Goal: Task Accomplishment & Management: Use online tool/utility

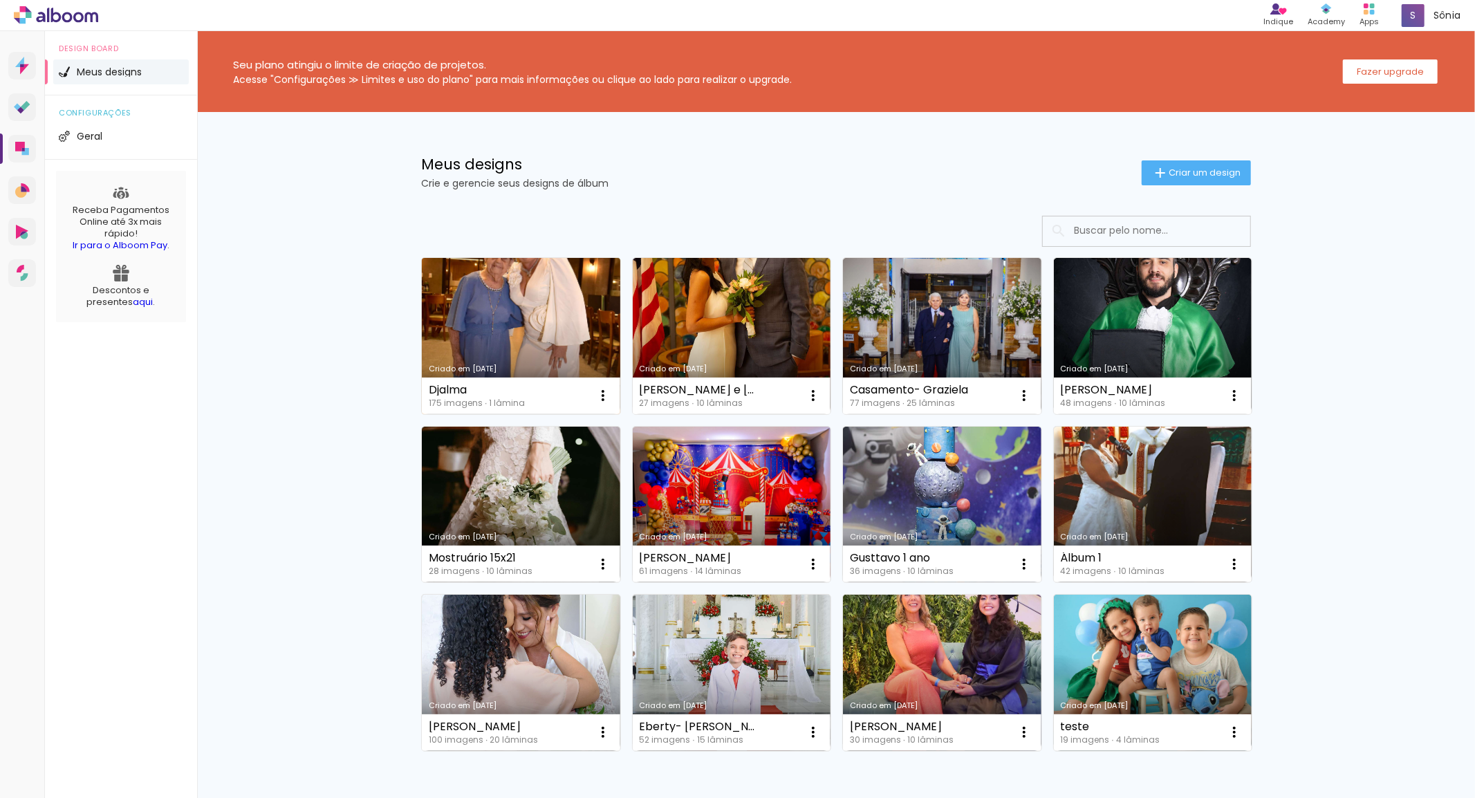
click at [539, 308] on link "Criado em 22/08/25" at bounding box center [521, 336] width 198 height 156
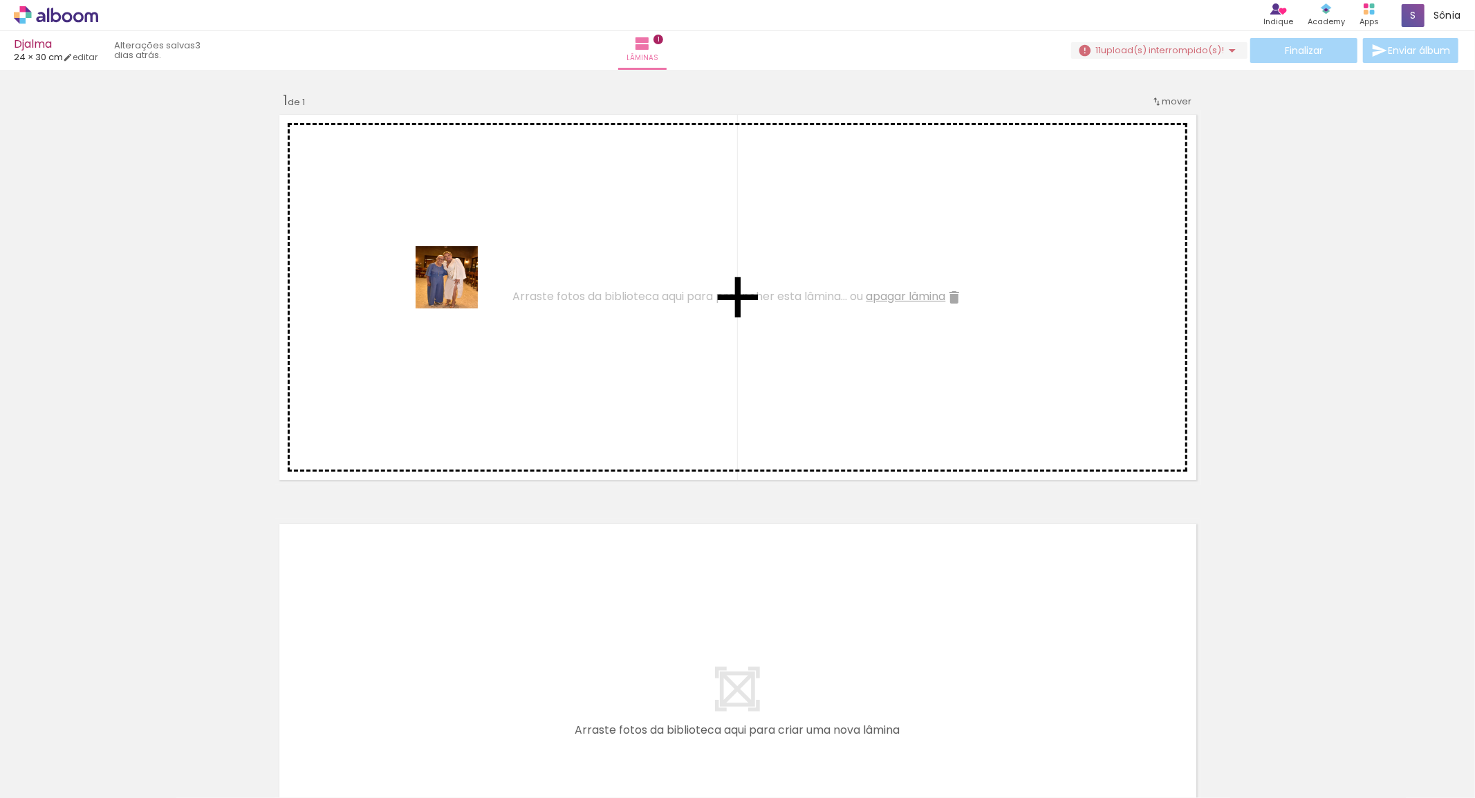
drag, startPoint x: 277, startPoint y: 538, endPoint x: 534, endPoint y: 171, distance: 447.7
click at [534, 171] on quentale-workspace at bounding box center [737, 399] width 1475 height 798
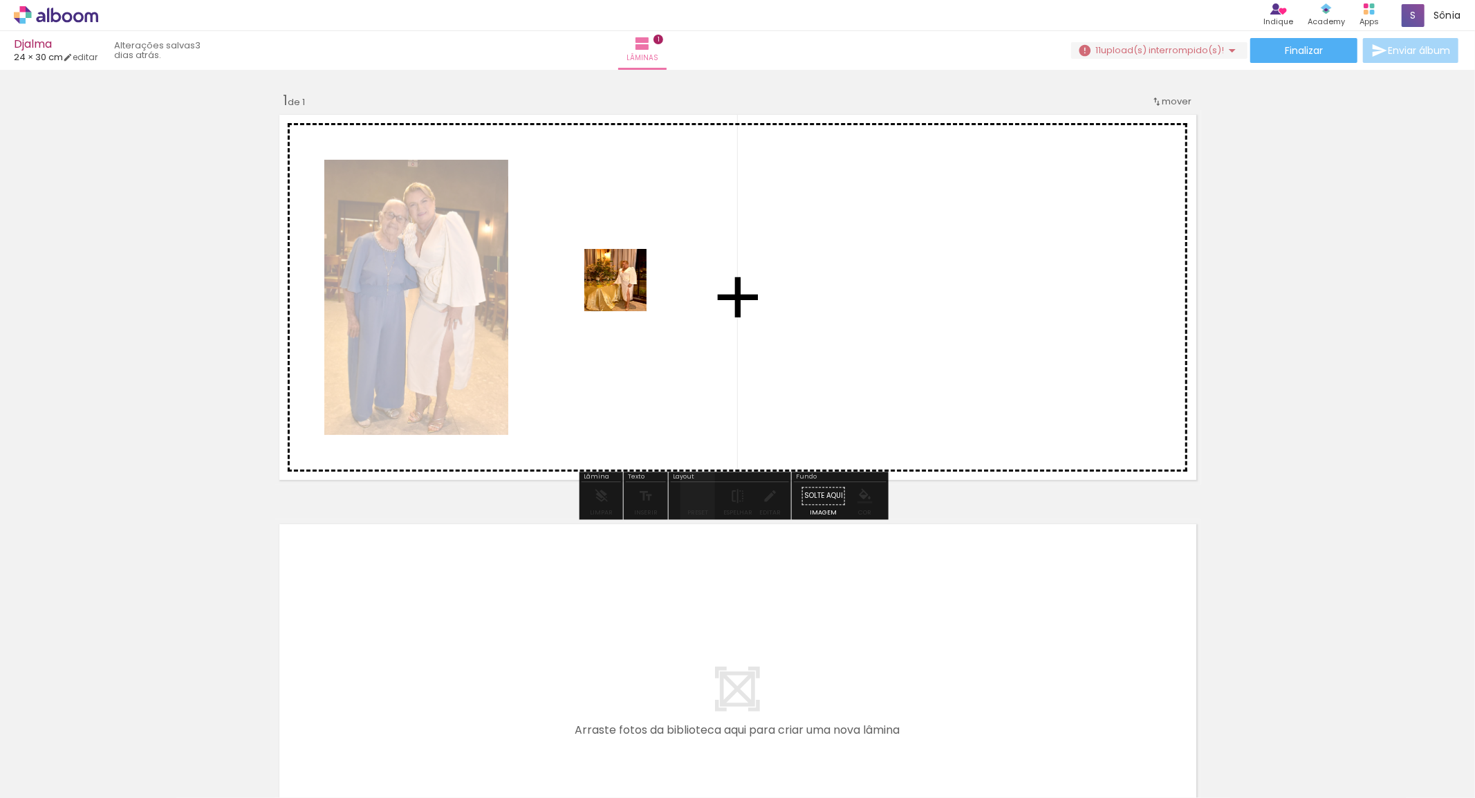
drag, startPoint x: 223, startPoint y: 765, endPoint x: 411, endPoint y: 629, distance: 231.7
click at [626, 288] on quentale-workspace at bounding box center [737, 399] width 1475 height 798
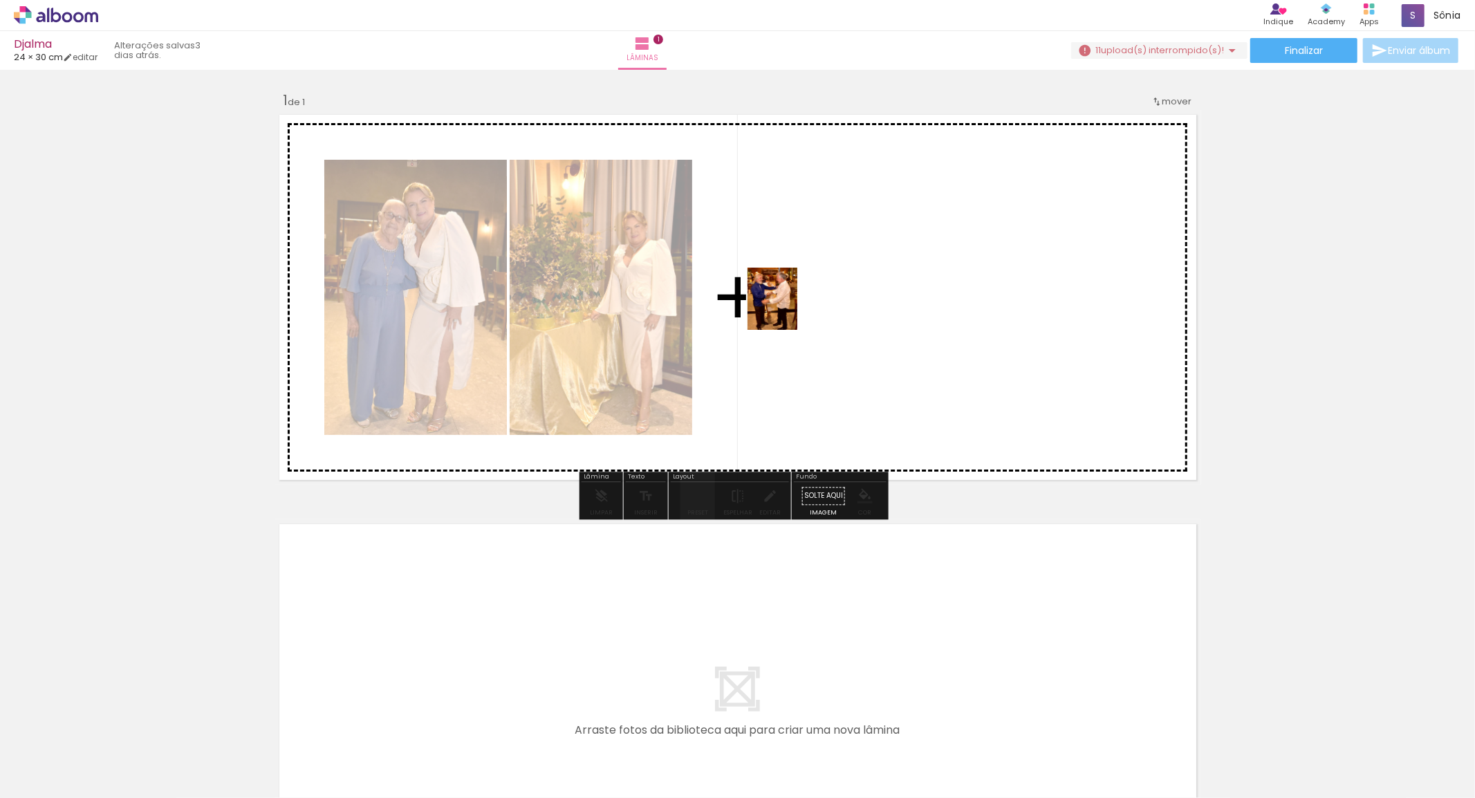
drag, startPoint x: 305, startPoint y: 763, endPoint x: 789, endPoint y: 309, distance: 663.3
click at [789, 309] on quentale-workspace at bounding box center [737, 399] width 1475 height 798
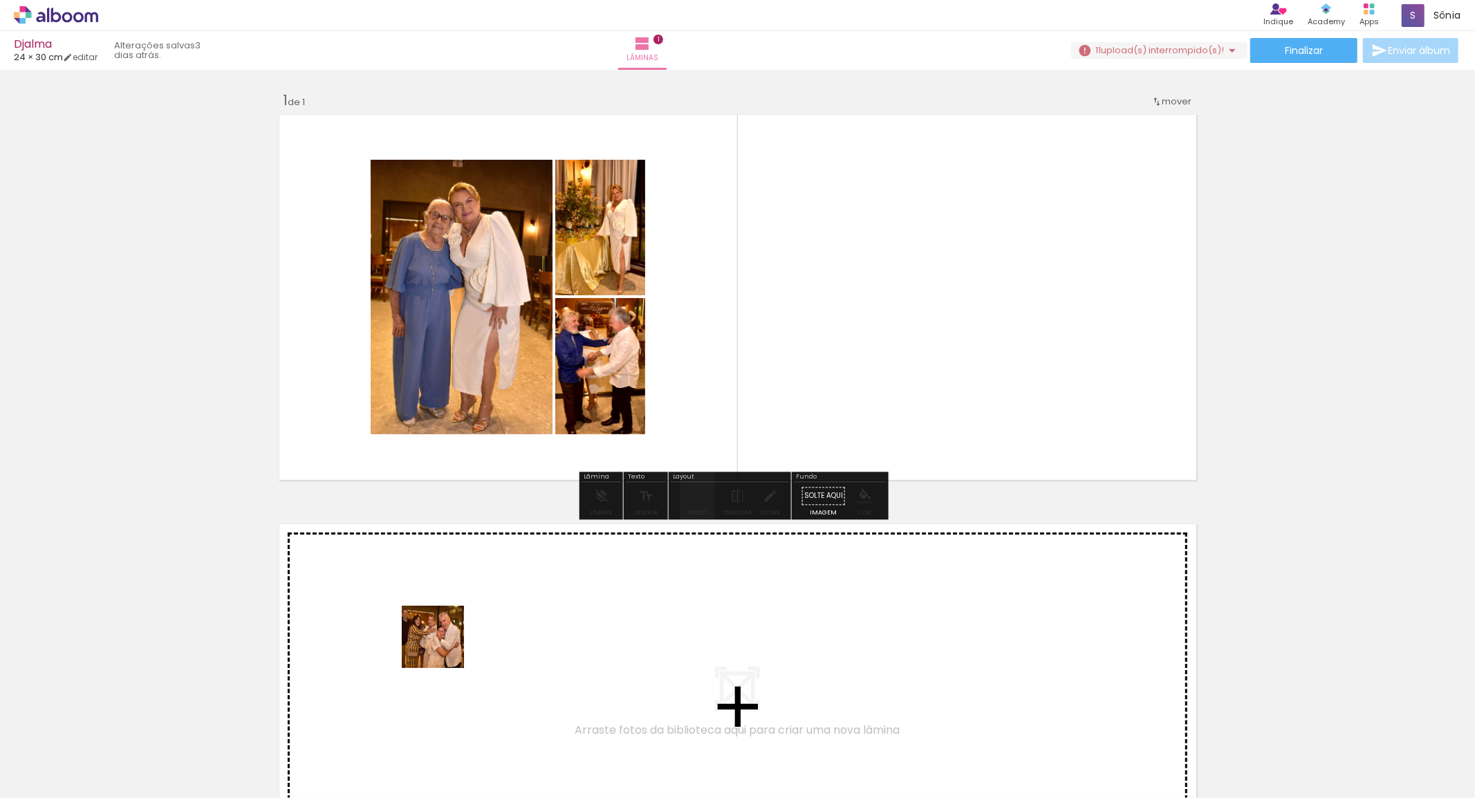
drag, startPoint x: 367, startPoint y: 759, endPoint x: 689, endPoint y: 426, distance: 463.6
click at [655, 445] on quentale-workspace at bounding box center [737, 399] width 1475 height 798
click at [848, 337] on quentale-layouter at bounding box center [737, 297] width 927 height 375
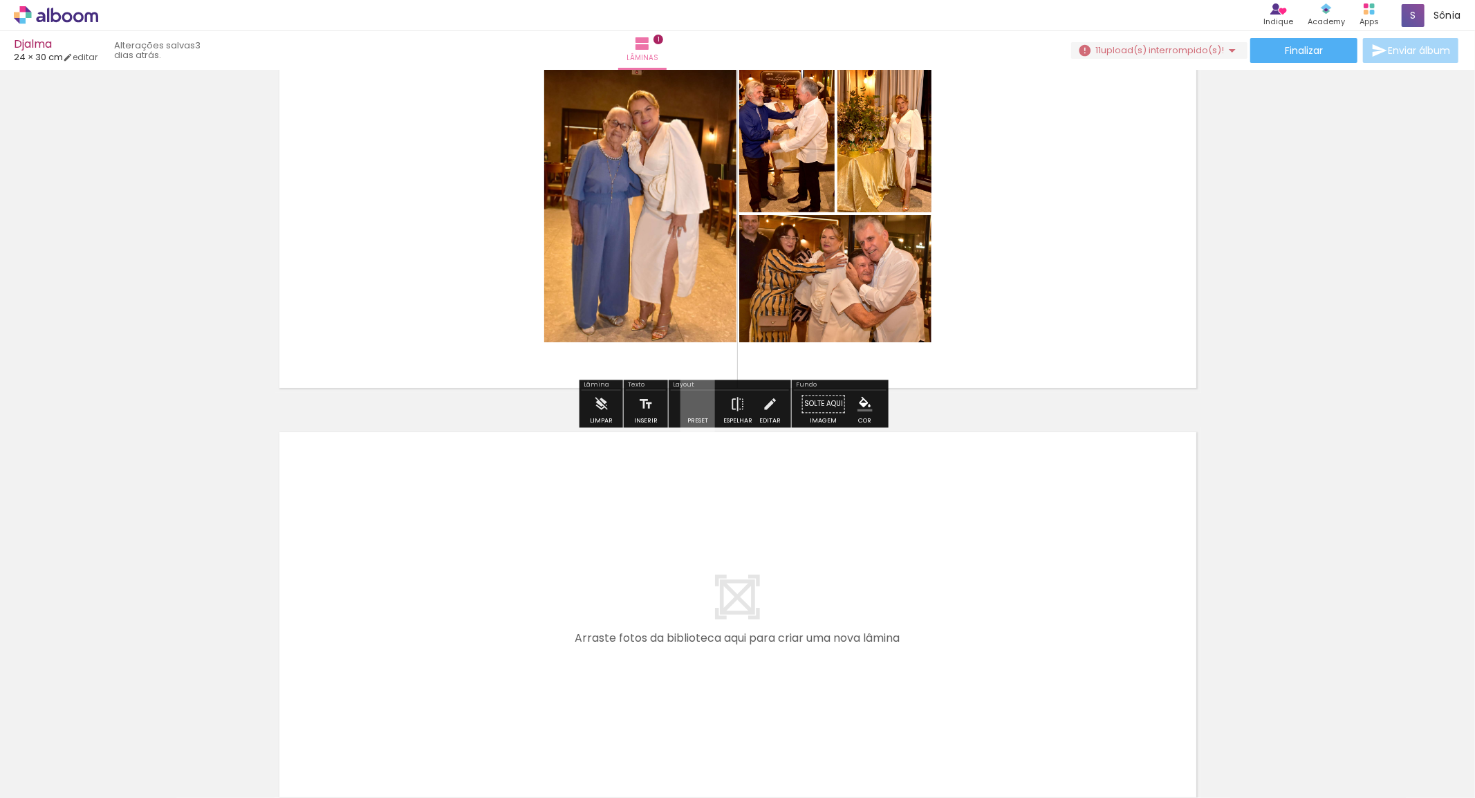
scroll to position [230, 0]
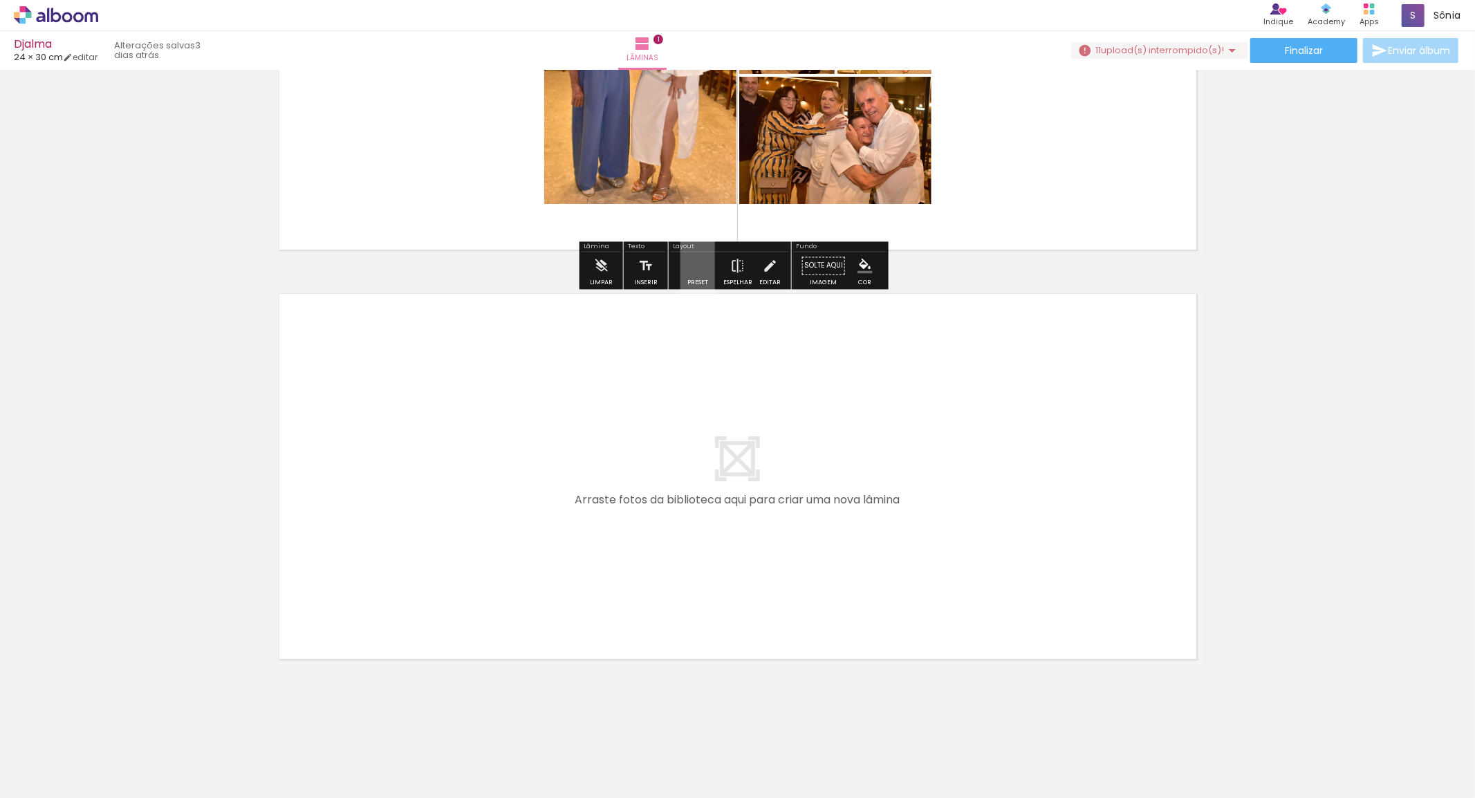
click at [163, 749] on div at bounding box center [138, 751] width 50 height 62
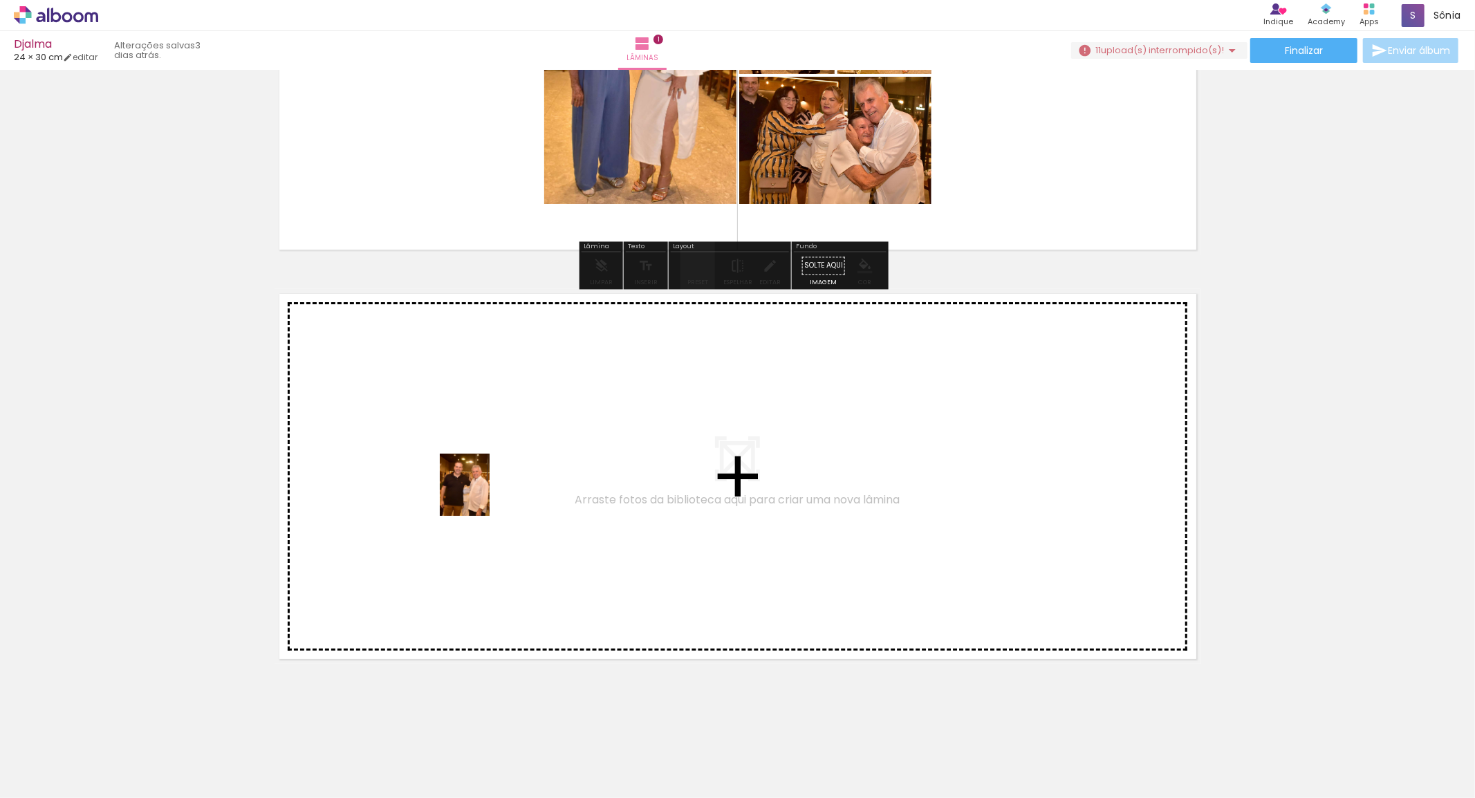
drag, startPoint x: 464, startPoint y: 749, endPoint x: 481, endPoint y: 493, distance: 256.4
click at [481, 493] on quentale-workspace at bounding box center [737, 399] width 1475 height 798
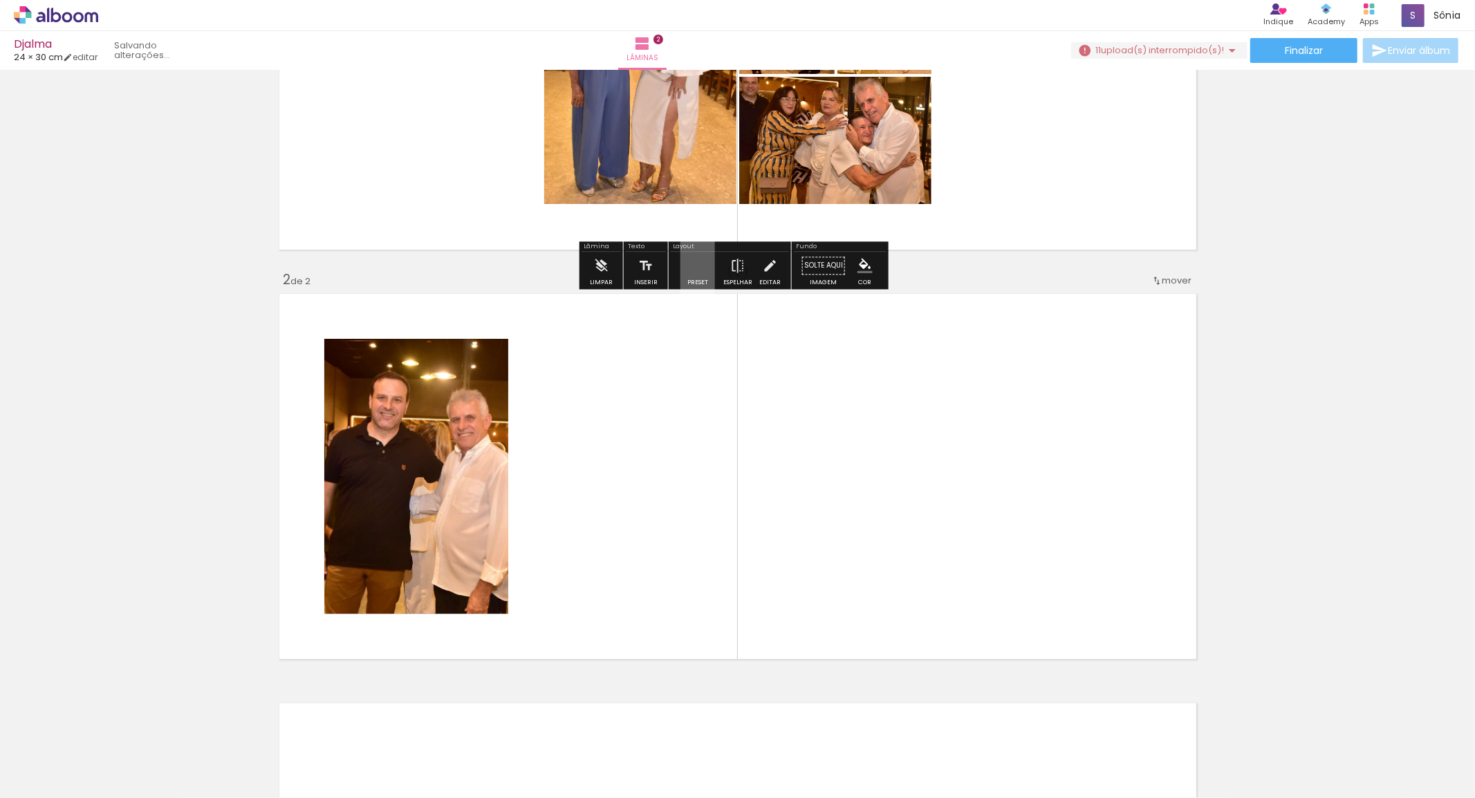
scroll to position [315, 0]
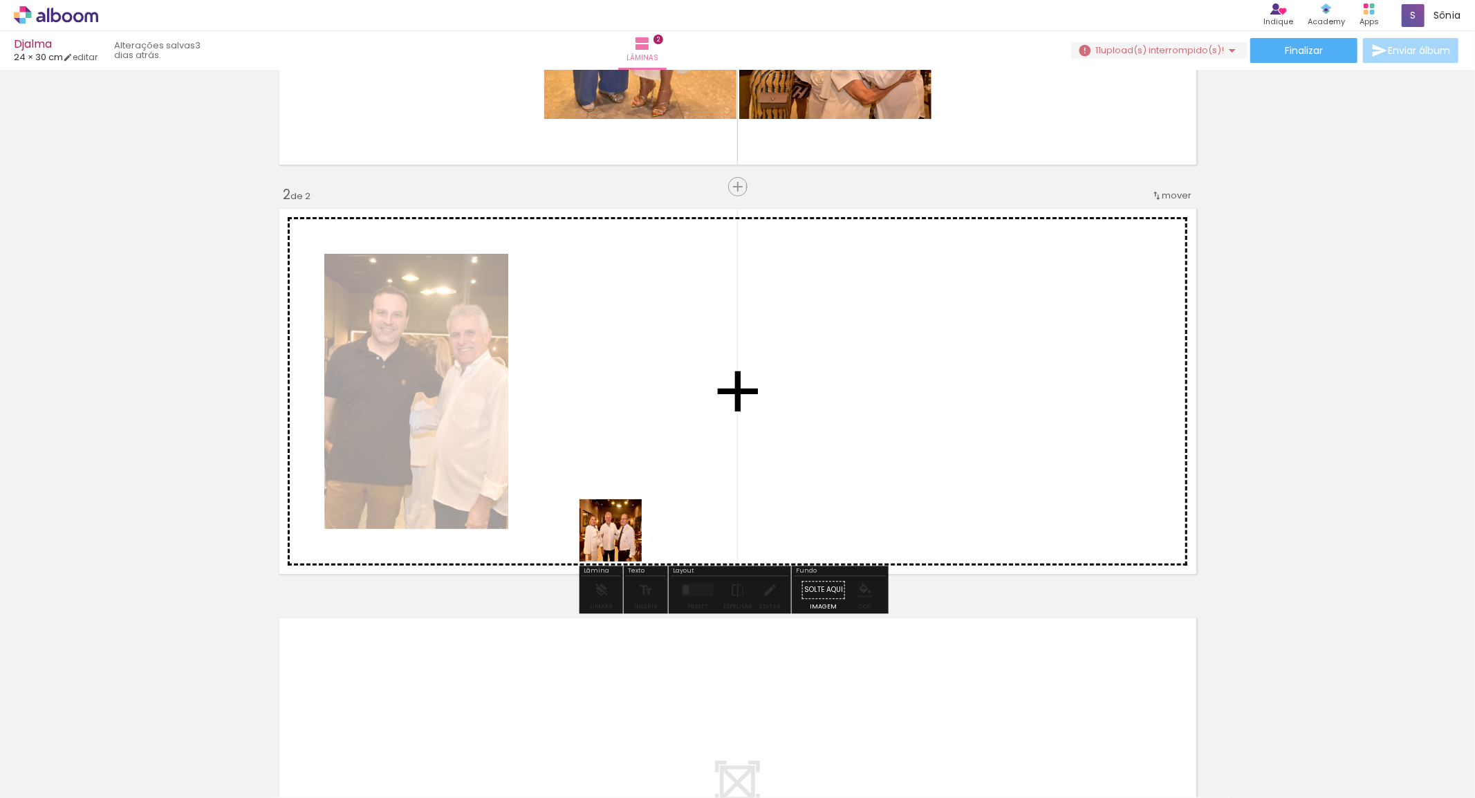
drag, startPoint x: 548, startPoint y: 702, endPoint x: 709, endPoint y: 685, distance: 162.0
click at [655, 488] on quentale-workspace at bounding box center [737, 399] width 1475 height 798
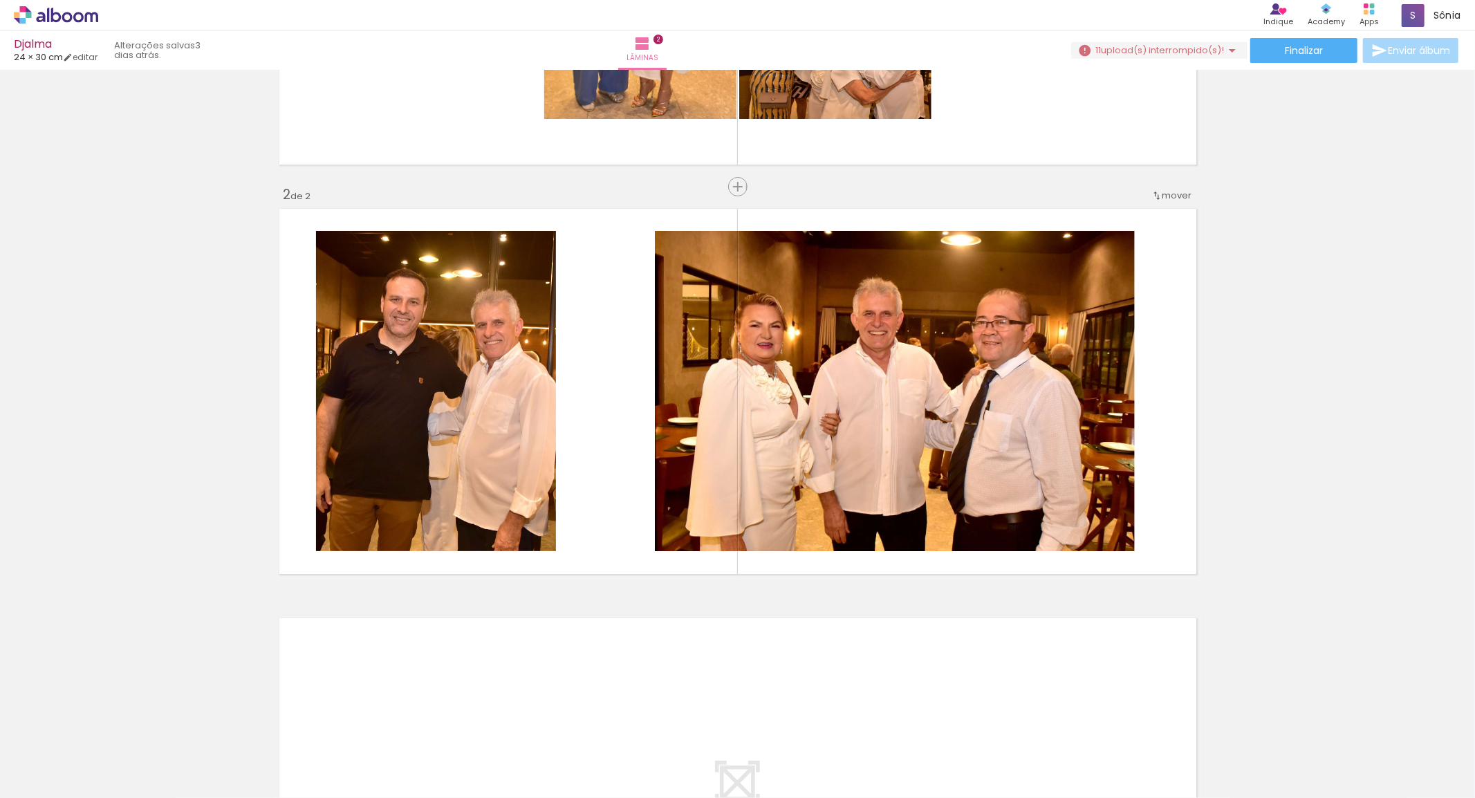
scroll to position [392, 0]
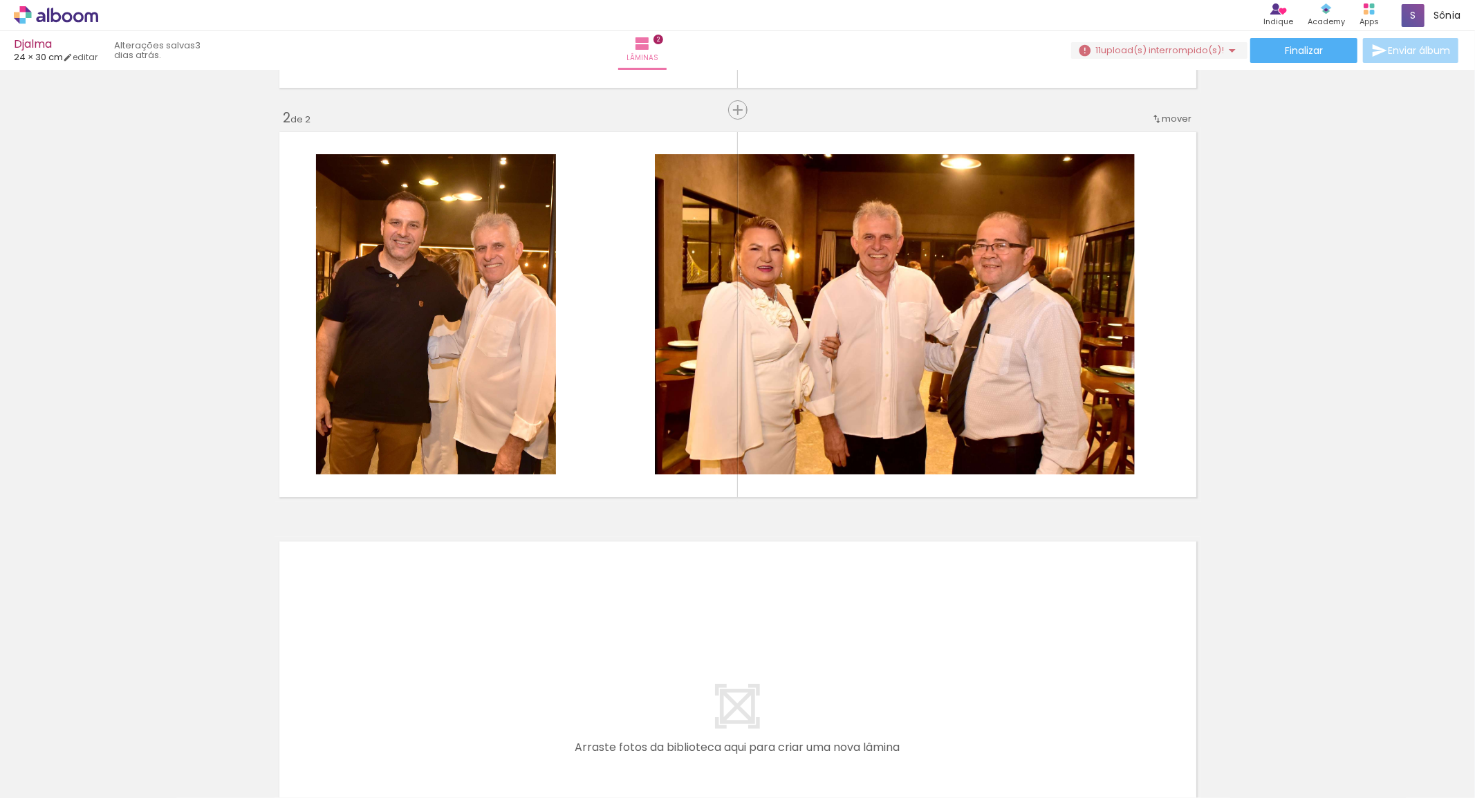
drag, startPoint x: 605, startPoint y: 765, endPoint x: 597, endPoint y: 638, distance: 128.2
click at [597, 638] on quentale-workspace at bounding box center [737, 399] width 1475 height 798
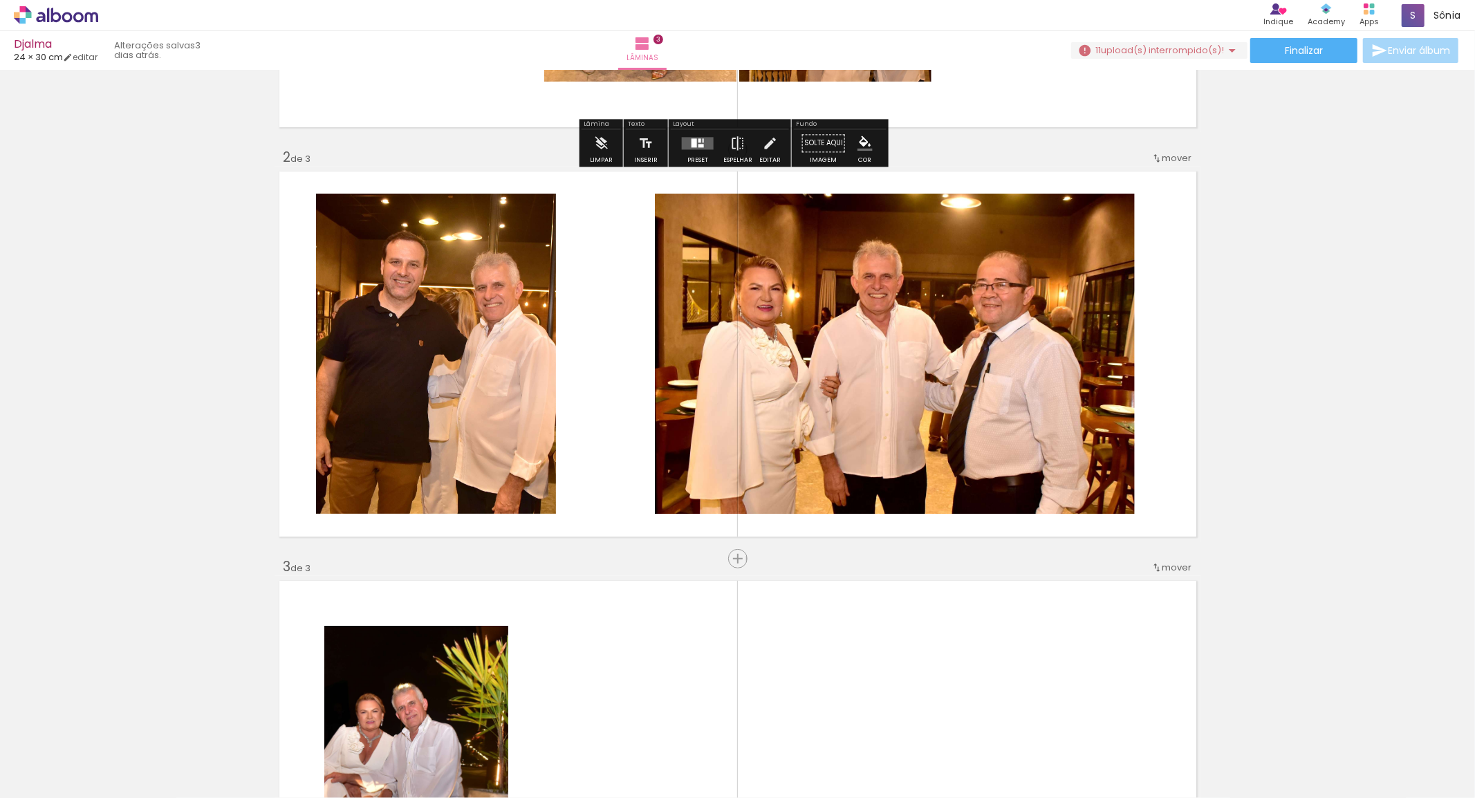
scroll to position [537, 0]
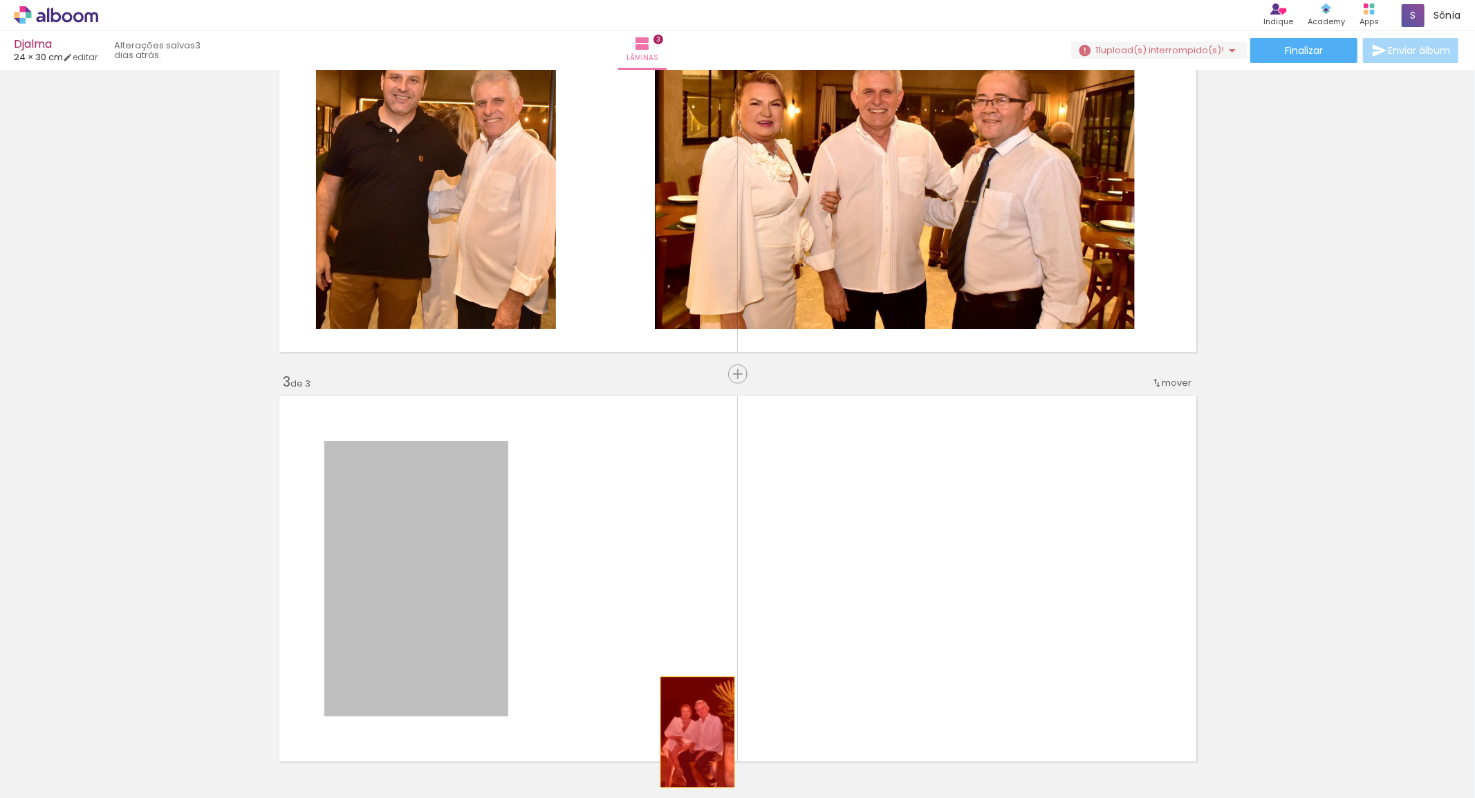
drag, startPoint x: 581, startPoint y: 662, endPoint x: 691, endPoint y: 732, distance: 130.8
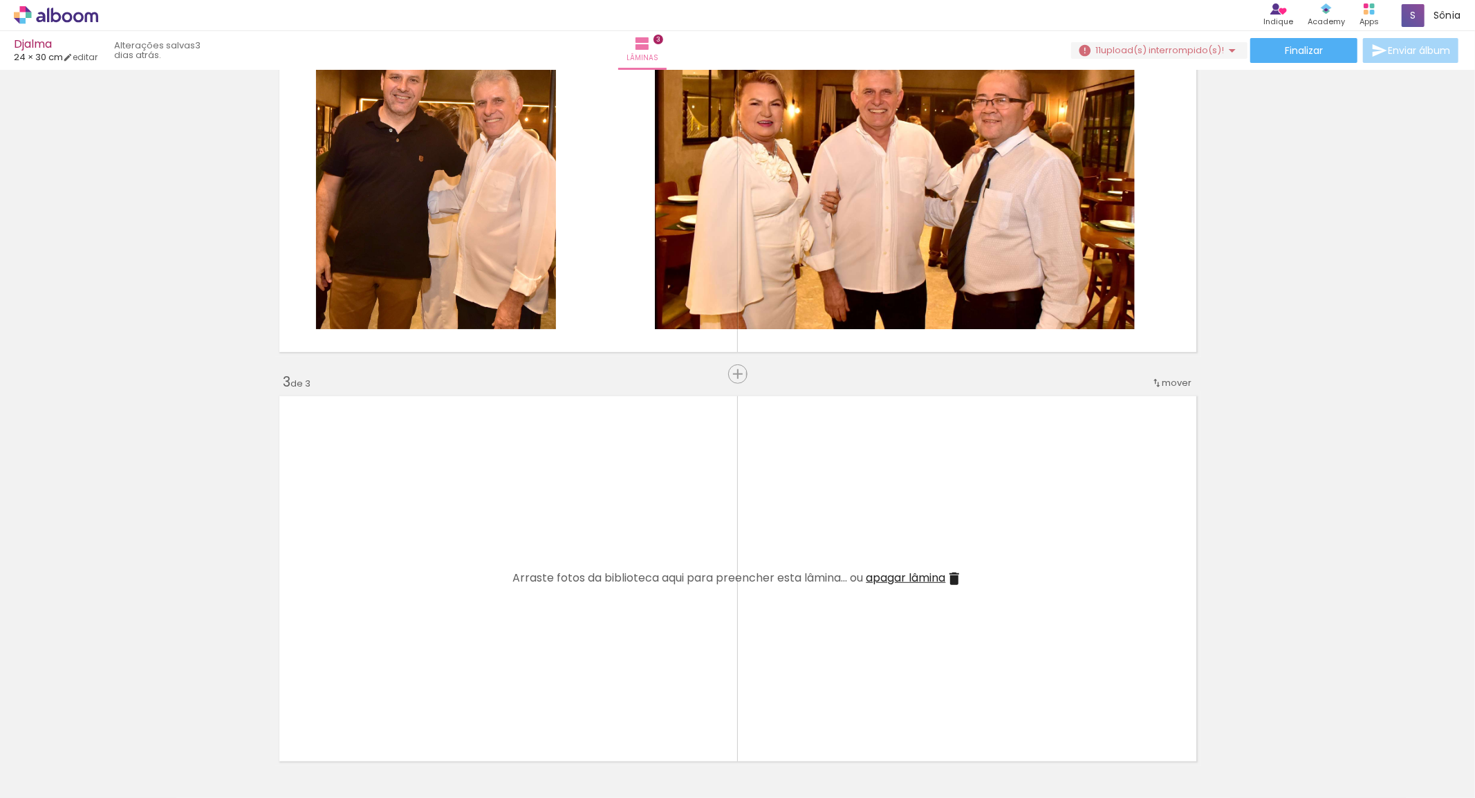
scroll to position [153, 0]
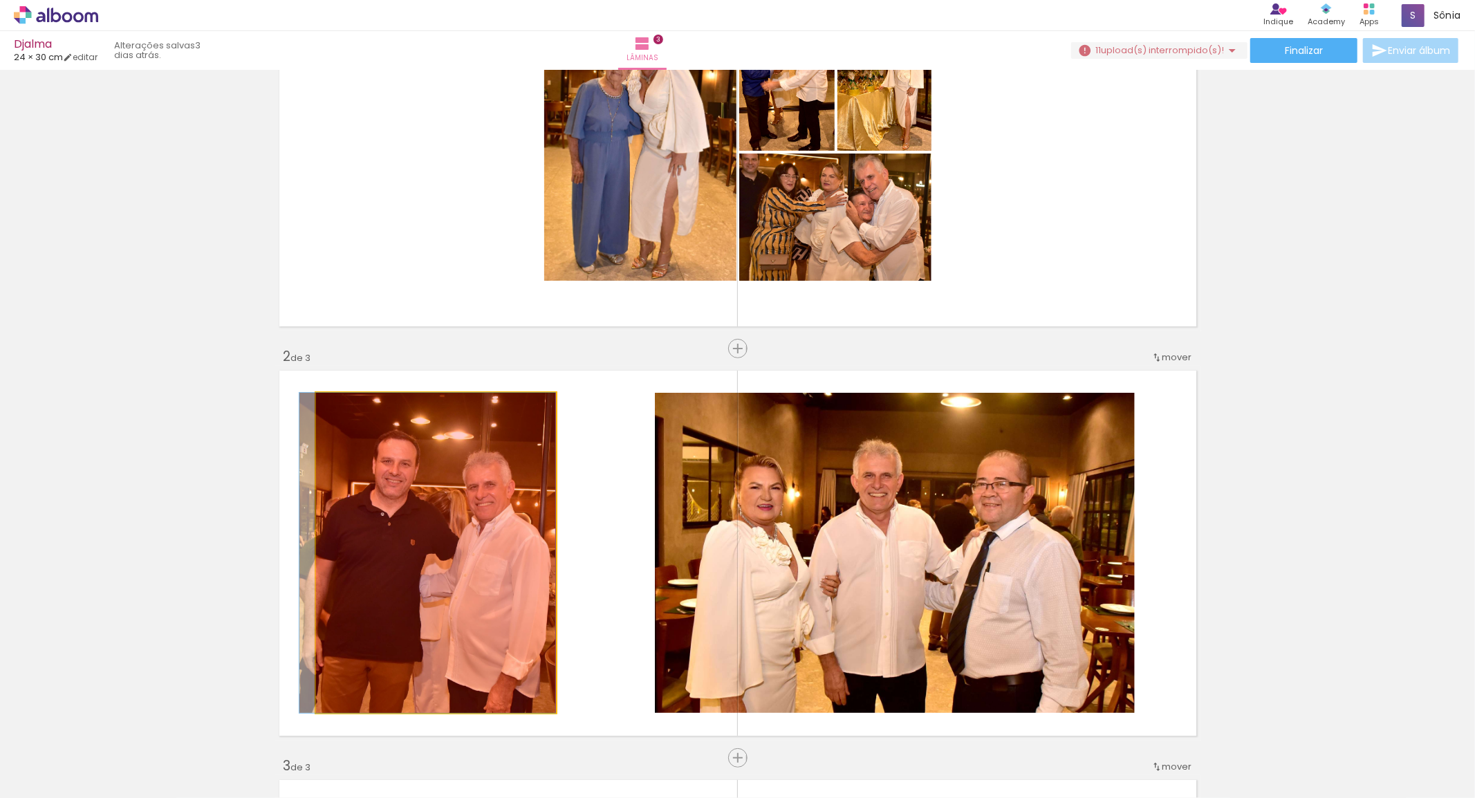
drag, startPoint x: 458, startPoint y: 519, endPoint x: 447, endPoint y: 716, distance: 196.7
click at [447, 716] on quentale-workspace at bounding box center [737, 399] width 1475 height 798
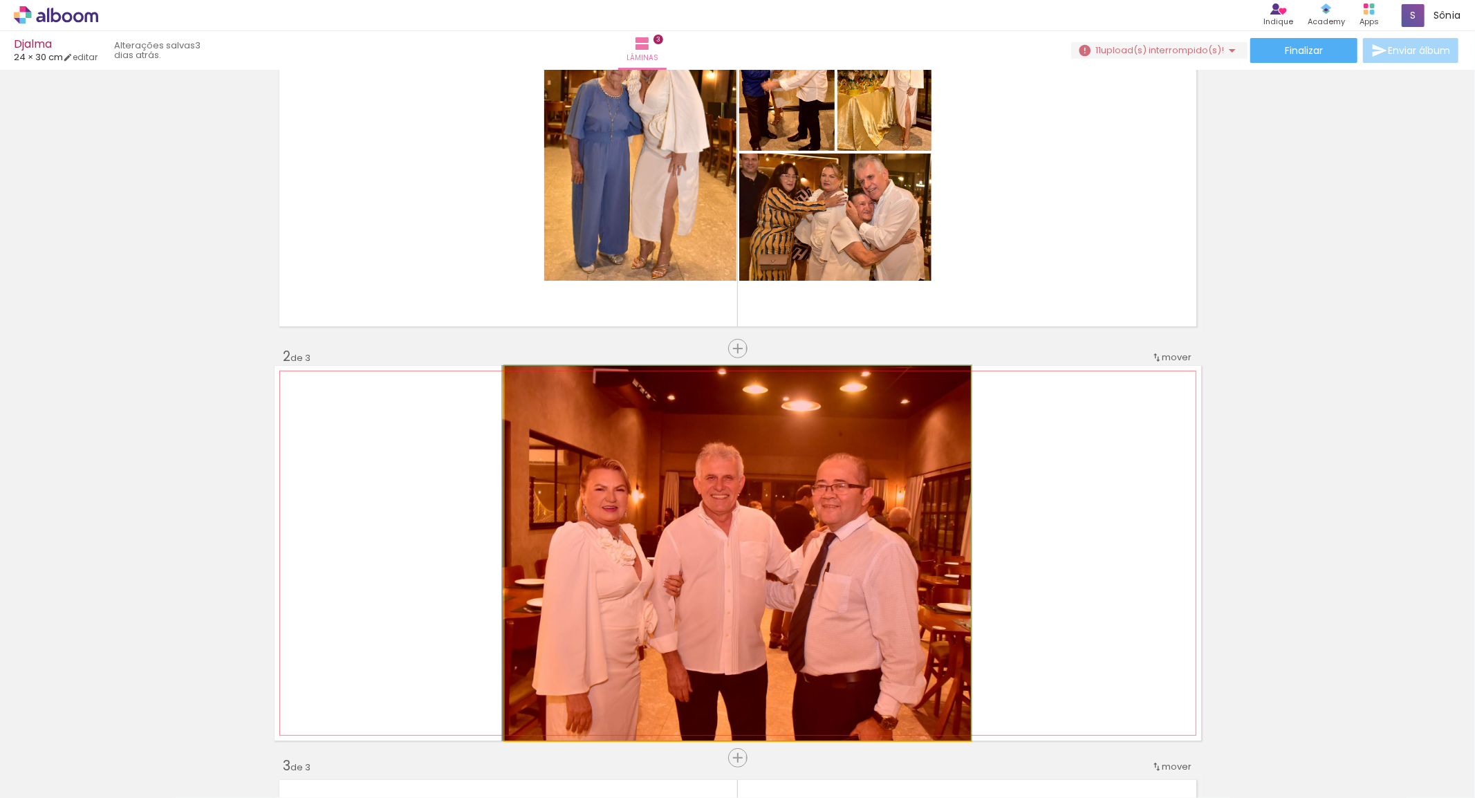
drag, startPoint x: 686, startPoint y: 572, endPoint x: 542, endPoint y: 741, distance: 222.2
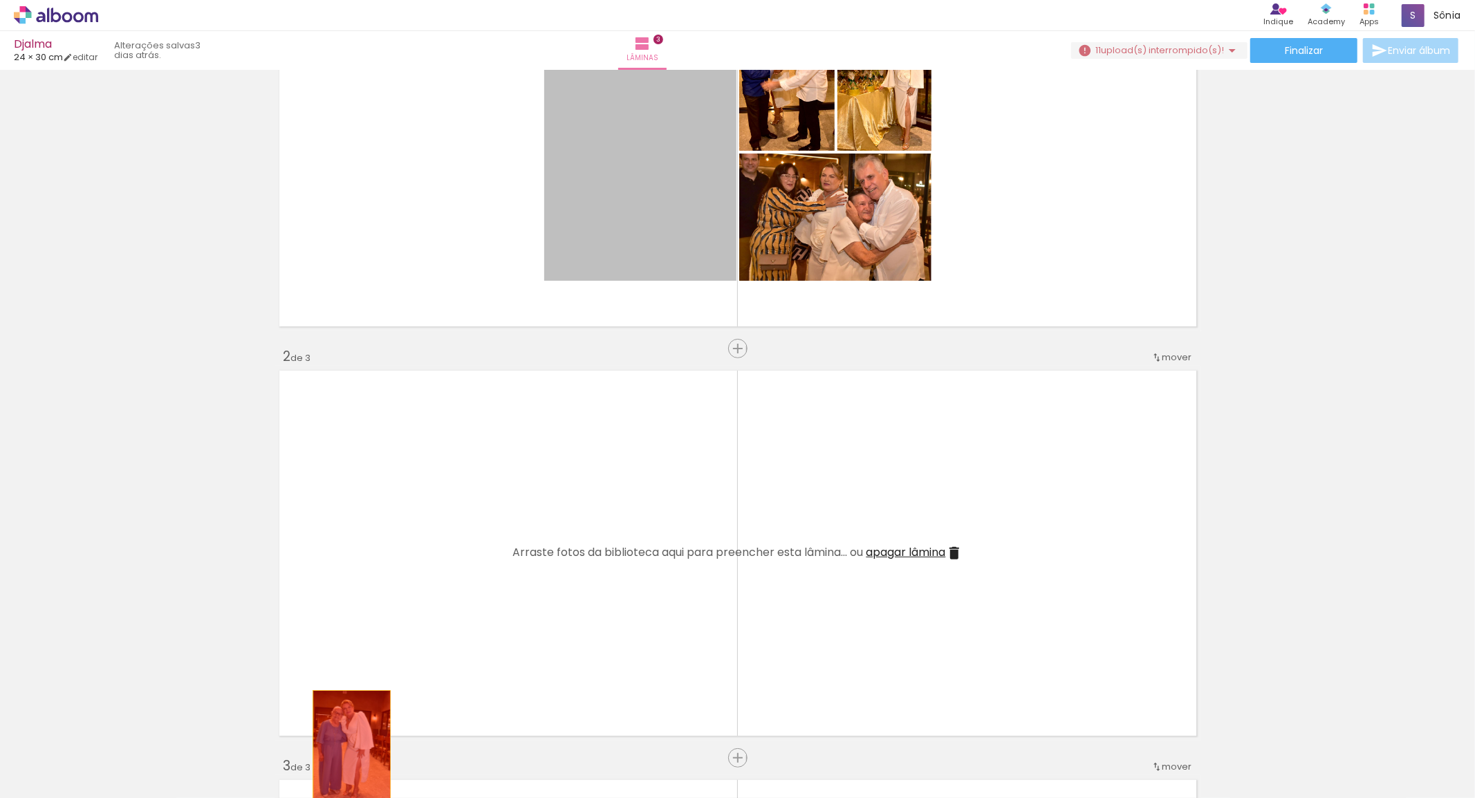
drag, startPoint x: 648, startPoint y: 185, endPoint x: 825, endPoint y: 177, distance: 177.2
click at [346, 747] on quentale-workspace at bounding box center [737, 399] width 1475 height 798
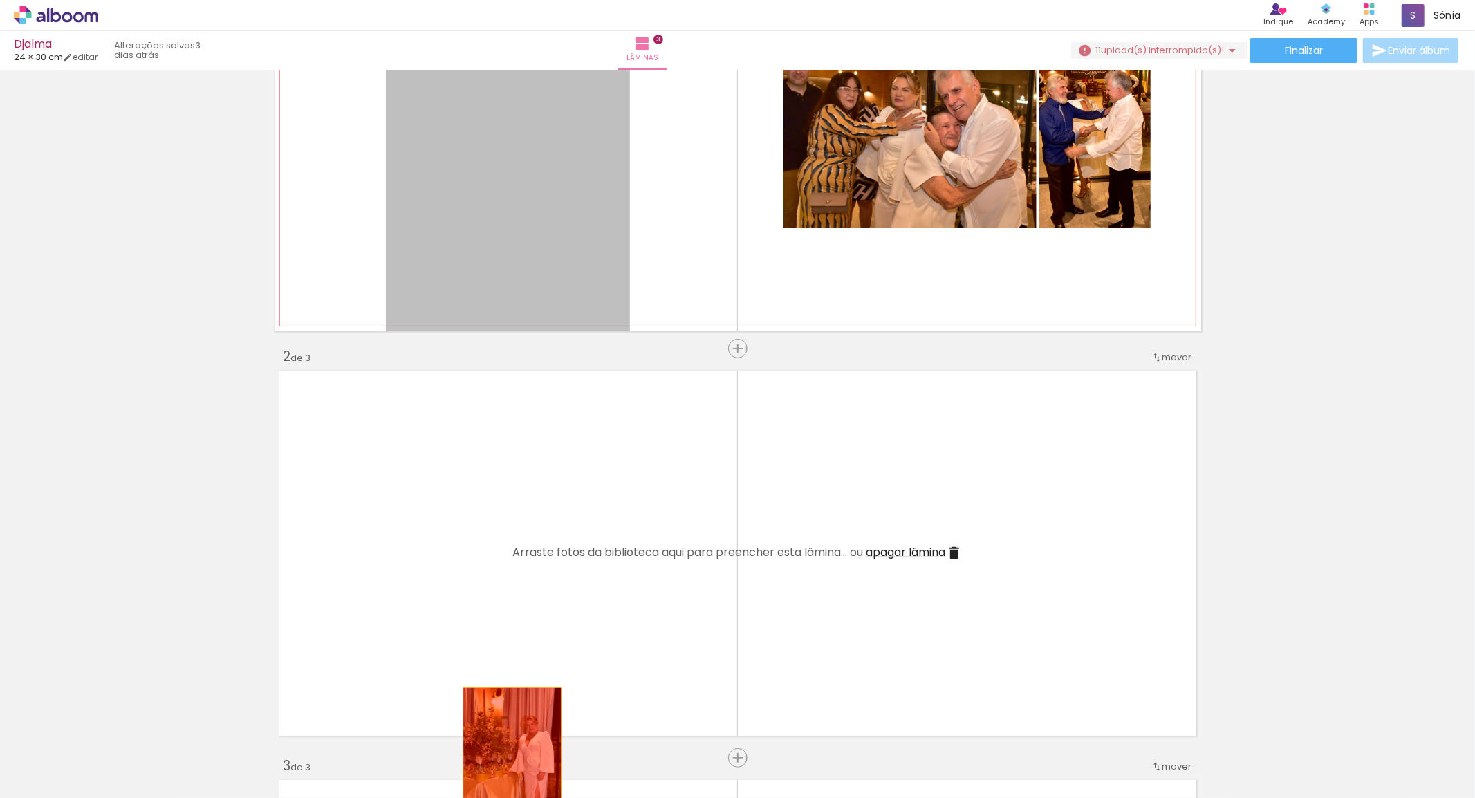
drag, startPoint x: 577, startPoint y: 206, endPoint x: 506, endPoint y: 763, distance: 561.1
click at [506, 763] on quentale-workspace at bounding box center [737, 399] width 1475 height 798
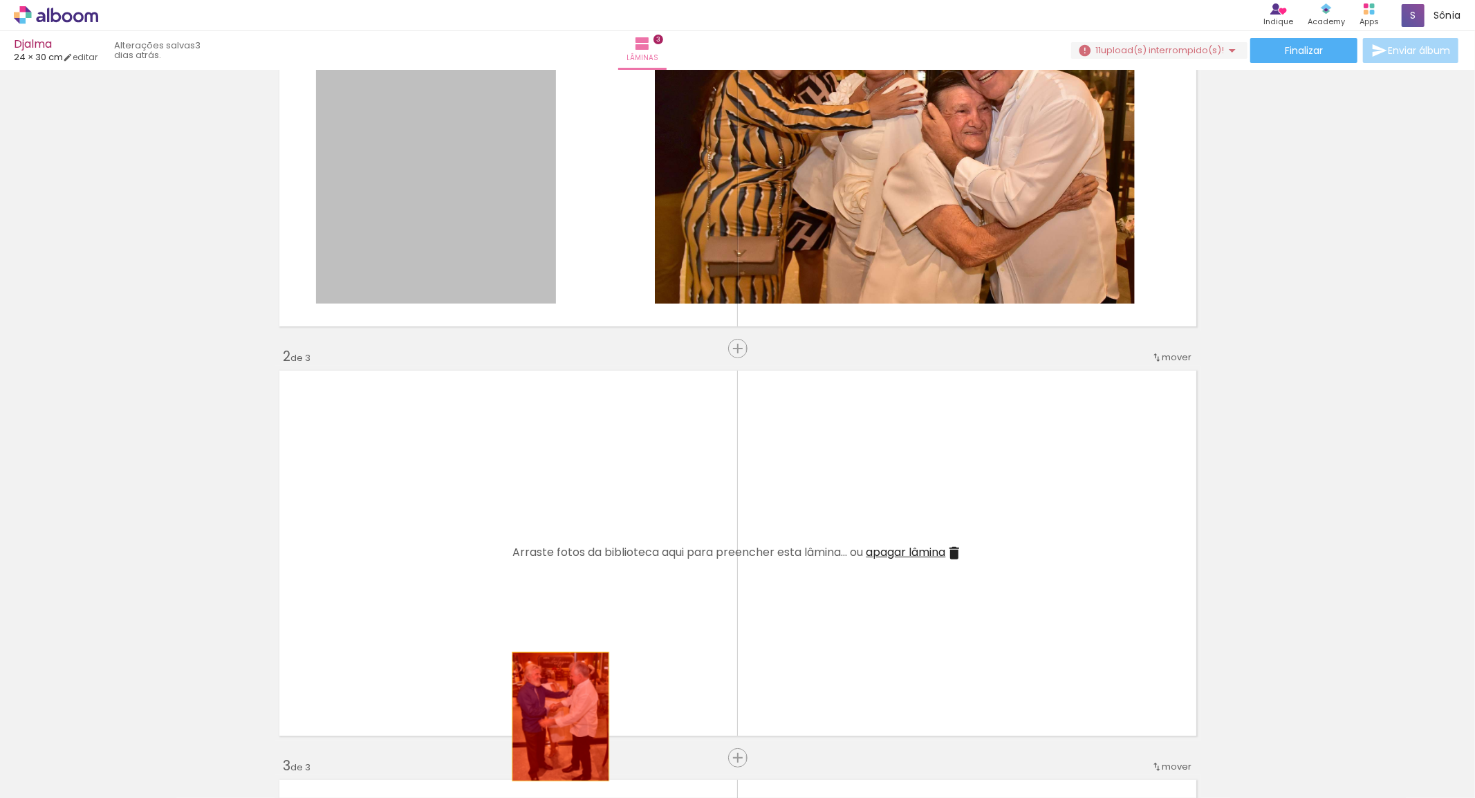
drag, startPoint x: 516, startPoint y: 198, endPoint x: 556, endPoint y: 688, distance: 491.2
click at [557, 759] on quentale-workspace at bounding box center [737, 399] width 1475 height 798
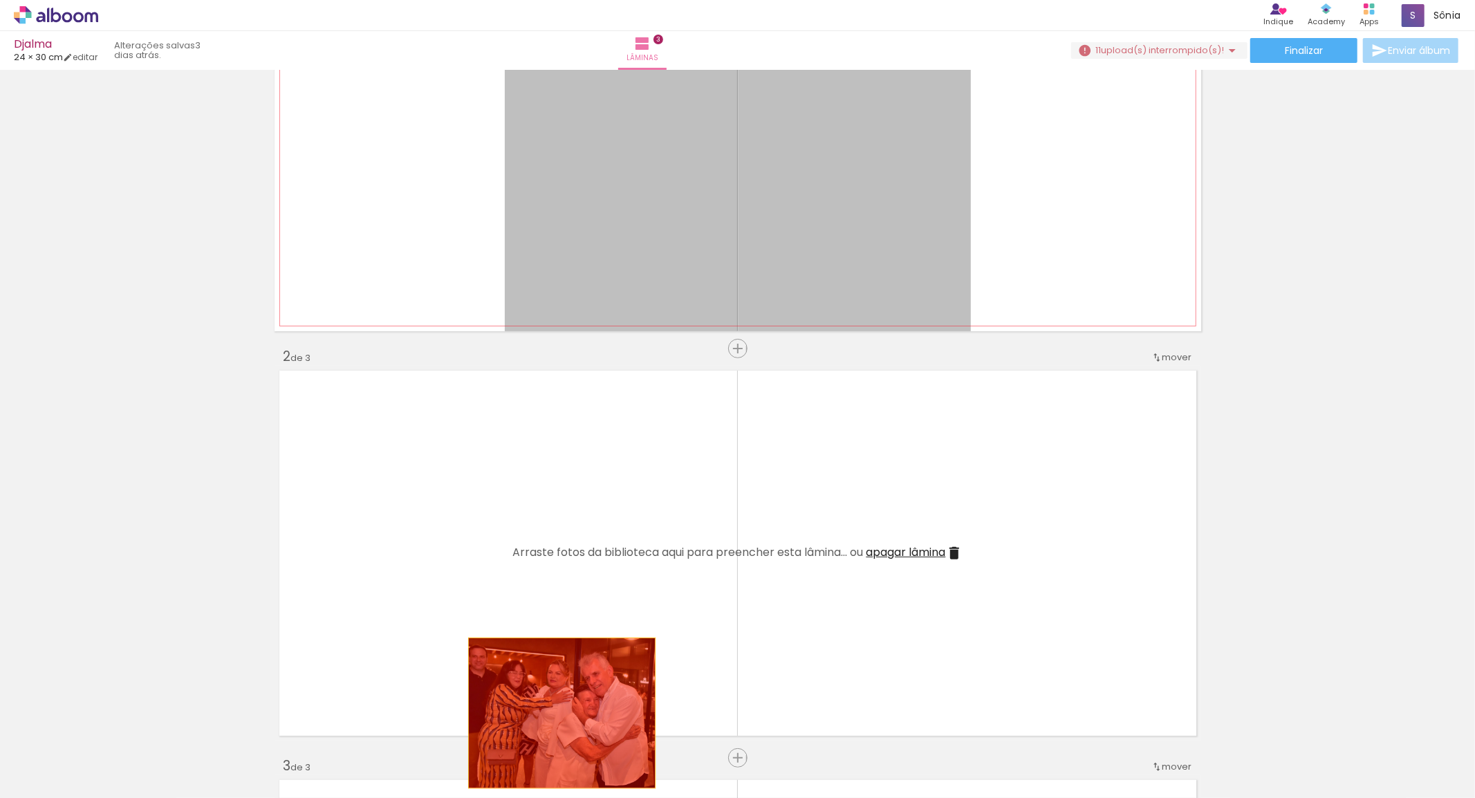
drag, startPoint x: 620, startPoint y: 265, endPoint x: 542, endPoint y: 742, distance: 483.4
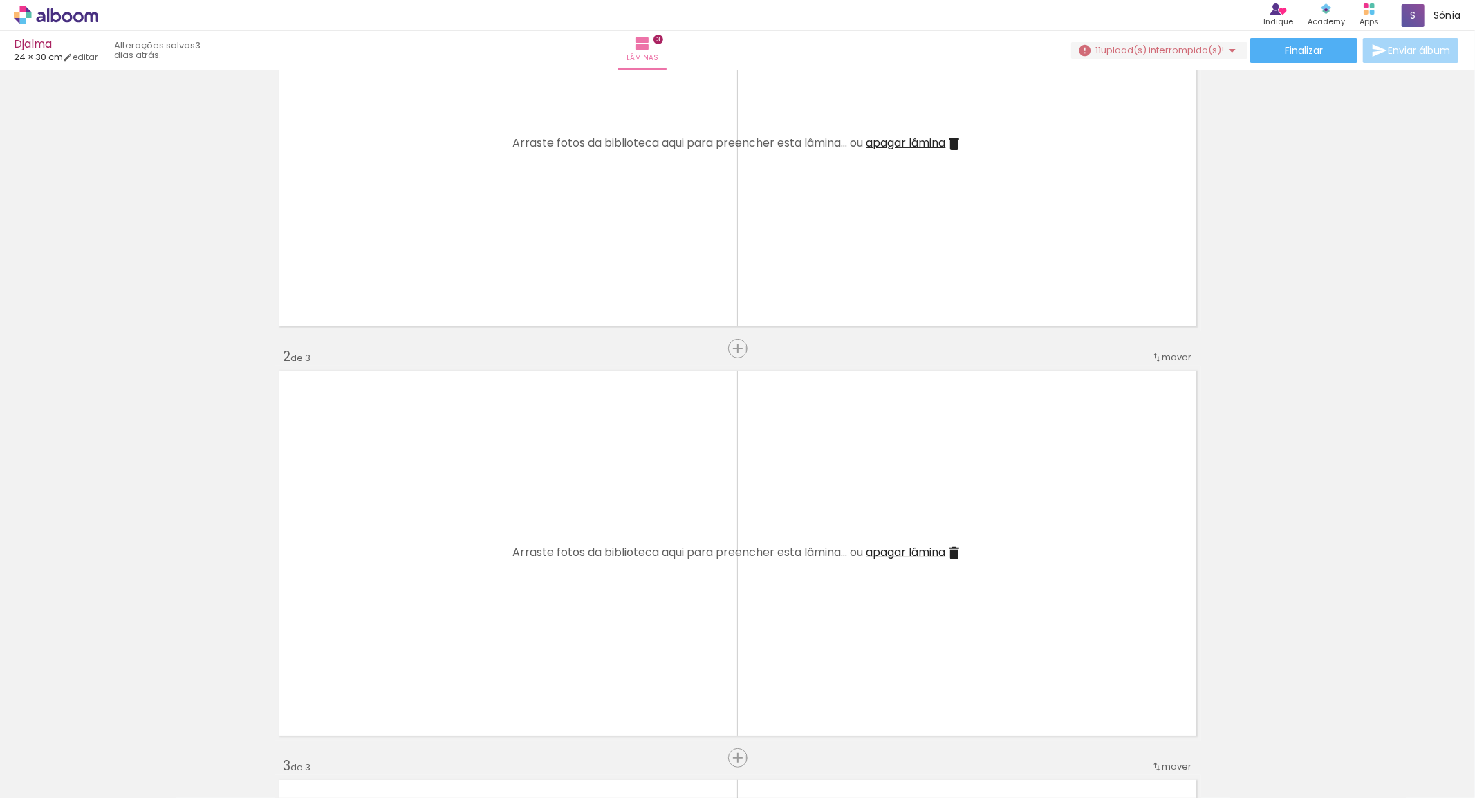
scroll to position [0, 0]
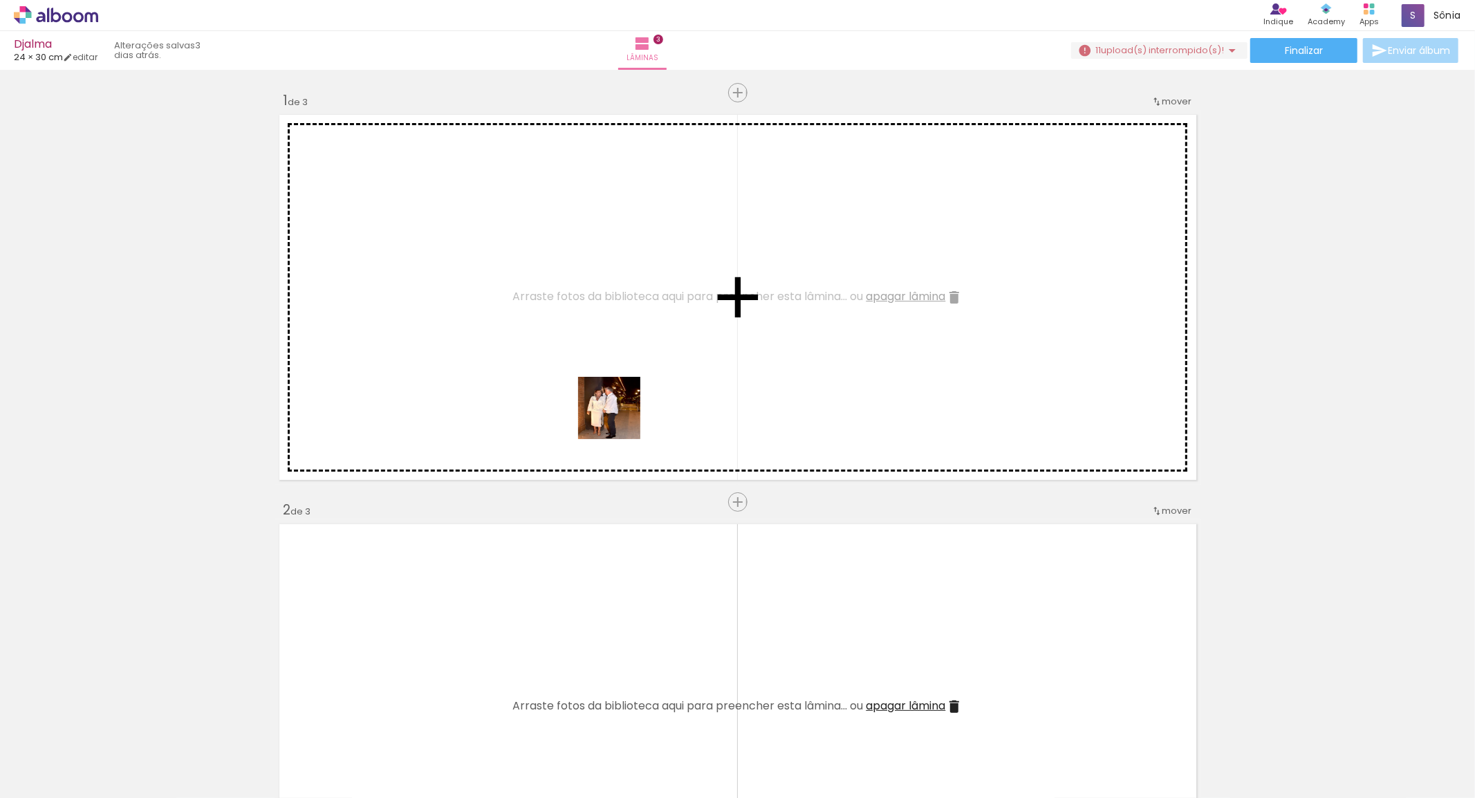
drag, startPoint x: 703, startPoint y: 586, endPoint x: 617, endPoint y: 588, distance: 85.8
click at [568, 322] on quentale-workspace at bounding box center [737, 399] width 1475 height 798
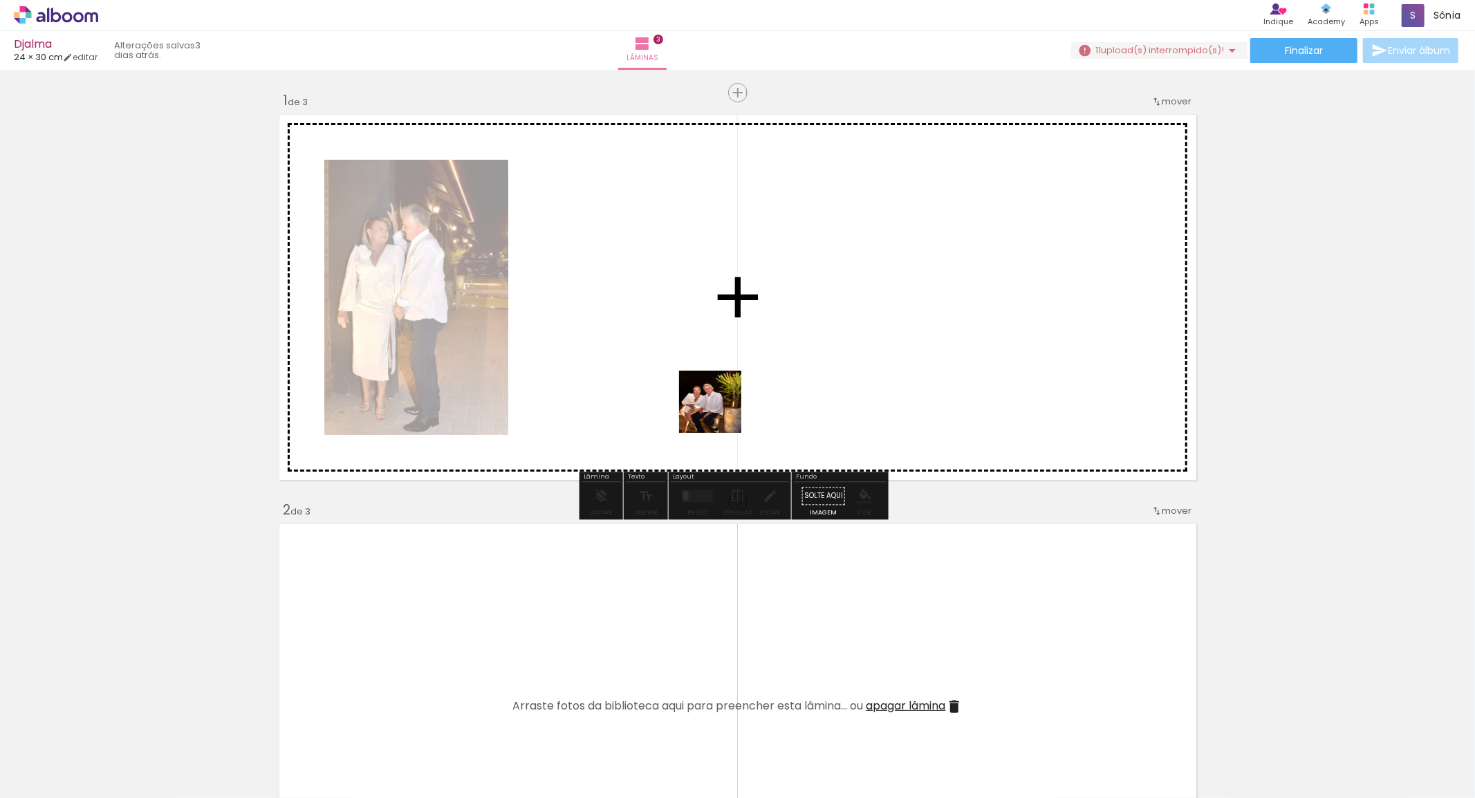
drag, startPoint x: 611, startPoint y: 696, endPoint x: 756, endPoint y: 333, distance: 391.0
click at [756, 333] on quentale-workspace at bounding box center [737, 399] width 1475 height 798
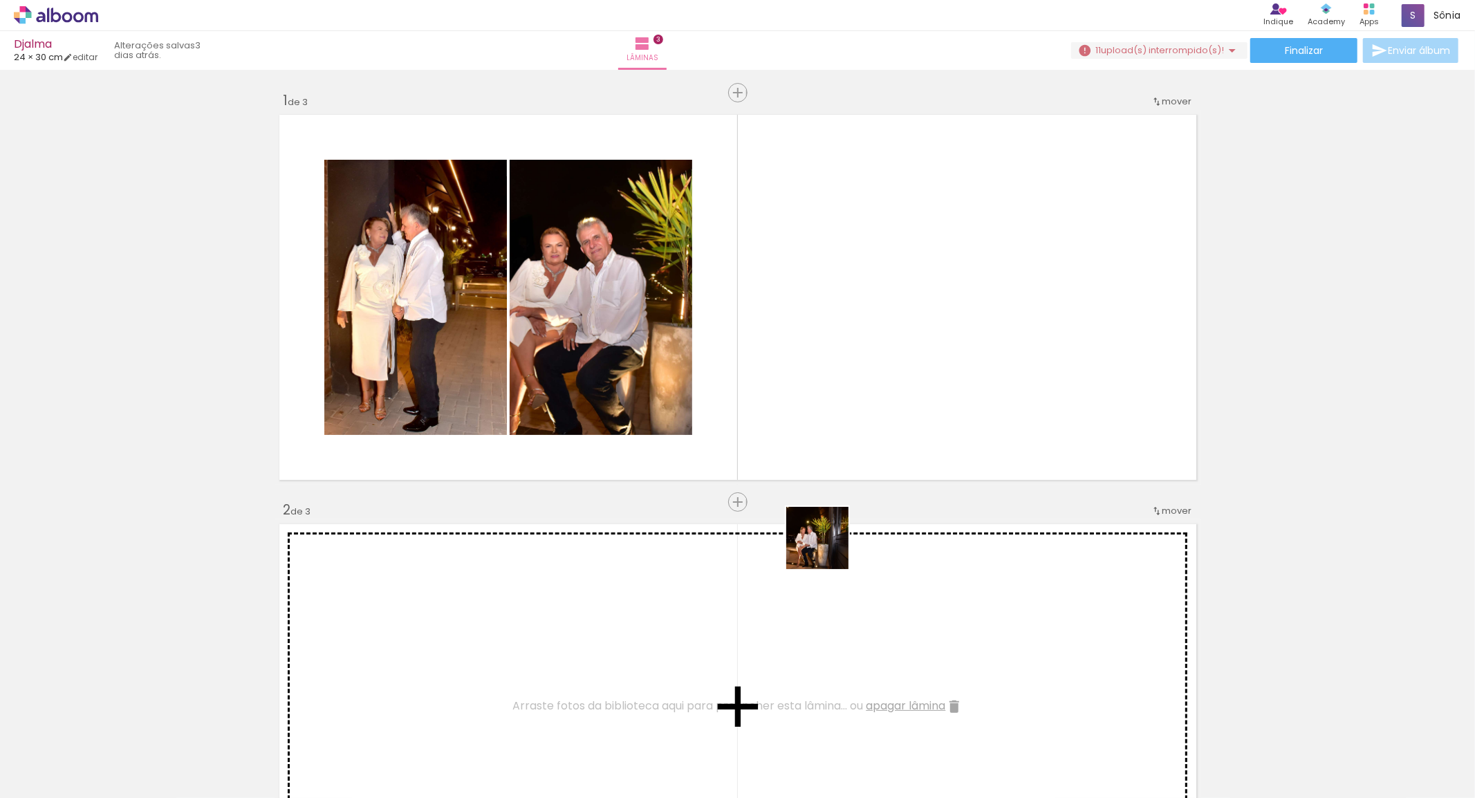
drag, startPoint x: 693, startPoint y: 748, endPoint x: 1032, endPoint y: 389, distance: 494.5
click at [1014, 295] on quentale-workspace at bounding box center [737, 399] width 1475 height 798
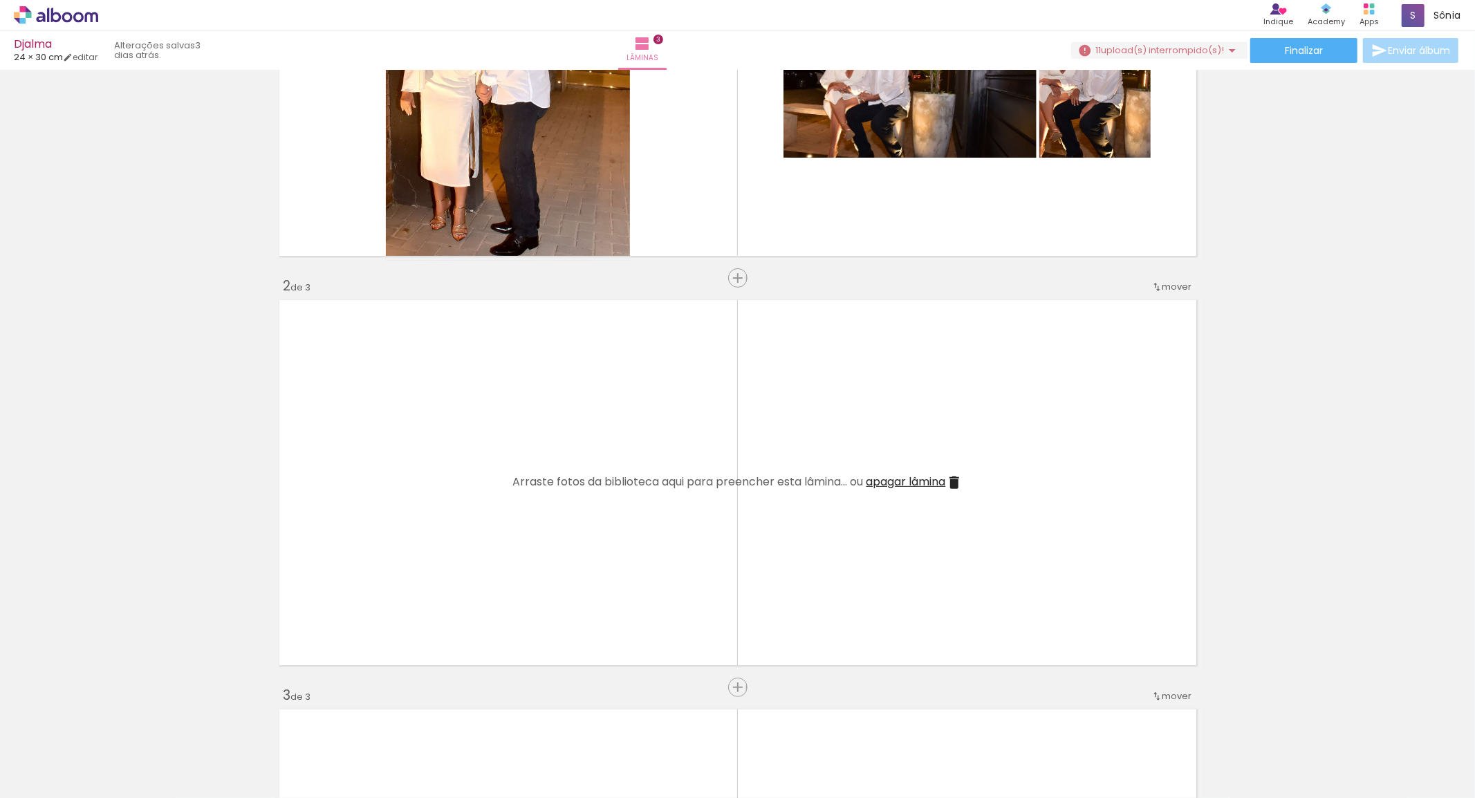
scroll to position [230, 0]
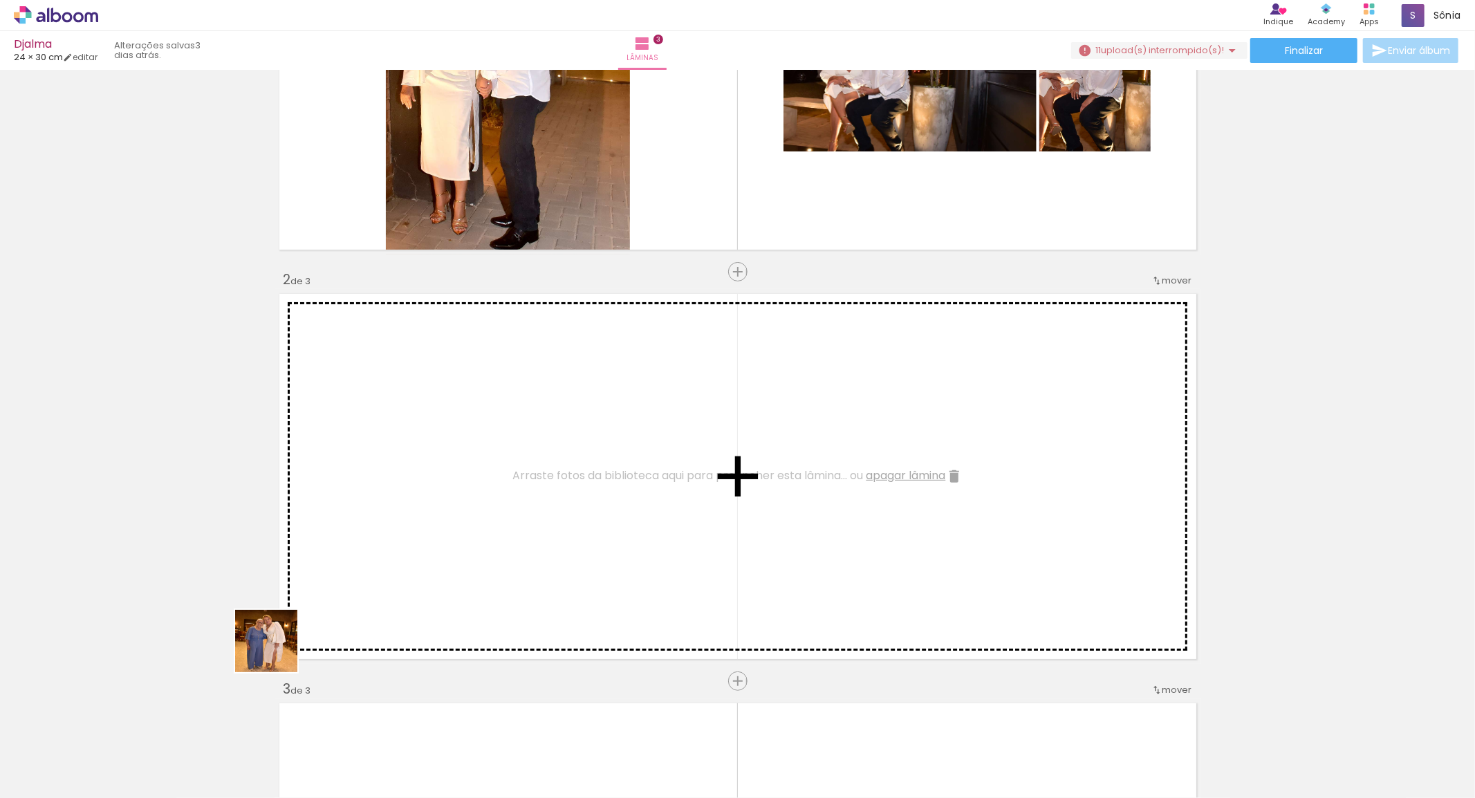
drag, startPoint x: 160, startPoint y: 758, endPoint x: 238, endPoint y: 751, distance: 78.4
click at [431, 478] on quentale-workspace at bounding box center [737, 399] width 1475 height 798
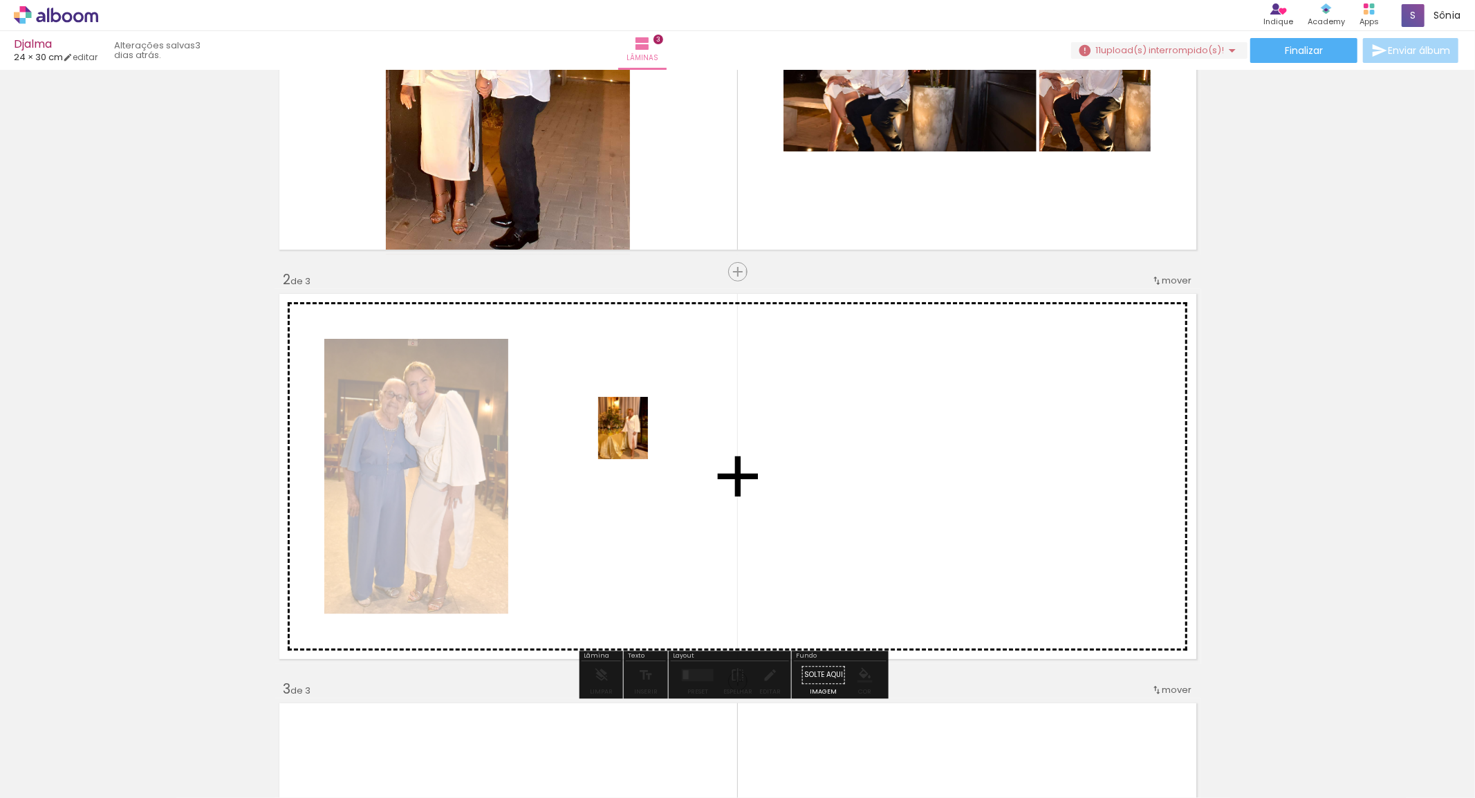
drag, startPoint x: 257, startPoint y: 705, endPoint x: 640, endPoint y: 438, distance: 466.9
click at [640, 438] on quentale-workspace at bounding box center [737, 399] width 1475 height 798
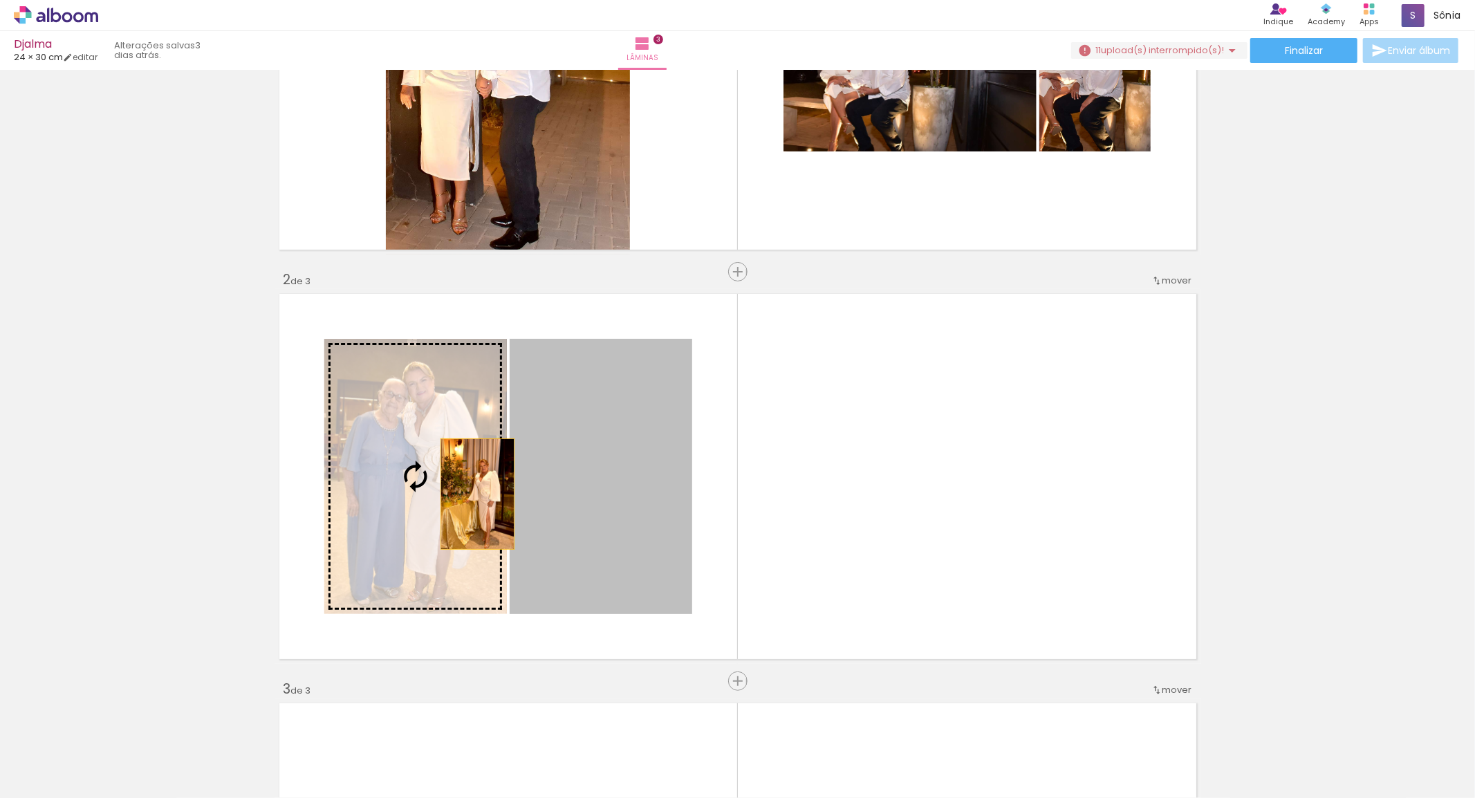
drag, startPoint x: 564, startPoint y: 488, endPoint x: 454, endPoint y: 491, distance: 109.3
click at [0, 0] on slot at bounding box center [0, 0] width 0 height 0
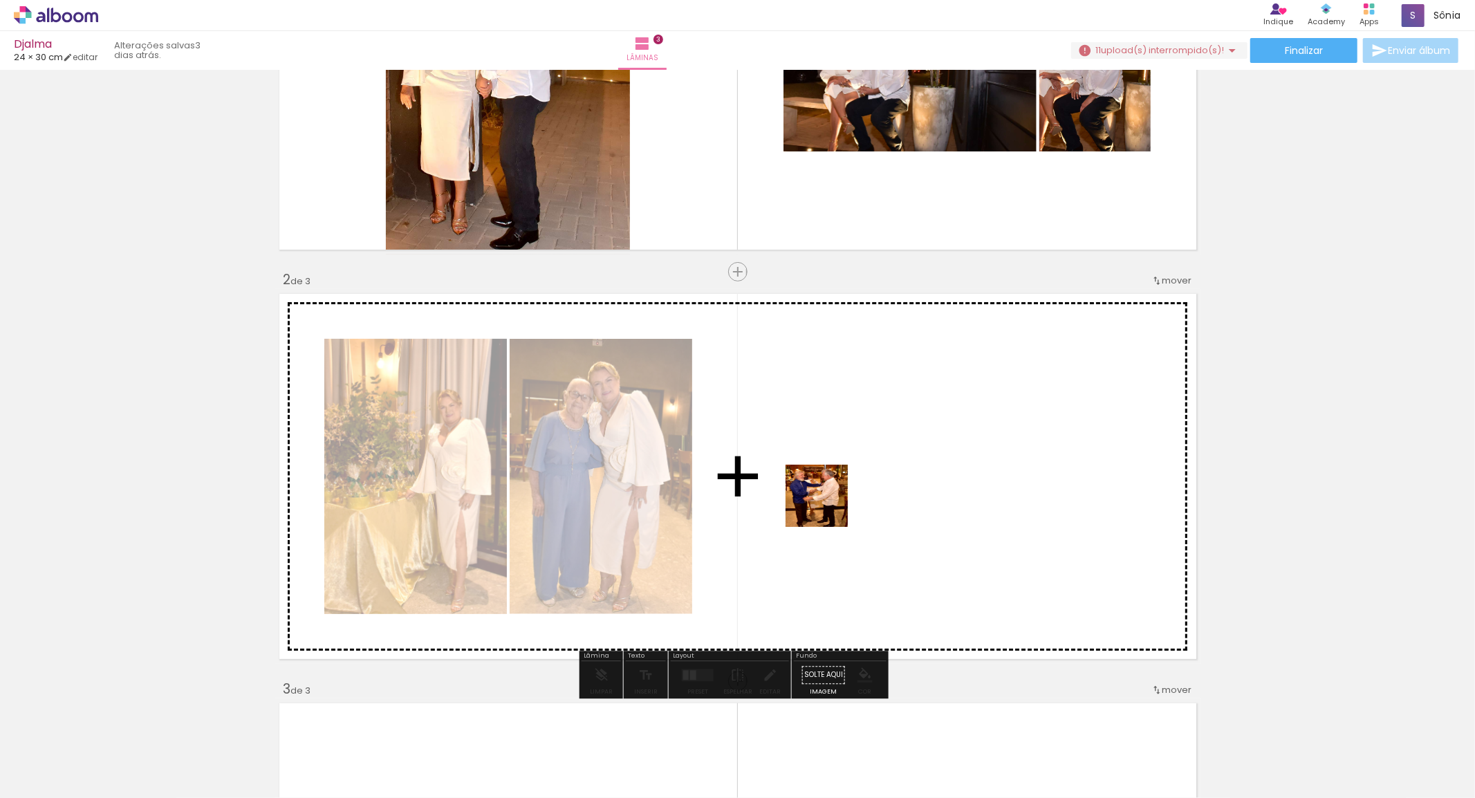
drag, startPoint x: 335, startPoint y: 700, endPoint x: 402, endPoint y: 775, distance: 100.4
click at [881, 485] on quentale-workspace at bounding box center [737, 399] width 1475 height 798
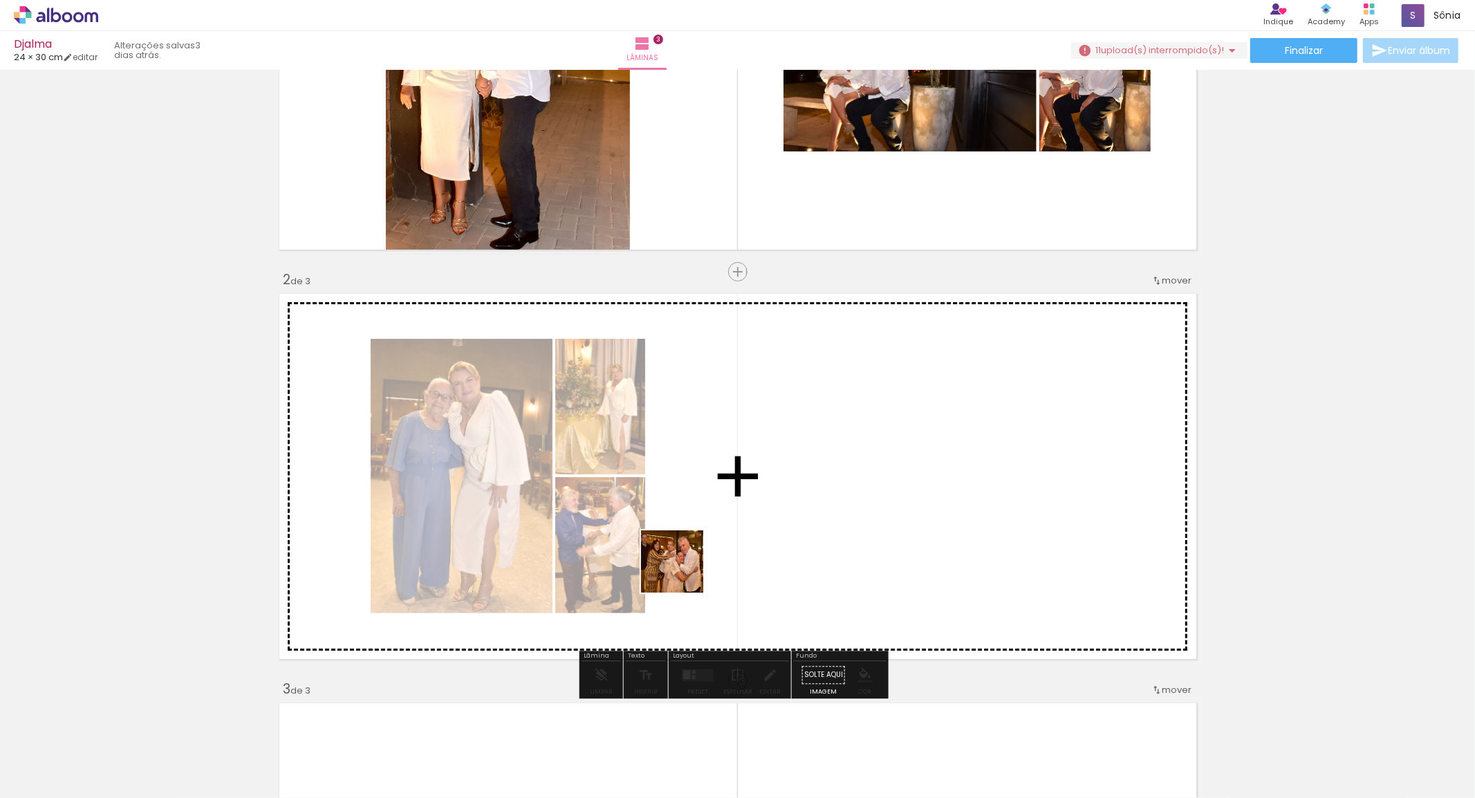
drag, startPoint x: 367, startPoint y: 755, endPoint x: 714, endPoint y: 690, distance: 352.5
click at [847, 499] on quentale-workspace at bounding box center [737, 399] width 1475 height 798
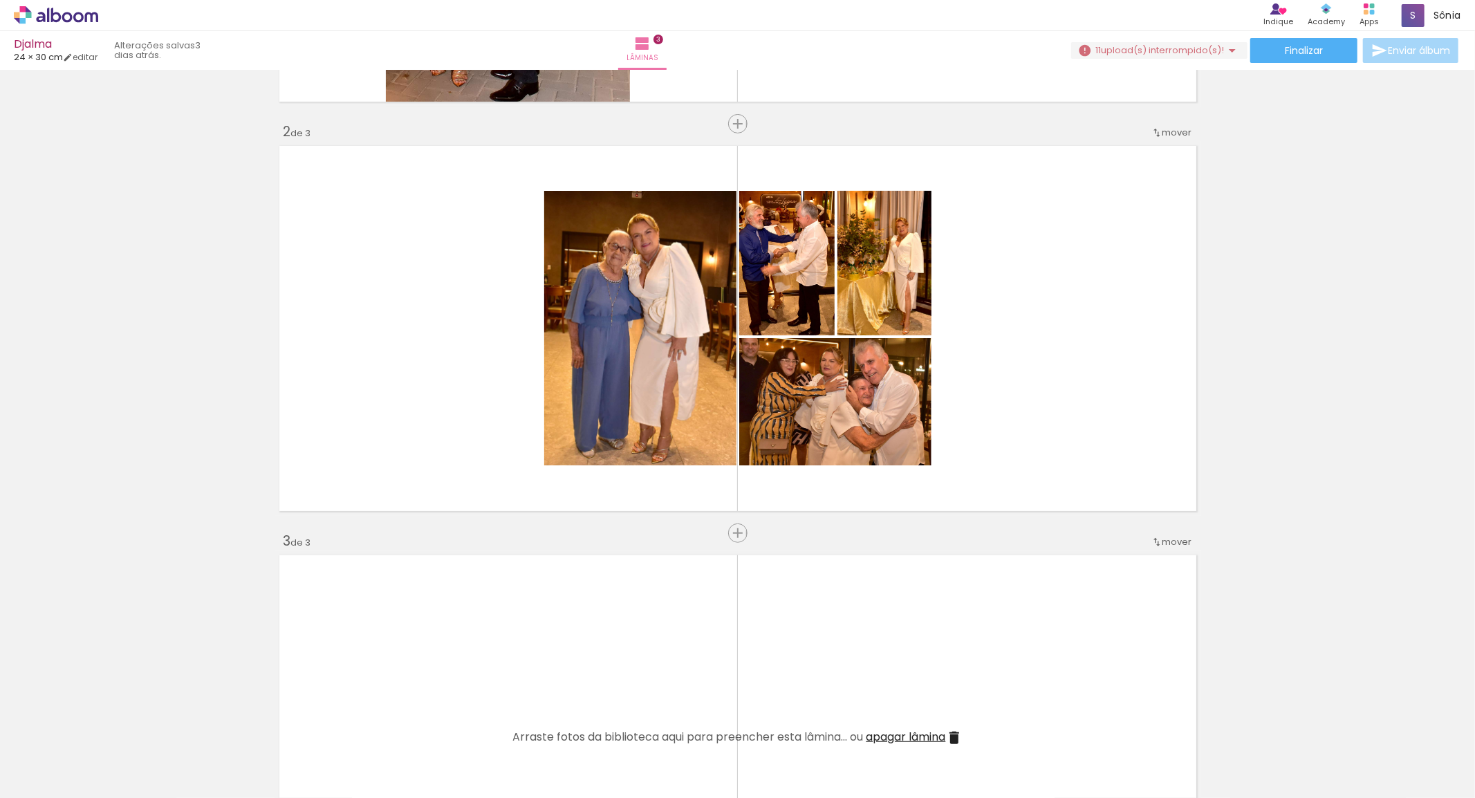
scroll to position [384, 0]
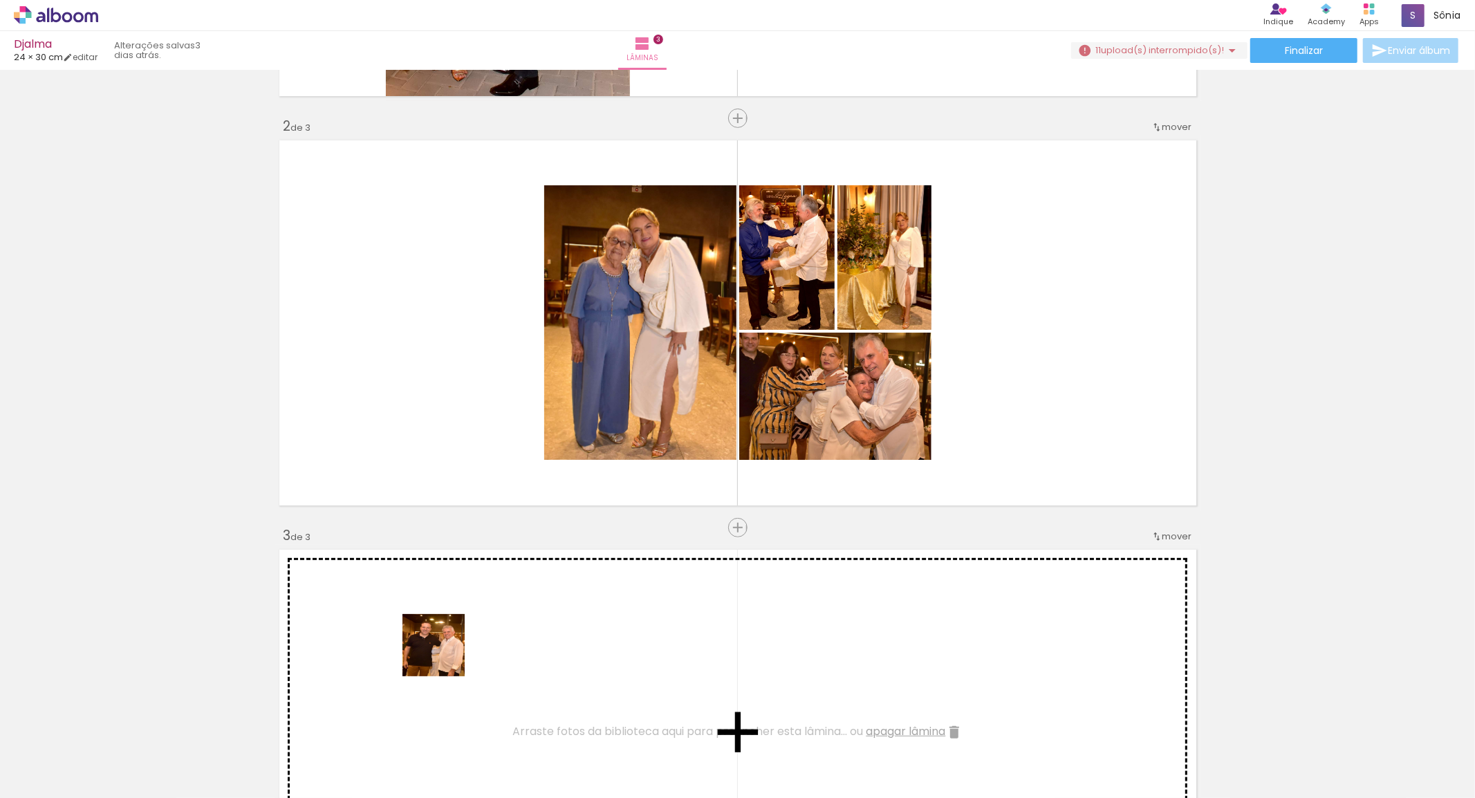
drag, startPoint x: 445, startPoint y: 755, endPoint x: 521, endPoint y: 747, distance: 76.4
click at [445, 650] on quentale-workspace at bounding box center [737, 399] width 1475 height 798
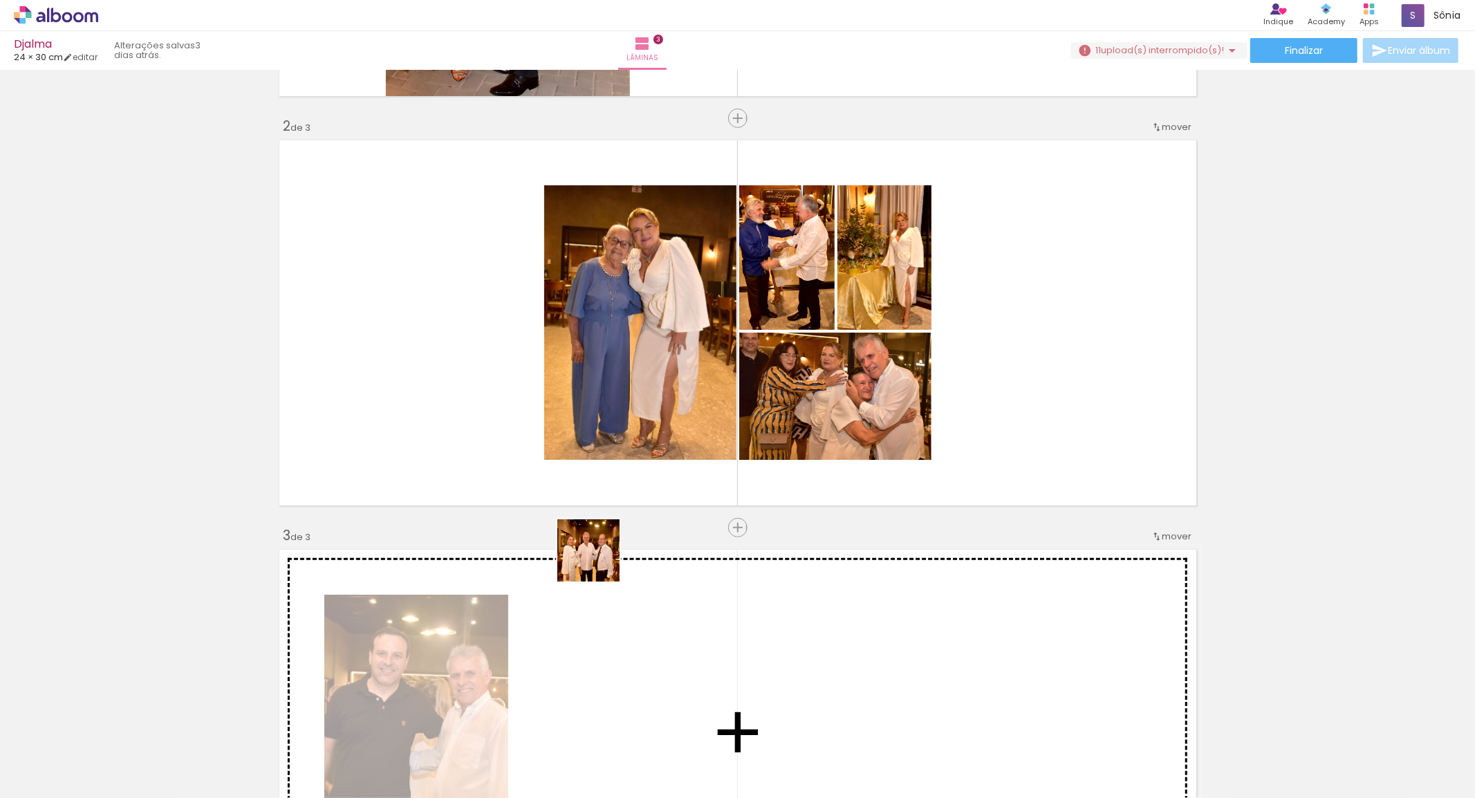
drag, startPoint x: 576, startPoint y: 598, endPoint x: 749, endPoint y: 558, distance: 177.4
click at [599, 558] on quentale-workspace at bounding box center [737, 399] width 1475 height 798
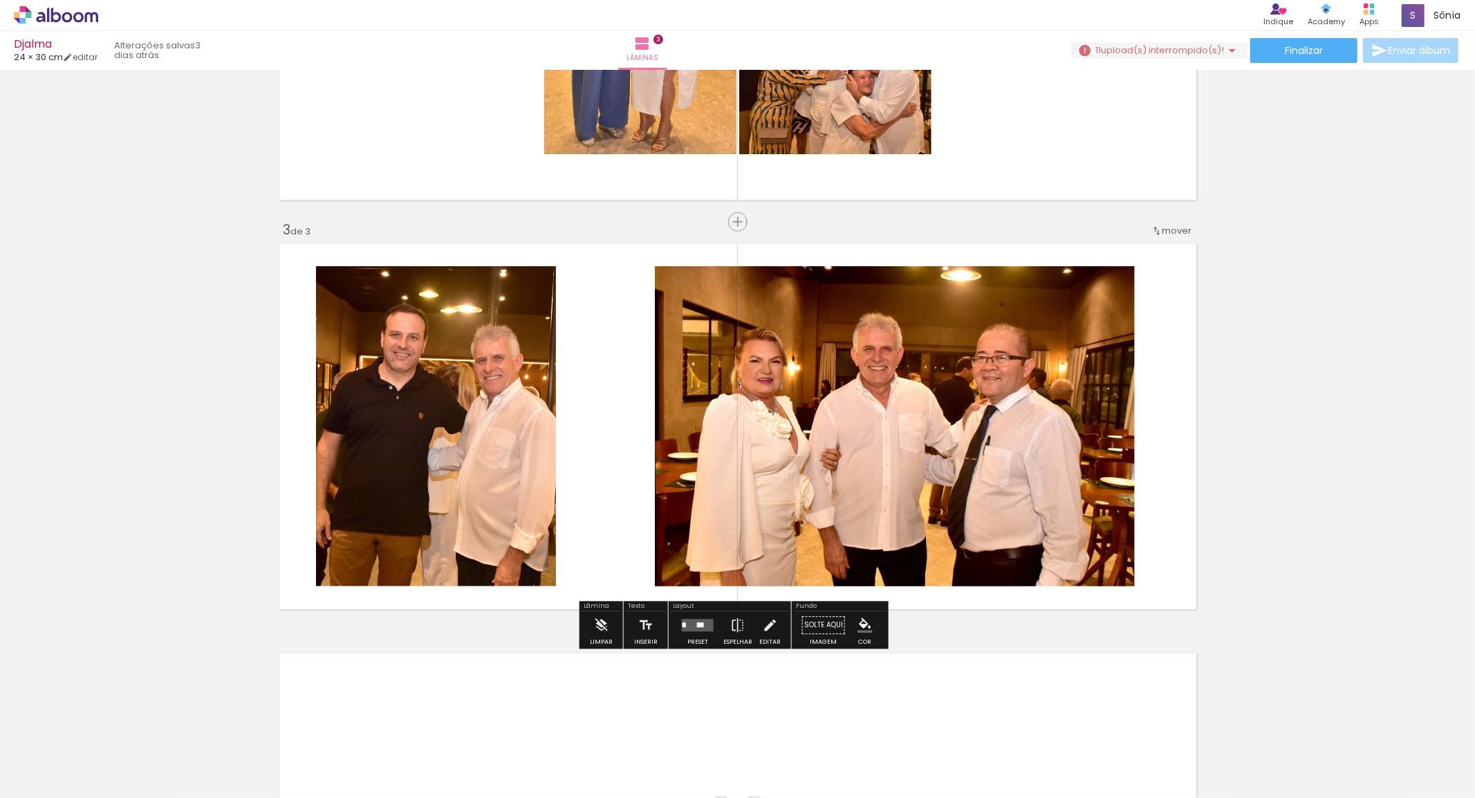
scroll to position [691, 0]
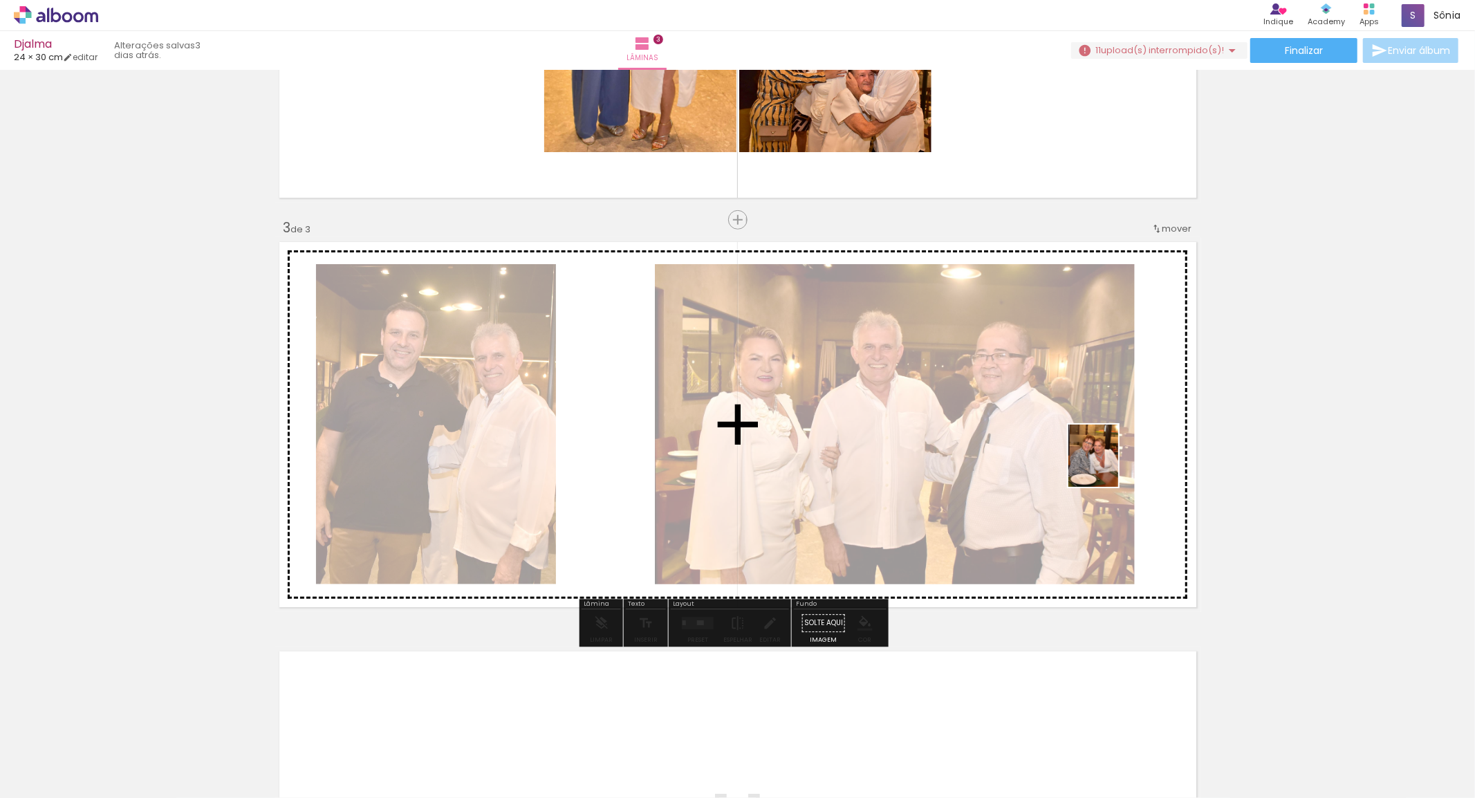
drag, startPoint x: 913, startPoint y: 567, endPoint x: 1110, endPoint y: 466, distance: 220.8
click at [1110, 466] on quentale-workspace at bounding box center [737, 399] width 1475 height 798
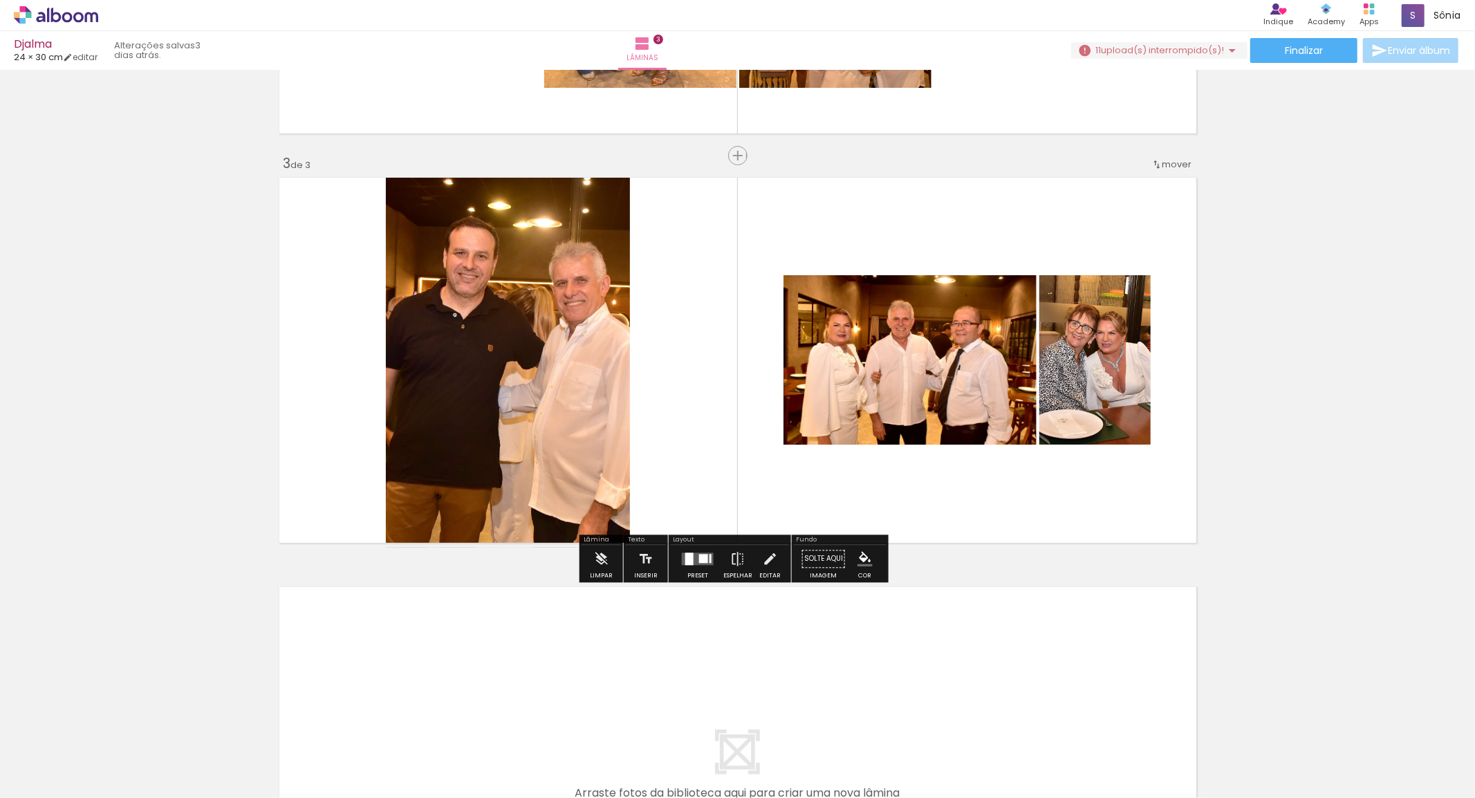
scroll to position [845, 0]
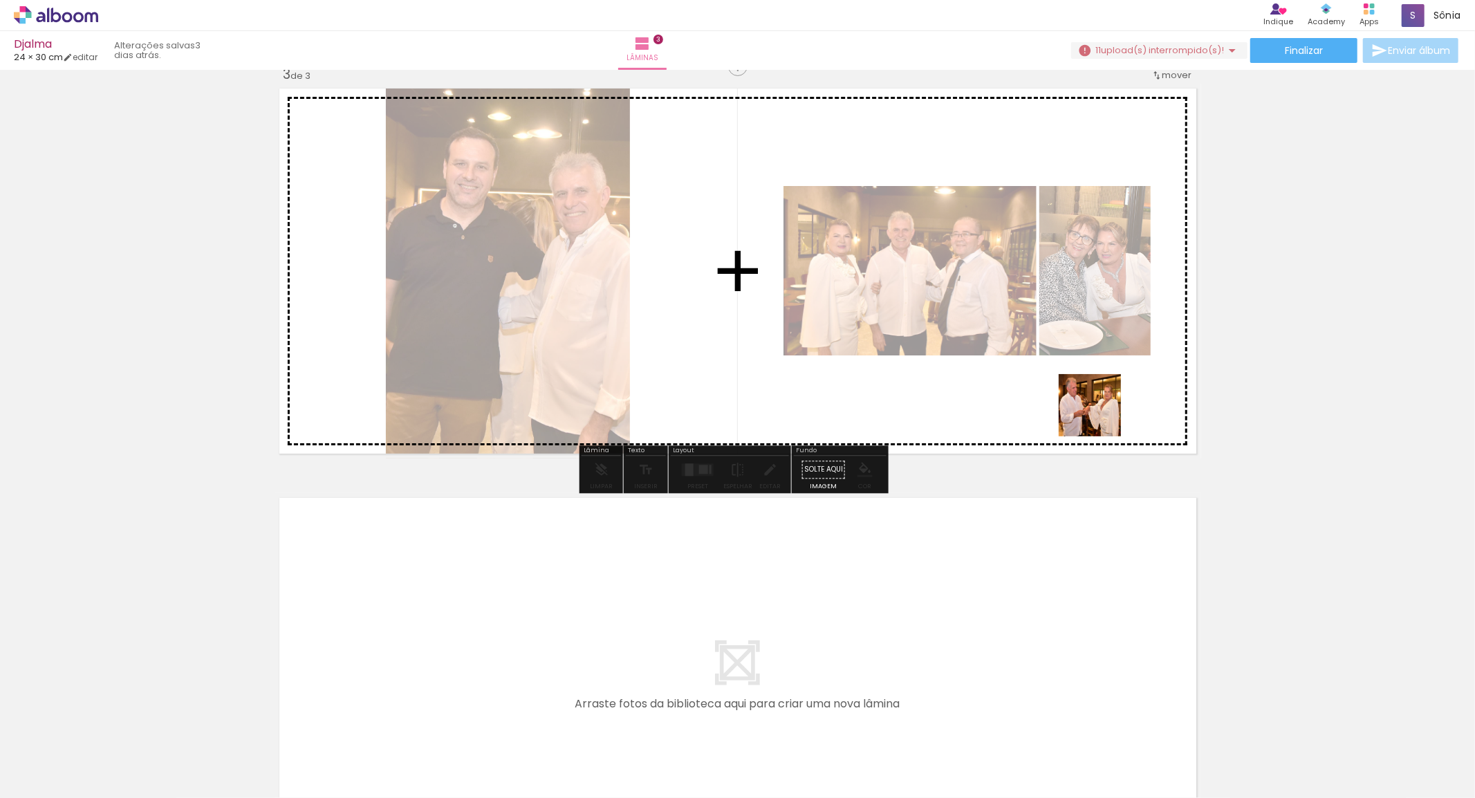
drag, startPoint x: 1158, startPoint y: 744, endPoint x: 1100, endPoint y: 407, distance: 342.4
click at [1100, 407] on quentale-workspace at bounding box center [737, 399] width 1475 height 798
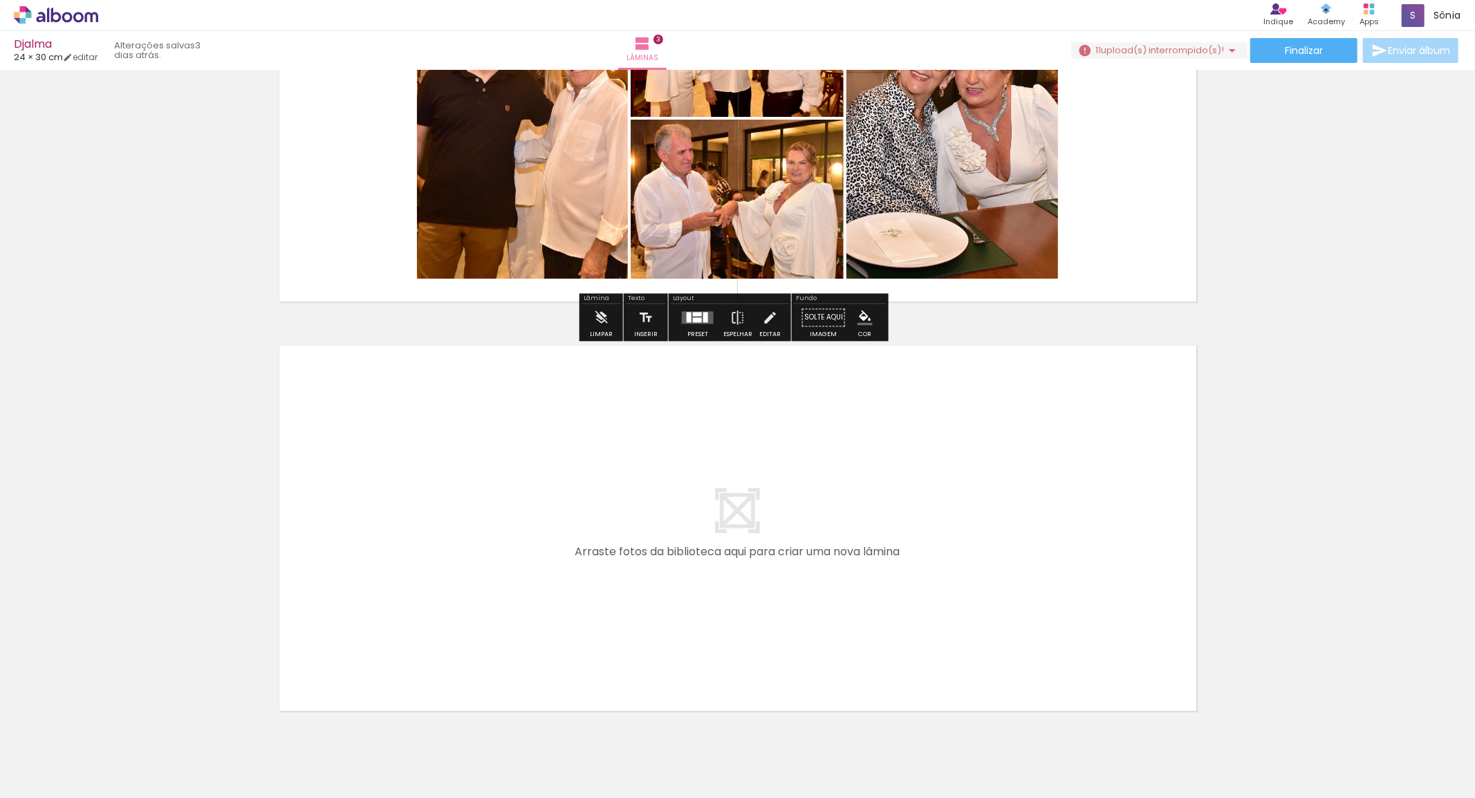
scroll to position [998, 0]
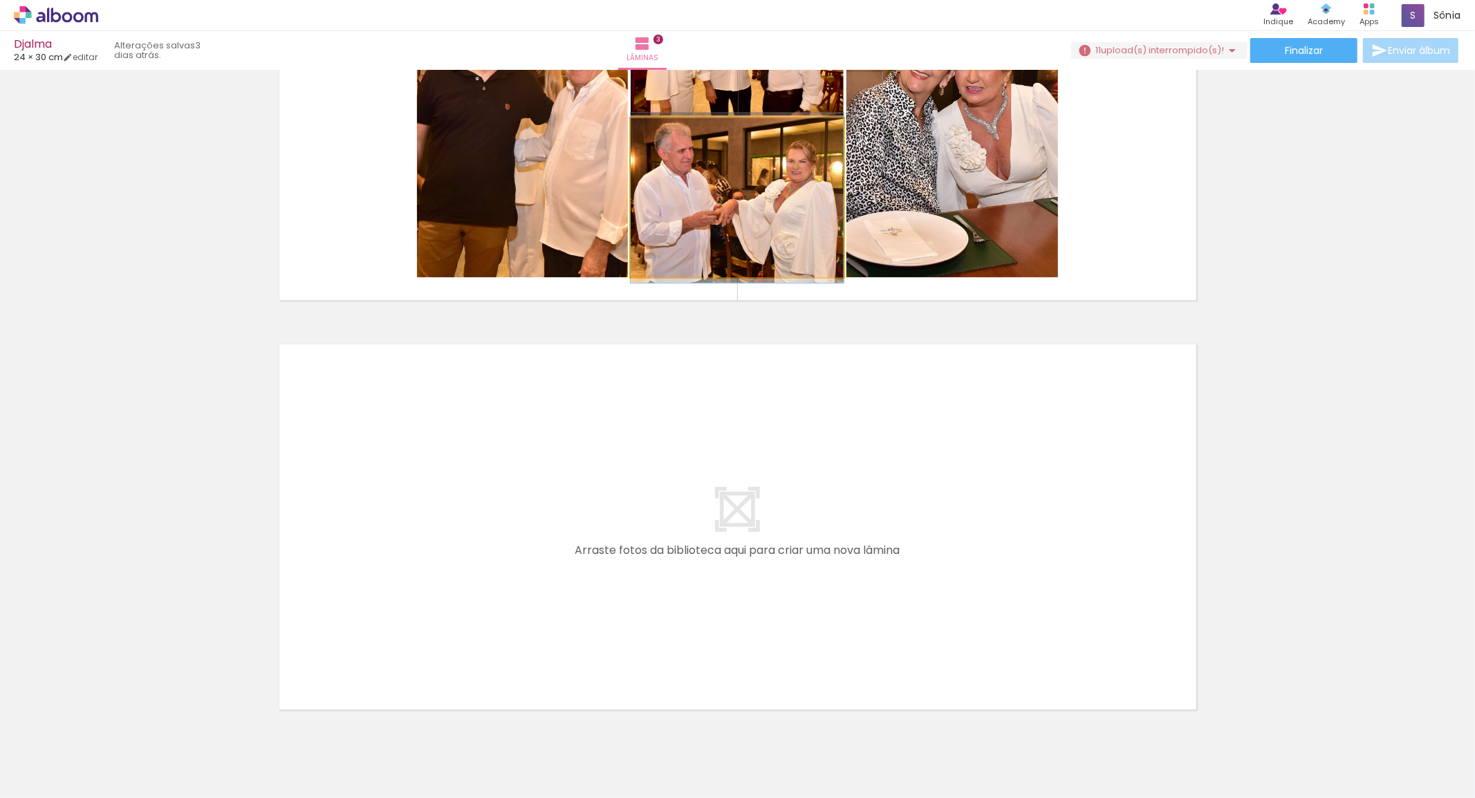
drag, startPoint x: 708, startPoint y: 233, endPoint x: 1232, endPoint y: 761, distance: 743.6
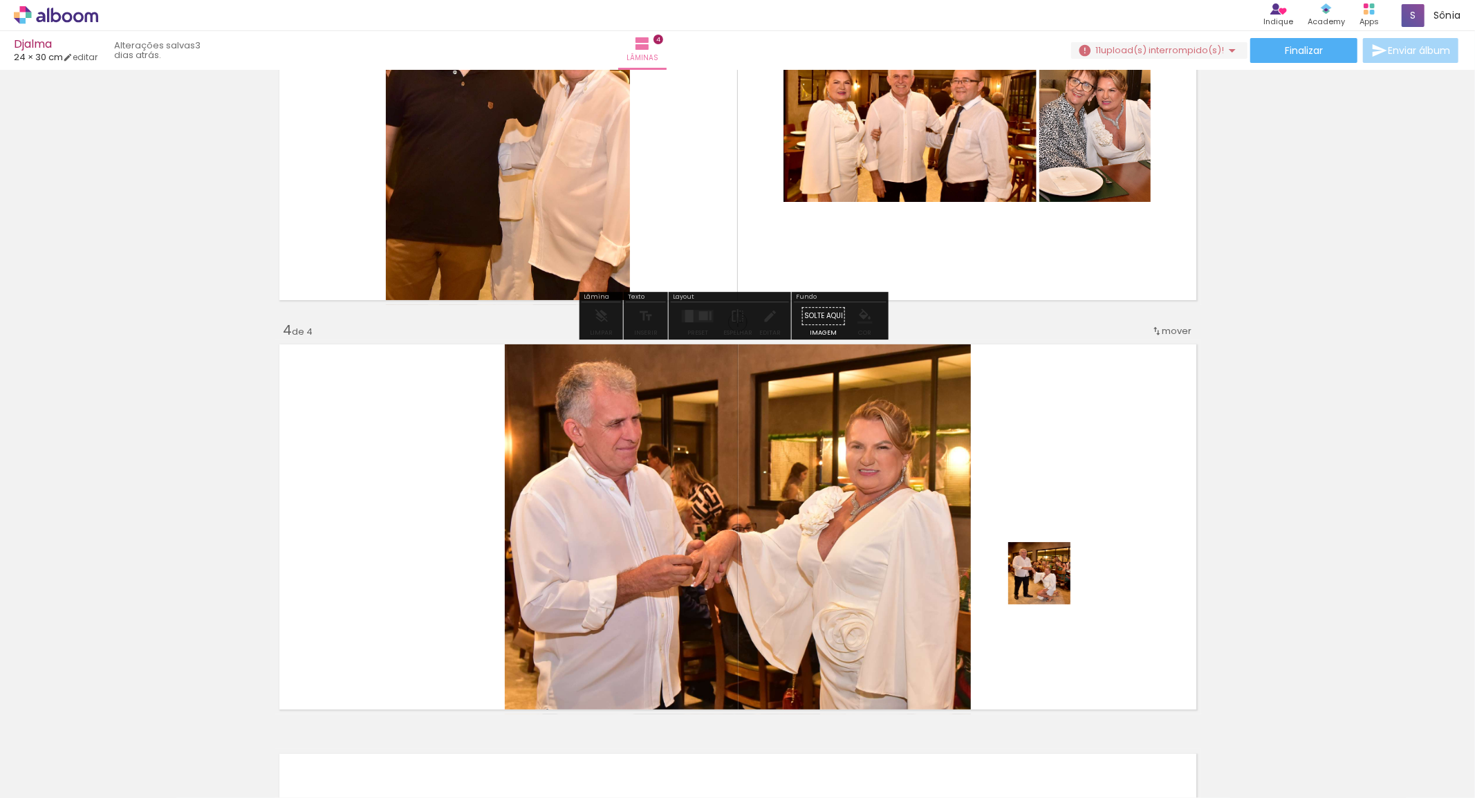
scroll to position [1135, 0]
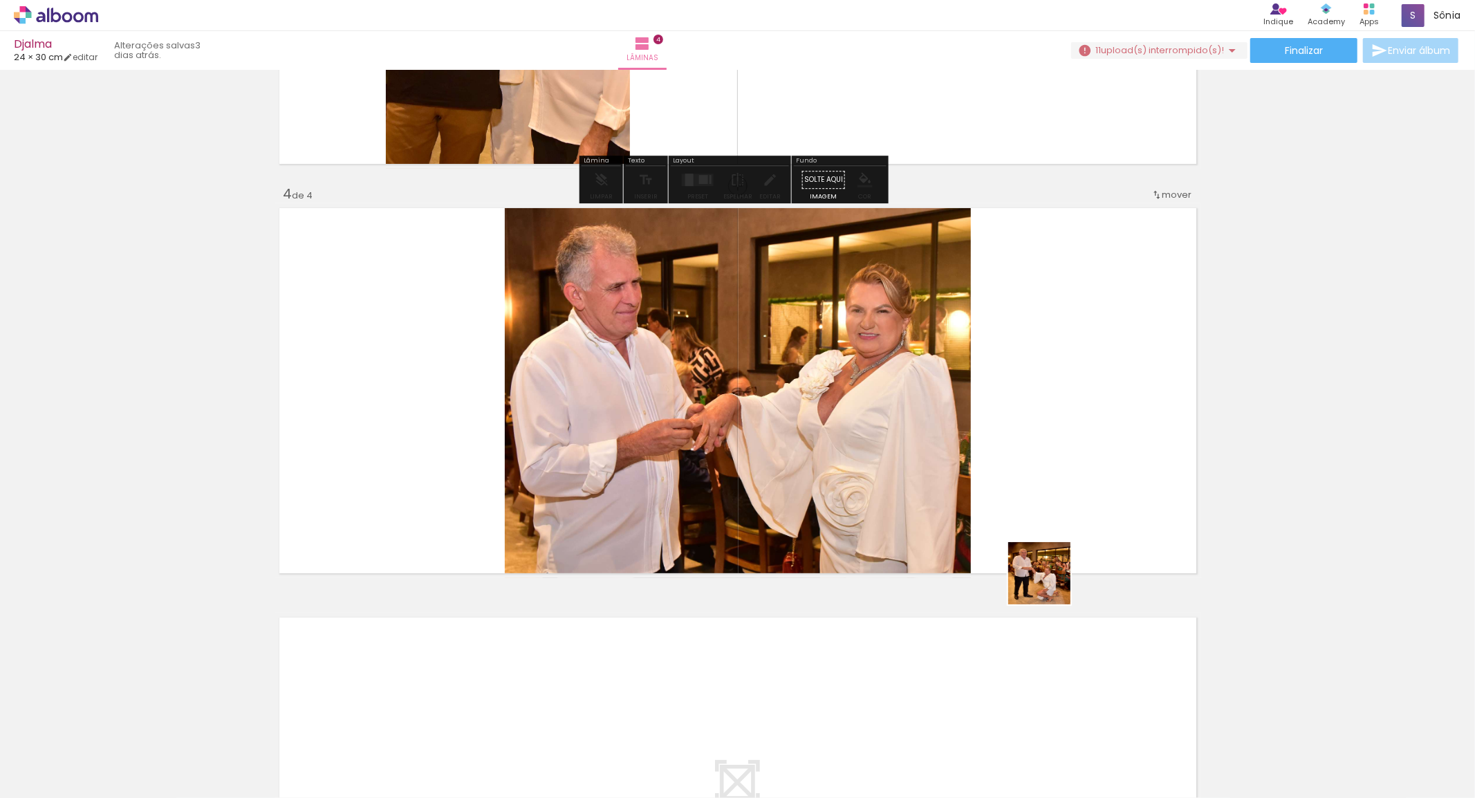
drag, startPoint x: 1220, startPoint y: 741, endPoint x: 1050, endPoint y: 584, distance: 231.4
click at [1050, 584] on quentale-workspace at bounding box center [737, 399] width 1475 height 798
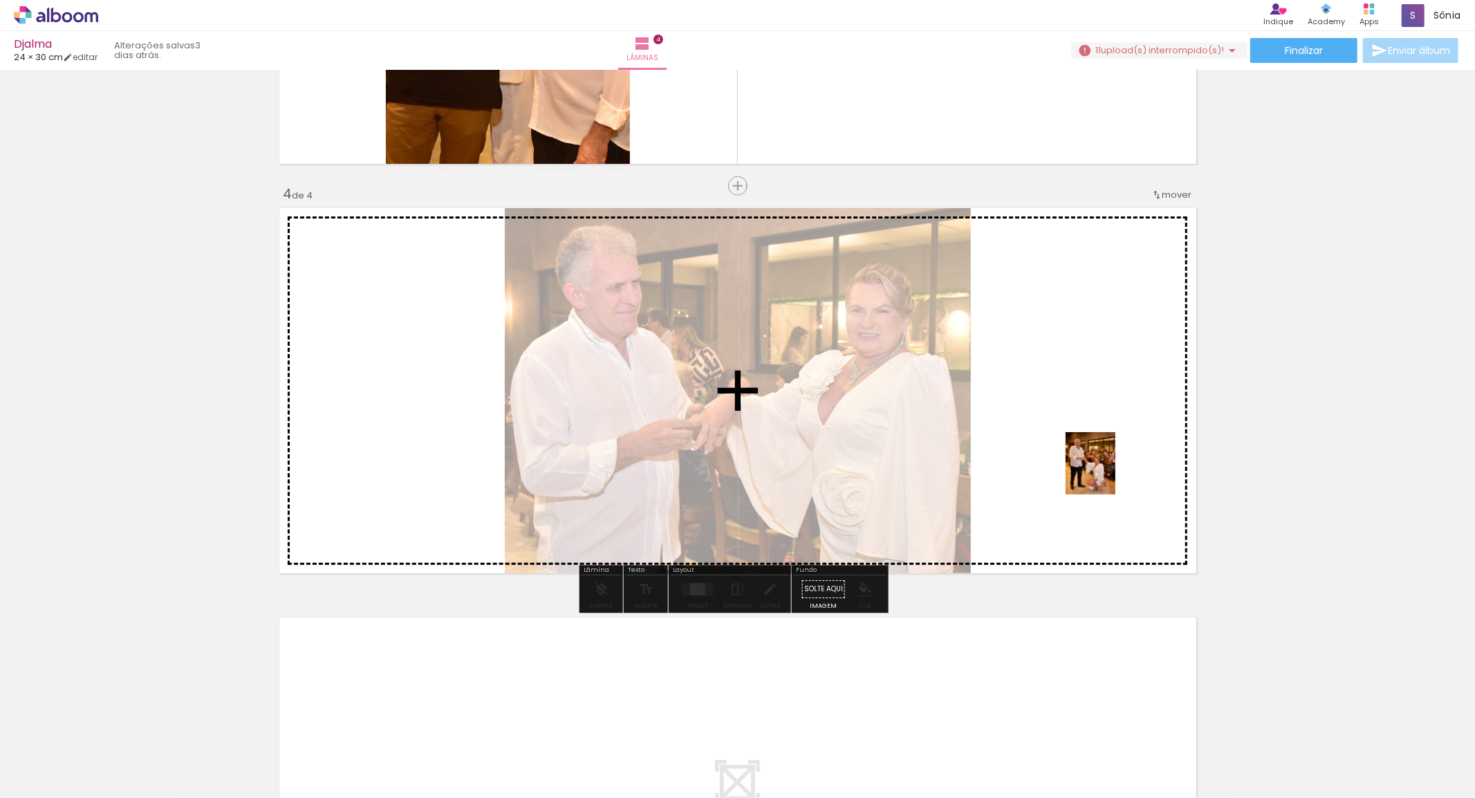
drag, startPoint x: 1218, startPoint y: 762, endPoint x: 1107, endPoint y: 474, distance: 308.8
click at [1107, 474] on quentale-workspace at bounding box center [737, 399] width 1475 height 798
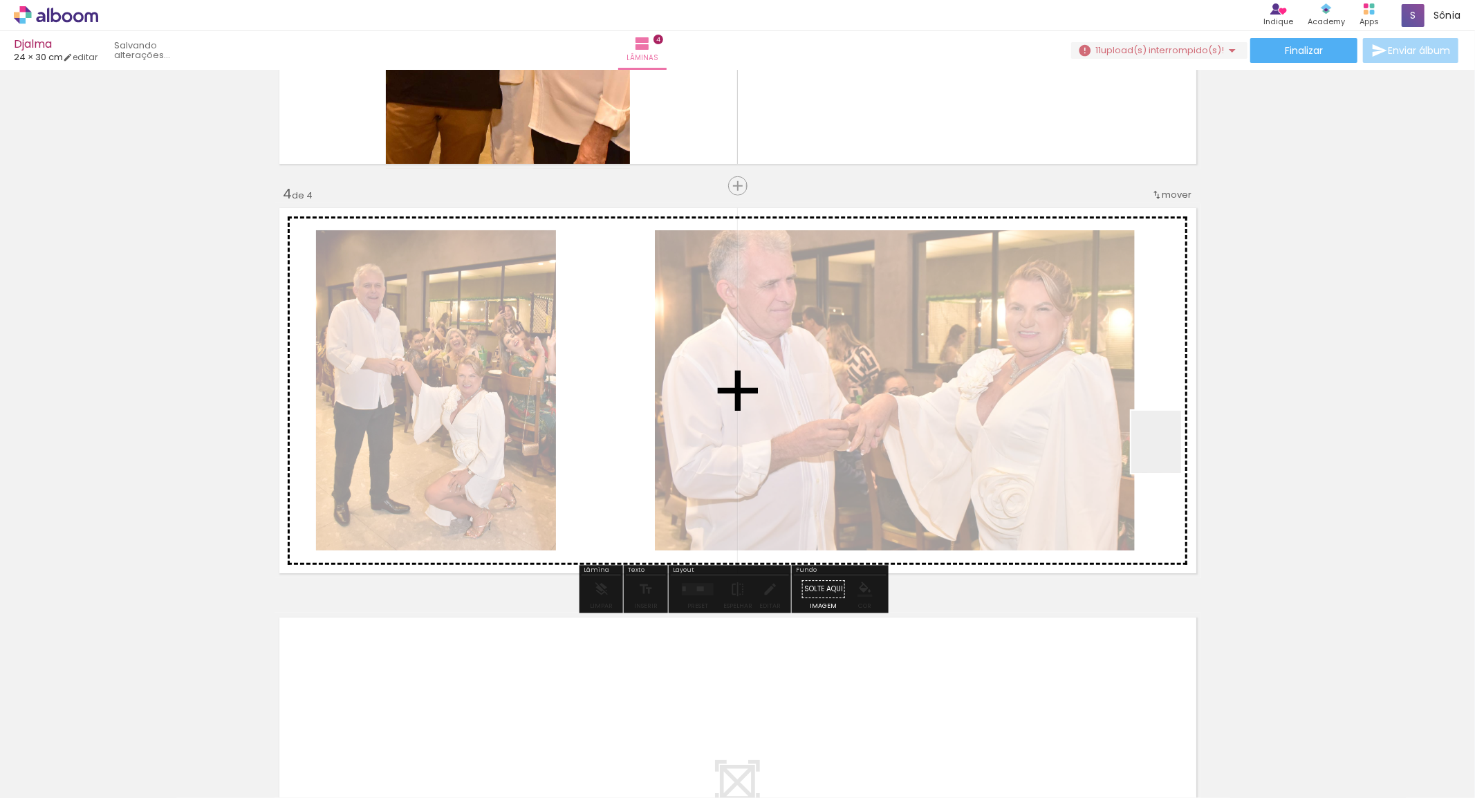
drag, startPoint x: 1266, startPoint y: 561, endPoint x: 1213, endPoint y: 507, distance: 75.3
click at [1146, 439] on quentale-workspace at bounding box center [737, 399] width 1475 height 798
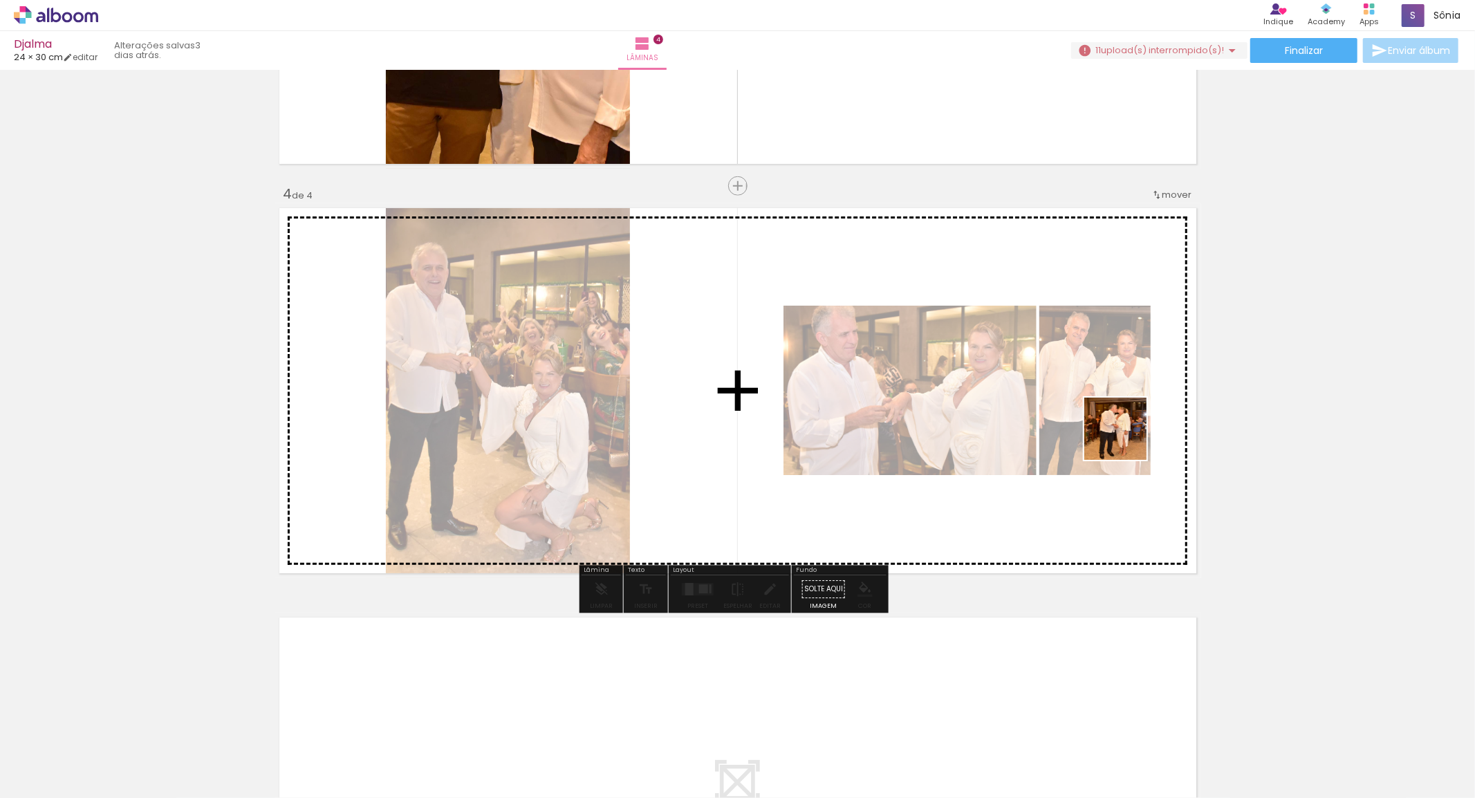
drag, startPoint x: 1381, startPoint y: 761, endPoint x: 1075, endPoint y: 565, distance: 363.5
click at [1124, 436] on quentale-workspace at bounding box center [737, 399] width 1475 height 798
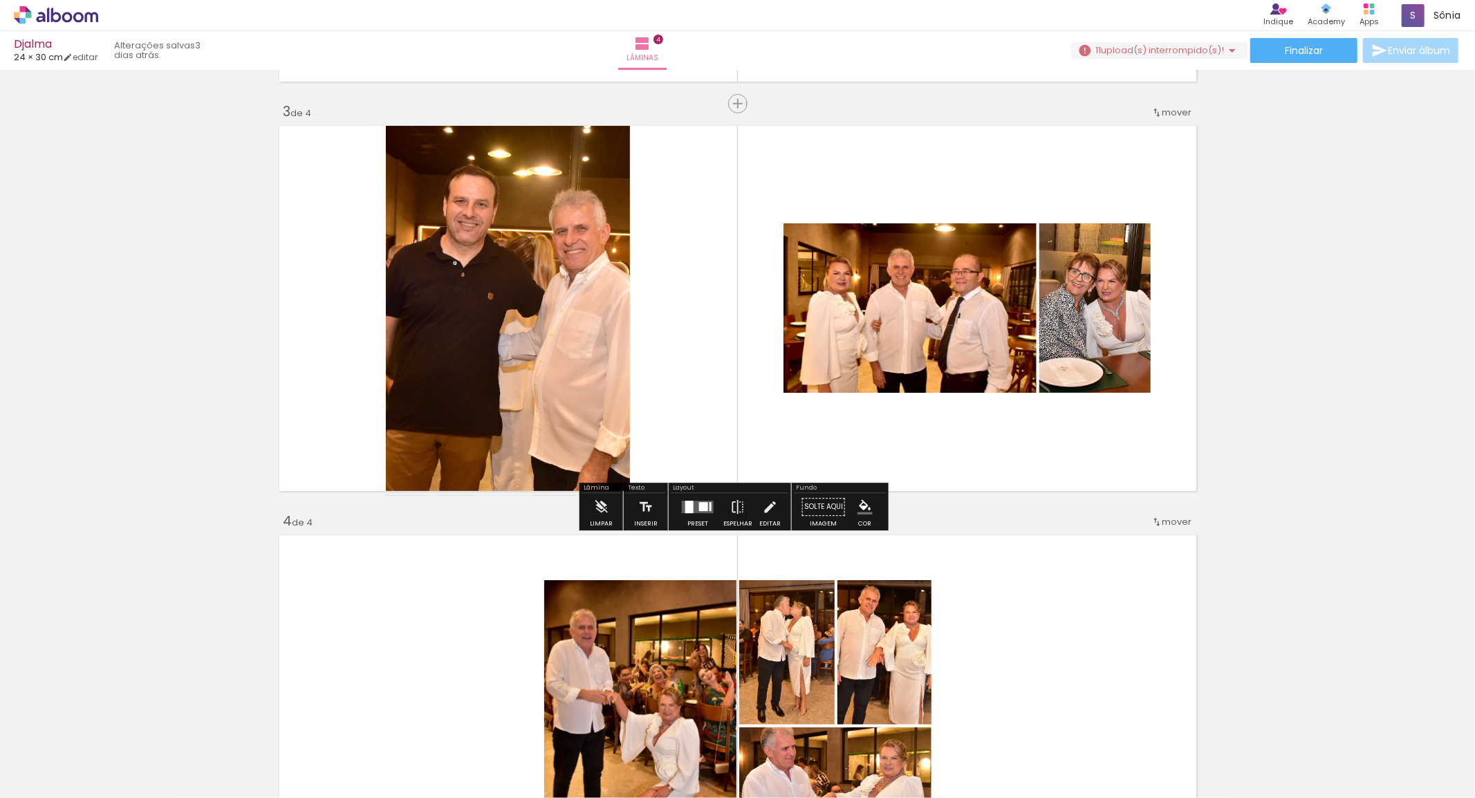
scroll to position [750, 0]
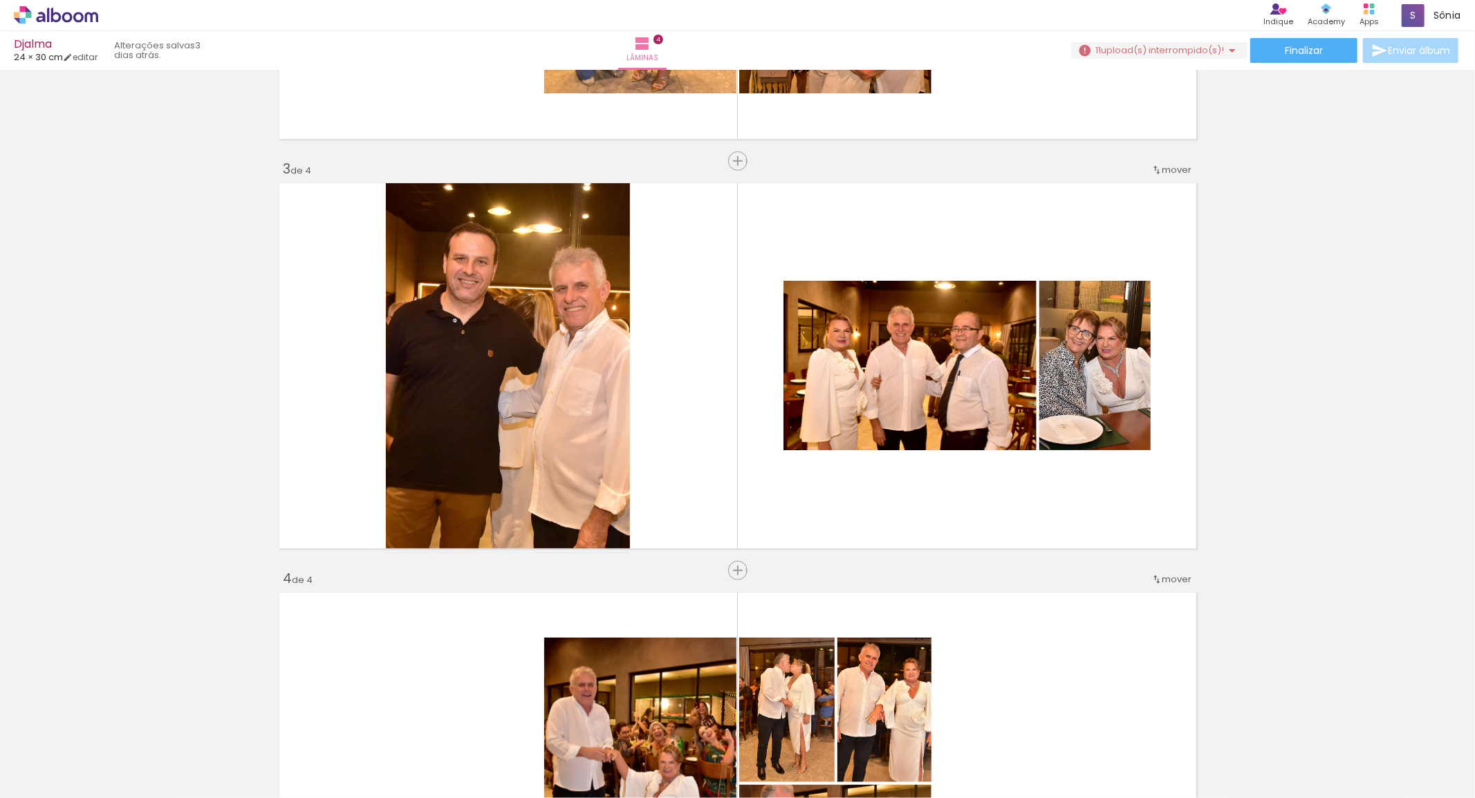
click at [746, 566] on span "Inserir lâmina" at bounding box center [773, 570] width 54 height 9
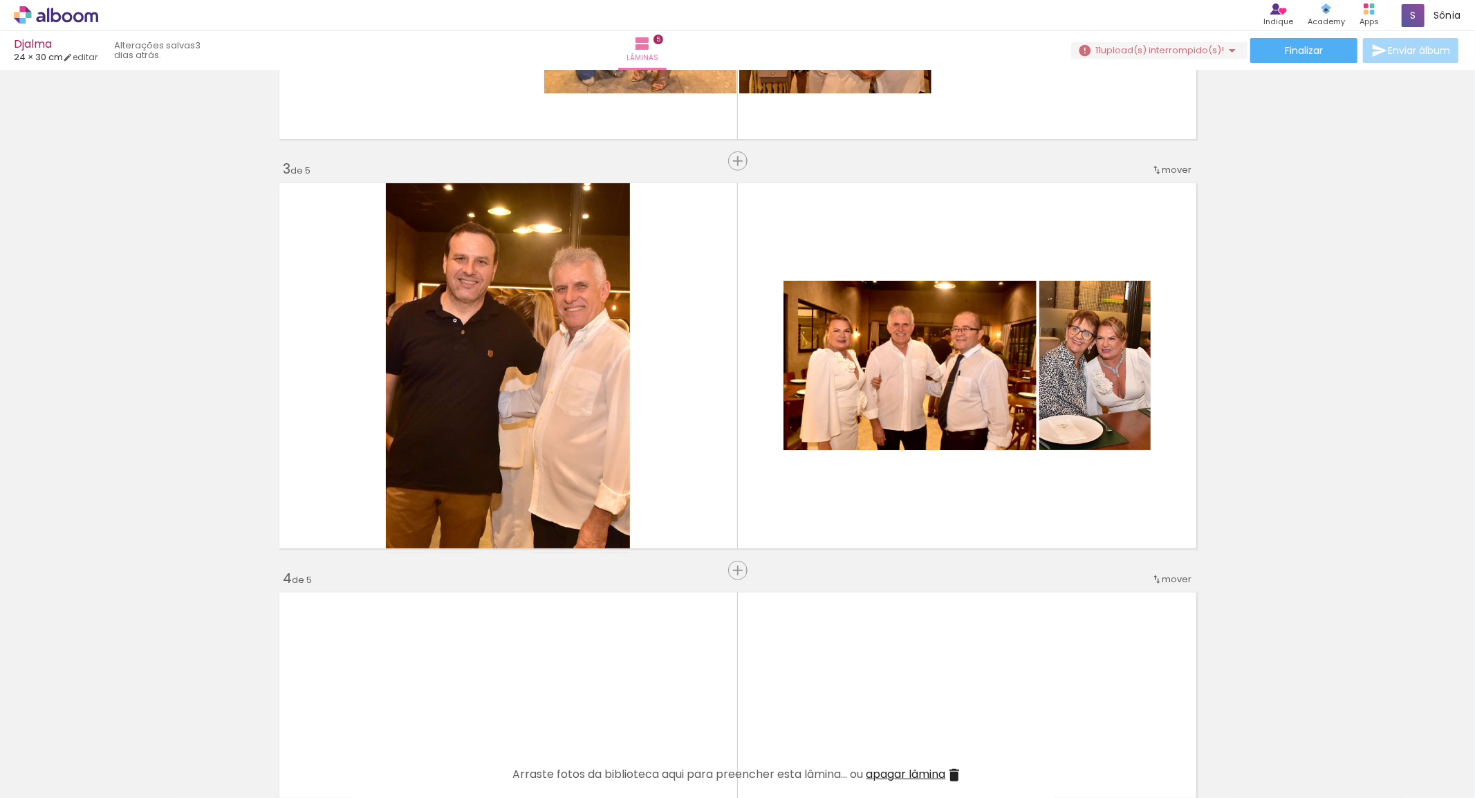
scroll to position [1058, 0]
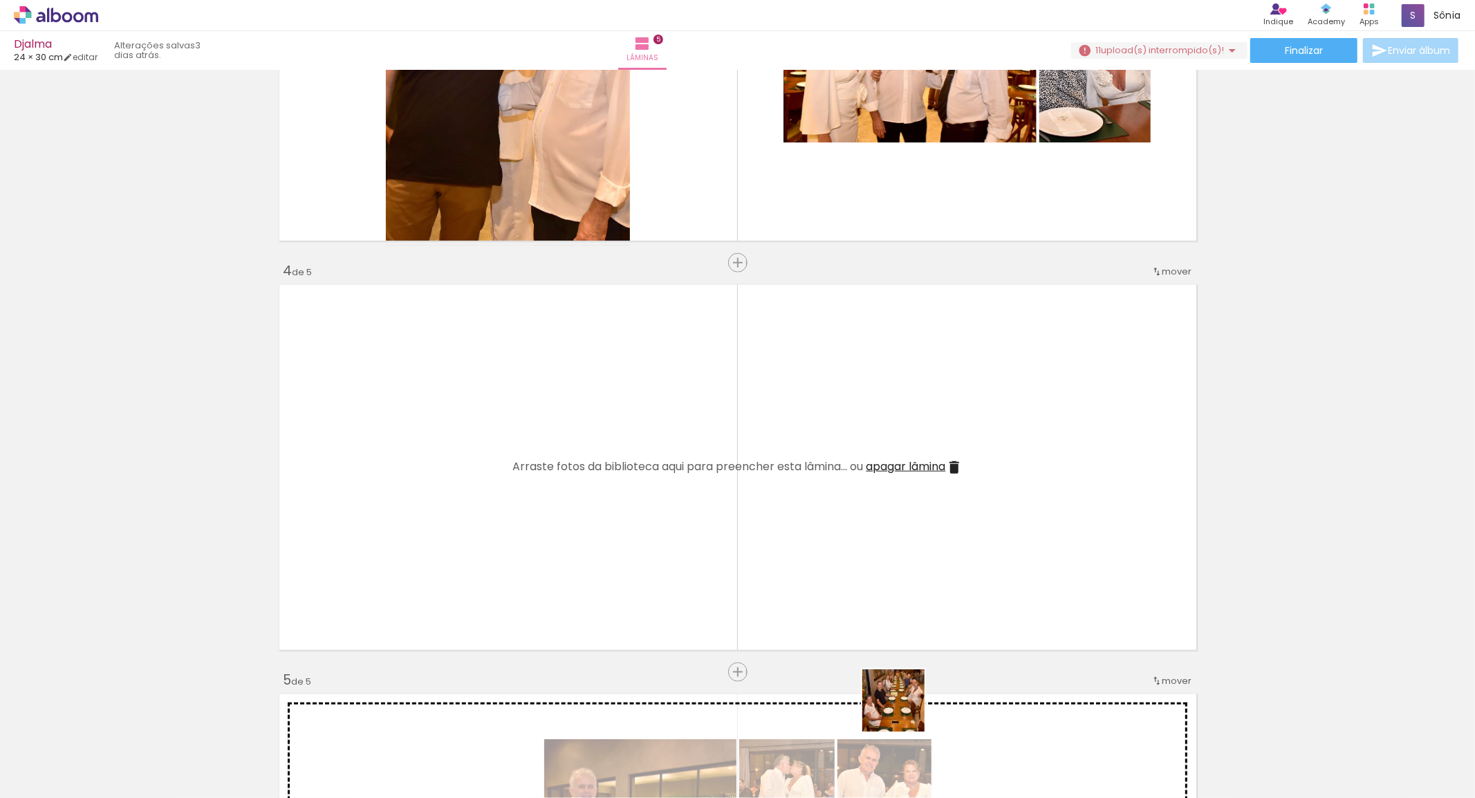
drag, startPoint x: 911, startPoint y: 744, endPoint x: 971, endPoint y: 720, distance: 64.6
click at [882, 564] on quentale-workspace at bounding box center [737, 399] width 1475 height 798
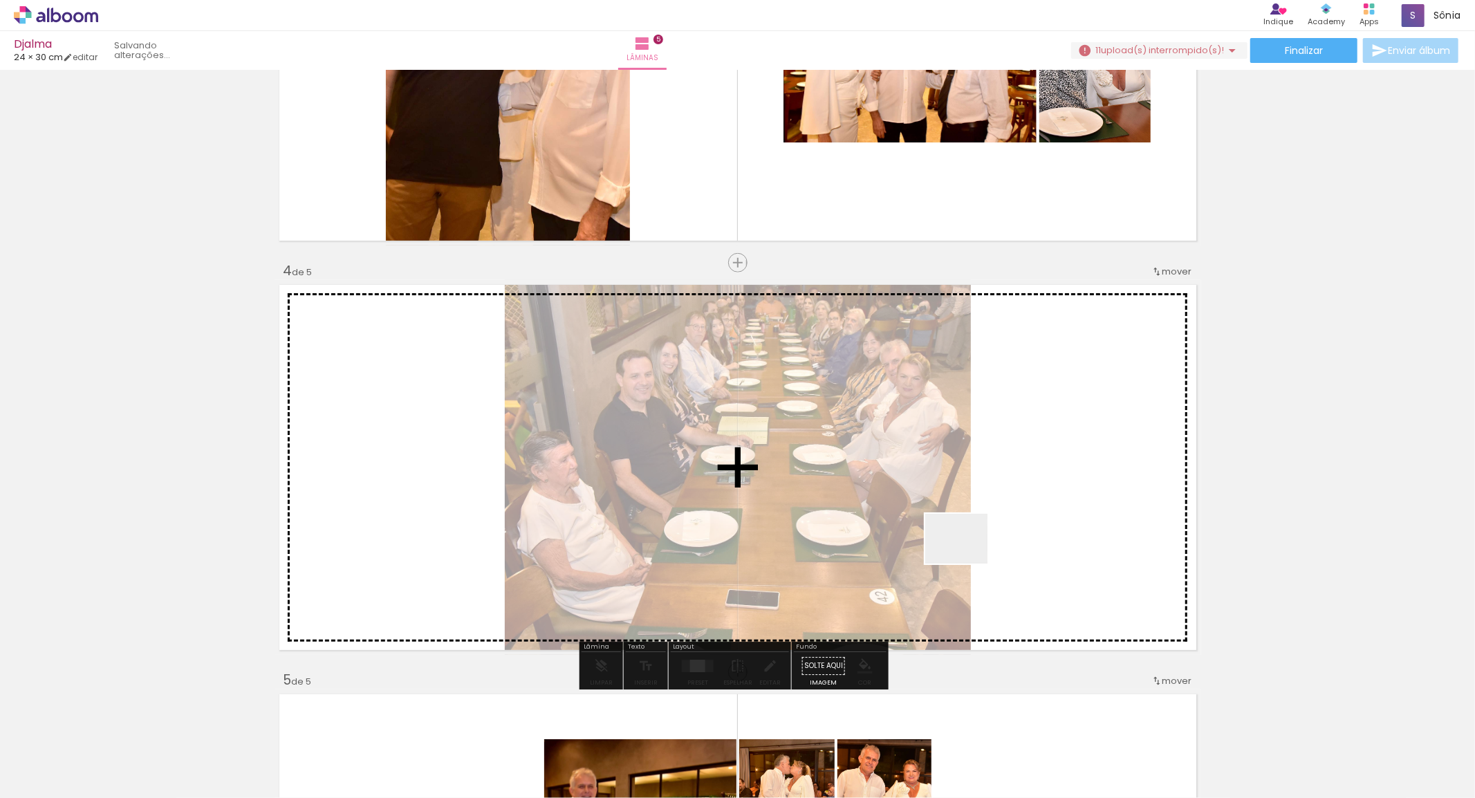
drag, startPoint x: 989, startPoint y: 703, endPoint x: 1063, endPoint y: 719, distance: 76.3
click at [967, 543] on quentale-workspace at bounding box center [737, 399] width 1475 height 798
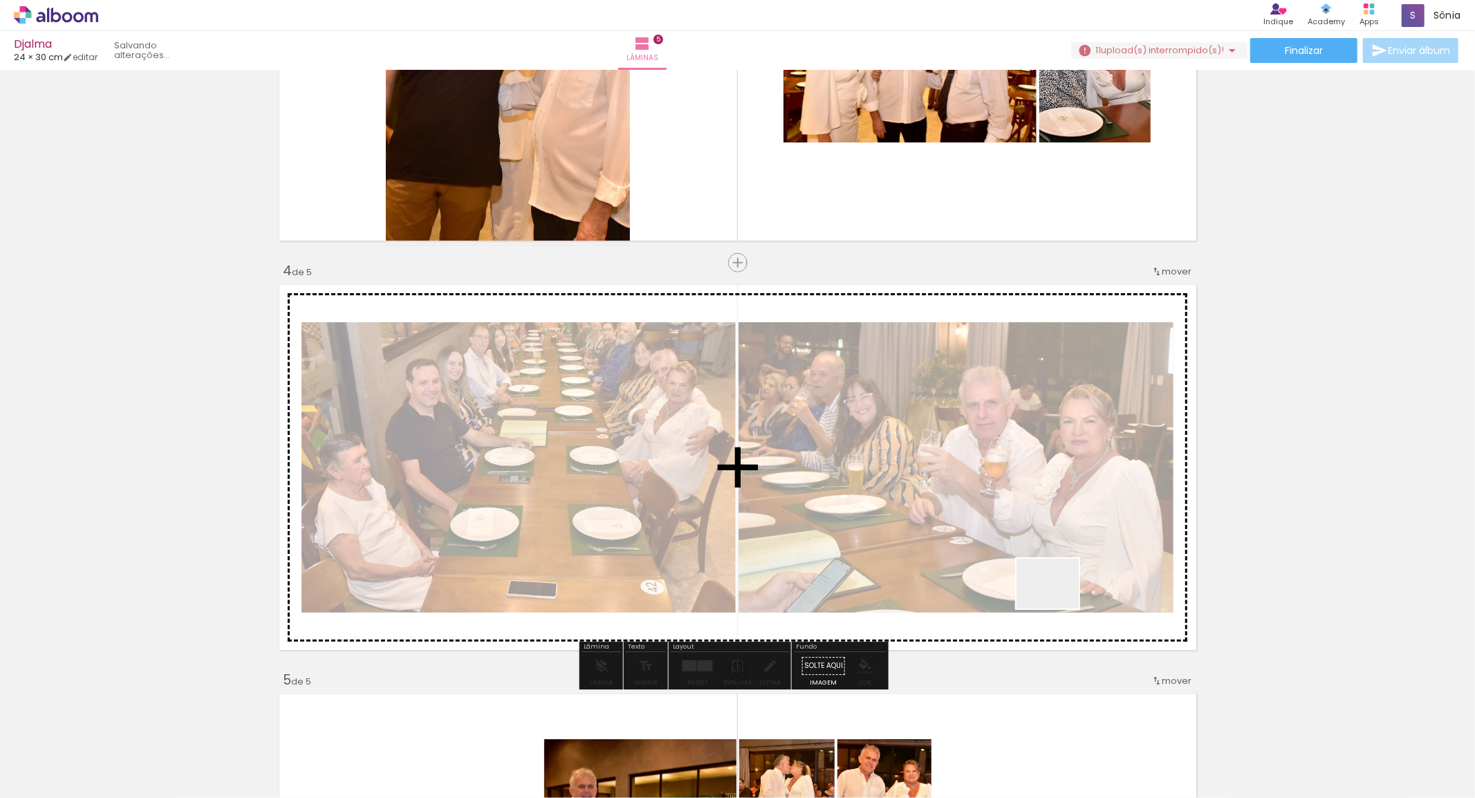
drag, startPoint x: 1063, startPoint y: 719, endPoint x: 1054, endPoint y: 578, distance: 141.3
click at [1054, 578] on quentale-workspace at bounding box center [737, 399] width 1475 height 798
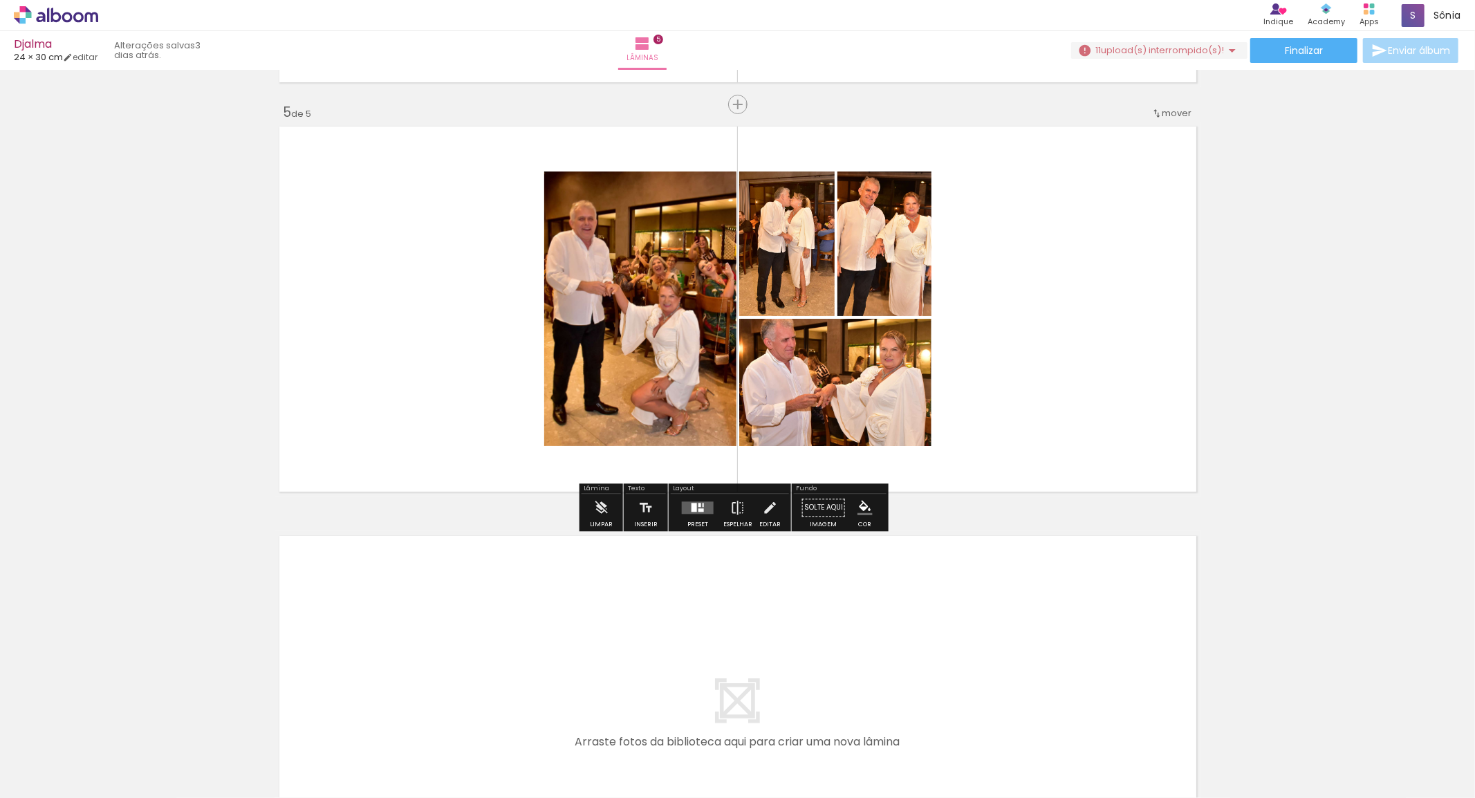
scroll to position [1868, 0]
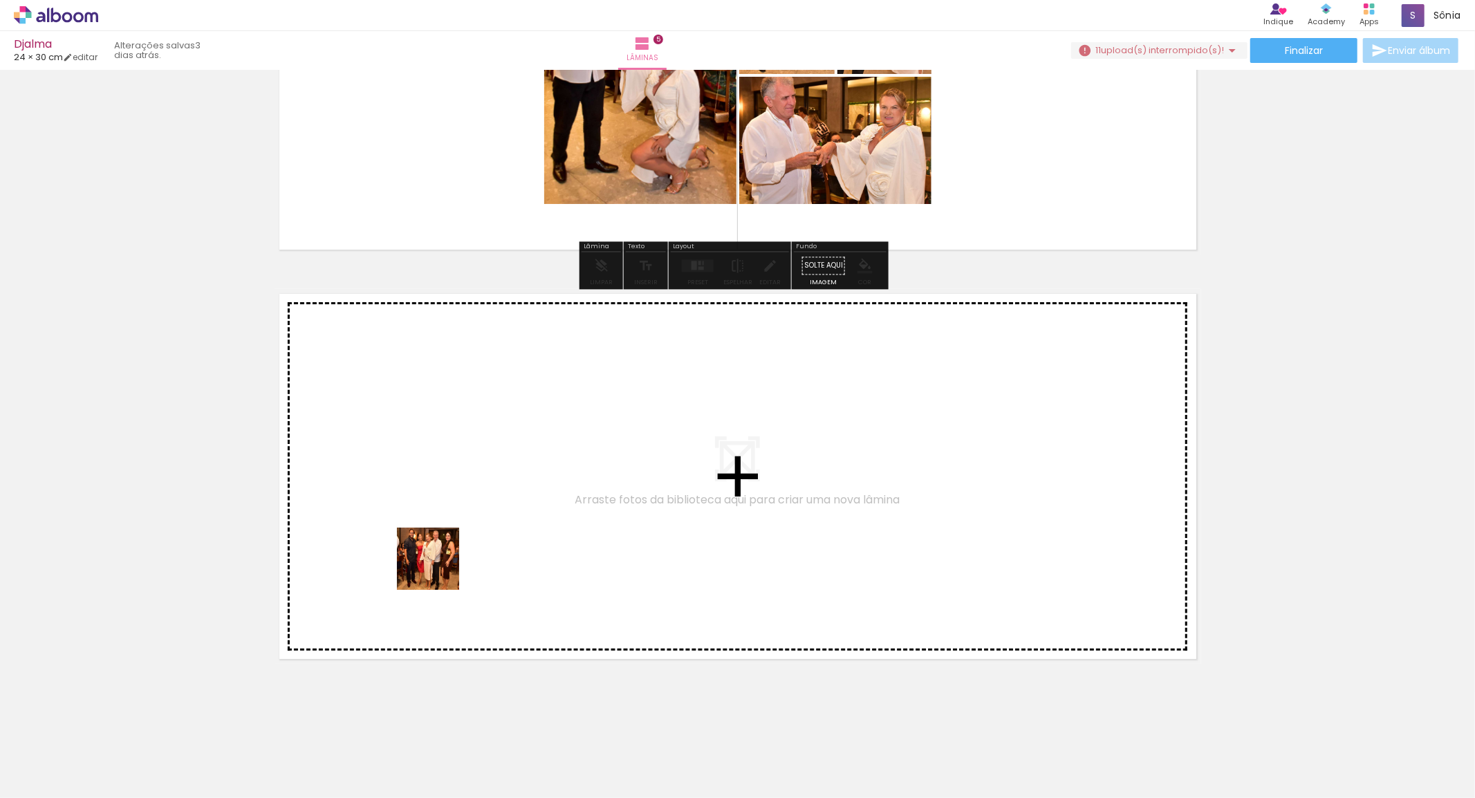
drag, startPoint x: 299, startPoint y: 770, endPoint x: 362, endPoint y: 778, distance: 62.7
click at [480, 499] on quentale-workspace at bounding box center [737, 399] width 1475 height 798
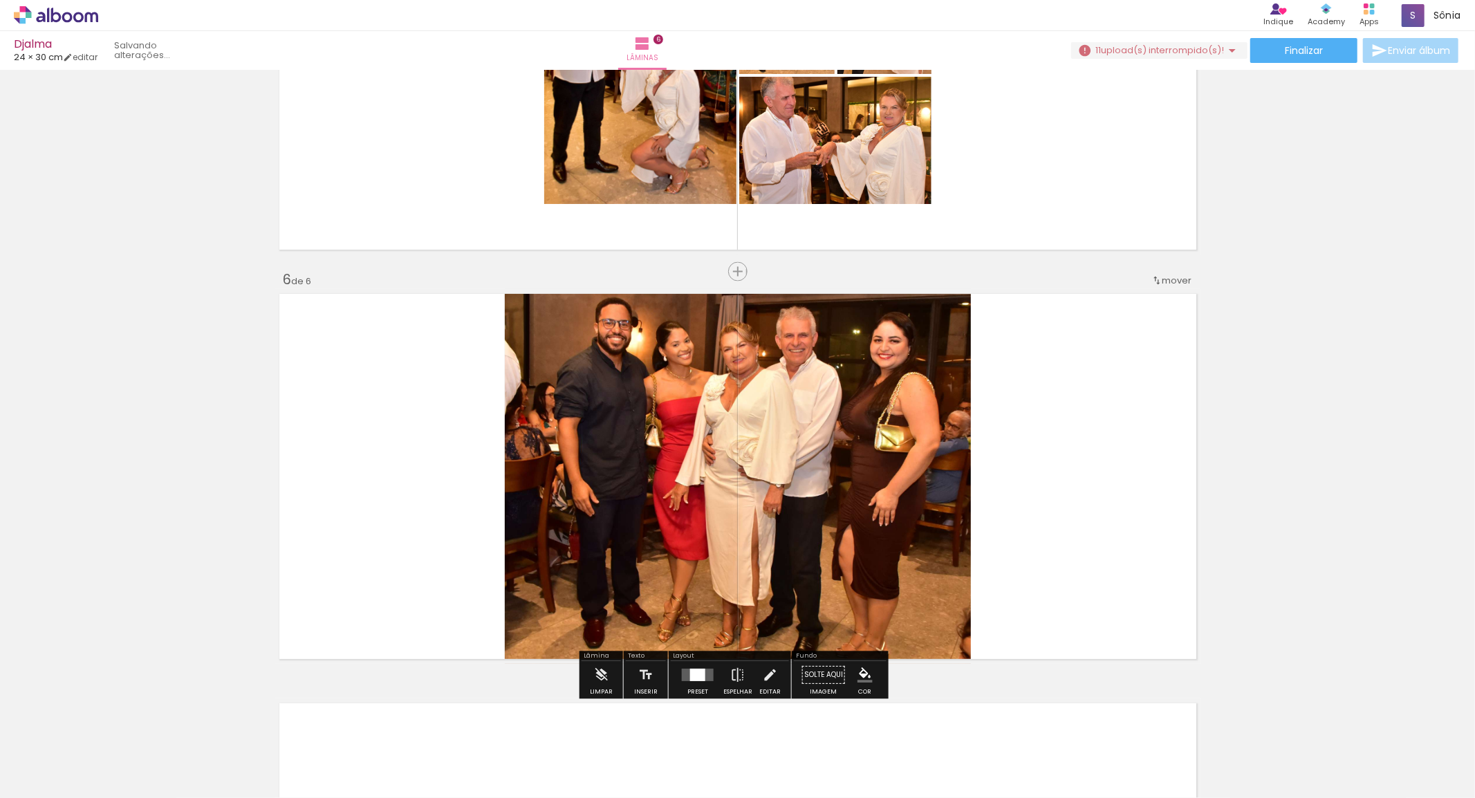
scroll to position [1953, 0]
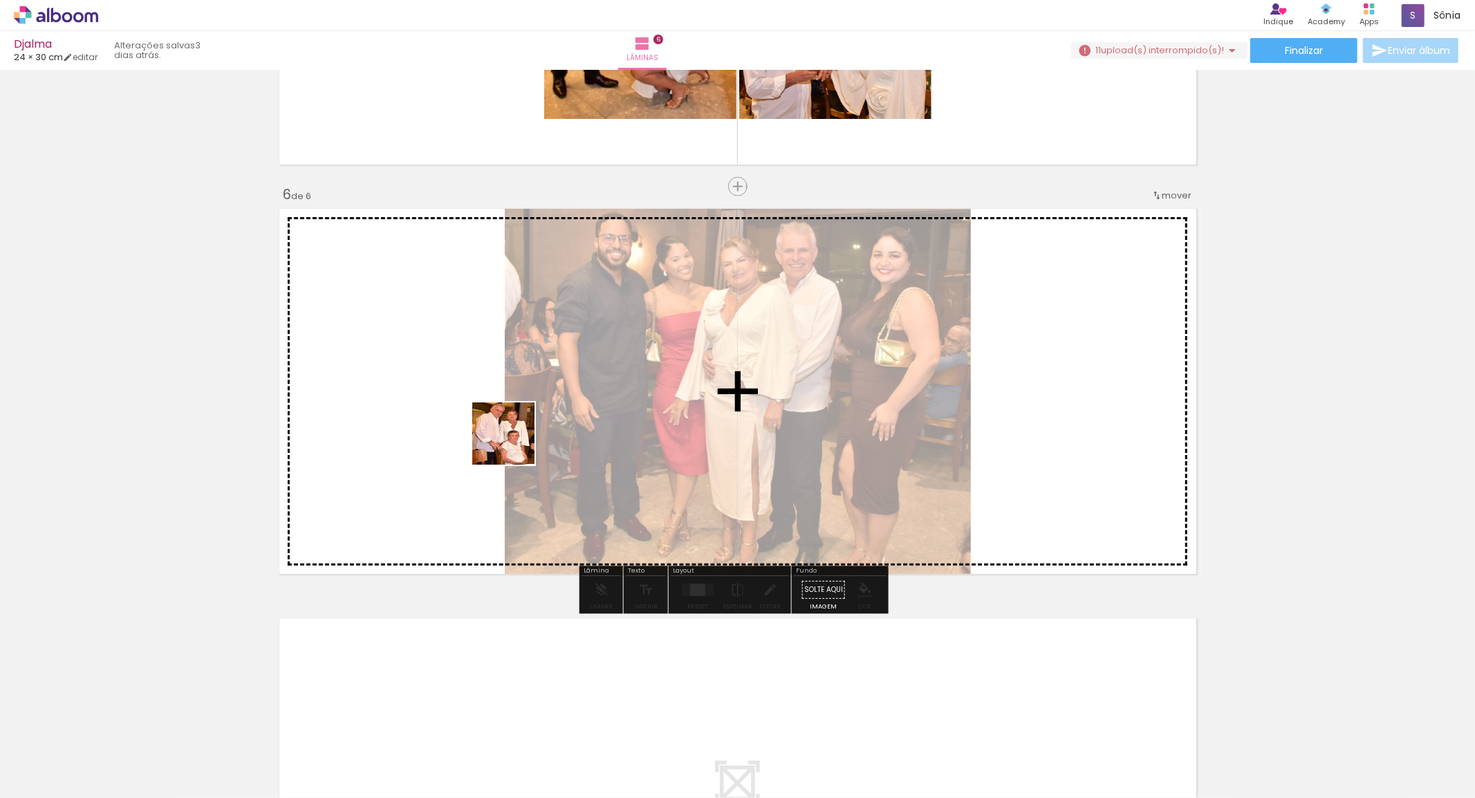
drag, startPoint x: 378, startPoint y: 764, endPoint x: 404, endPoint y: 754, distance: 28.2
click at [420, 392] on quentale-workspace at bounding box center [737, 399] width 1475 height 798
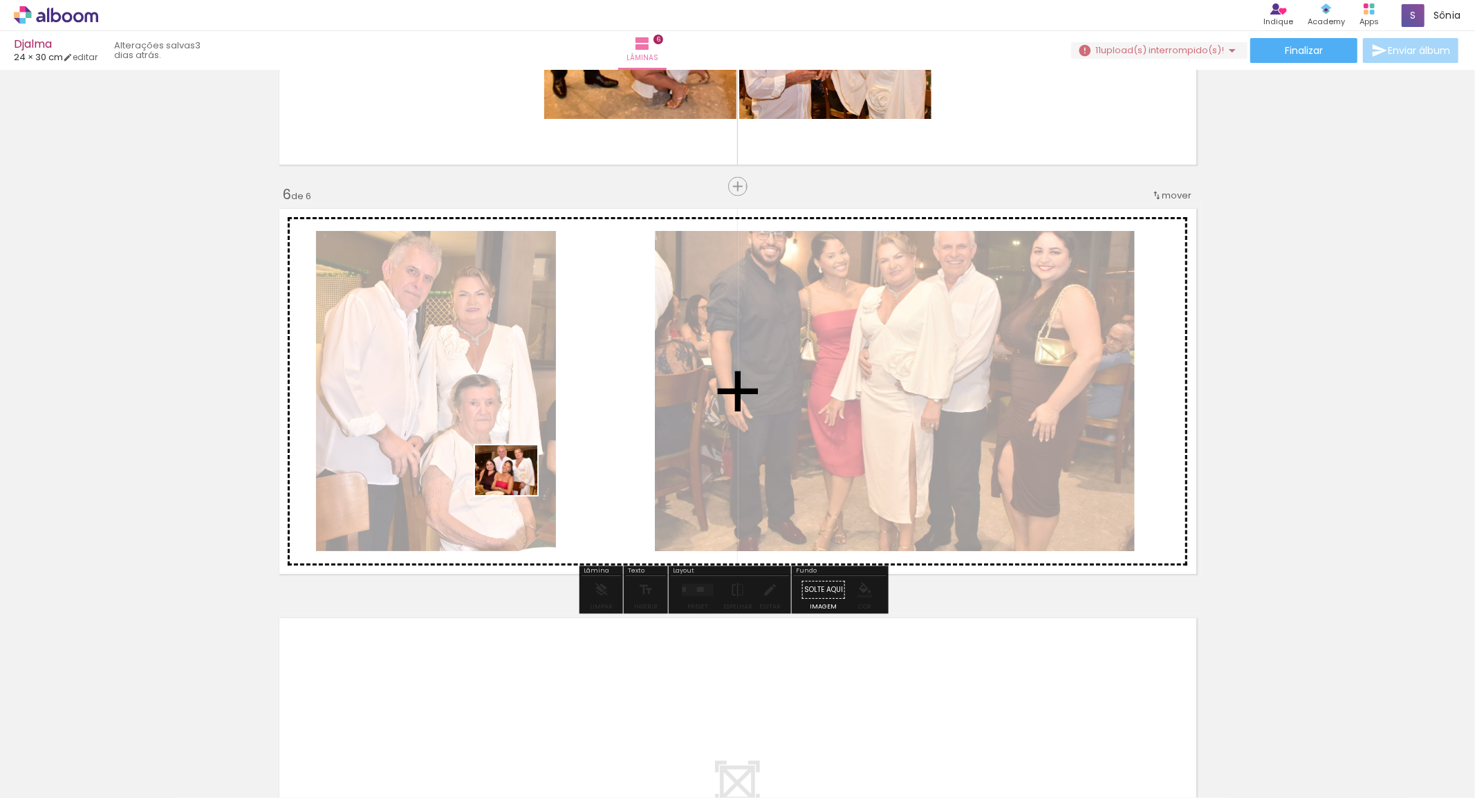
drag, startPoint x: 444, startPoint y: 755, endPoint x: 517, endPoint y: 487, distance: 277.9
click at [517, 487] on quentale-workspace at bounding box center [737, 399] width 1475 height 798
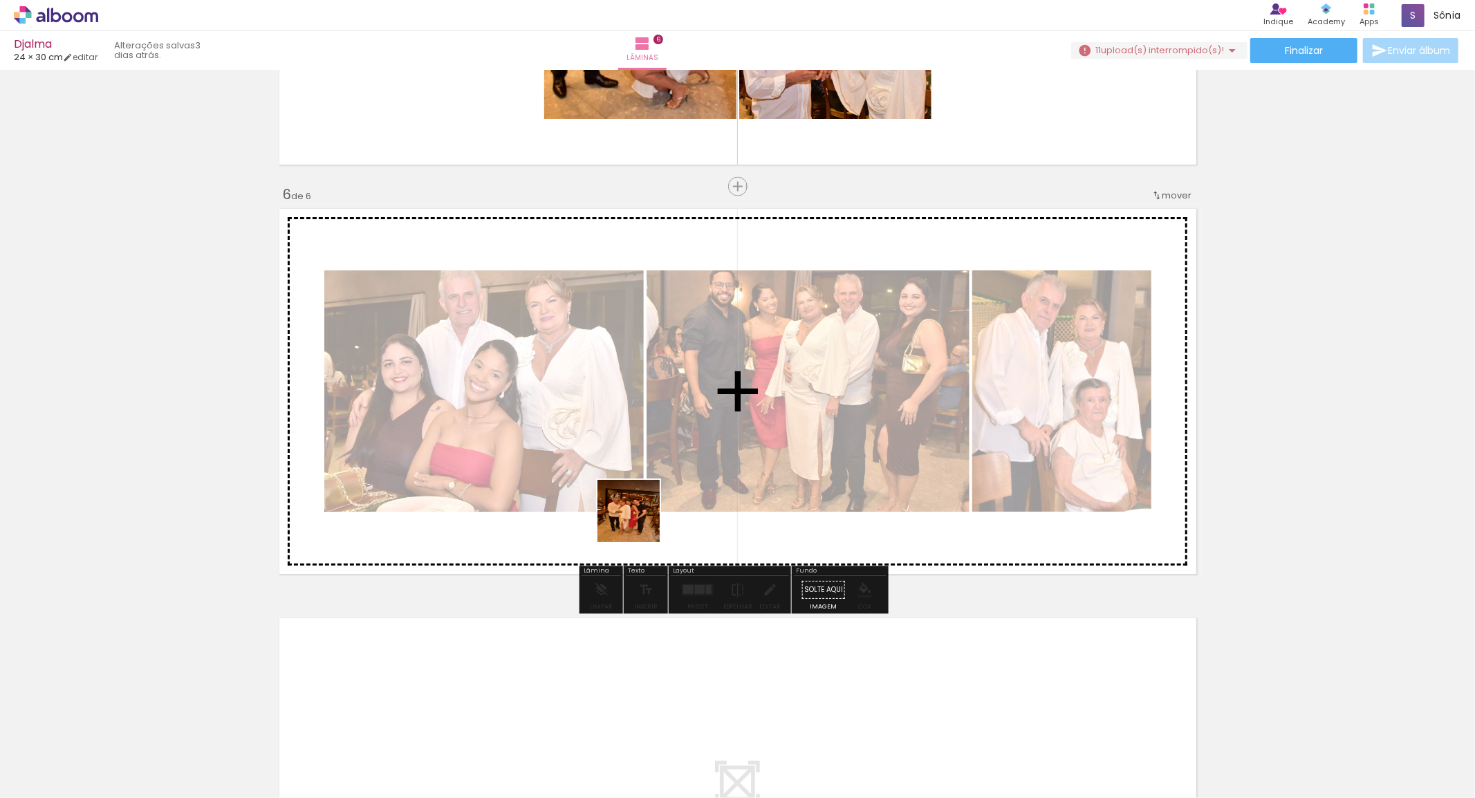
drag
click at [642, 515] on quentale-workspace at bounding box center [737, 399] width 1475 height 798
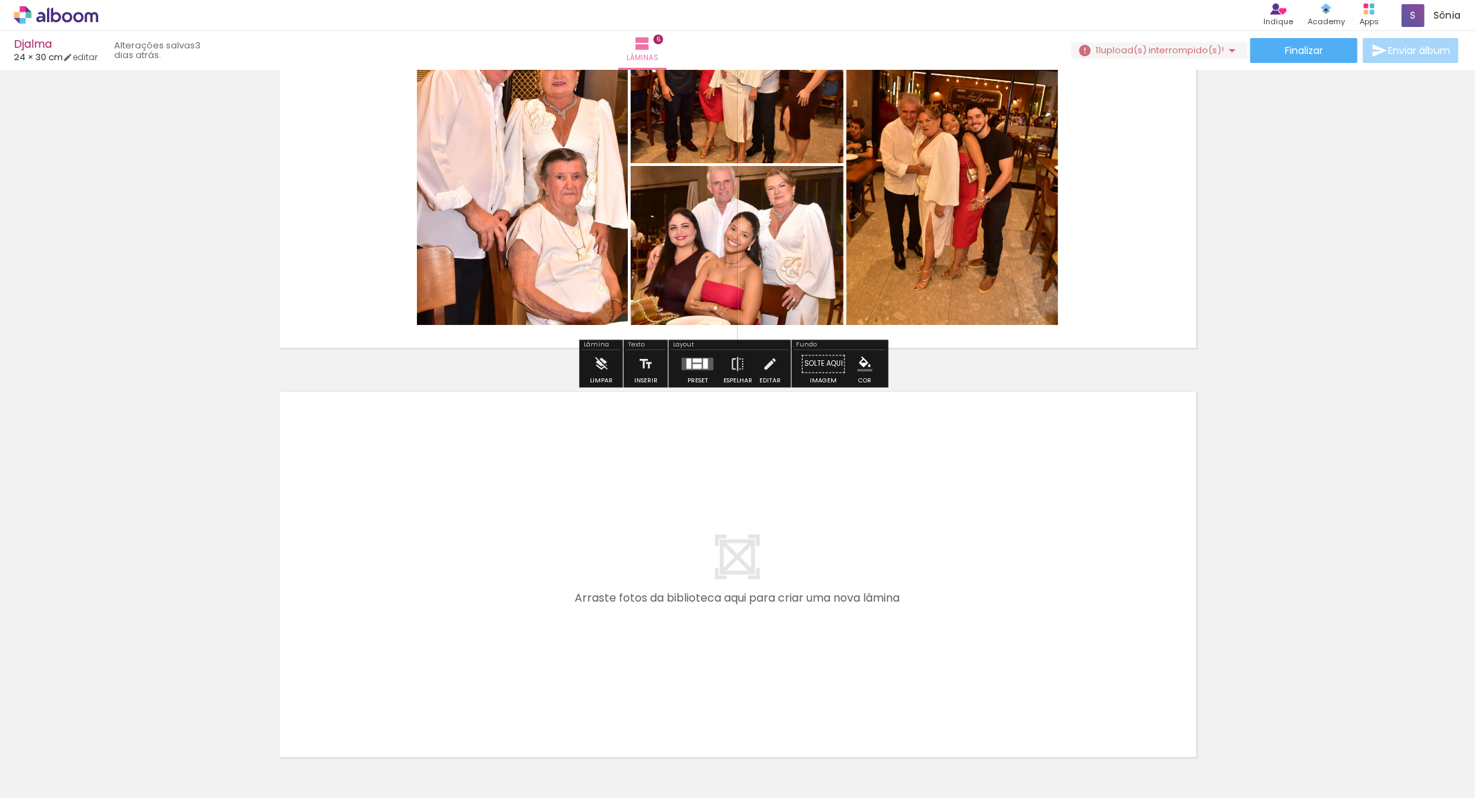
scroll to position [2183, 0]
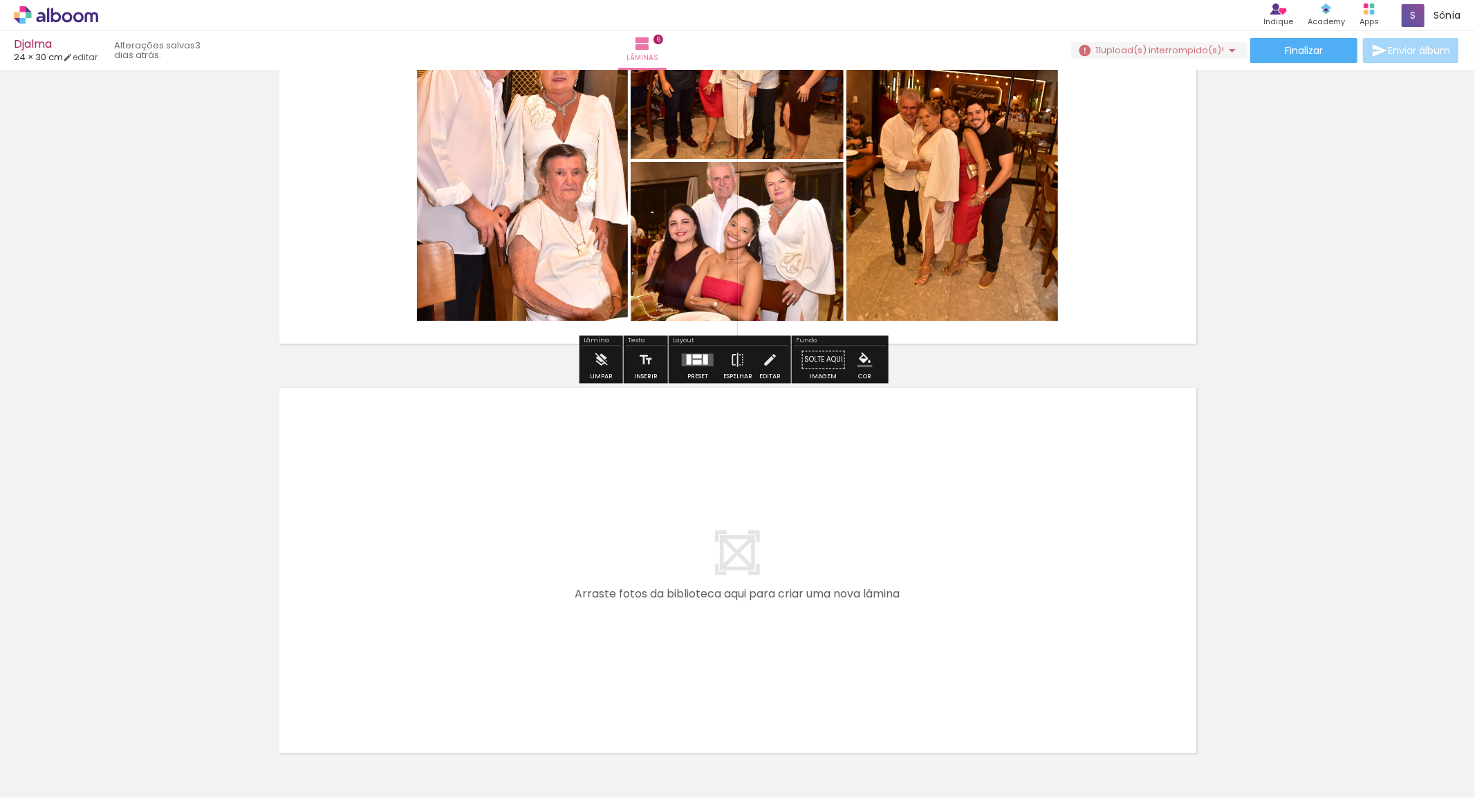
click at [662, 541] on quentale-workspace at bounding box center [737, 399] width 1475 height 798
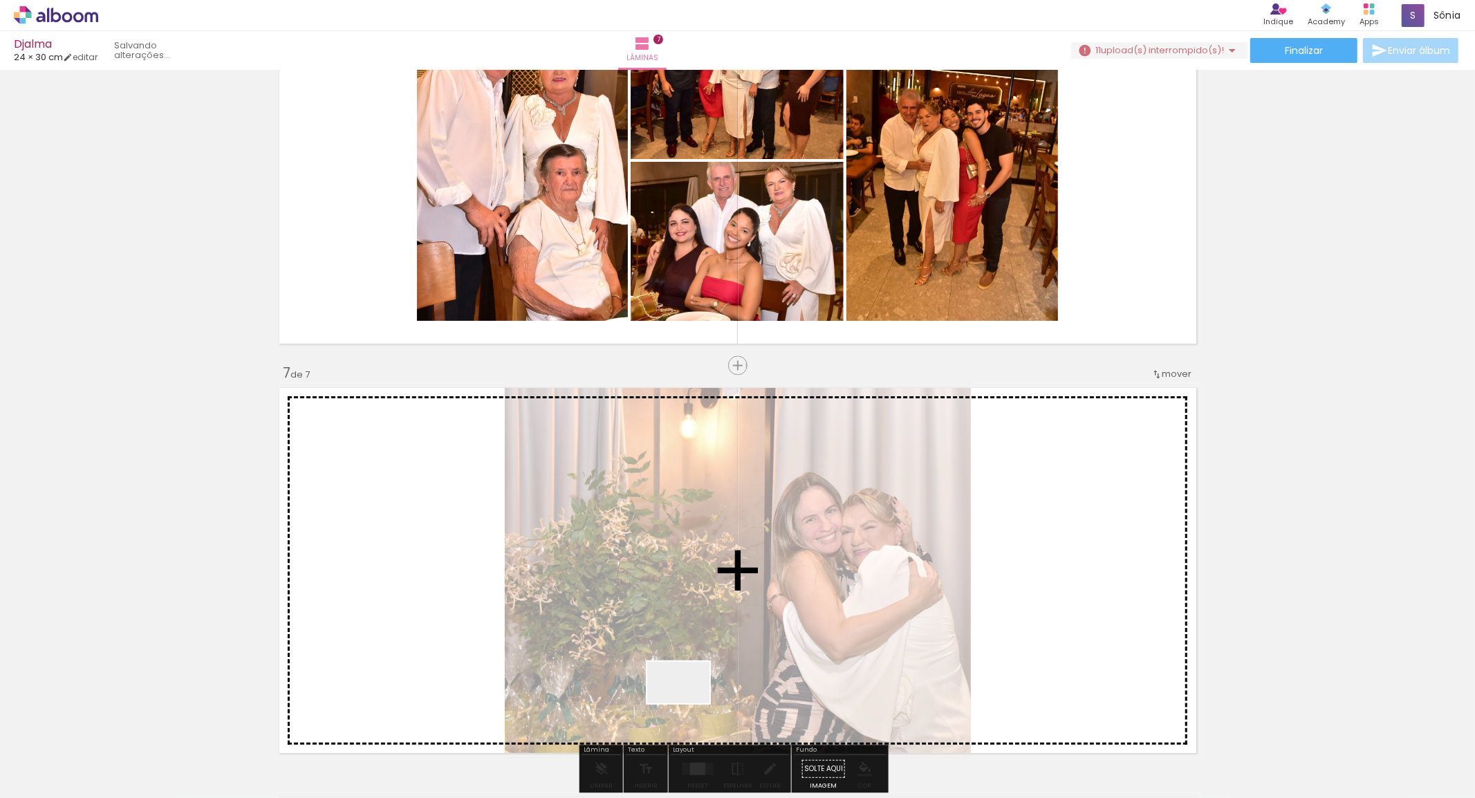
click at [743, 562] on quentale-workspace at bounding box center [737, 399] width 1475 height 798
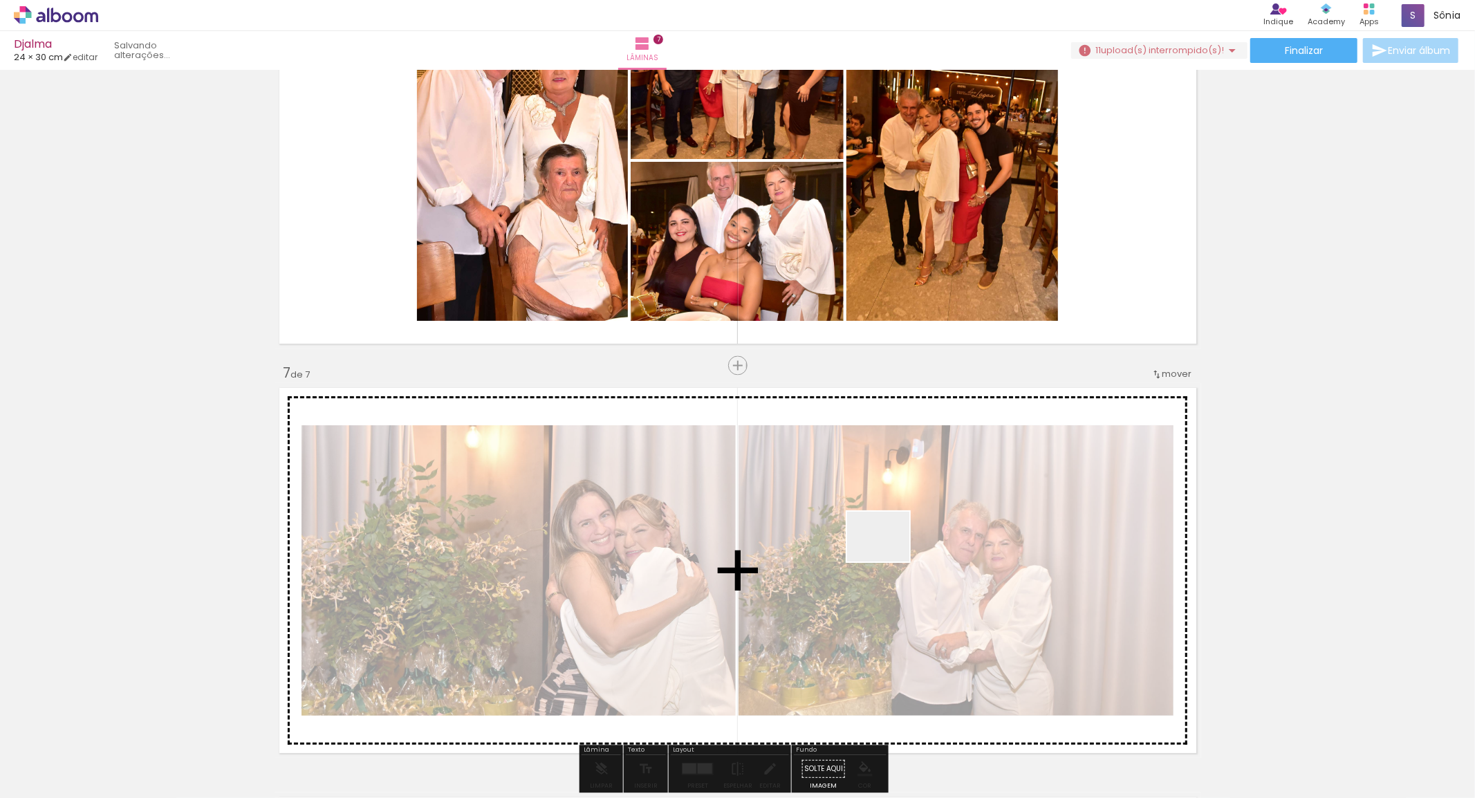
scroll to position [2362, 0]
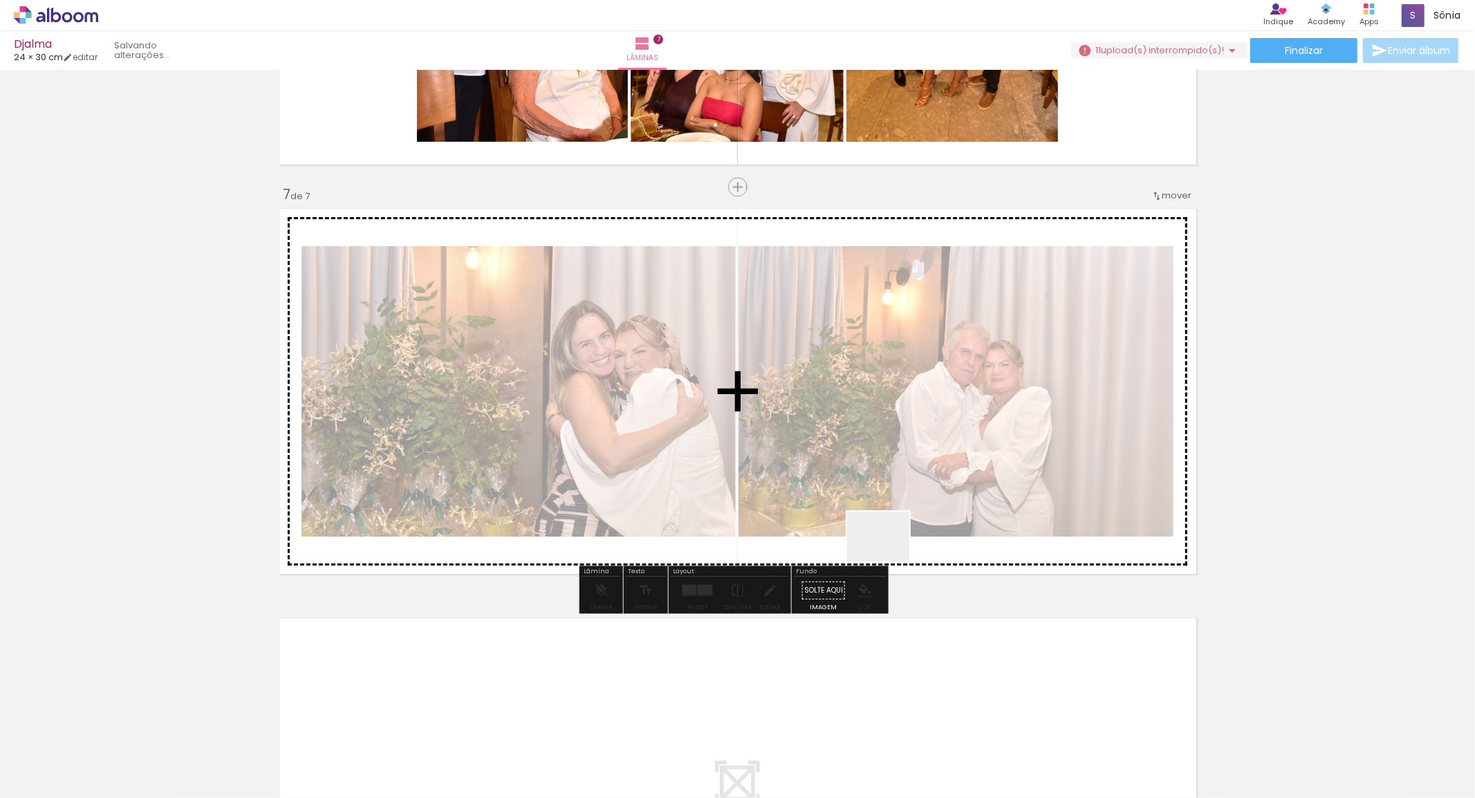
click at [1014, 439] on quentale-workspace at bounding box center [737, 399] width 1475 height 798
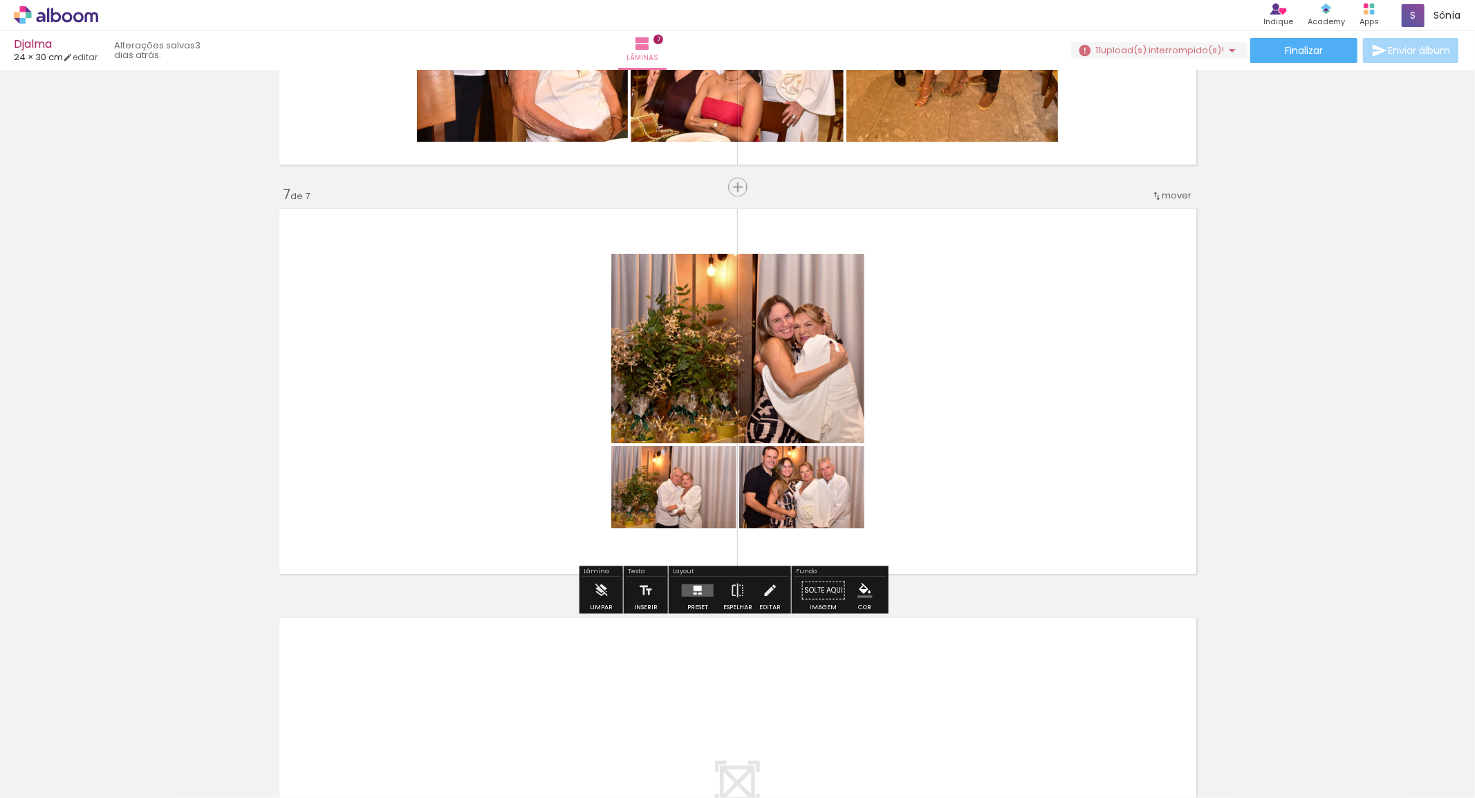
click at [983, 510] on quentale-workspace at bounding box center [737, 399] width 1475 height 798
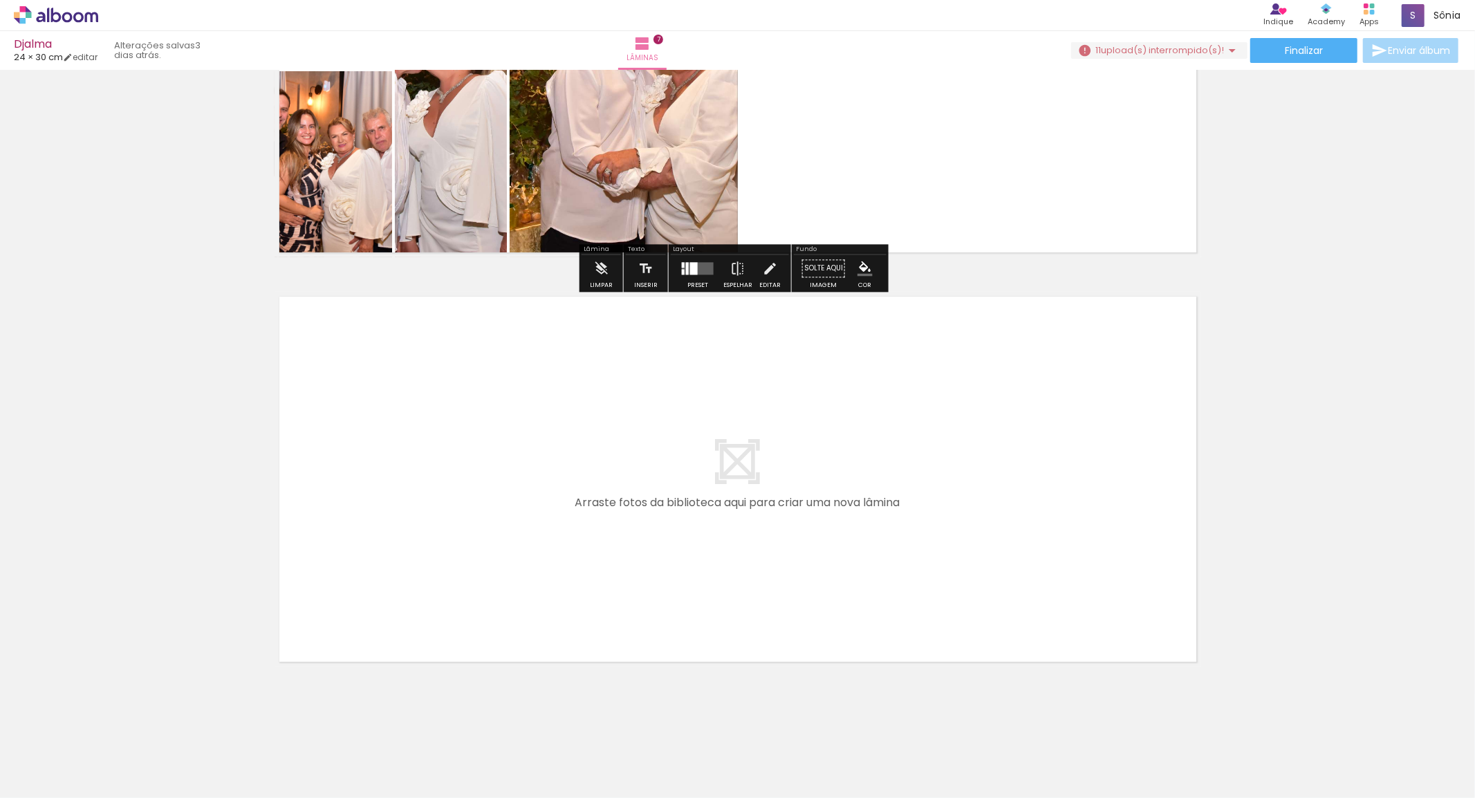
scroll to position [2686, 0]
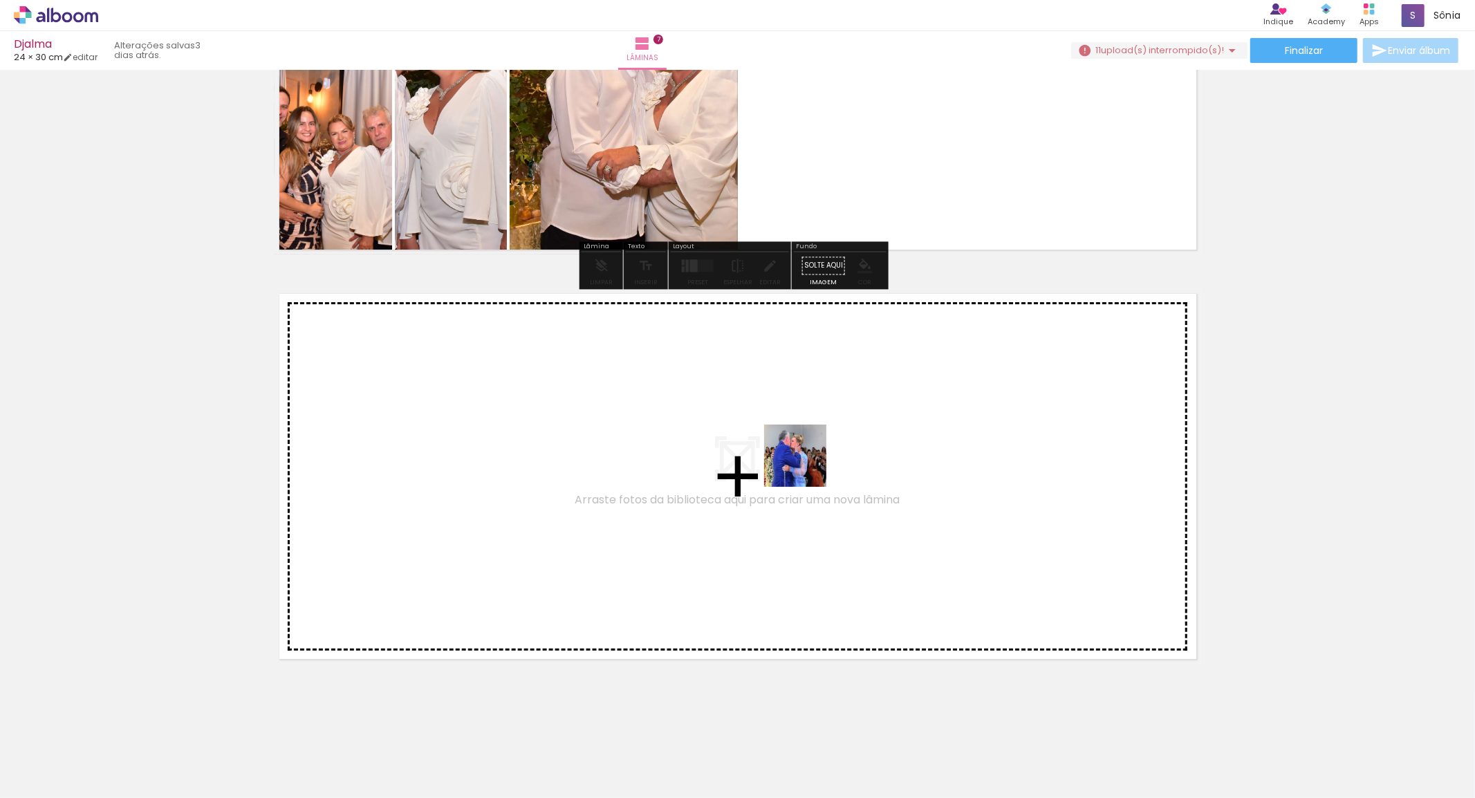
drag, startPoint x: 913, startPoint y: 759, endPoint x: 806, endPoint y: 466, distance: 311.5
click at [806, 466] on quentale-workspace at bounding box center [737, 399] width 1475 height 798
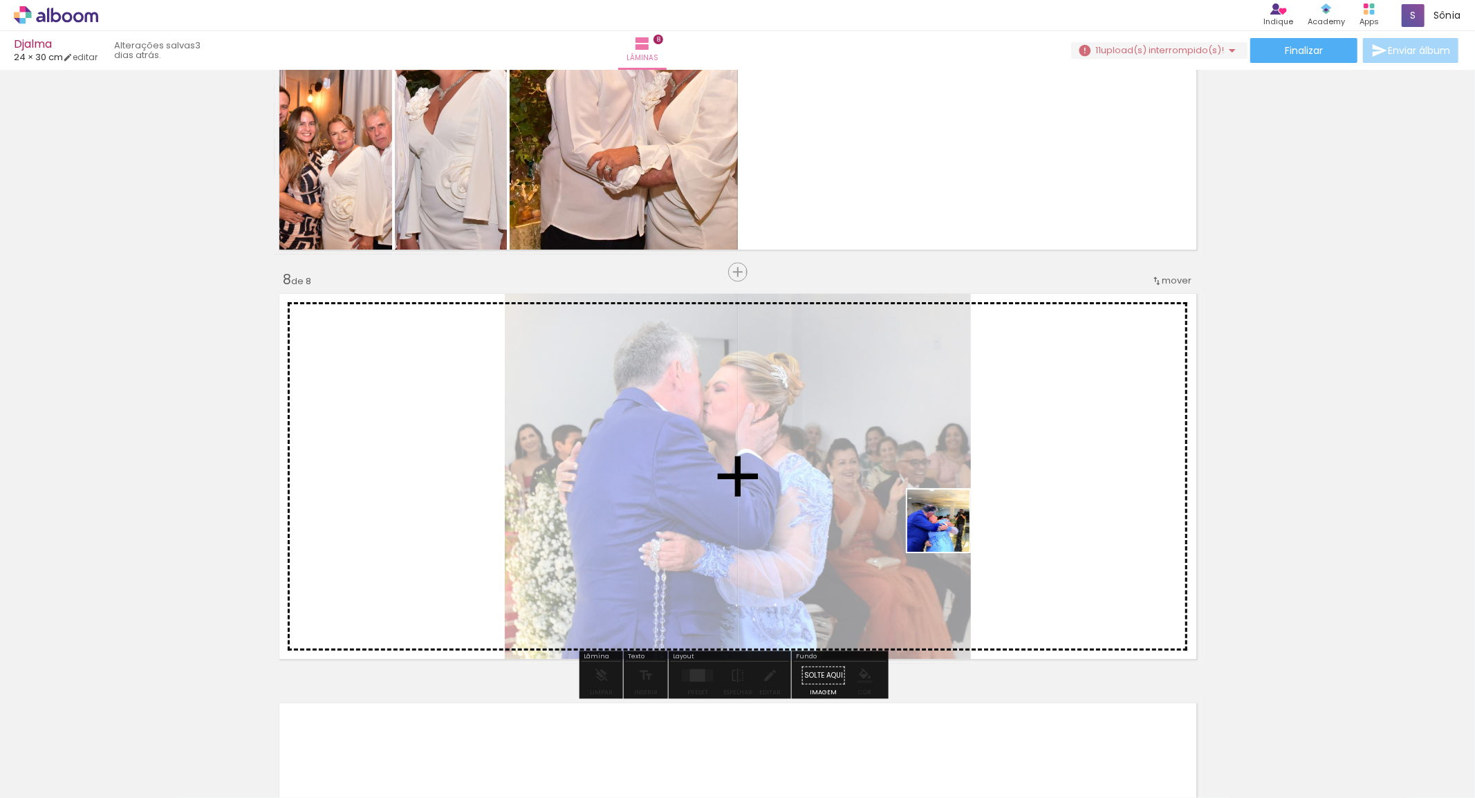
scroll to position [2771, 0]
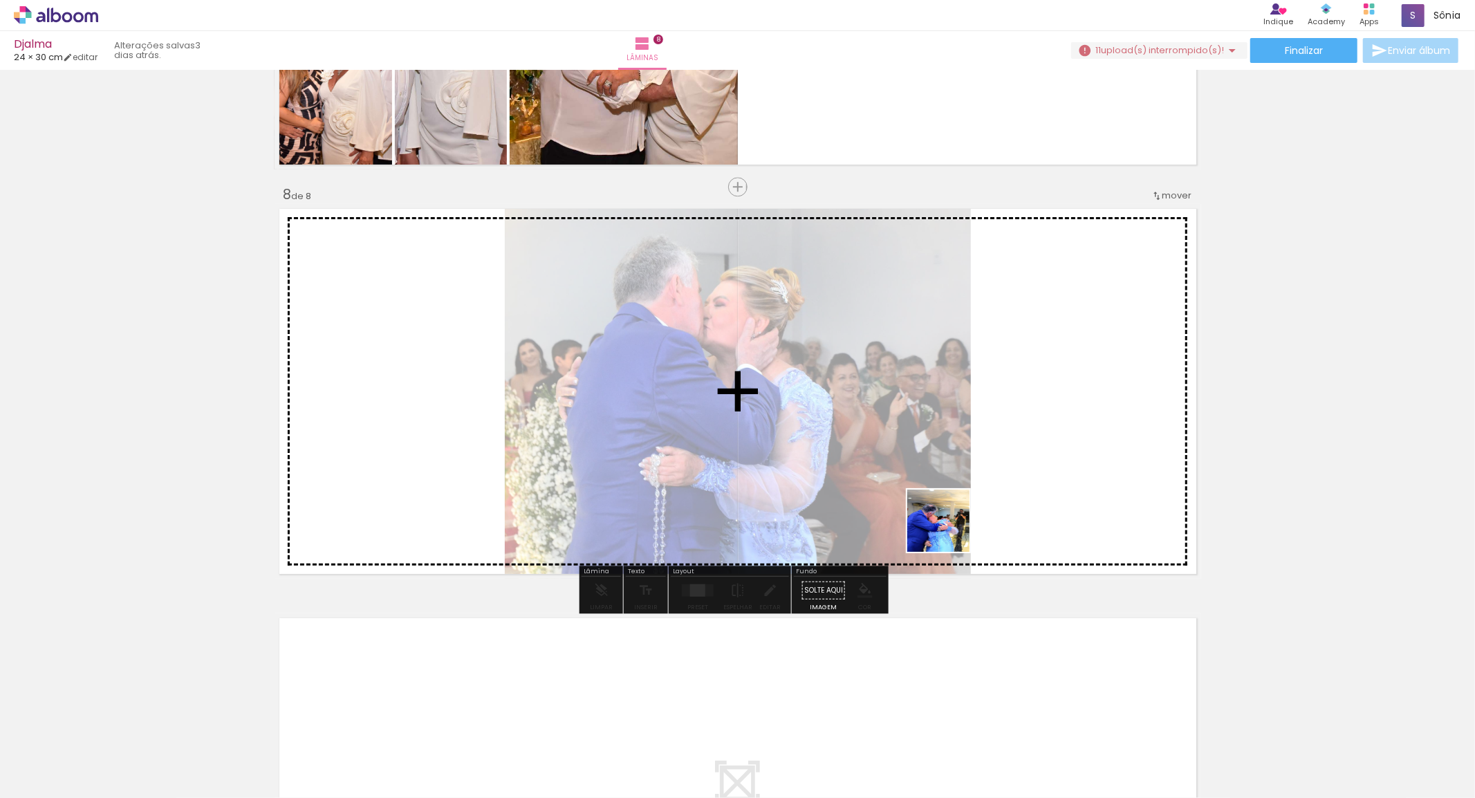
click at [946, 510] on quentale-workspace at bounding box center [737, 399] width 1475 height 798
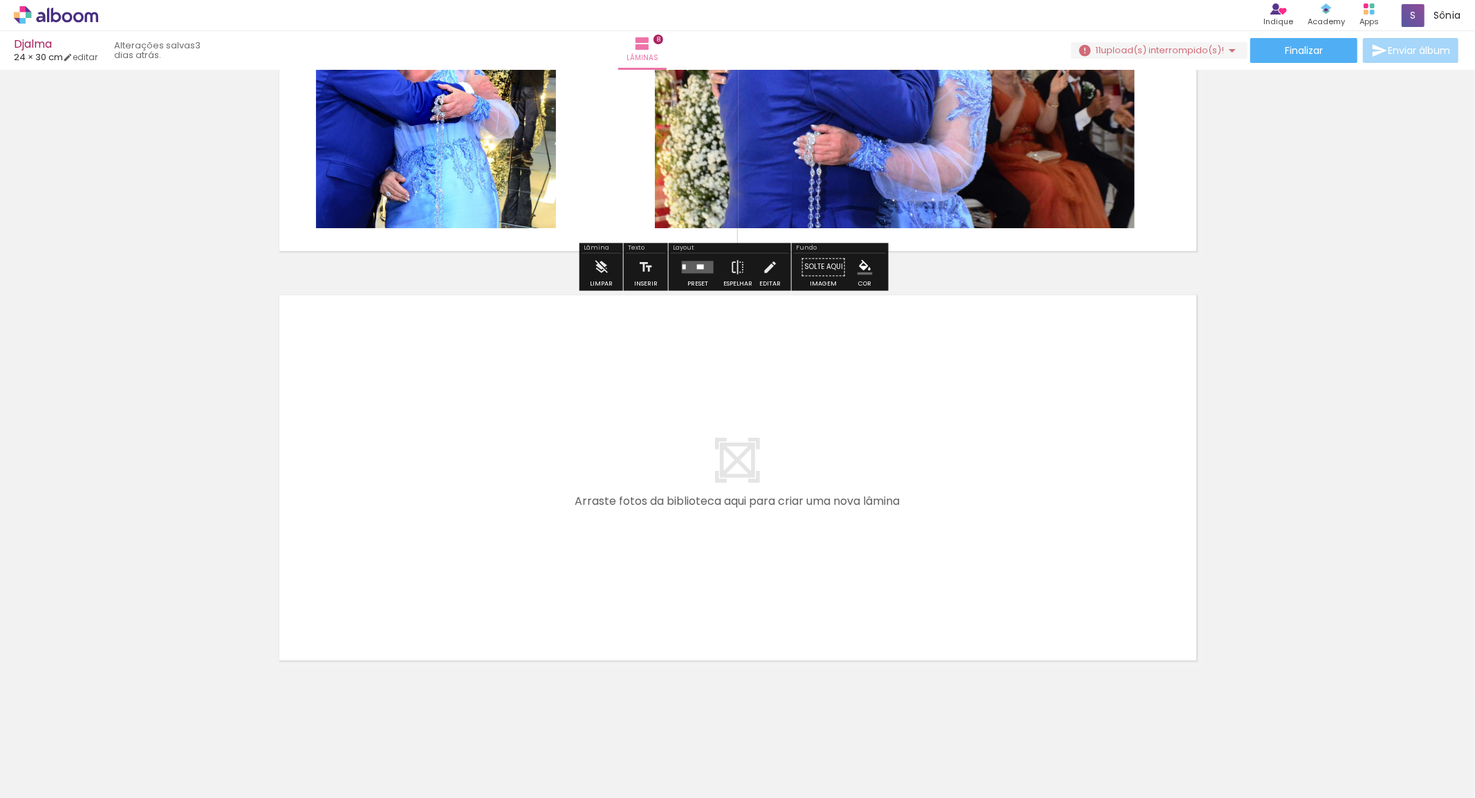
scroll to position [3096, 0]
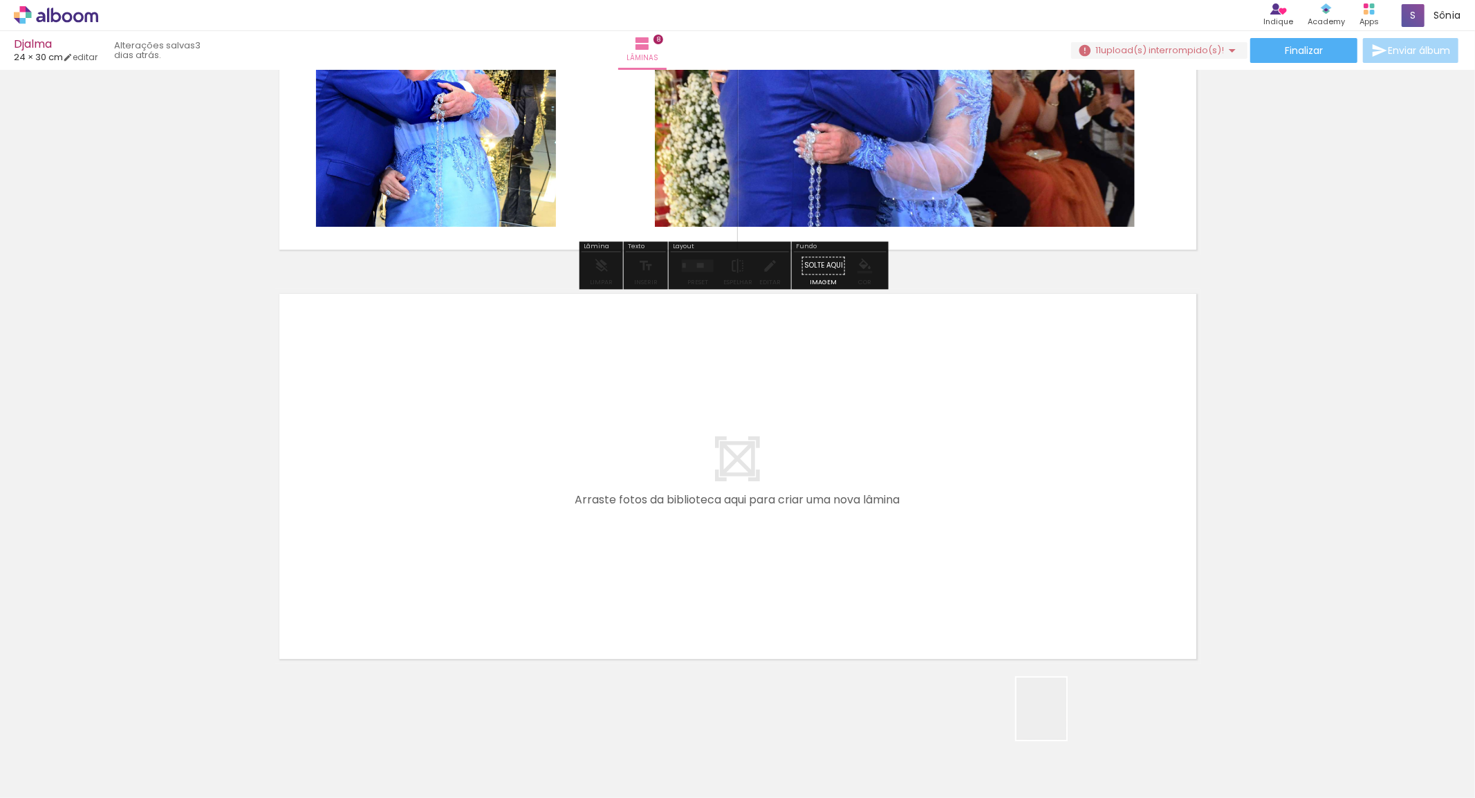
drag, startPoint x: 1067, startPoint y: 737, endPoint x: 980, endPoint y: 524, distance: 230.1
click at [980, 524] on quentale-workspace at bounding box center [737, 399] width 1475 height 798
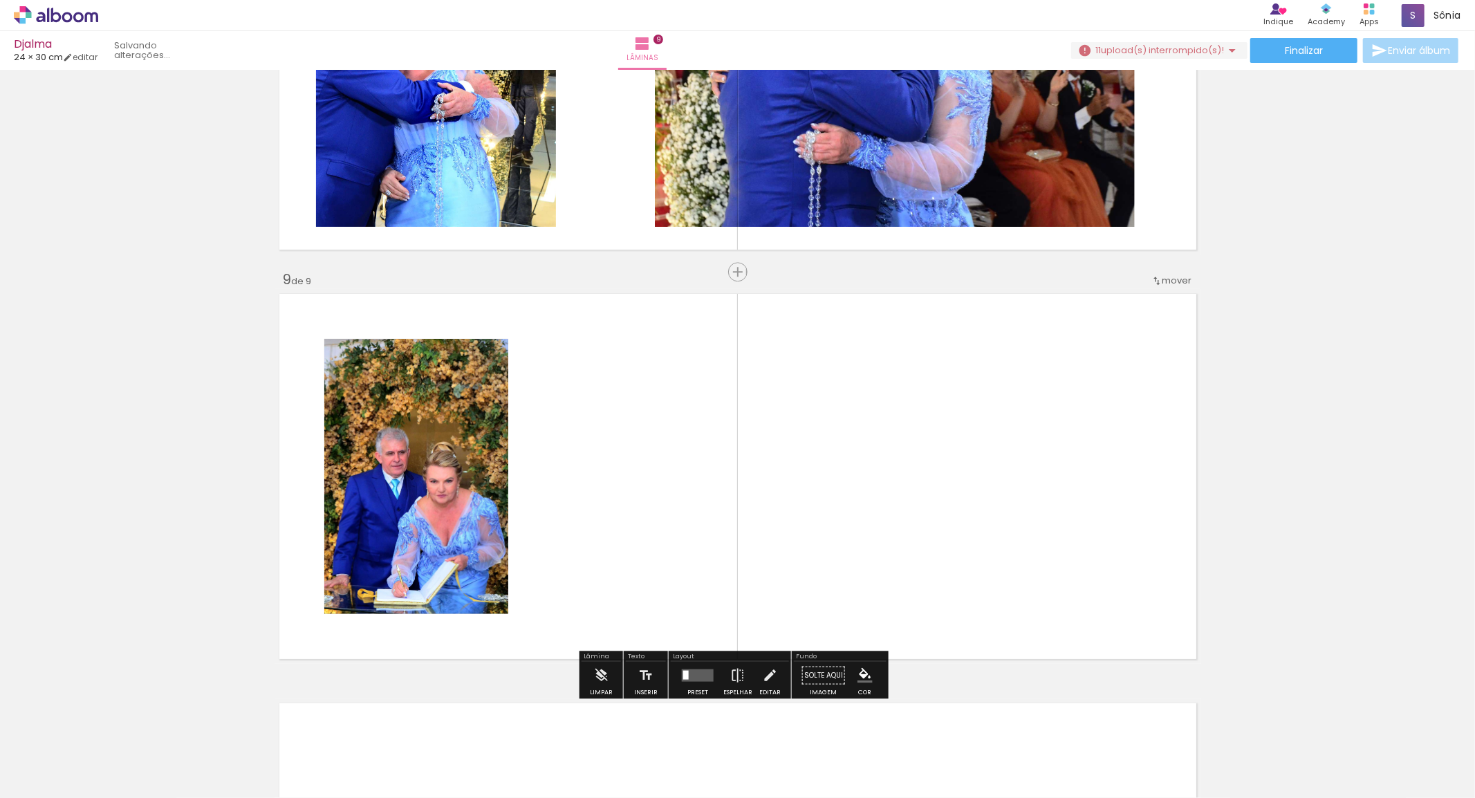
scroll to position [3181, 0]
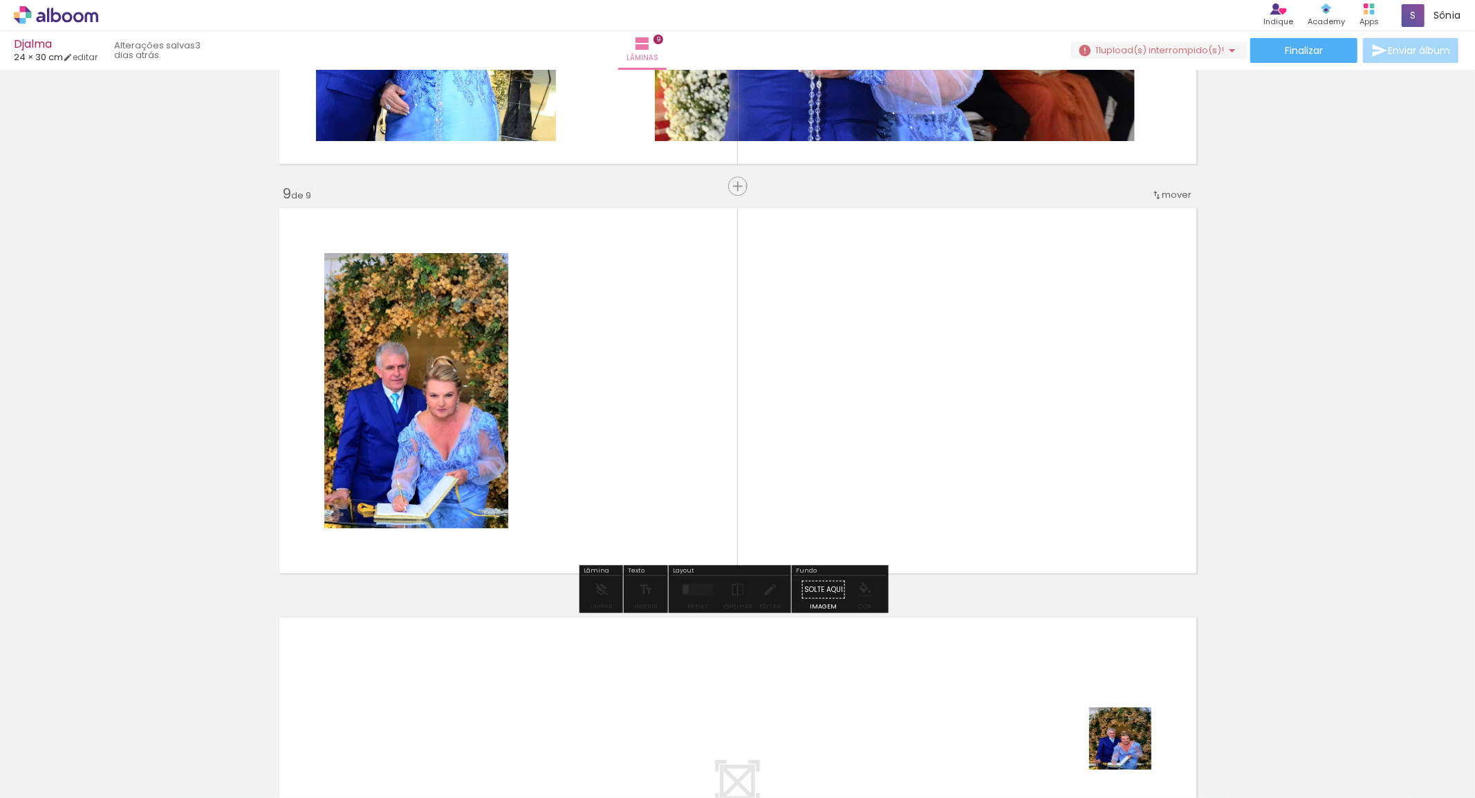
drag, startPoint x: 1132, startPoint y: 757, endPoint x: 1108, endPoint y: 622, distance: 136.9
click at [987, 467] on quentale-workspace at bounding box center [737, 399] width 1475 height 798
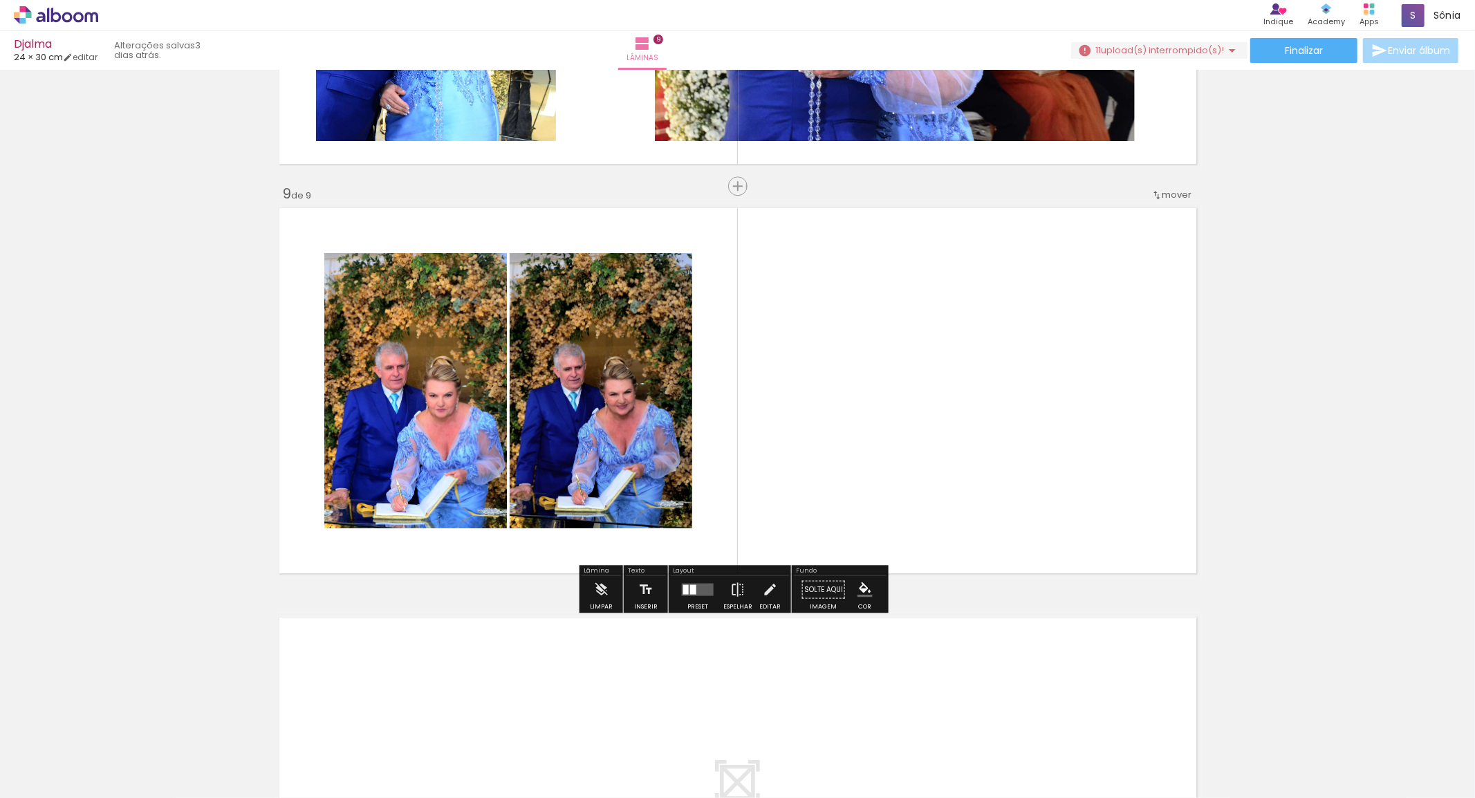
scroll to position [0, 1874]
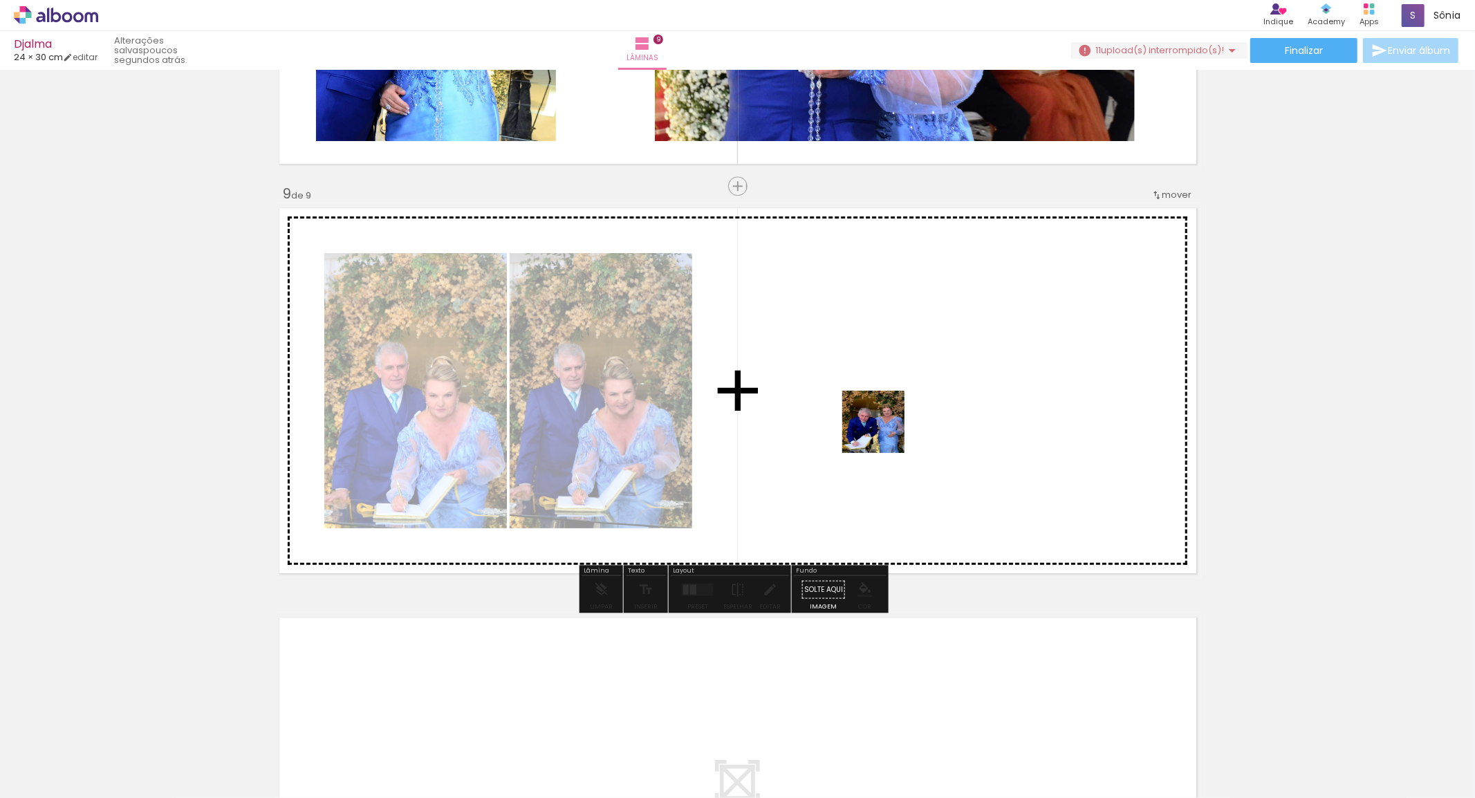
drag, startPoint x: 505, startPoint y: 744, endPoint x: 884, endPoint y: 432, distance: 490.2
click at [884, 432] on quentale-workspace at bounding box center [737, 399] width 1475 height 798
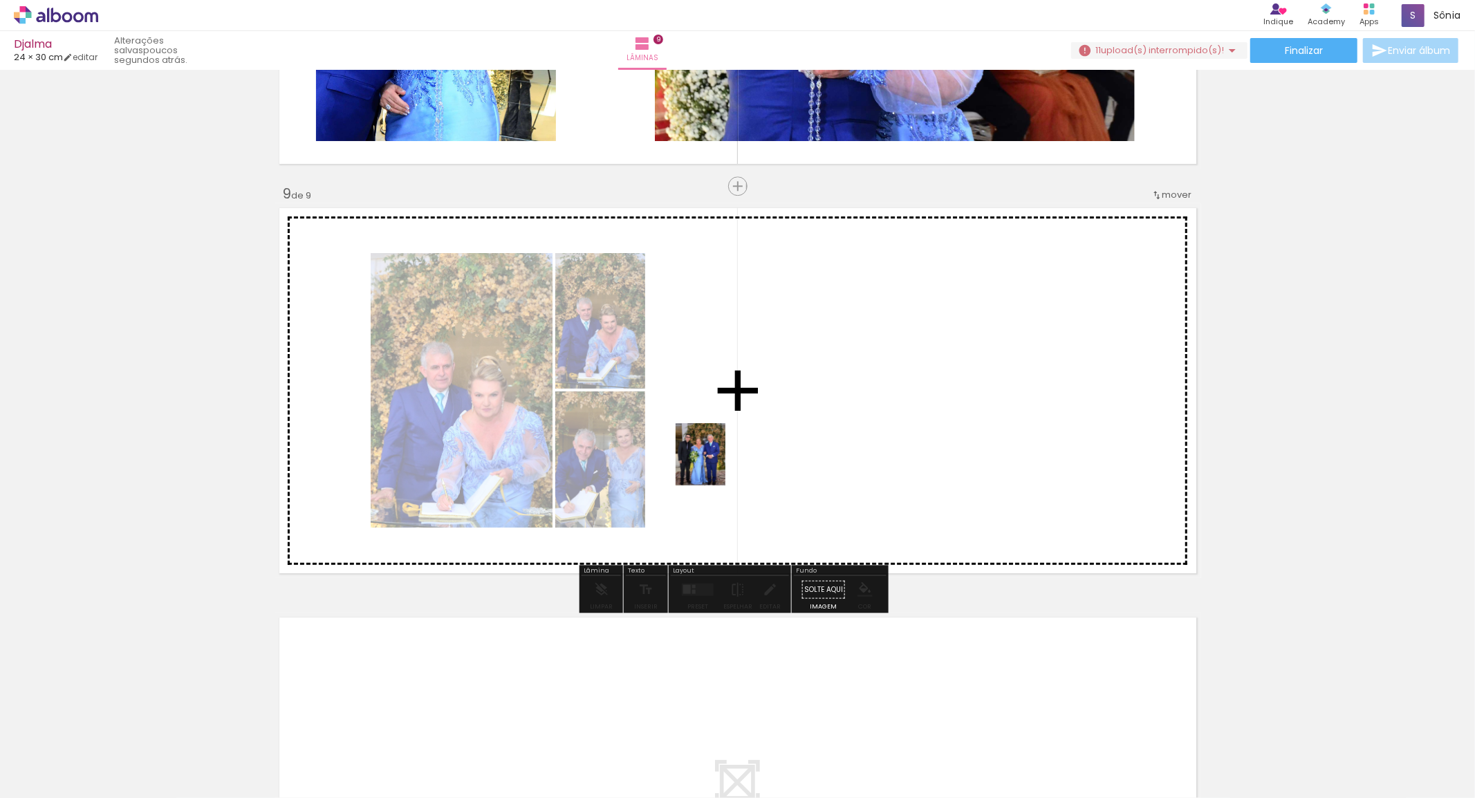
drag, startPoint x: 635, startPoint y: 564, endPoint x: 717, endPoint y: 465, distance: 129.2
click at [717, 465] on quentale-workspace at bounding box center [737, 399] width 1475 height 798
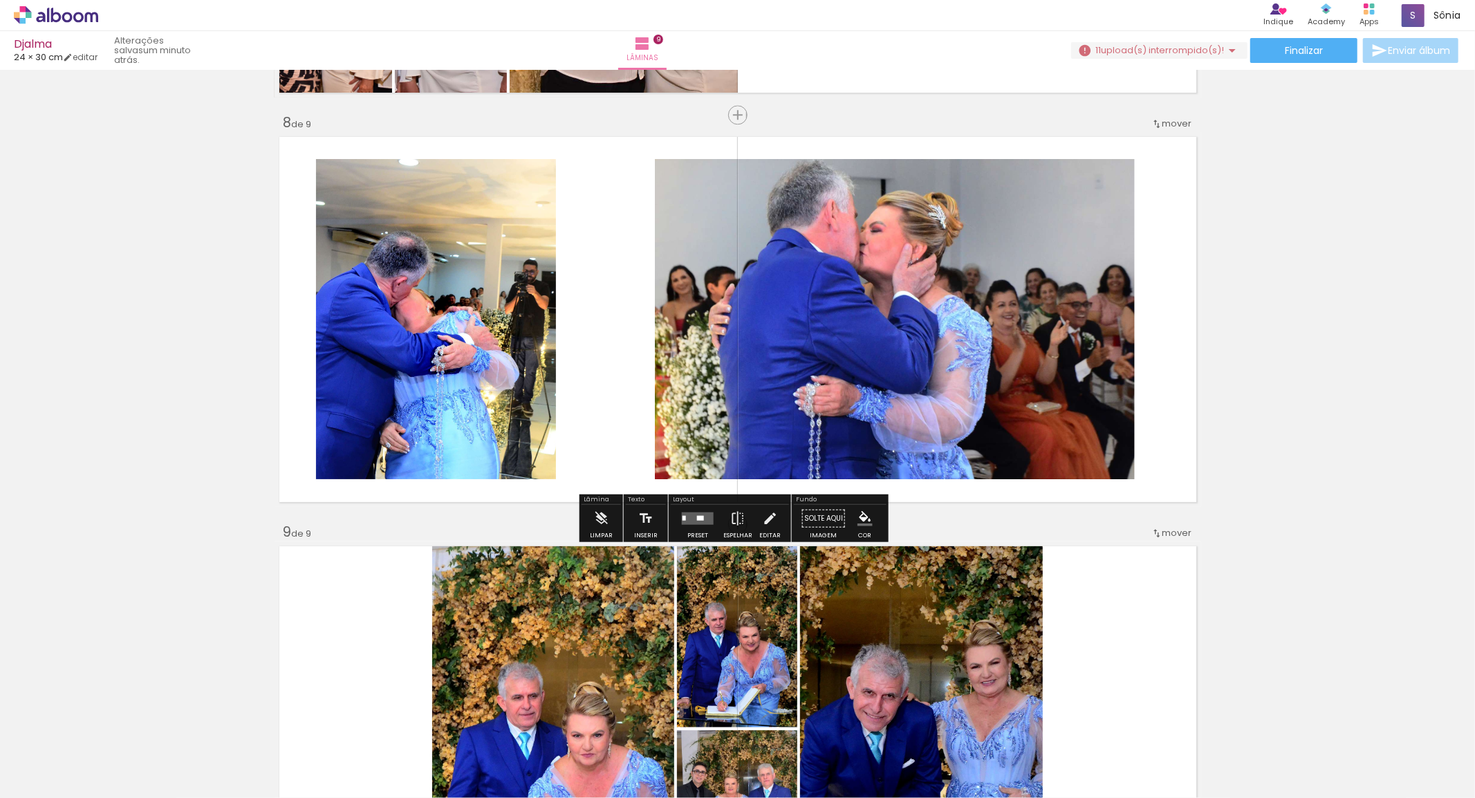
scroll to position [3027, 0]
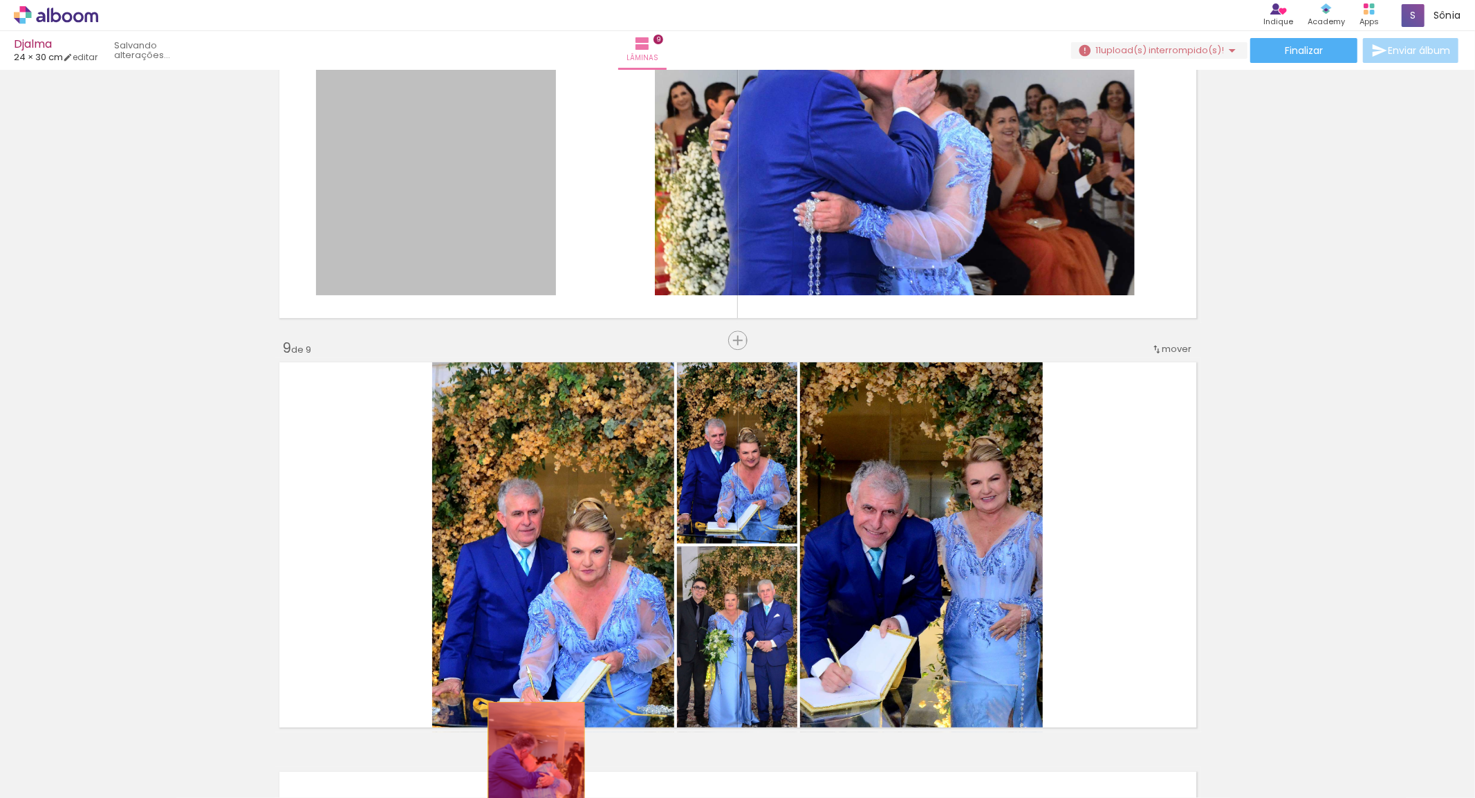
drag, startPoint x: 470, startPoint y: 213, endPoint x: 530, endPoint y: 765, distance: 555.7
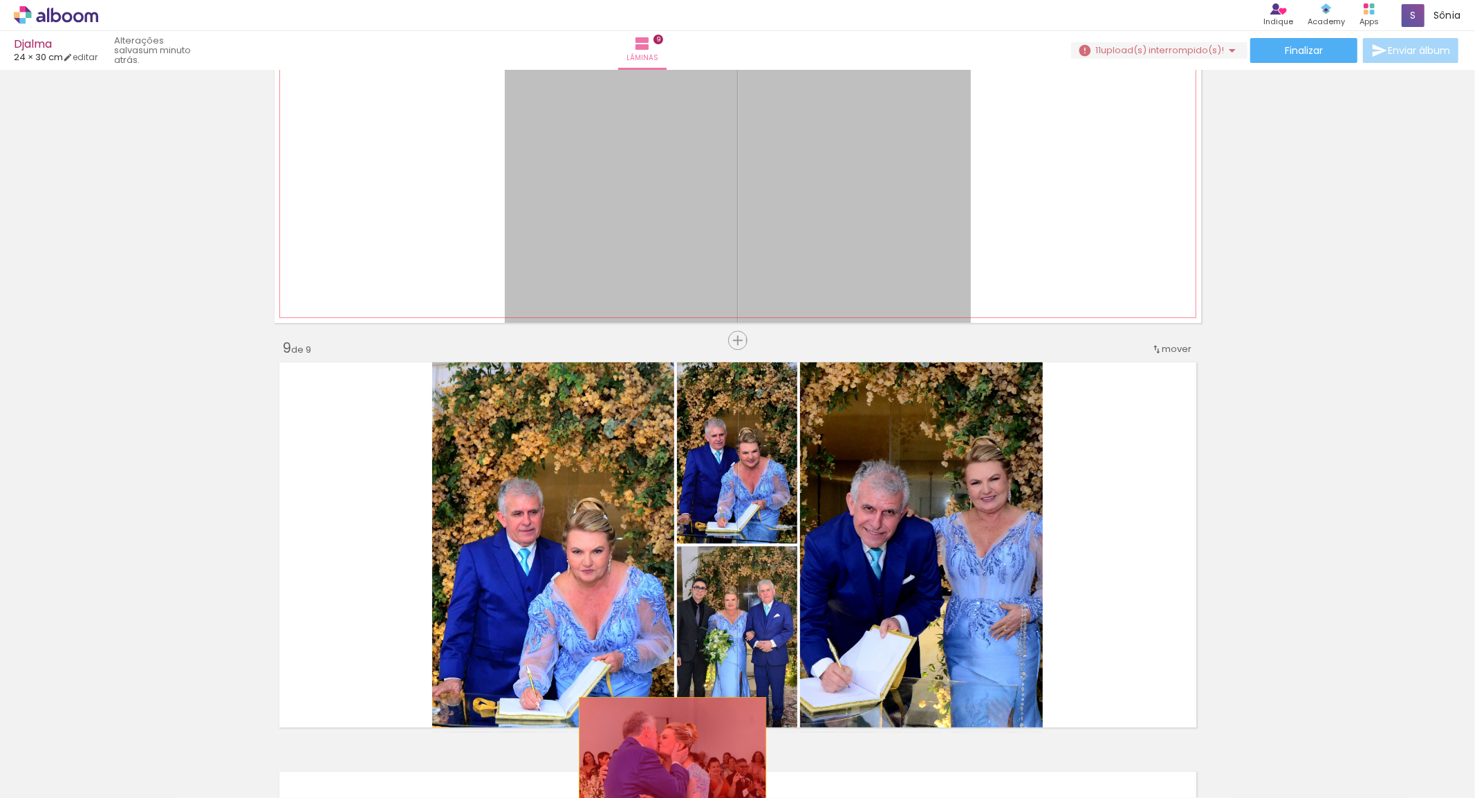
drag, startPoint x: 777, startPoint y: 231, endPoint x: 657, endPoint y: 755, distance: 537.7
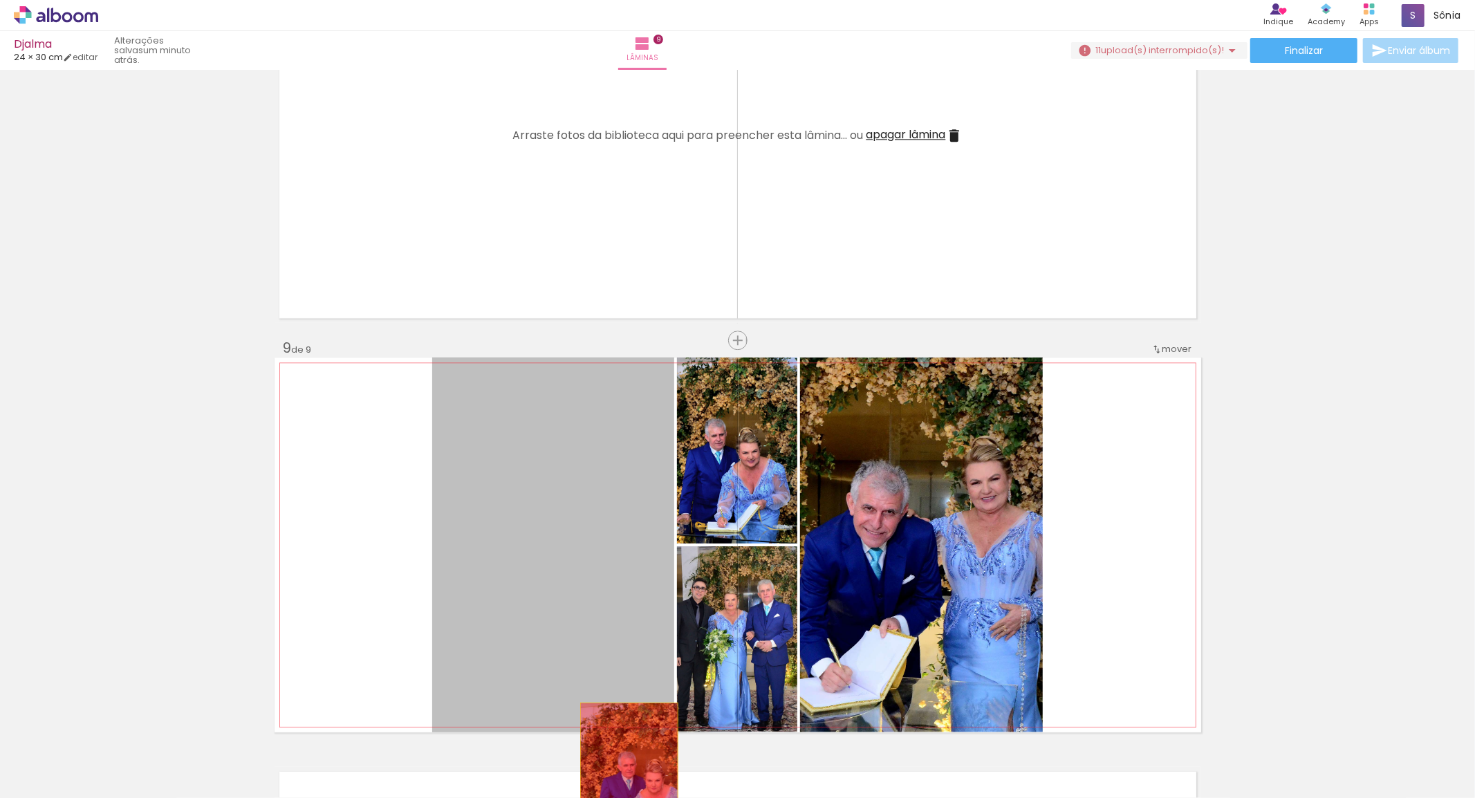
drag, startPoint x: 596, startPoint y: 531, endPoint x: 597, endPoint y: 570, distance: 39.4
click at [643, 782] on quentale-workspace at bounding box center [737, 399] width 1475 height 798
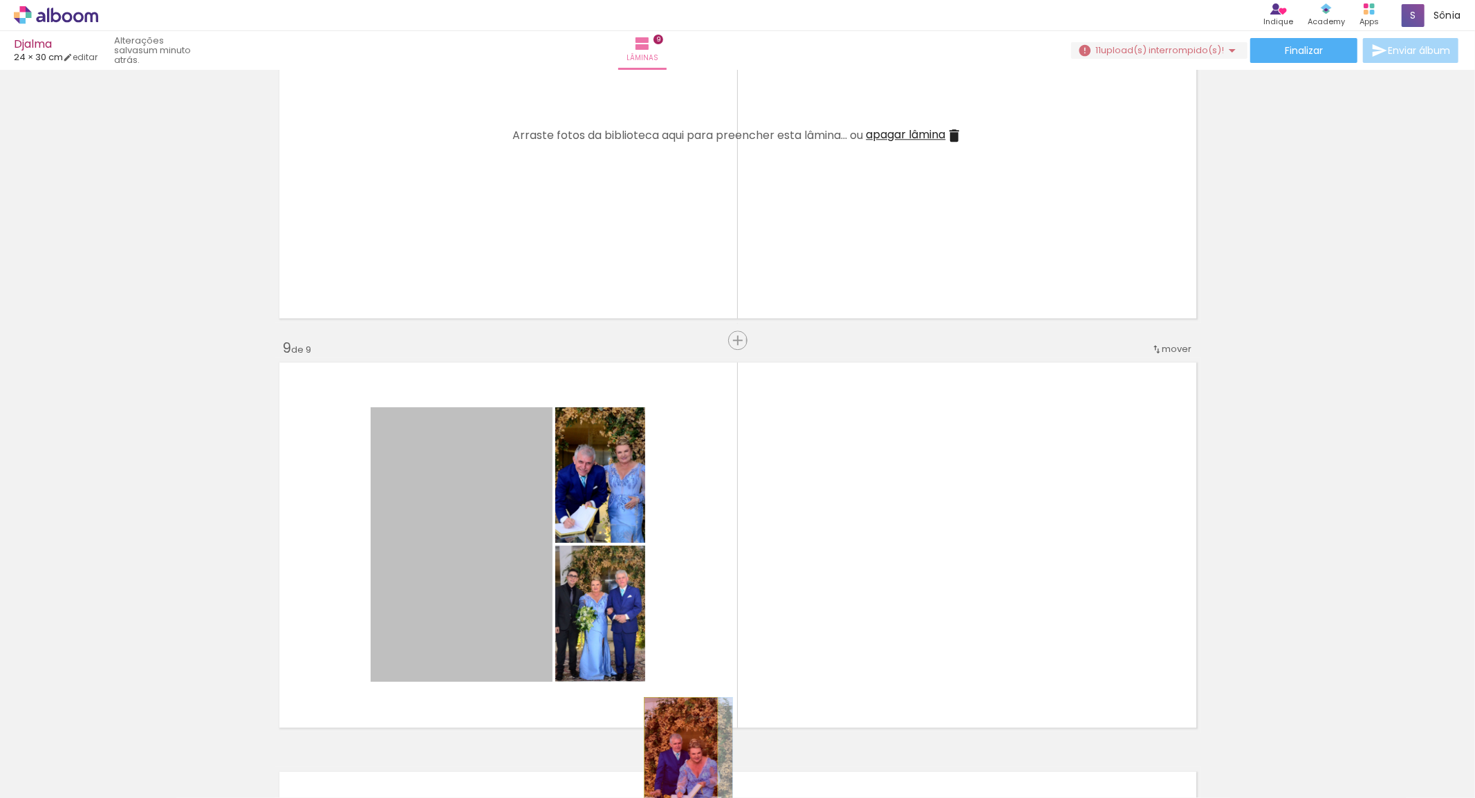
drag, startPoint x: 496, startPoint y: 512, endPoint x: 675, endPoint y: 752, distance: 299.0
click at [675, 752] on quentale-workspace at bounding box center [737, 399] width 1475 height 798
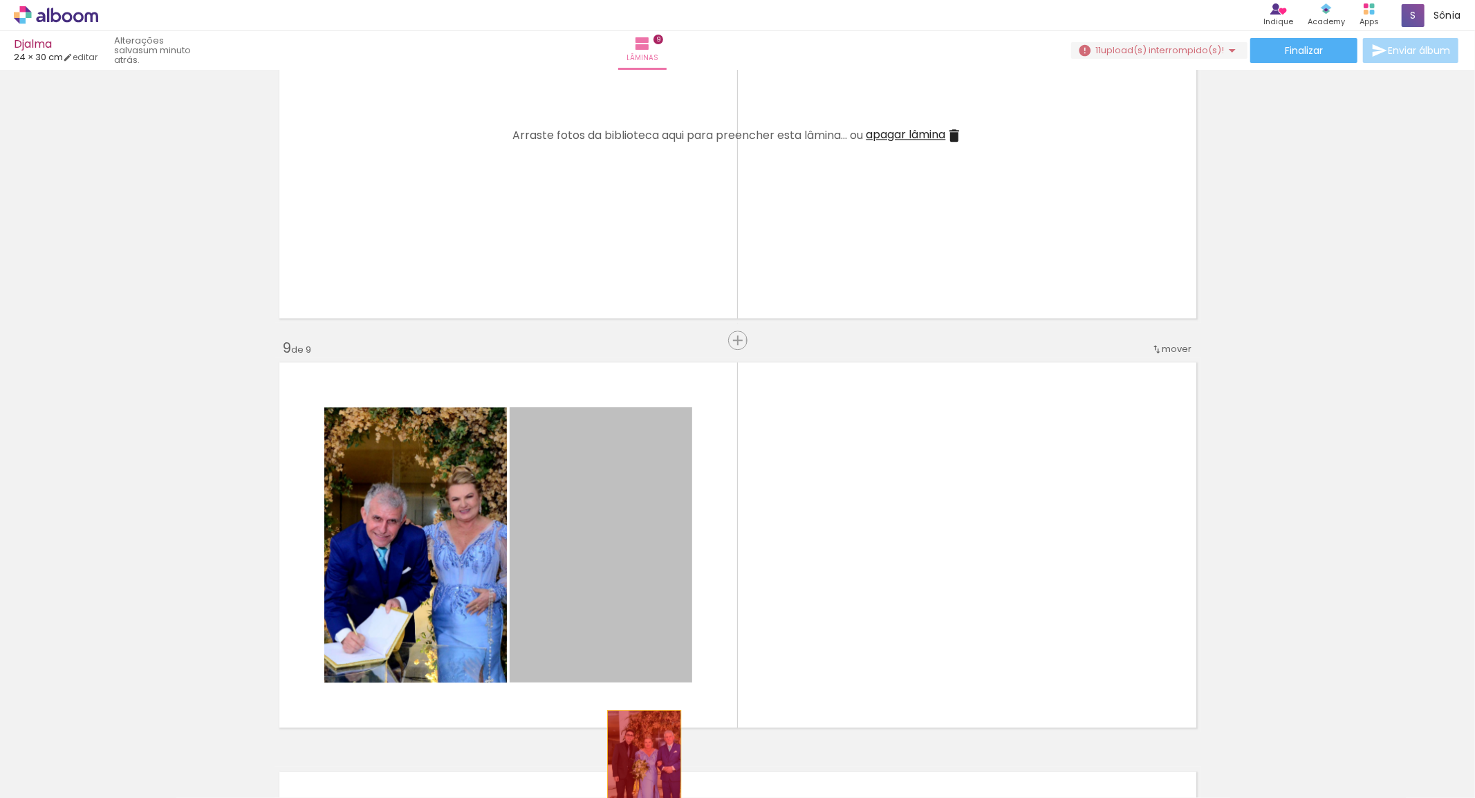
drag, startPoint x: 598, startPoint y: 523, endPoint x: 638, endPoint y: 765, distance: 245.3
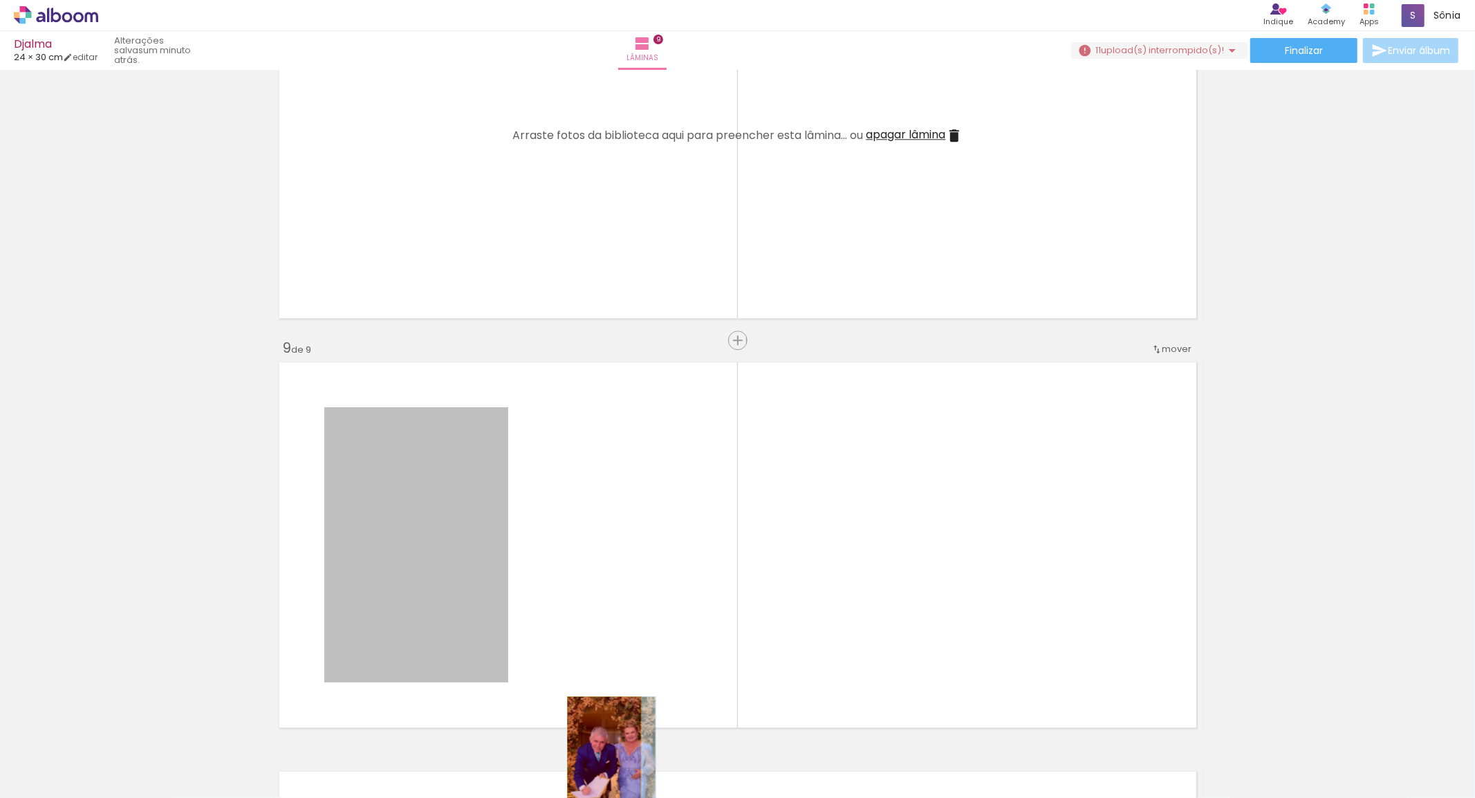
drag, startPoint x: 506, startPoint y: 624, endPoint x: 603, endPoint y: 755, distance: 162.6
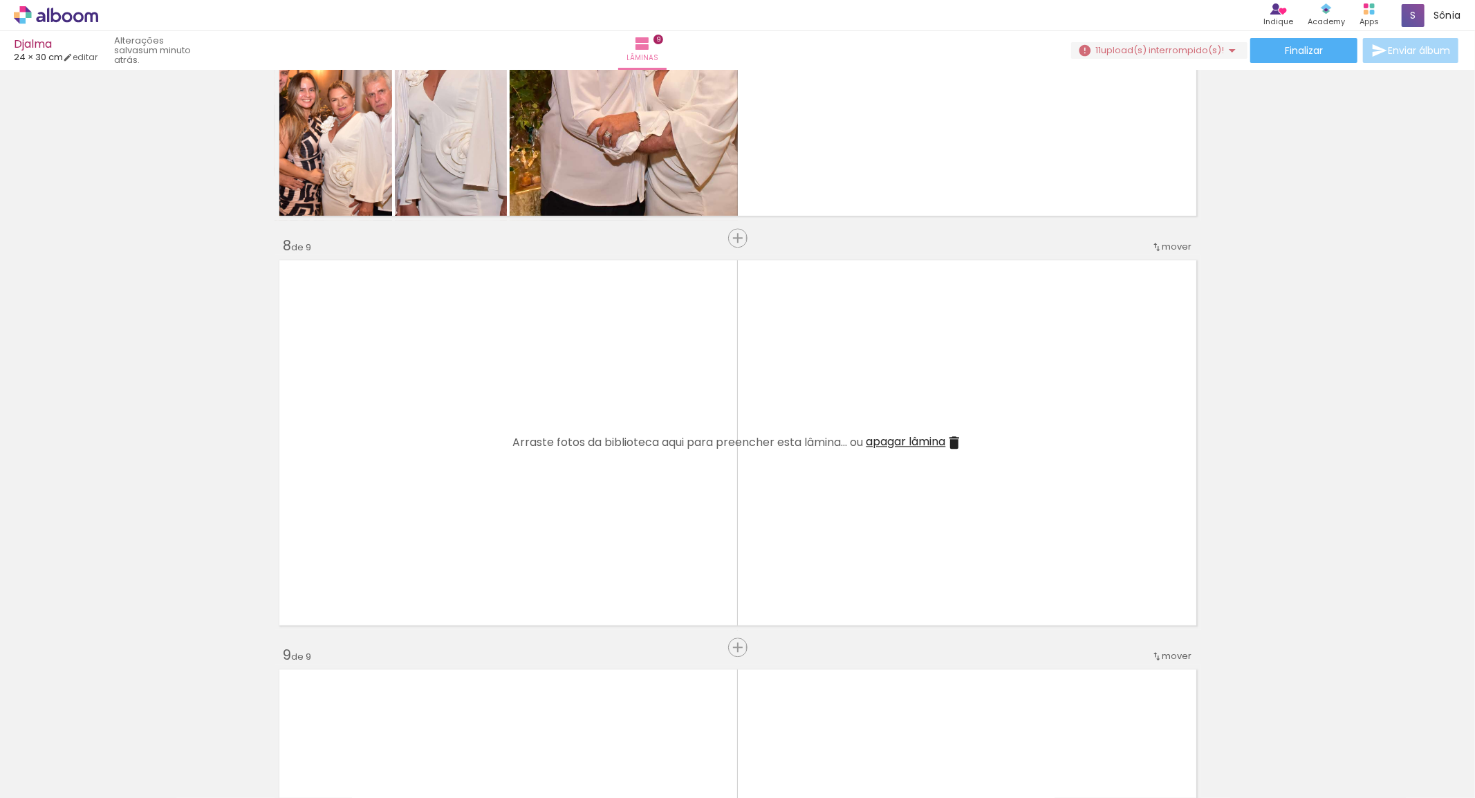
scroll to position [2490, 0]
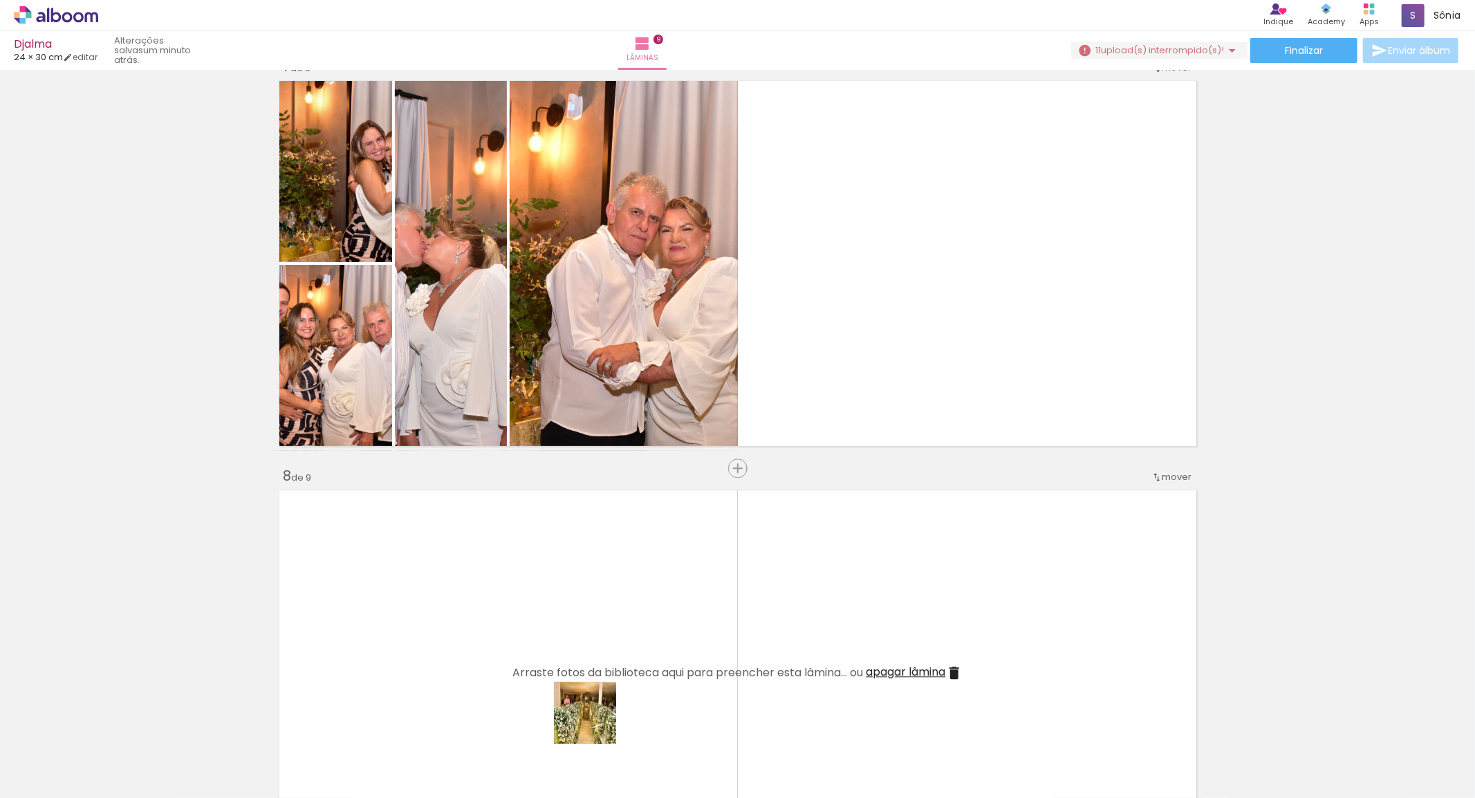
drag, startPoint x: 595, startPoint y: 723, endPoint x: 617, endPoint y: 599, distance: 126.4
click at [617, 599] on quentale-workspace at bounding box center [737, 399] width 1475 height 798
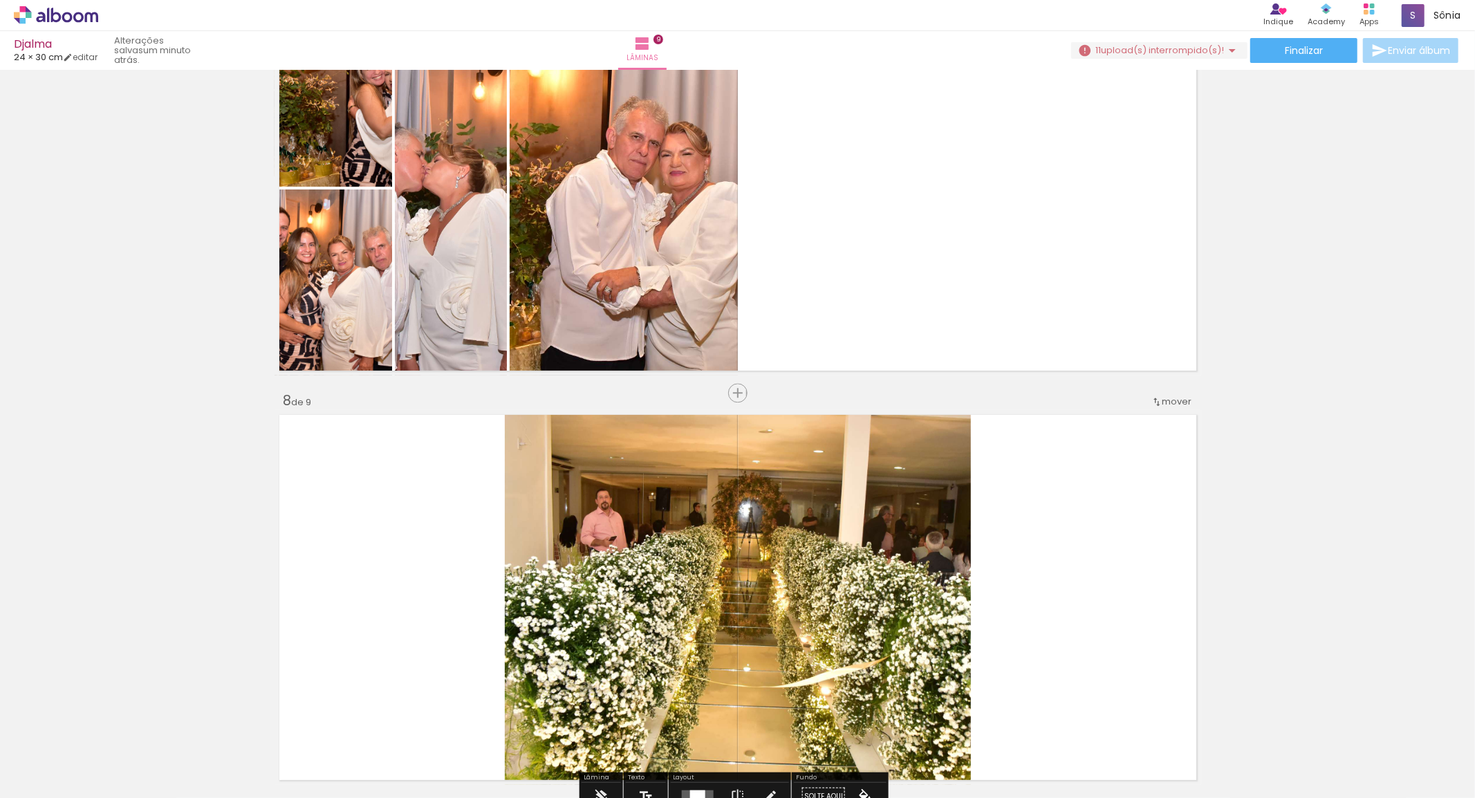
scroll to position [2643, 0]
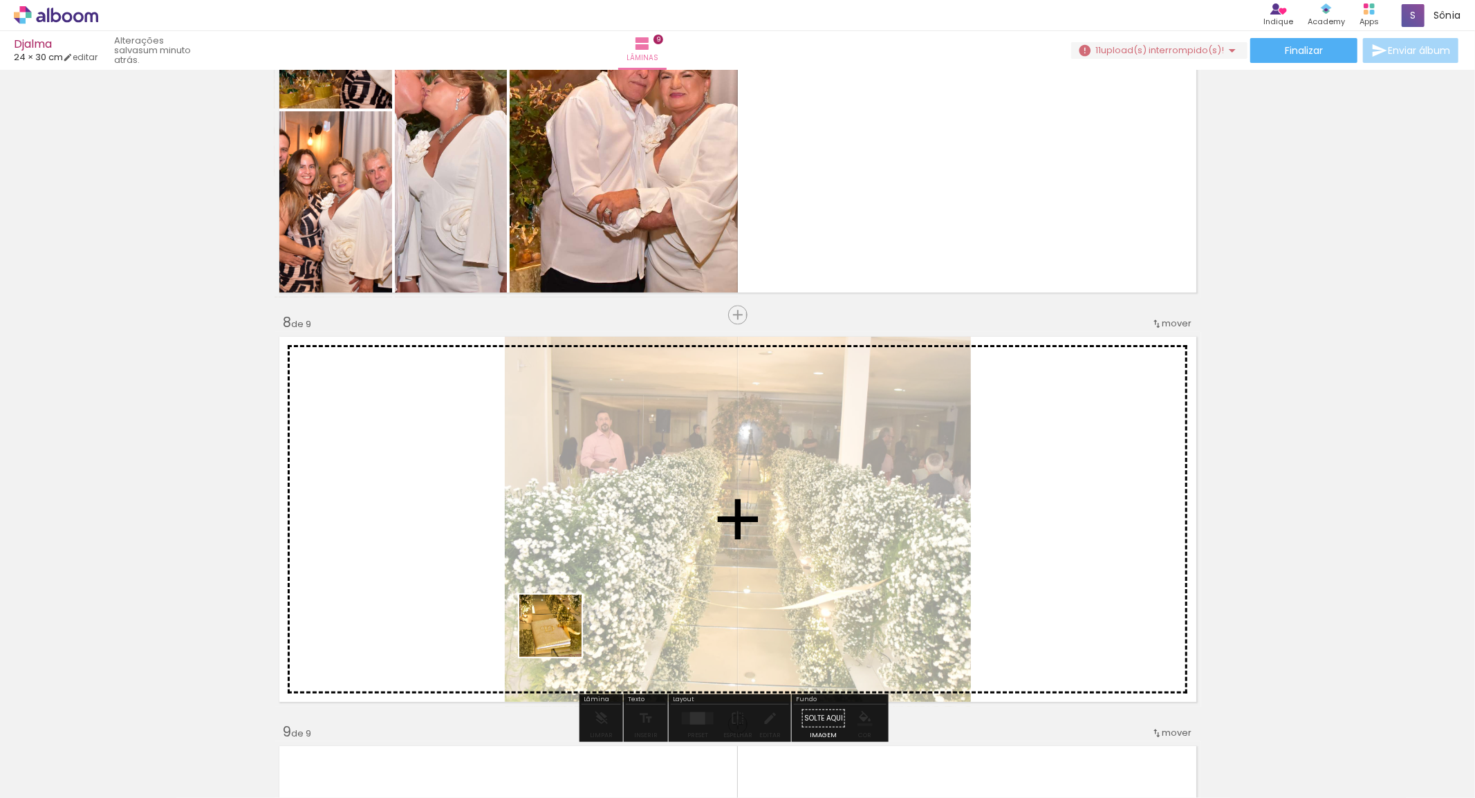
drag, startPoint x: 662, startPoint y: 761, endPoint x: 456, endPoint y: 564, distance: 284.6
click at [456, 564] on quentale-workspace at bounding box center [737, 399] width 1475 height 798
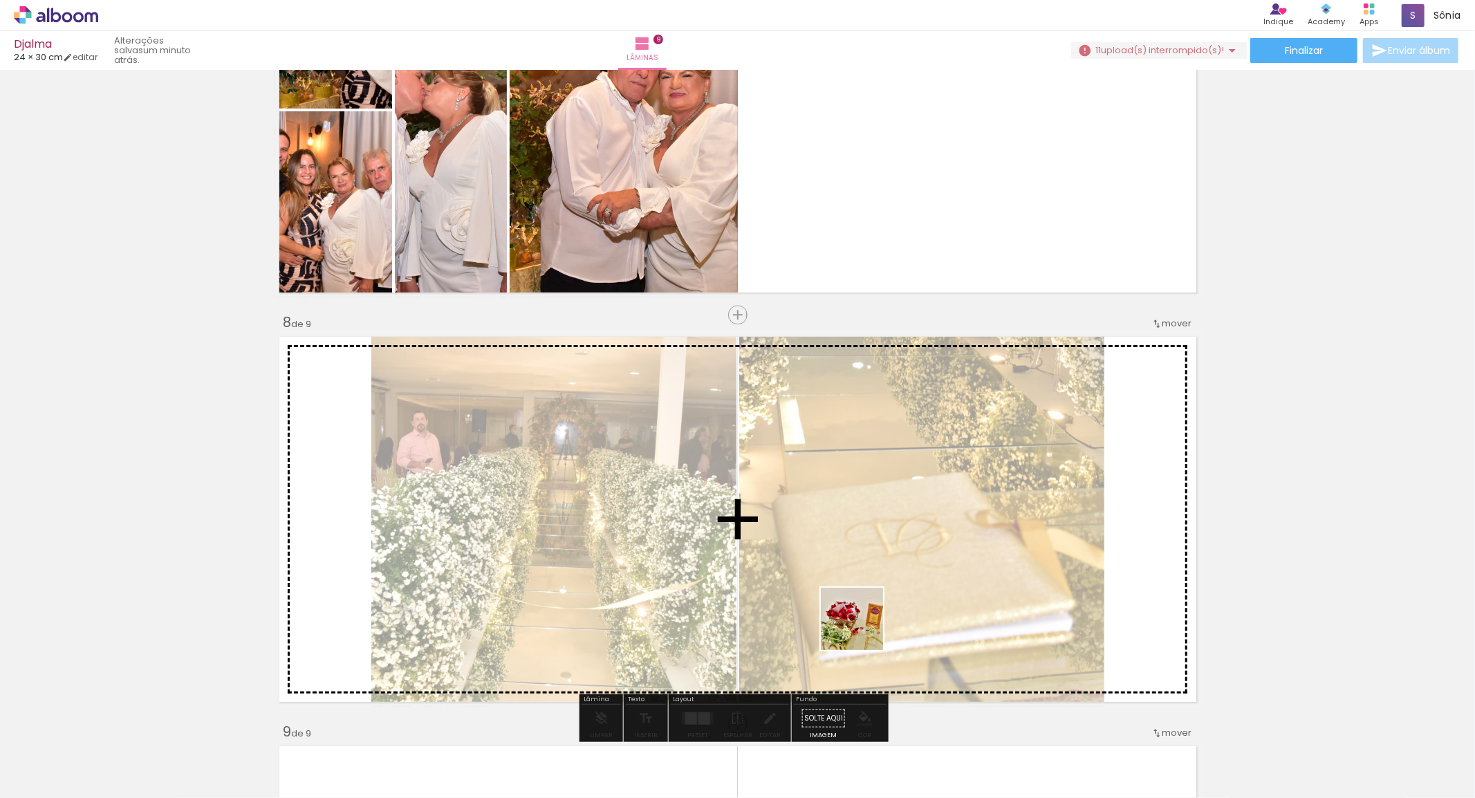
drag, startPoint x: 719, startPoint y: 754, endPoint x: 863, endPoint y: 627, distance: 192.0
click at [863, 627] on quentale-workspace at bounding box center [737, 399] width 1475 height 798
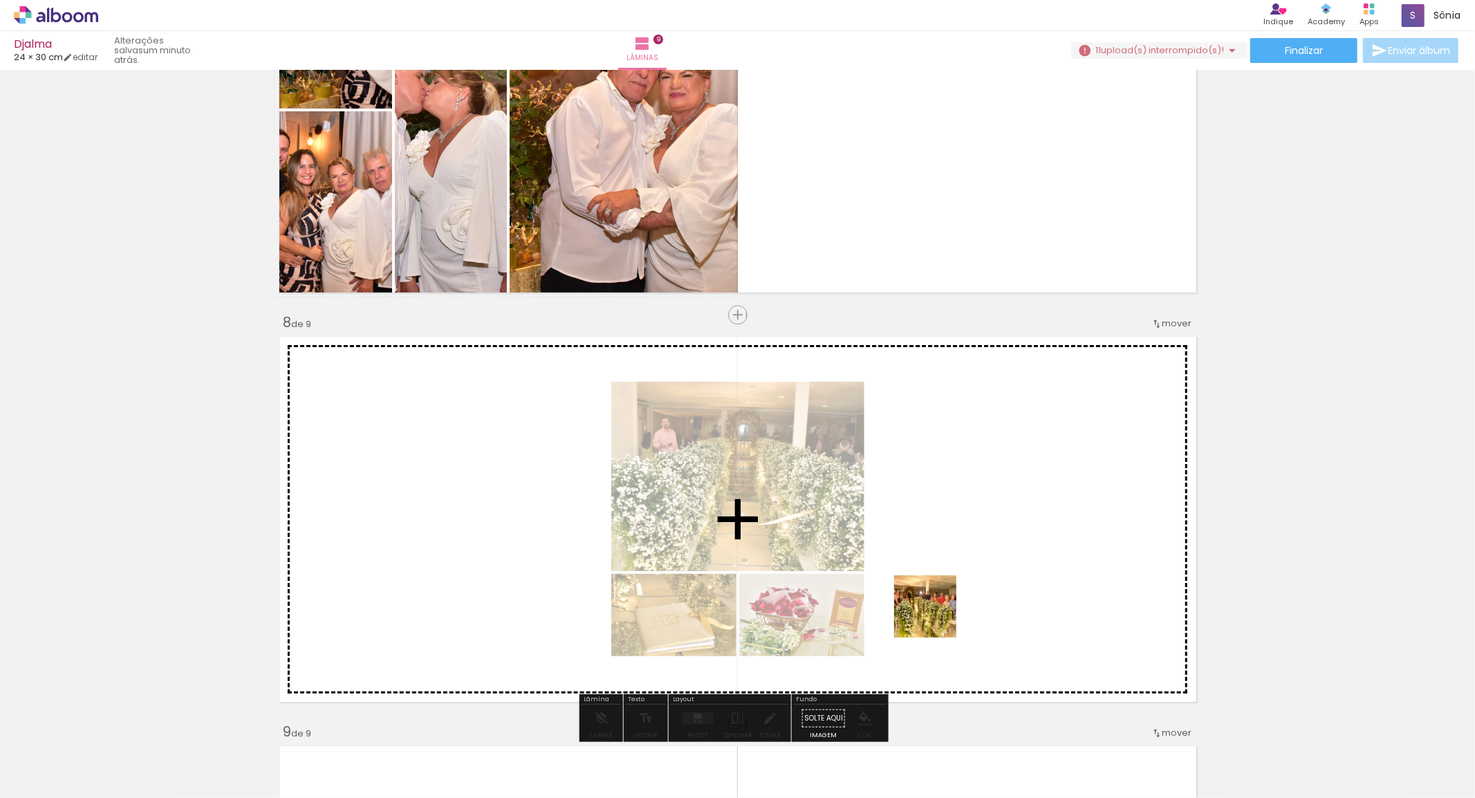
drag, startPoint x: 830, startPoint y: 717, endPoint x: 936, endPoint y: 617, distance: 145.8
click at [936, 617] on quentale-workspace at bounding box center [737, 399] width 1475 height 798
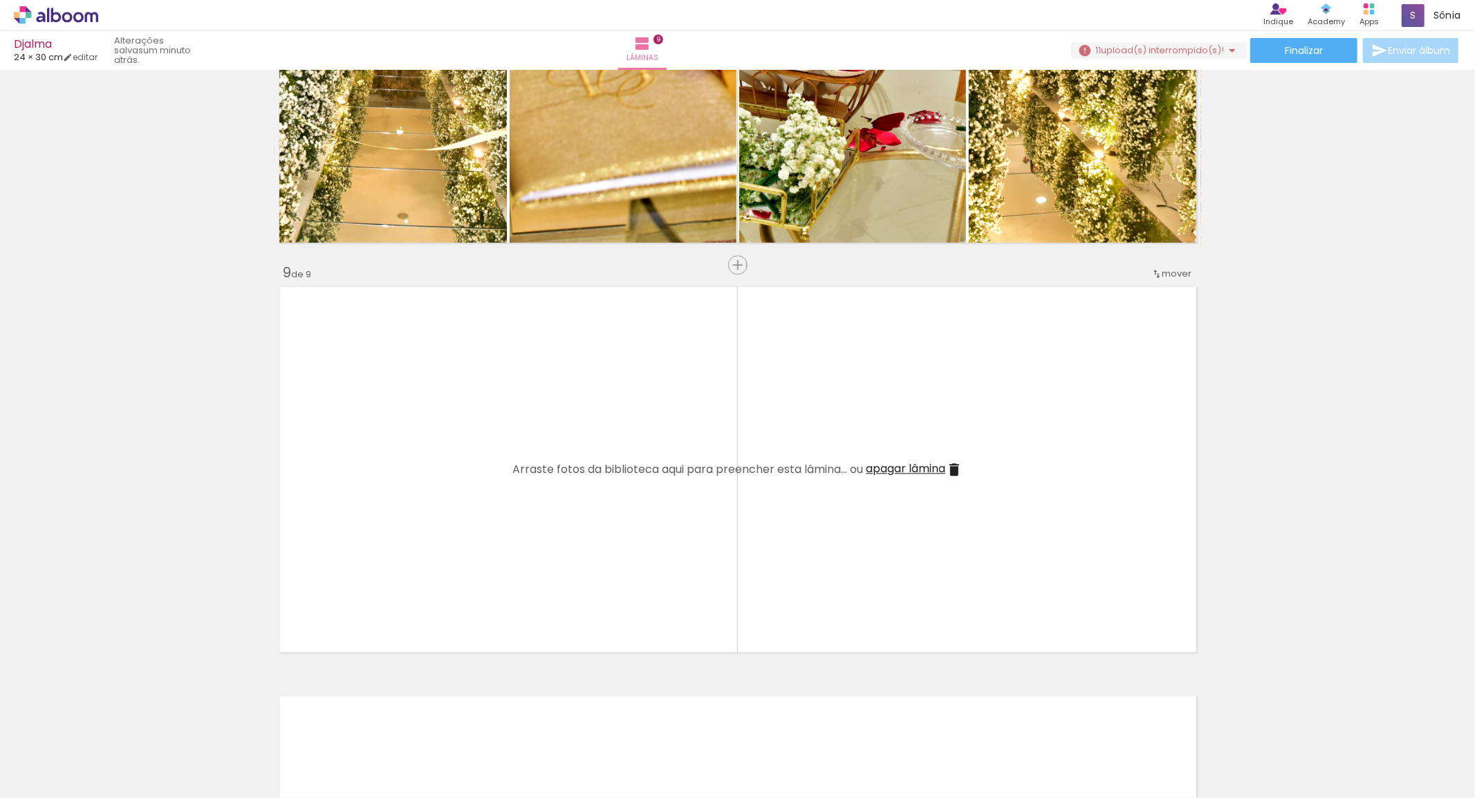
scroll to position [3105, 0]
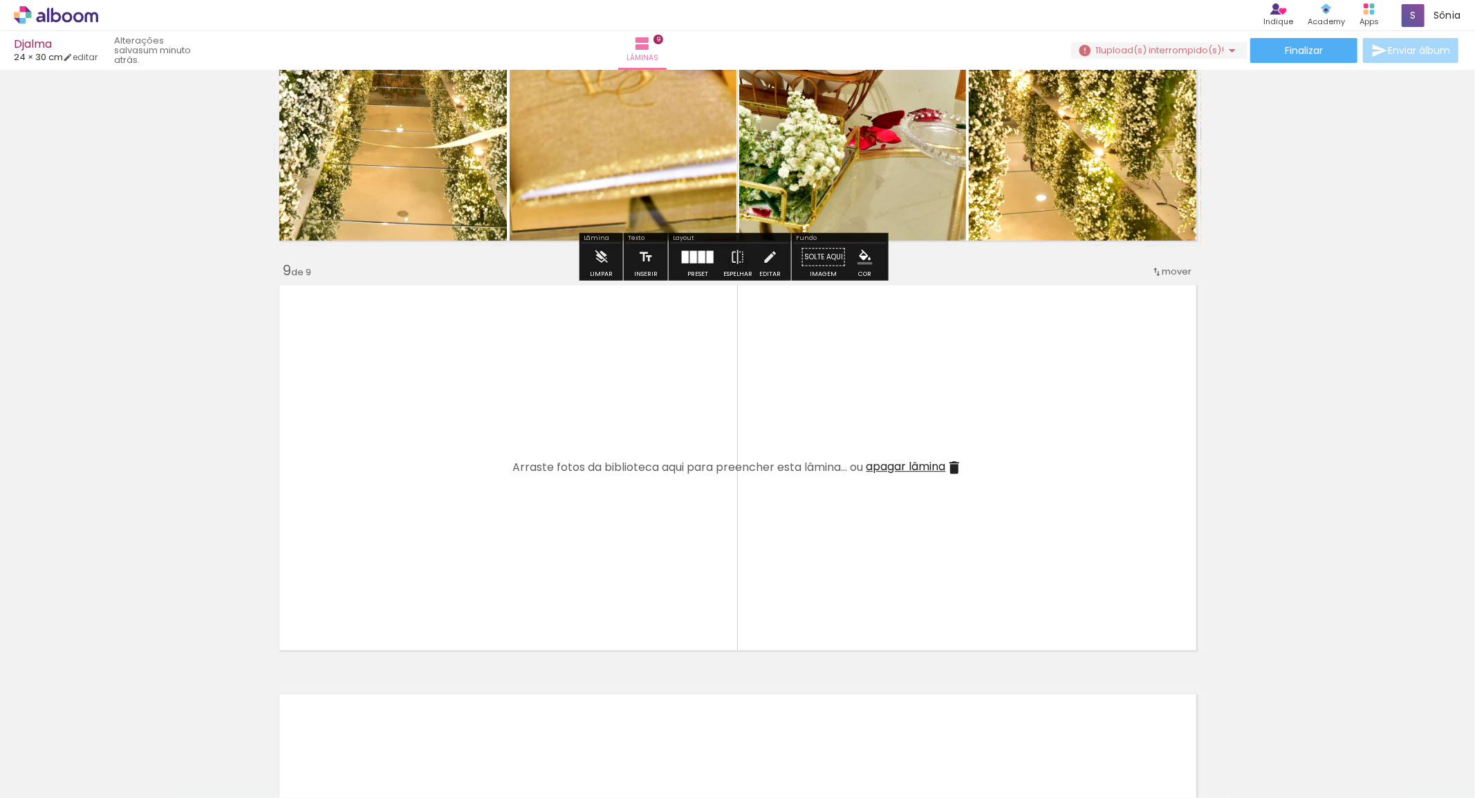
click at [679, 266] on div at bounding box center [697, 257] width 37 height 28
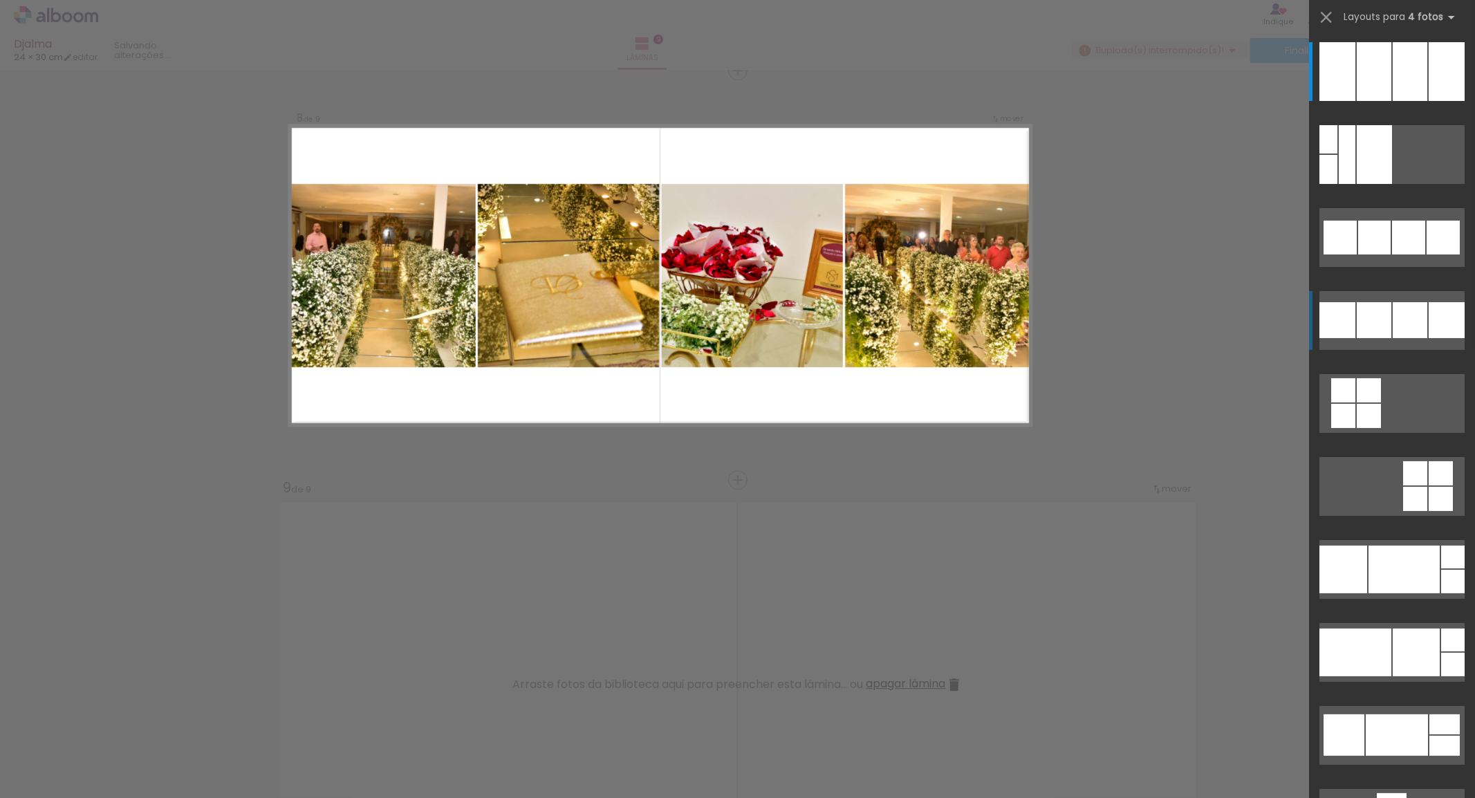
scroll to position [2771, 0]
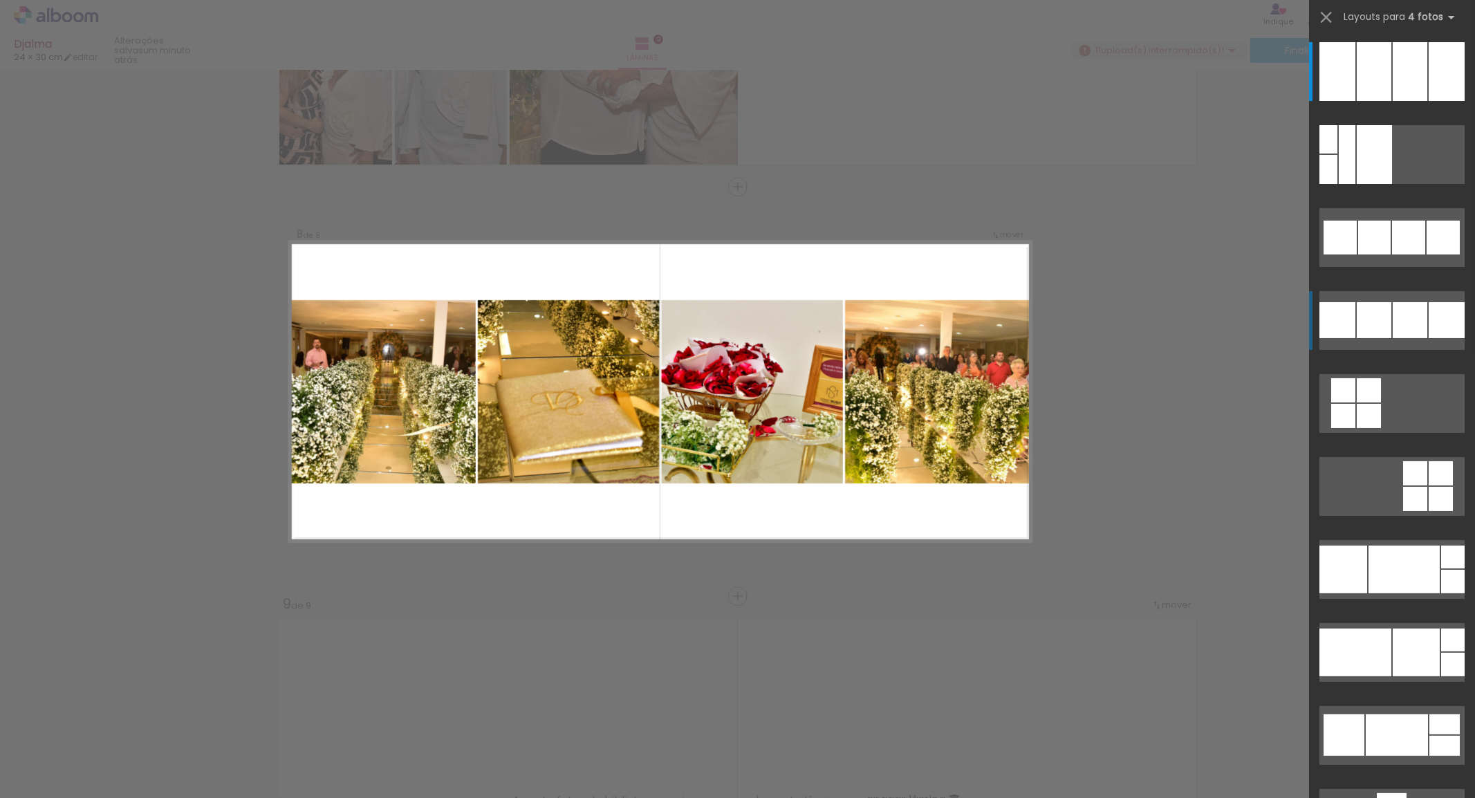
click at [1377, 101] on div at bounding box center [1374, 71] width 35 height 59
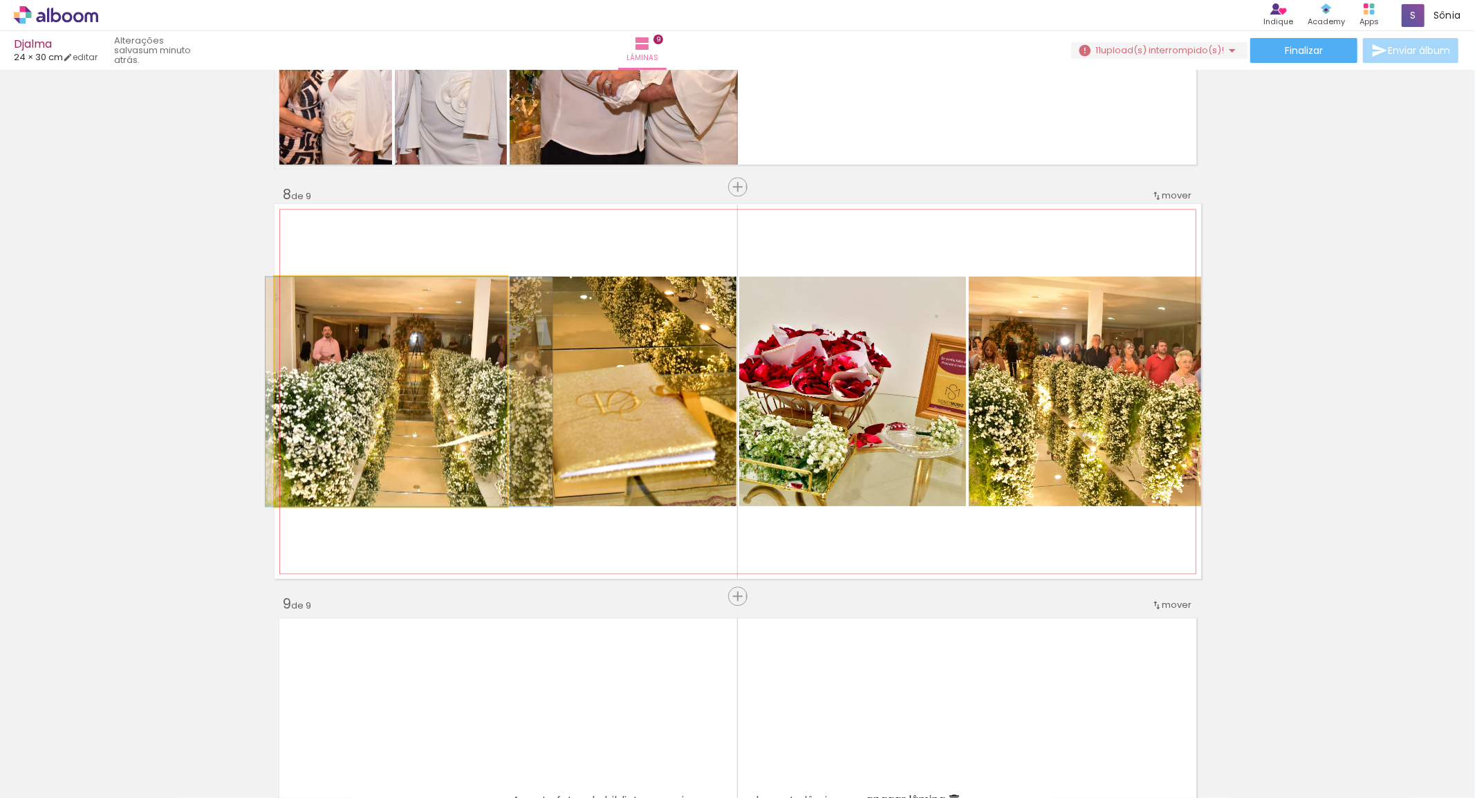
drag, startPoint x: 447, startPoint y: 411, endPoint x: 462, endPoint y: 416, distance: 16.0
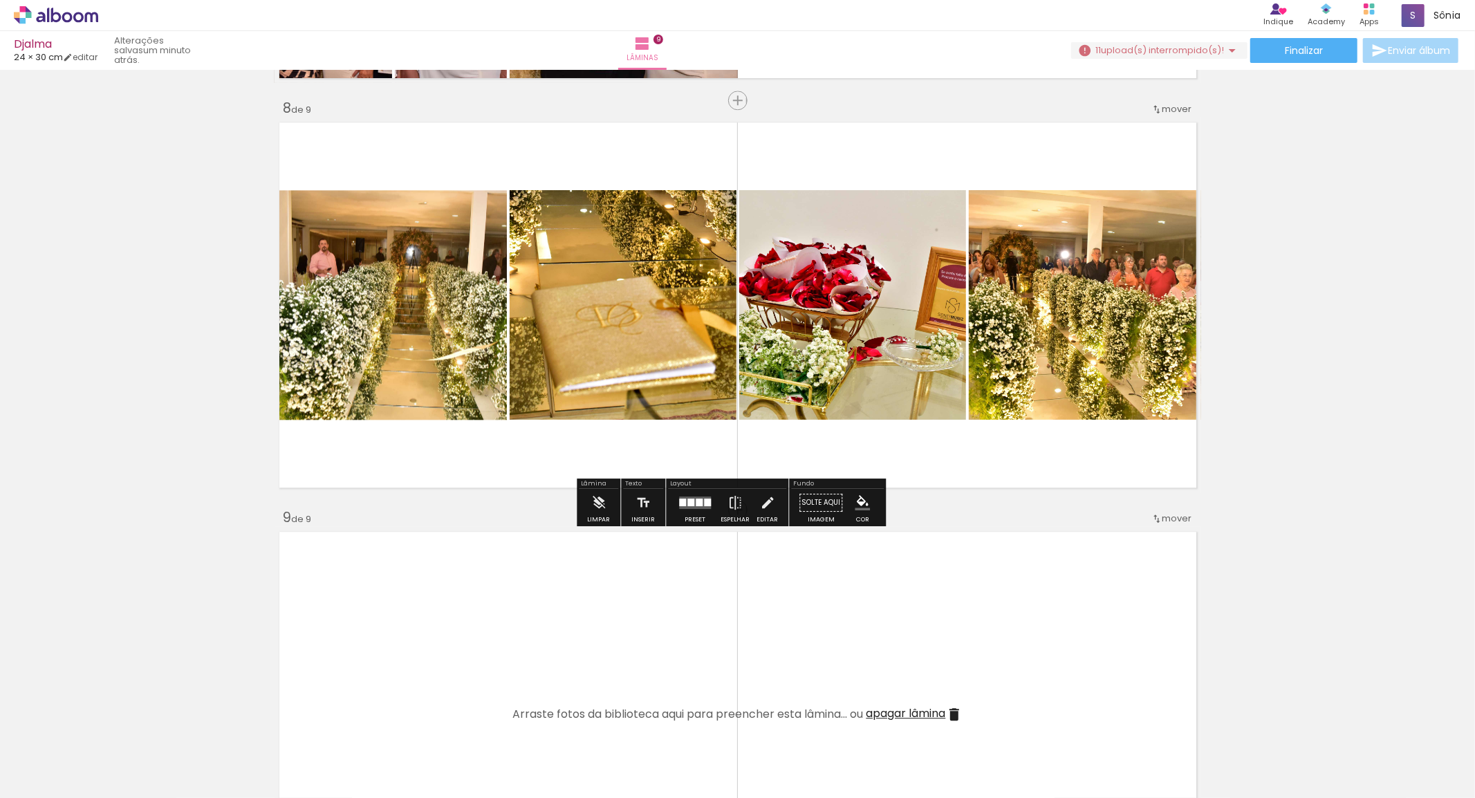
scroll to position [3002, 0]
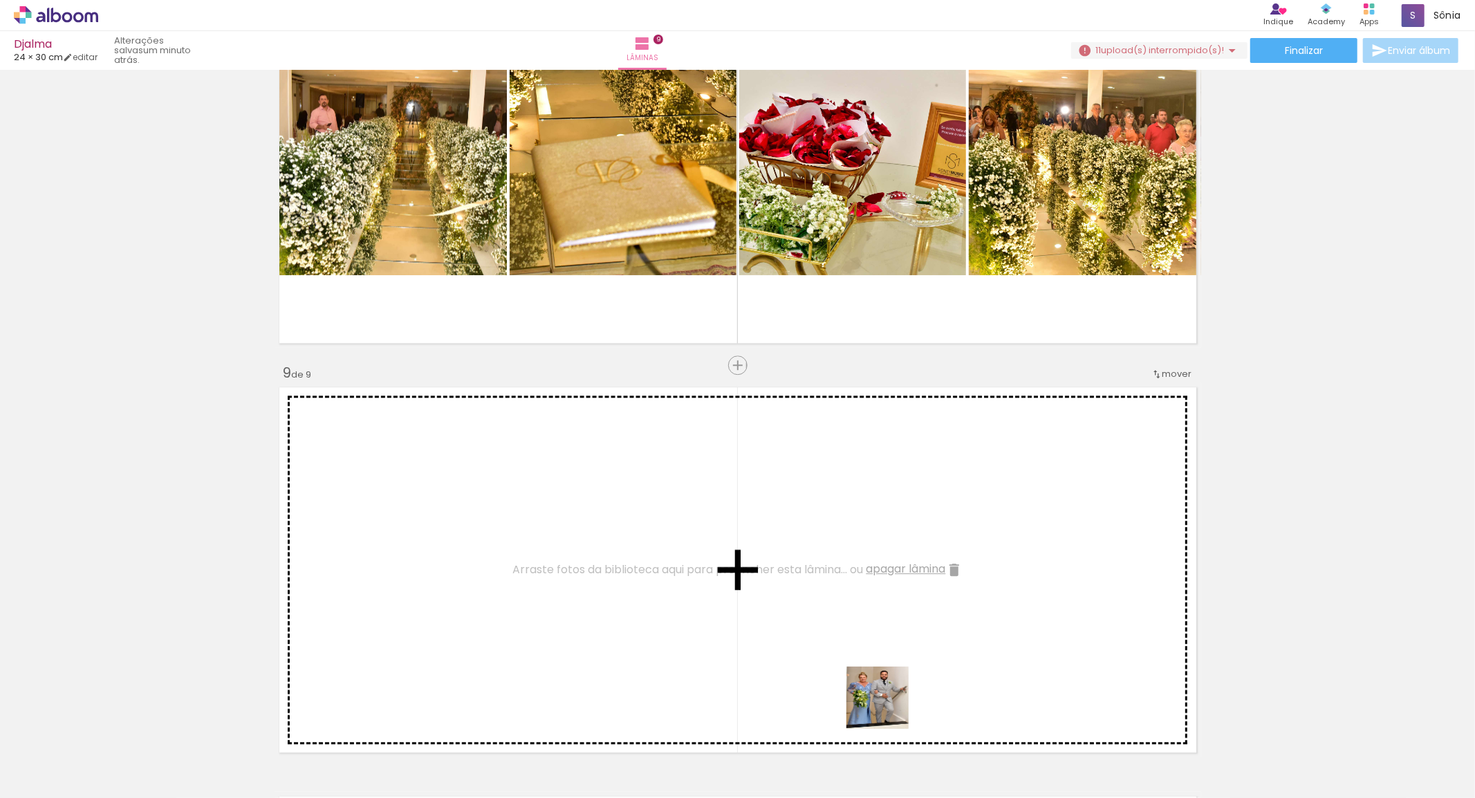
drag, startPoint x: 888, startPoint y: 708, endPoint x: 930, endPoint y: 569, distance: 145.2
click at [697, 535] on quentale-workspace at bounding box center [737, 399] width 1475 height 798
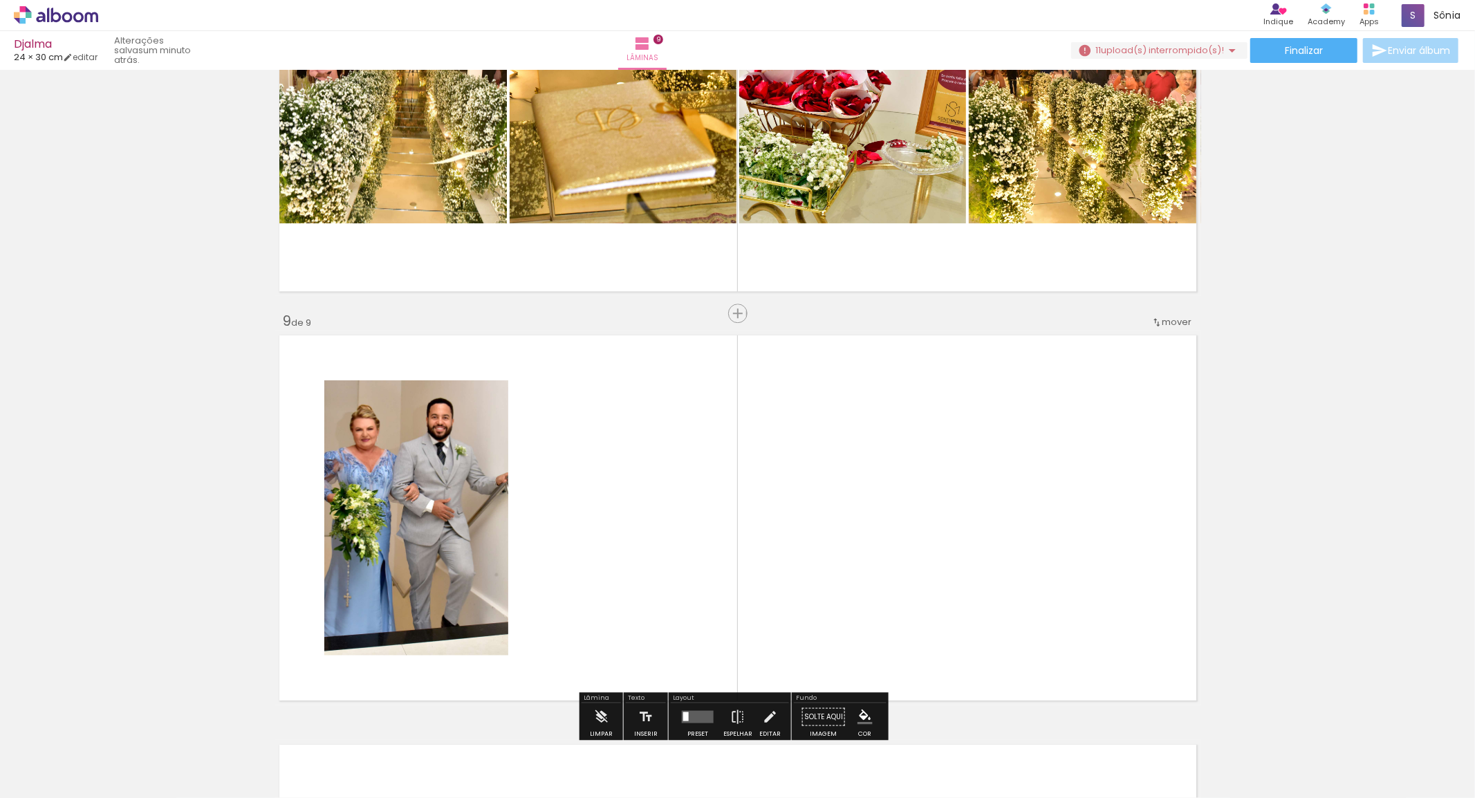
scroll to position [3156, 0]
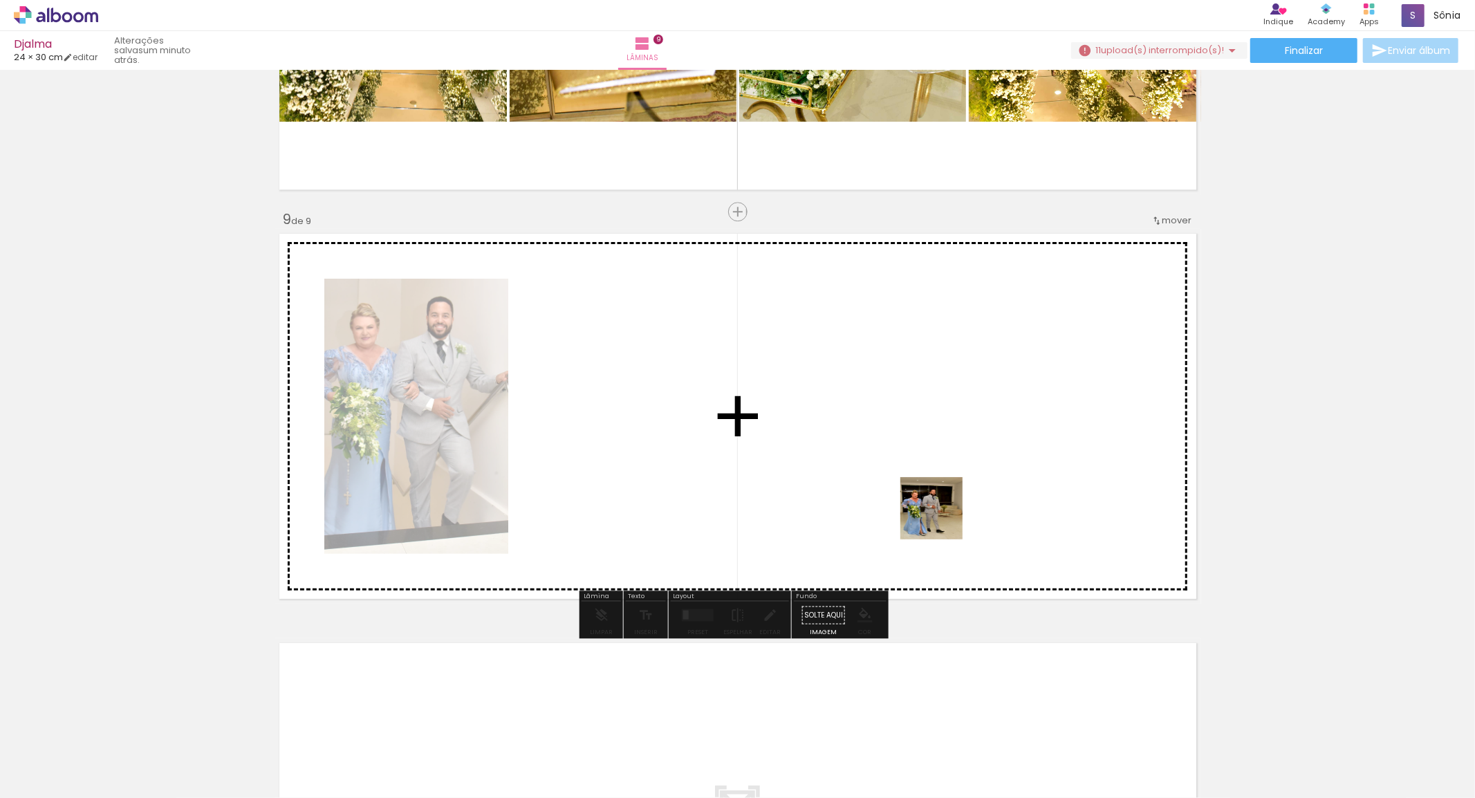
drag, startPoint x: 987, startPoint y: 737, endPoint x: 941, endPoint y: 461, distance: 279.6
click at [941, 461] on quentale-workspace at bounding box center [737, 399] width 1475 height 798
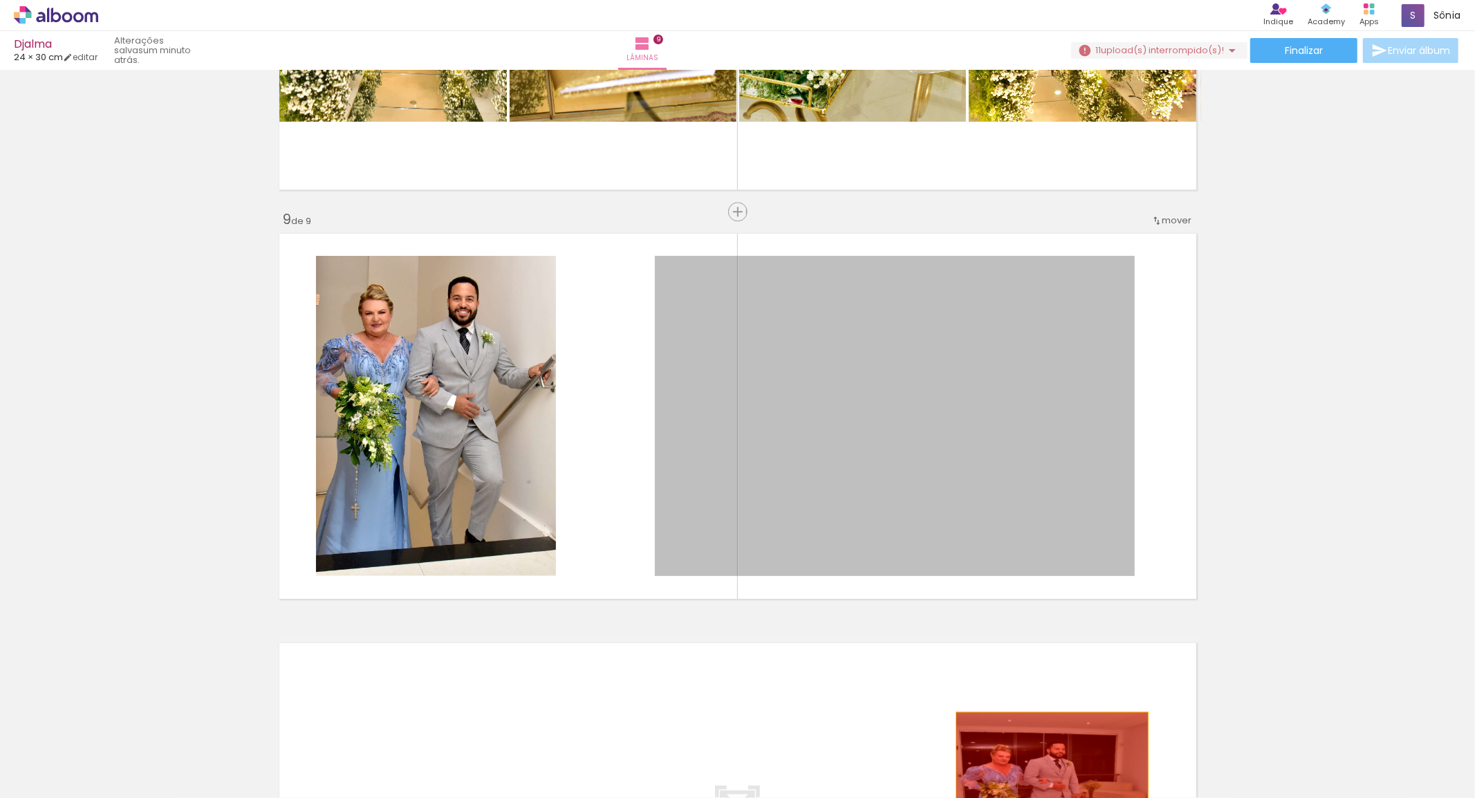
drag, startPoint x: 928, startPoint y: 403, endPoint x: 965, endPoint y: 553, distance: 154.6
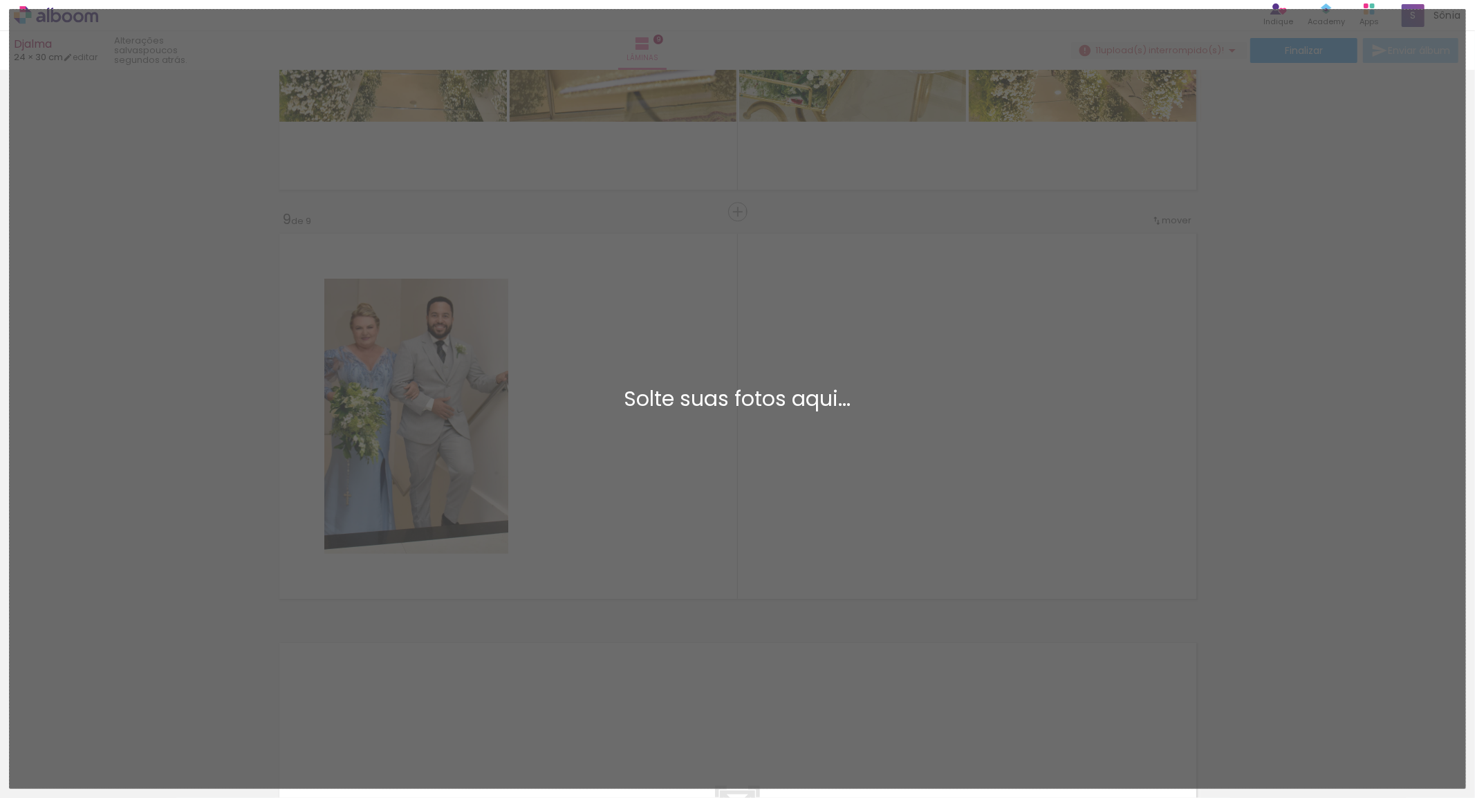
scroll to position [0, 5908]
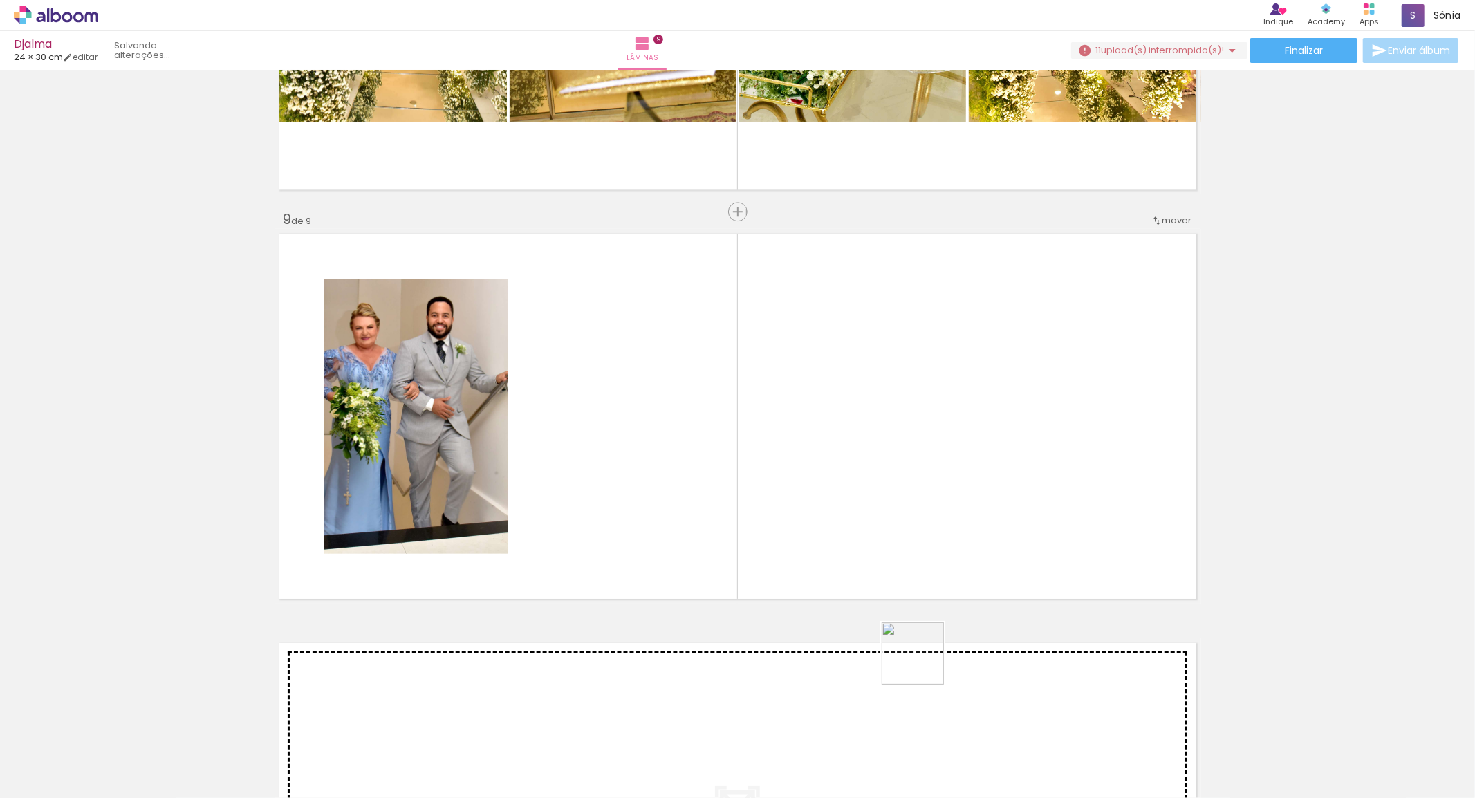
drag, startPoint x: 932, startPoint y: 680, endPoint x: 935, endPoint y: 581, distance: 98.2
click at [630, 459] on quentale-workspace at bounding box center [737, 399] width 1475 height 798
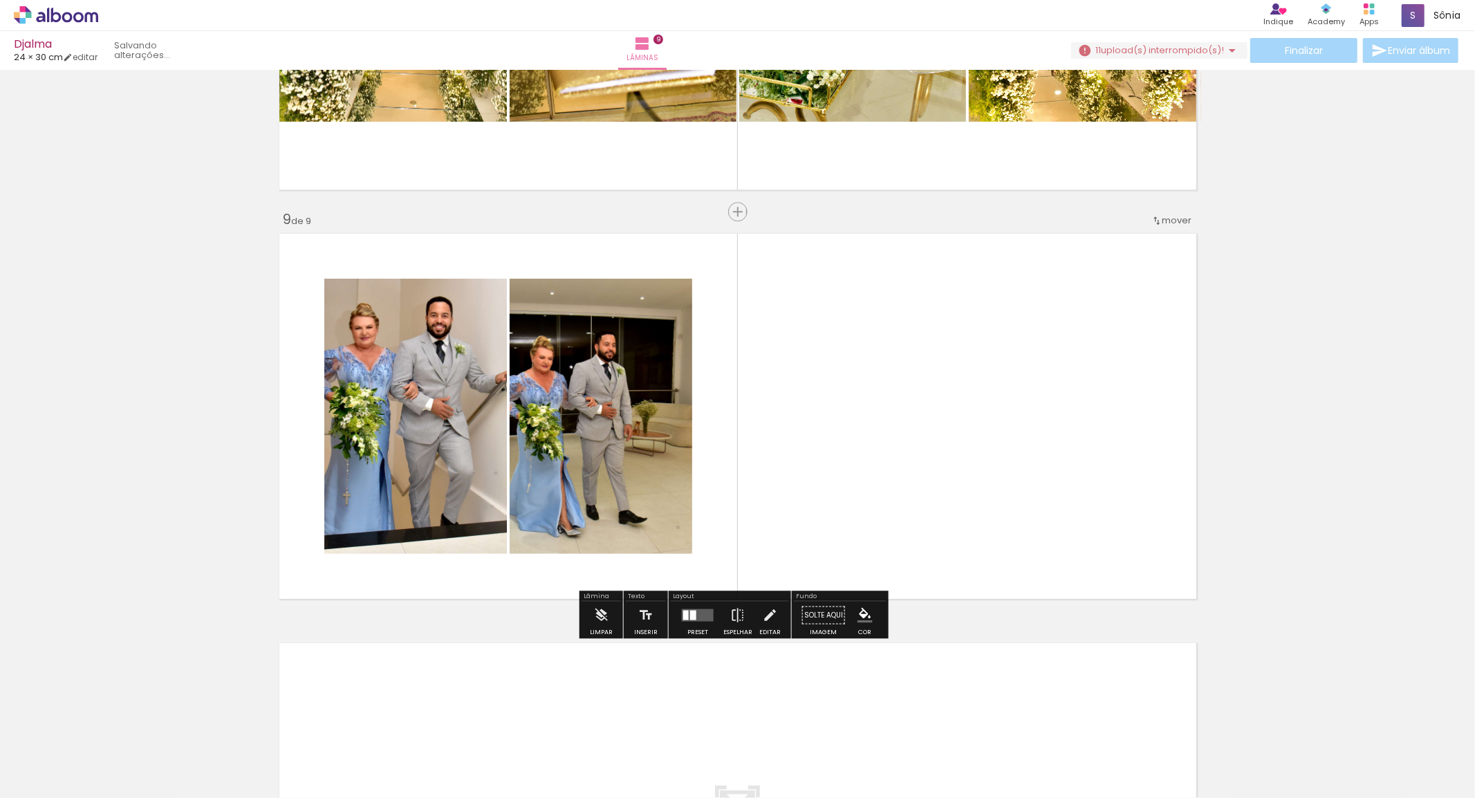
scroll to position [0, 6247]
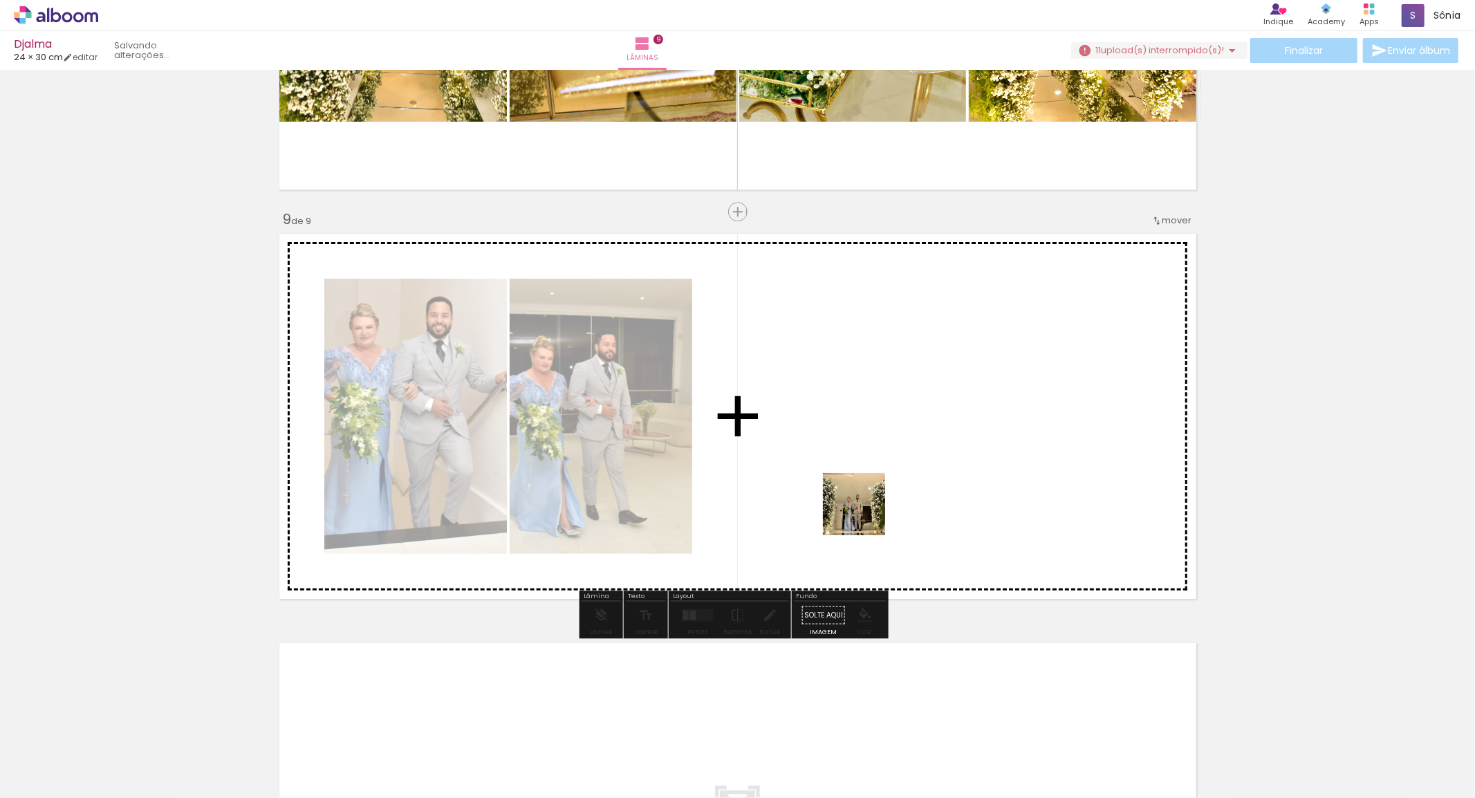
drag, startPoint x: 738, startPoint y: 687, endPoint x: 925, endPoint y: 619, distance: 198.8
click at [872, 508] on quentale-workspace at bounding box center [737, 399] width 1475 height 798
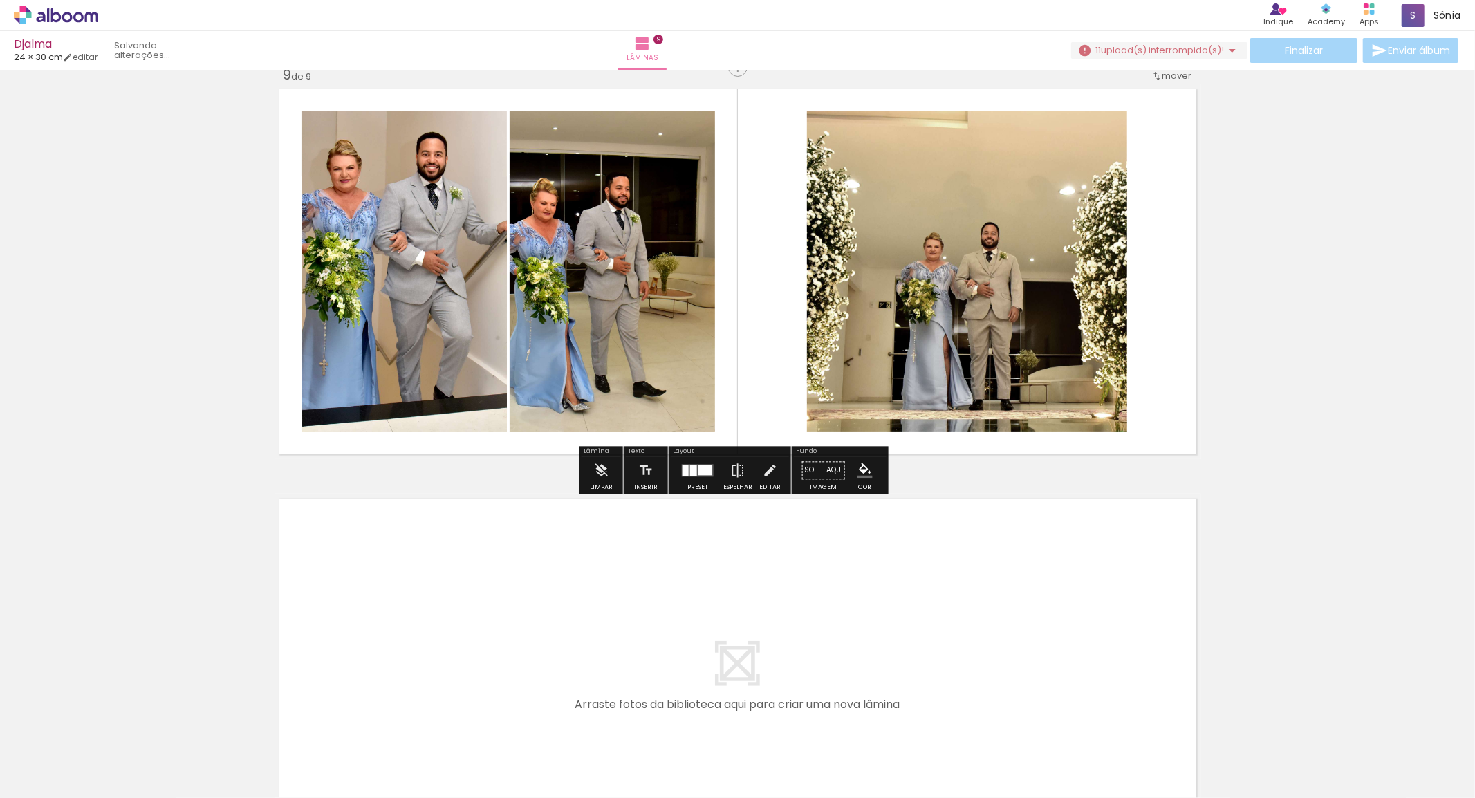
scroll to position [3309, 0]
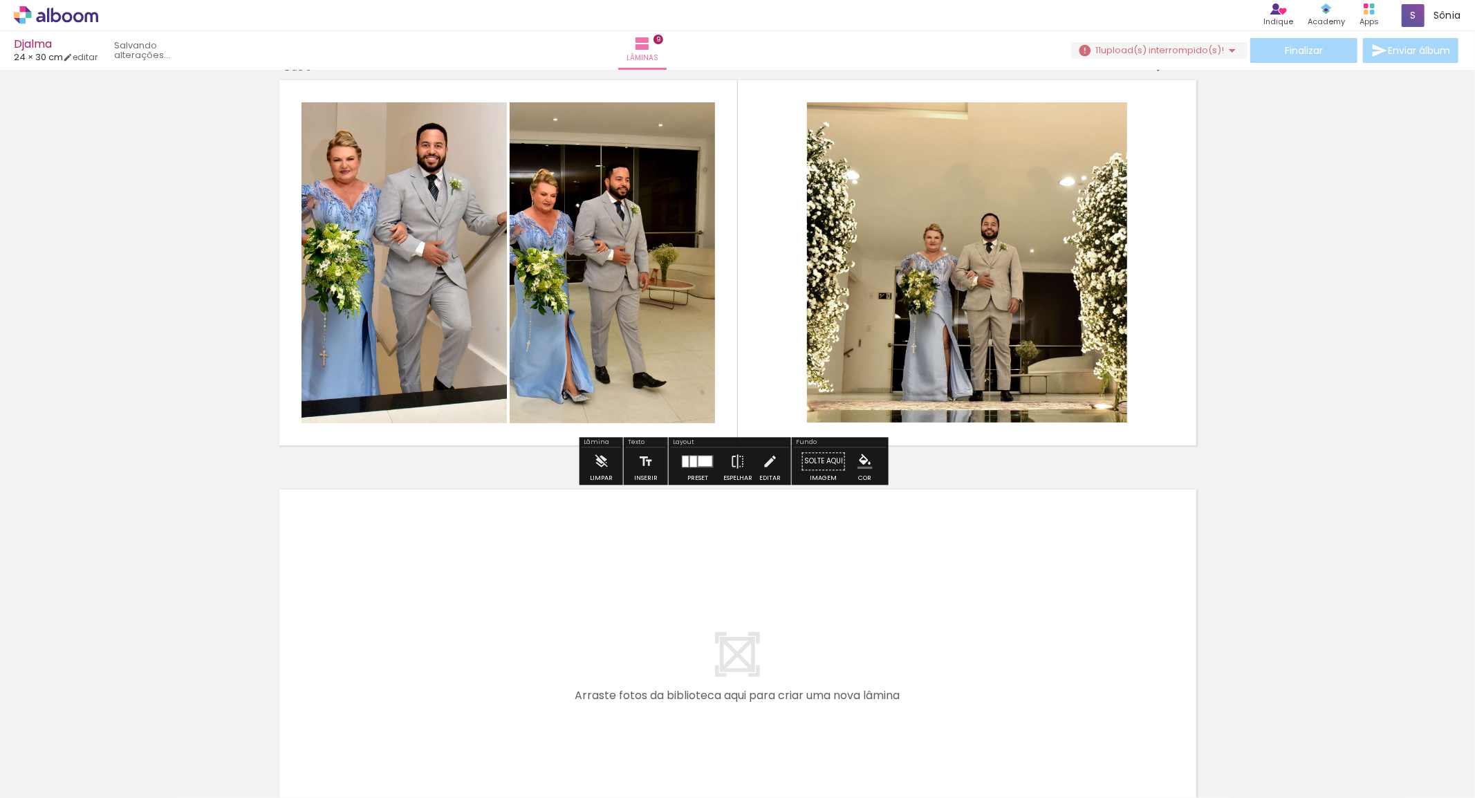
drag, startPoint x: 774, startPoint y: 745, endPoint x: 694, endPoint y: 620, distance: 148.6
click at [694, 620] on quentale-workspace at bounding box center [737, 399] width 1475 height 798
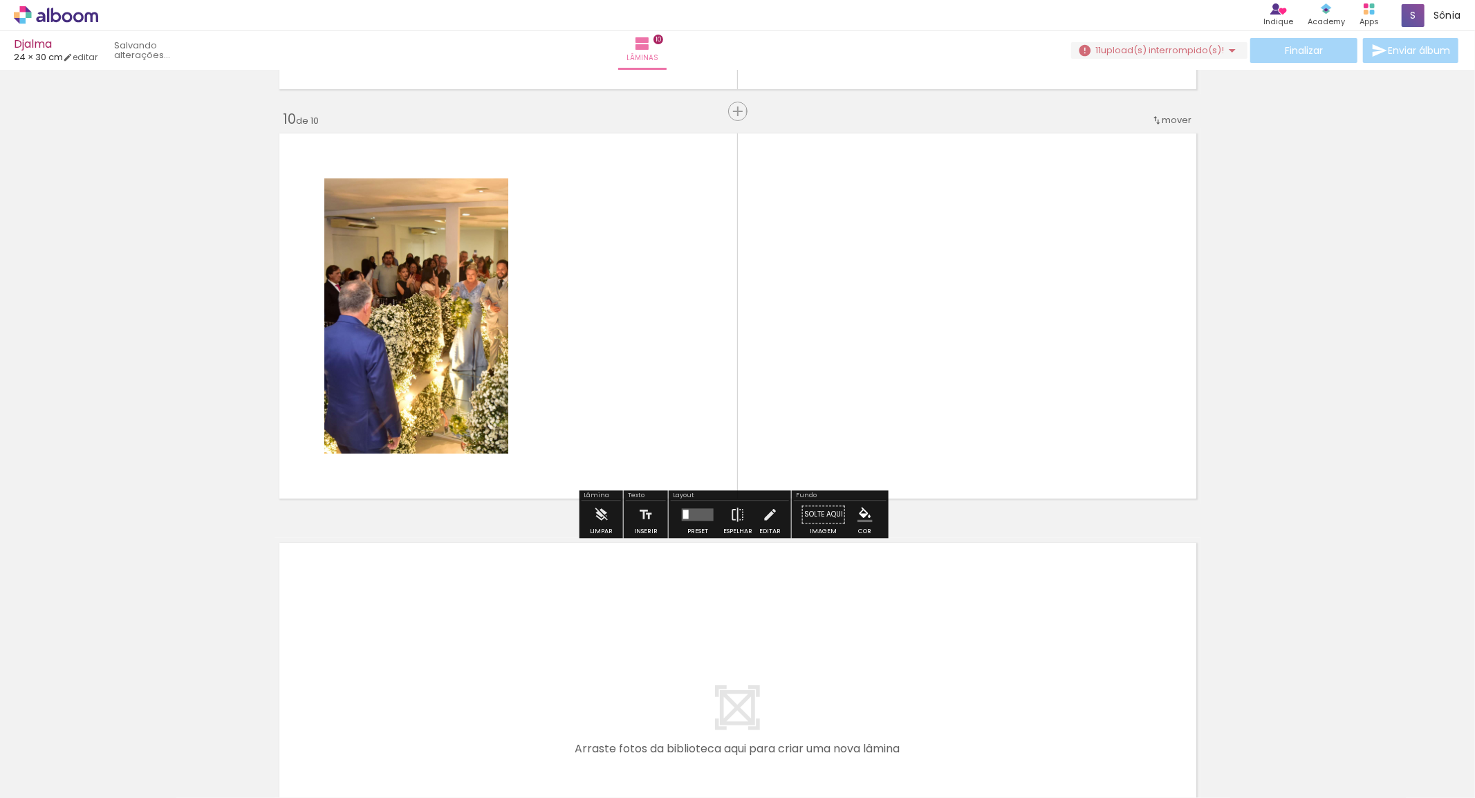
scroll to position [3666, 0]
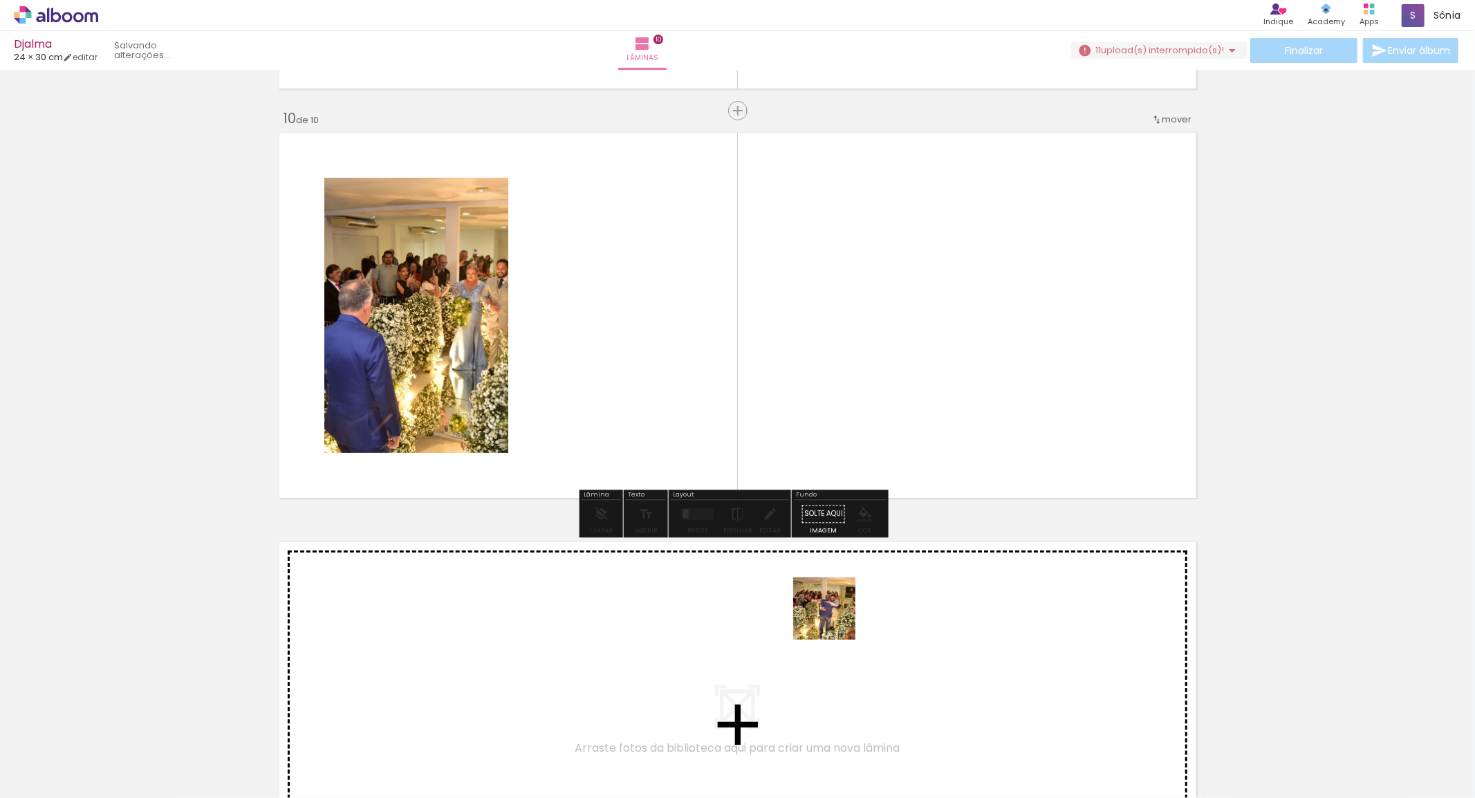
drag, startPoint x: 852, startPoint y: 743, endPoint x: 940, endPoint y: 704, distance: 96.6
click at [798, 395] on quentale-workspace at bounding box center [737, 399] width 1475 height 798
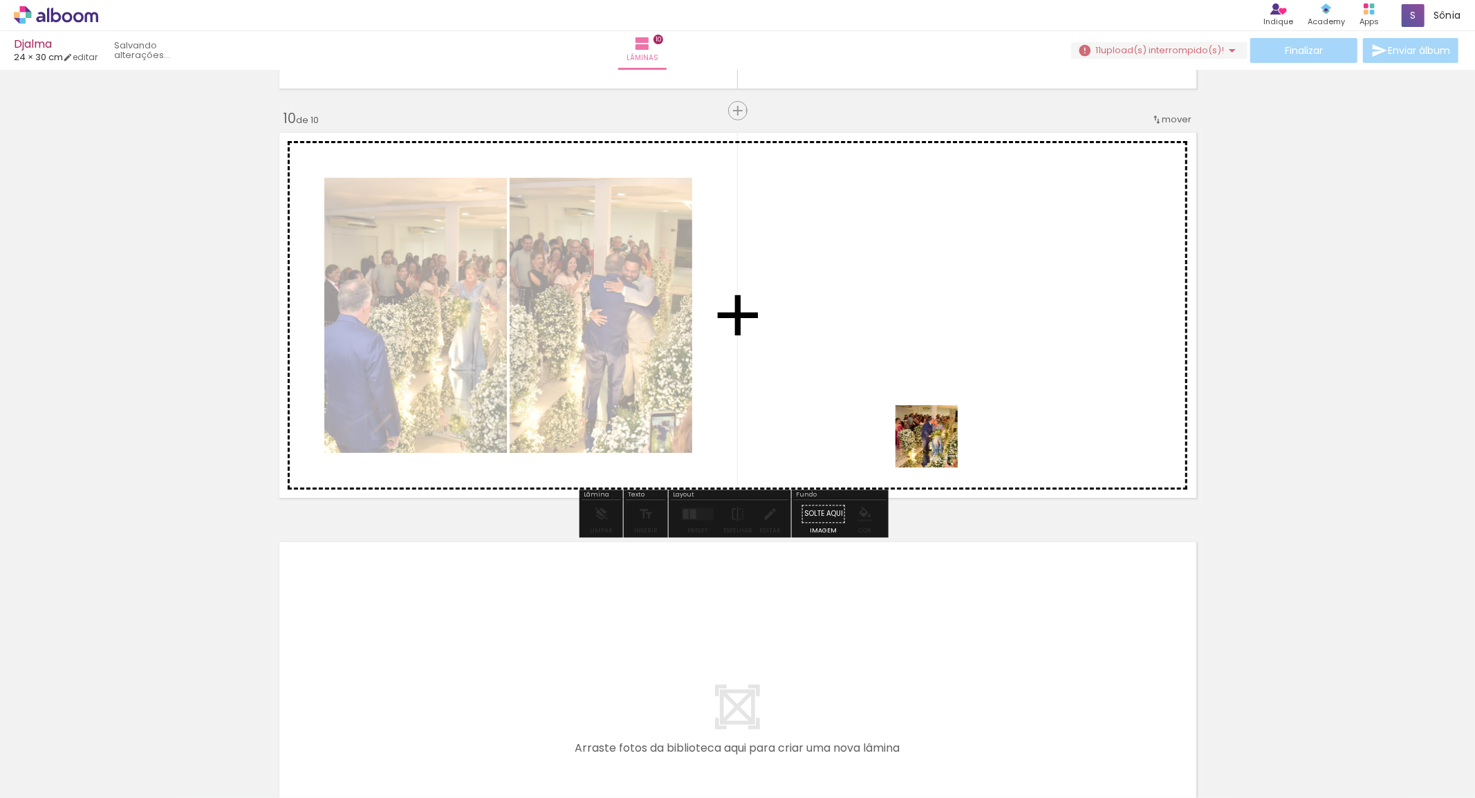
drag, startPoint x: 940, startPoint y: 751, endPoint x: 937, endPoint y: 422, distance: 329.1
click at [937, 422] on quentale-workspace at bounding box center [737, 399] width 1475 height 798
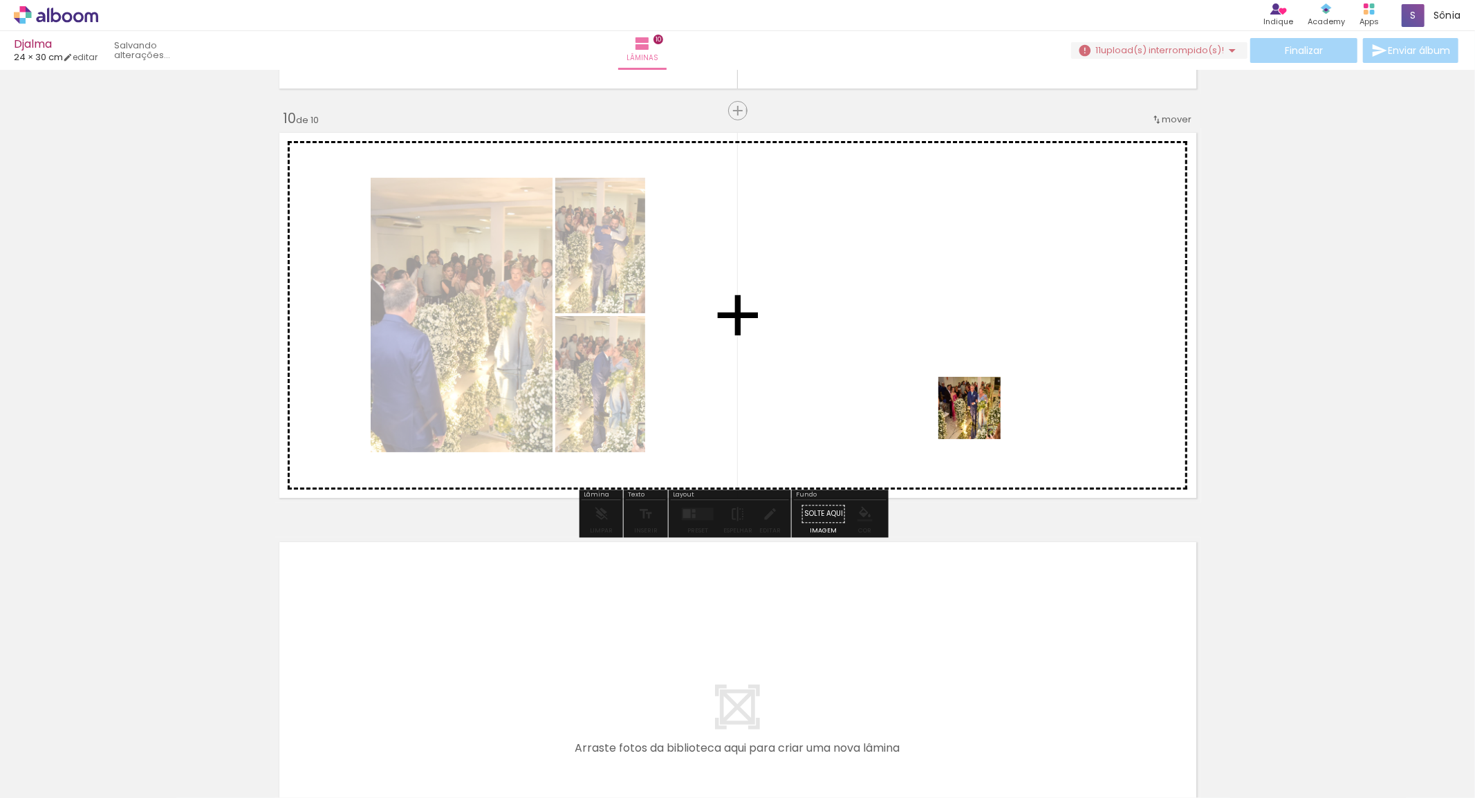
drag, startPoint x: 1019, startPoint y: 751, endPoint x: 989, endPoint y: 519, distance: 233.6
click at [979, 402] on quentale-workspace at bounding box center [737, 399] width 1475 height 798
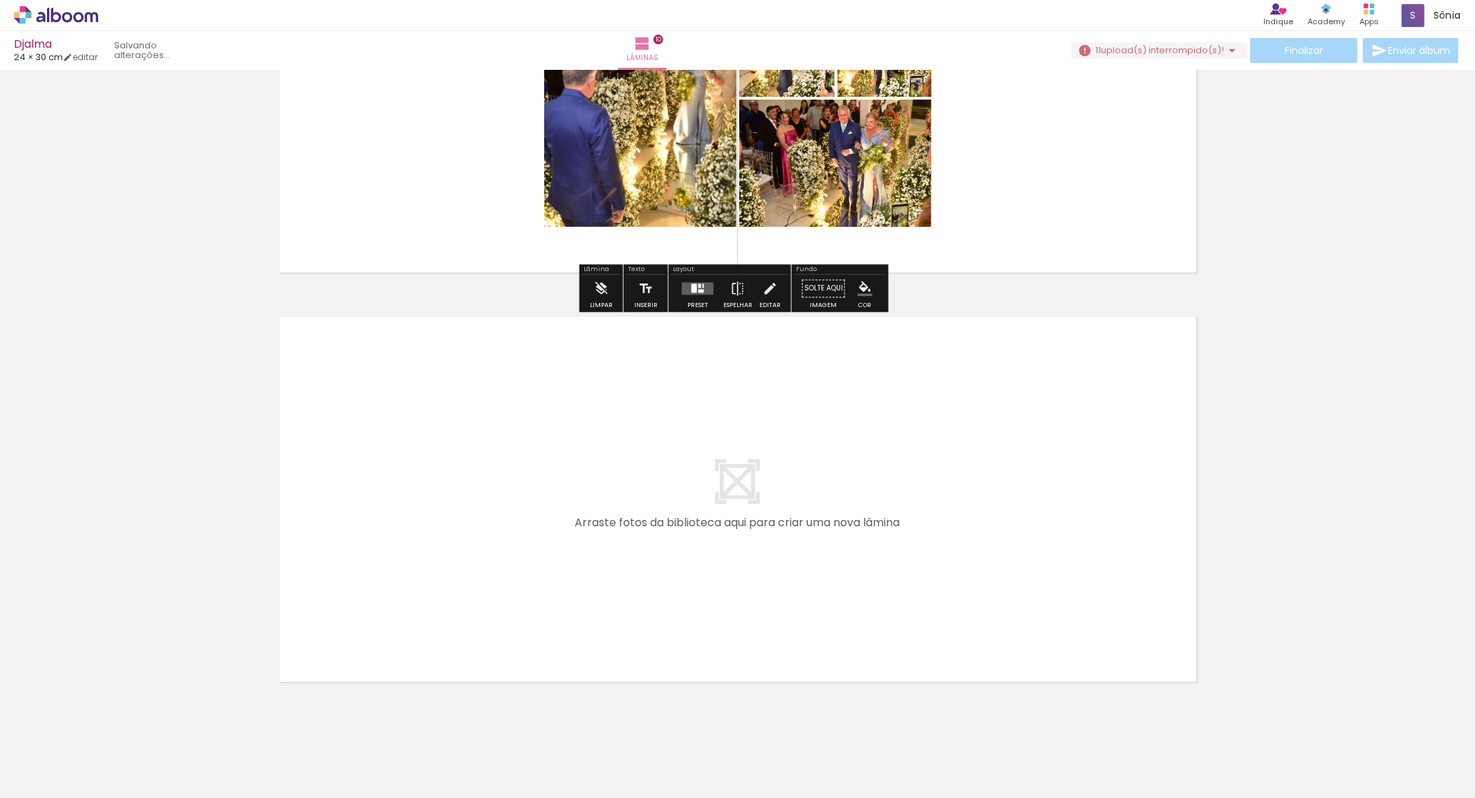
scroll to position [3896, 0]
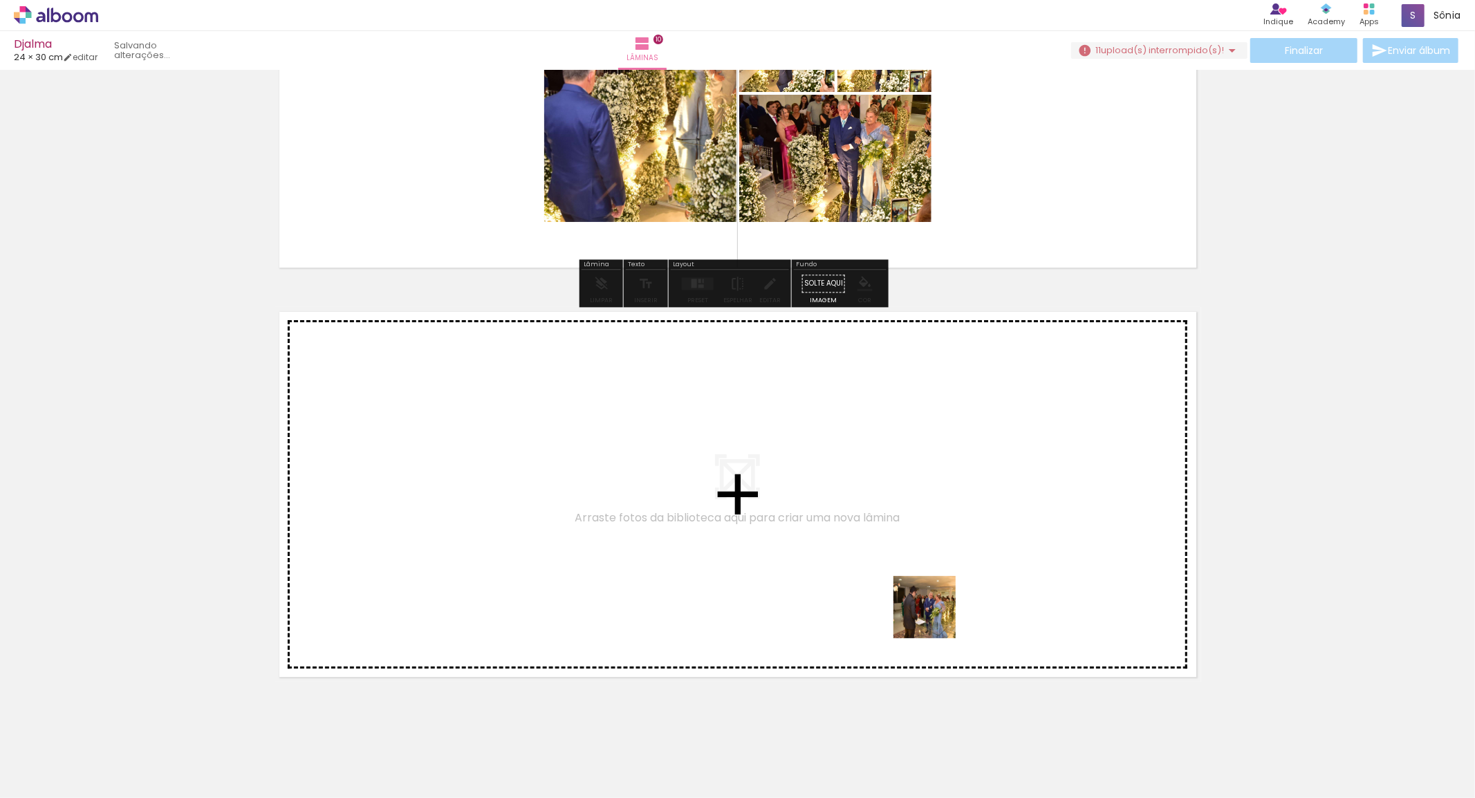
drag, startPoint x: 1090, startPoint y: 744, endPoint x: 1137, endPoint y: 732, distance: 49.3
click at [774, 543] on quentale-workspace at bounding box center [737, 399] width 1475 height 798
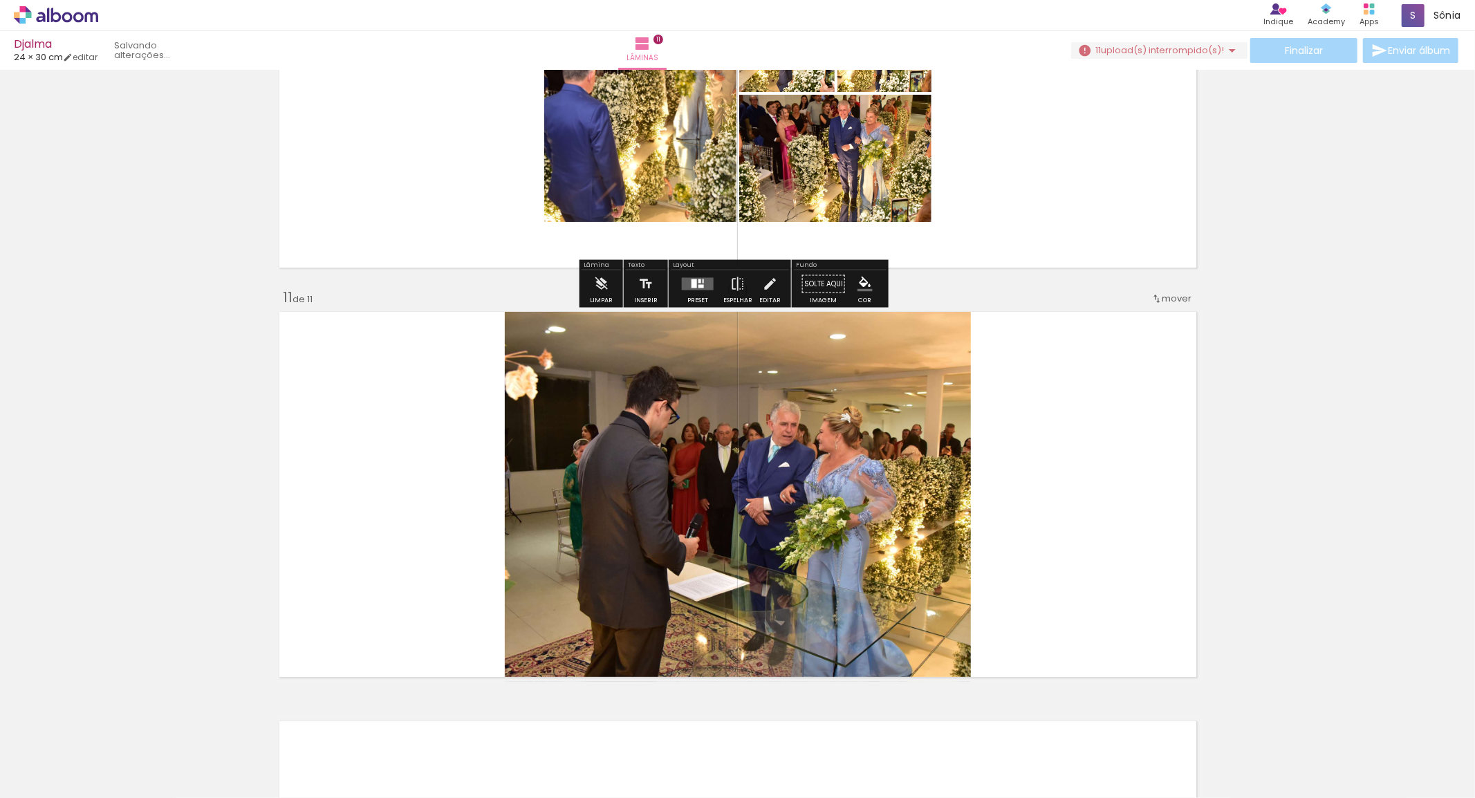
scroll to position [3999, 0]
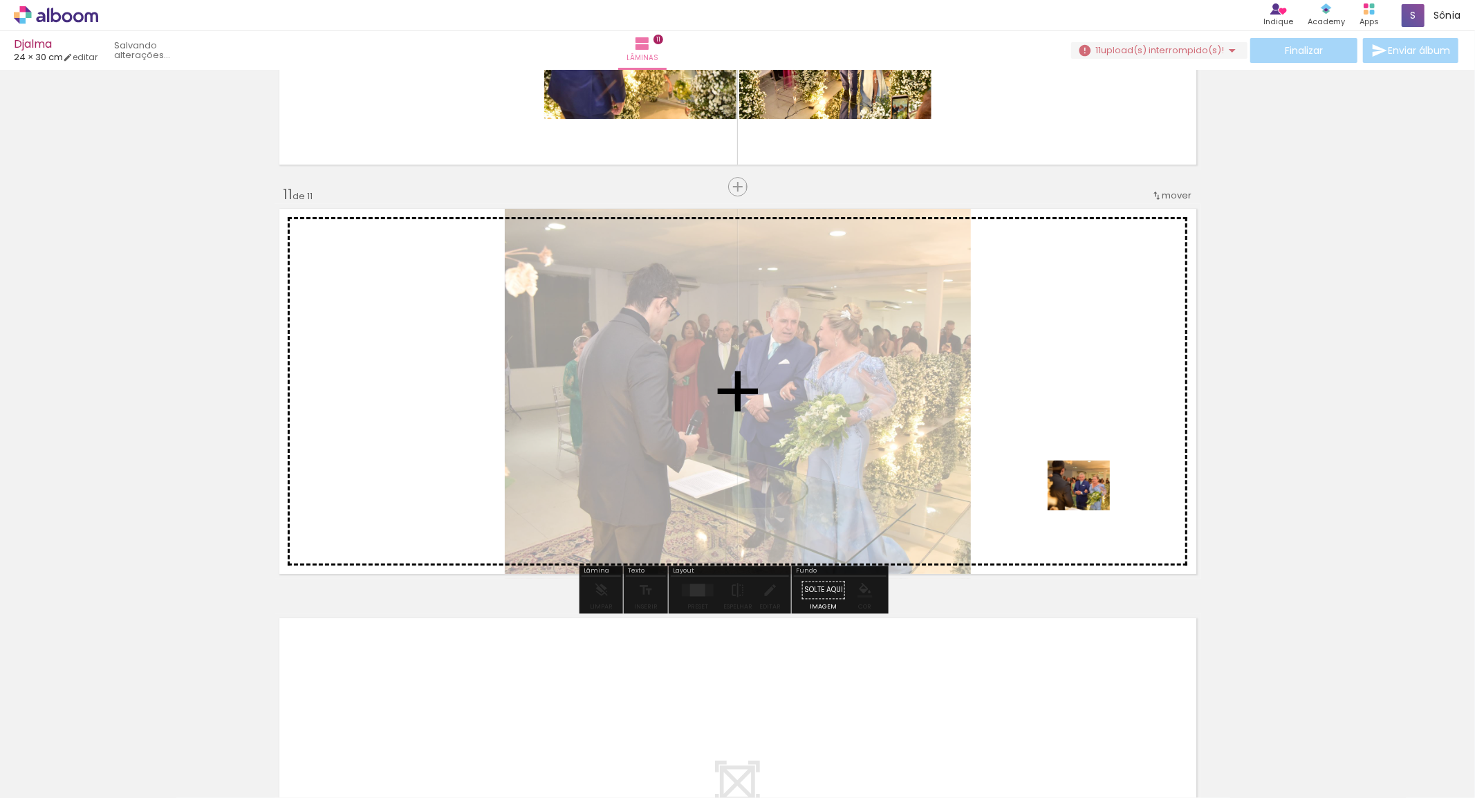
drag, startPoint x: 1166, startPoint y: 741, endPoint x: 1227, endPoint y: 784, distance: 73.9
click at [1090, 499] on quentale-workspace at bounding box center [737, 399] width 1475 height 798
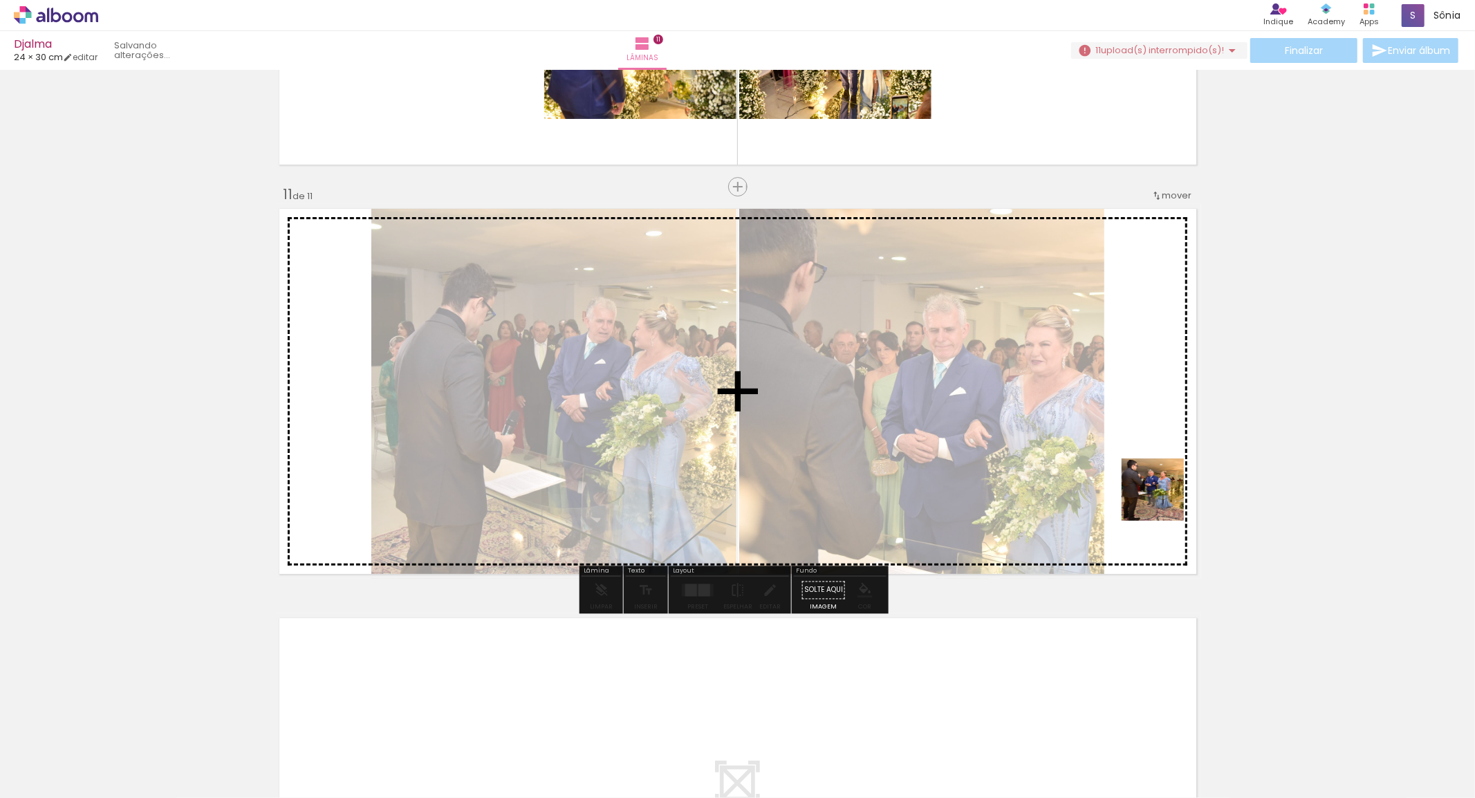
drag, startPoint x: 1206, startPoint y: 666, endPoint x: 771, endPoint y: 764, distance: 445.9
click at [1171, 481] on quentale-workspace at bounding box center [737, 399] width 1475 height 798
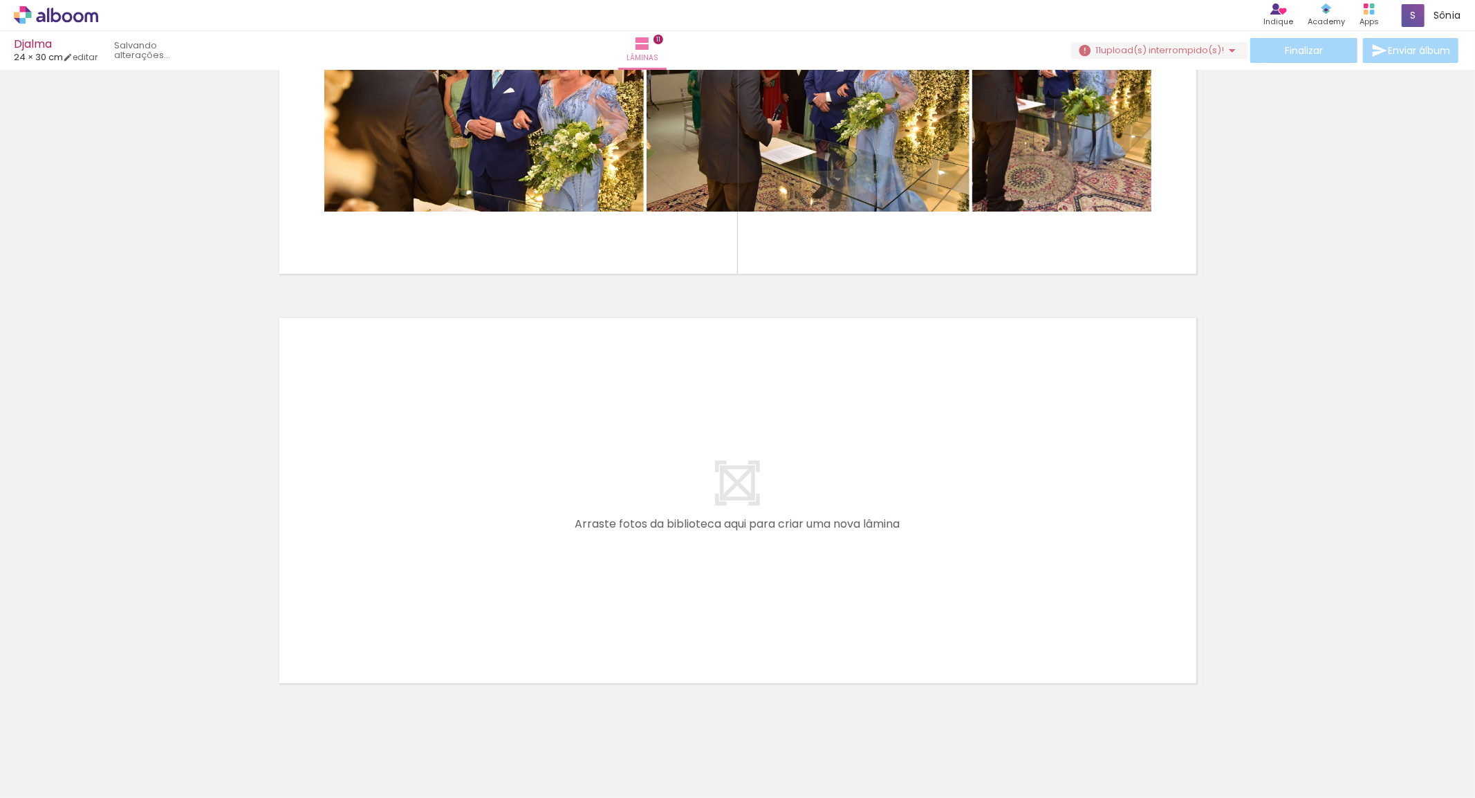
scroll to position [4306, 0]
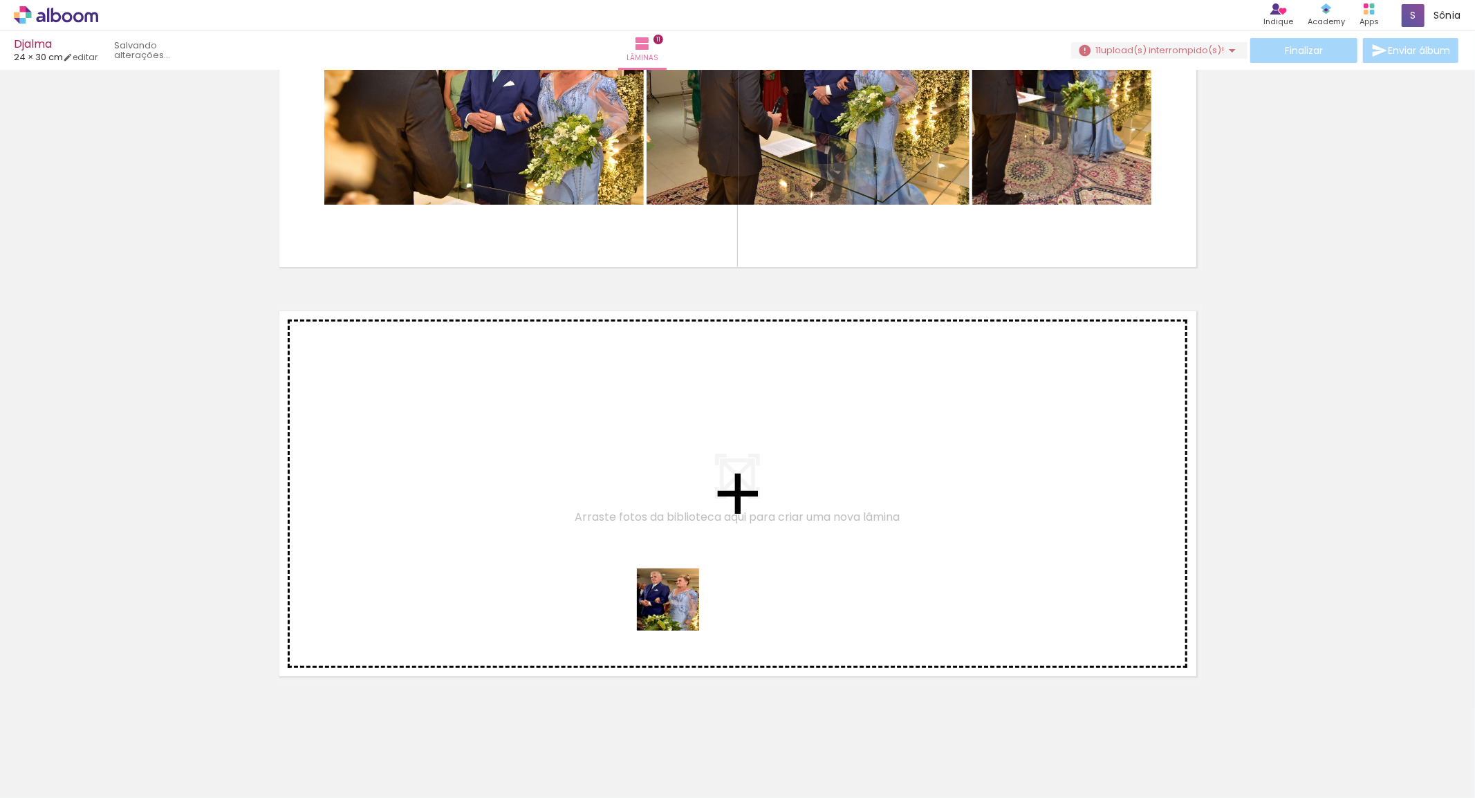
drag, startPoint x: 696, startPoint y: 736, endPoint x: 779, endPoint y: 743, distance: 83.3
click at [669, 577] on quentale-workspace at bounding box center [737, 399] width 1475 height 798
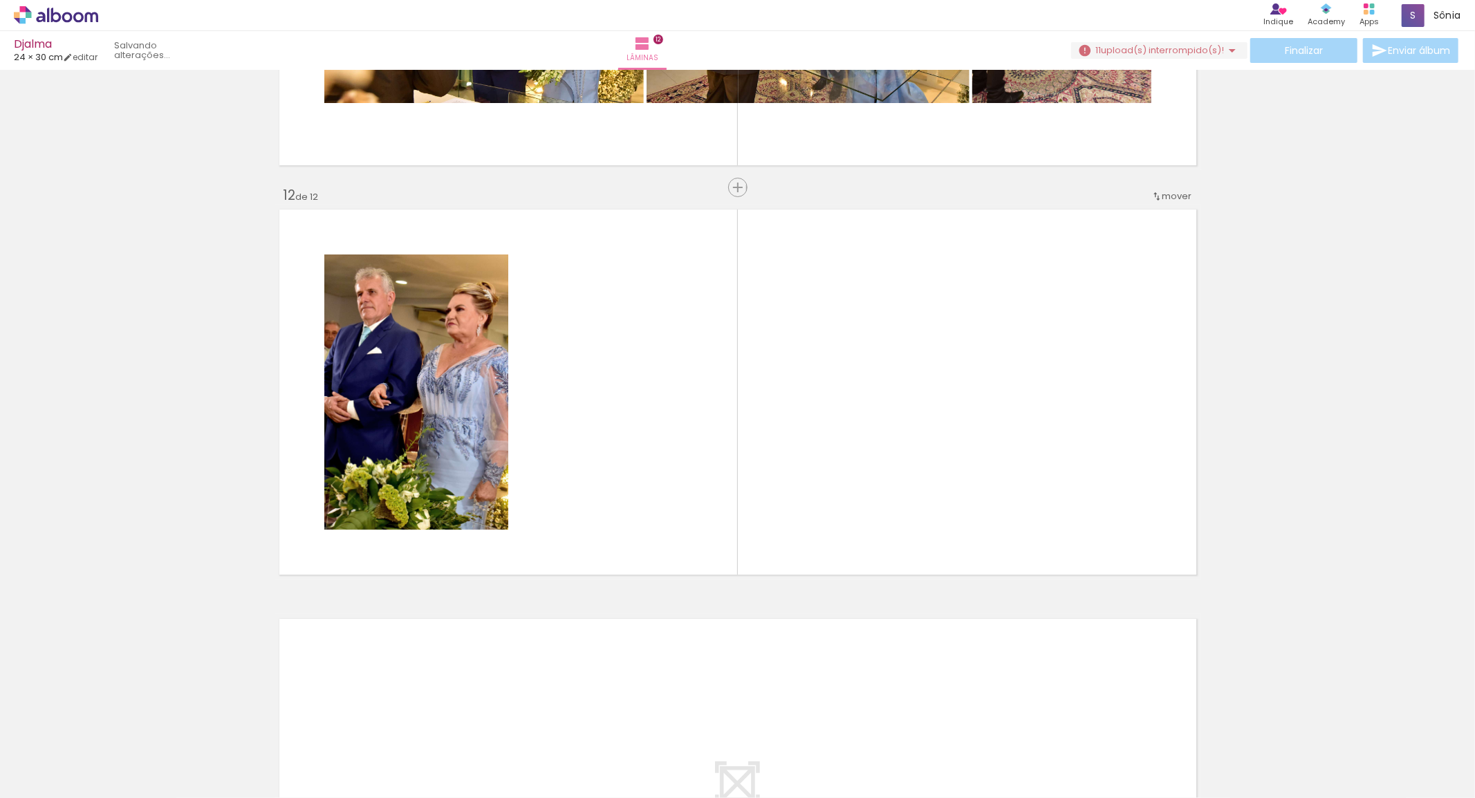
drag, startPoint x: 825, startPoint y: 588, endPoint x: 846, endPoint y: 727, distance: 140.5
click at [853, 542] on quentale-workspace at bounding box center [737, 399] width 1475 height 798
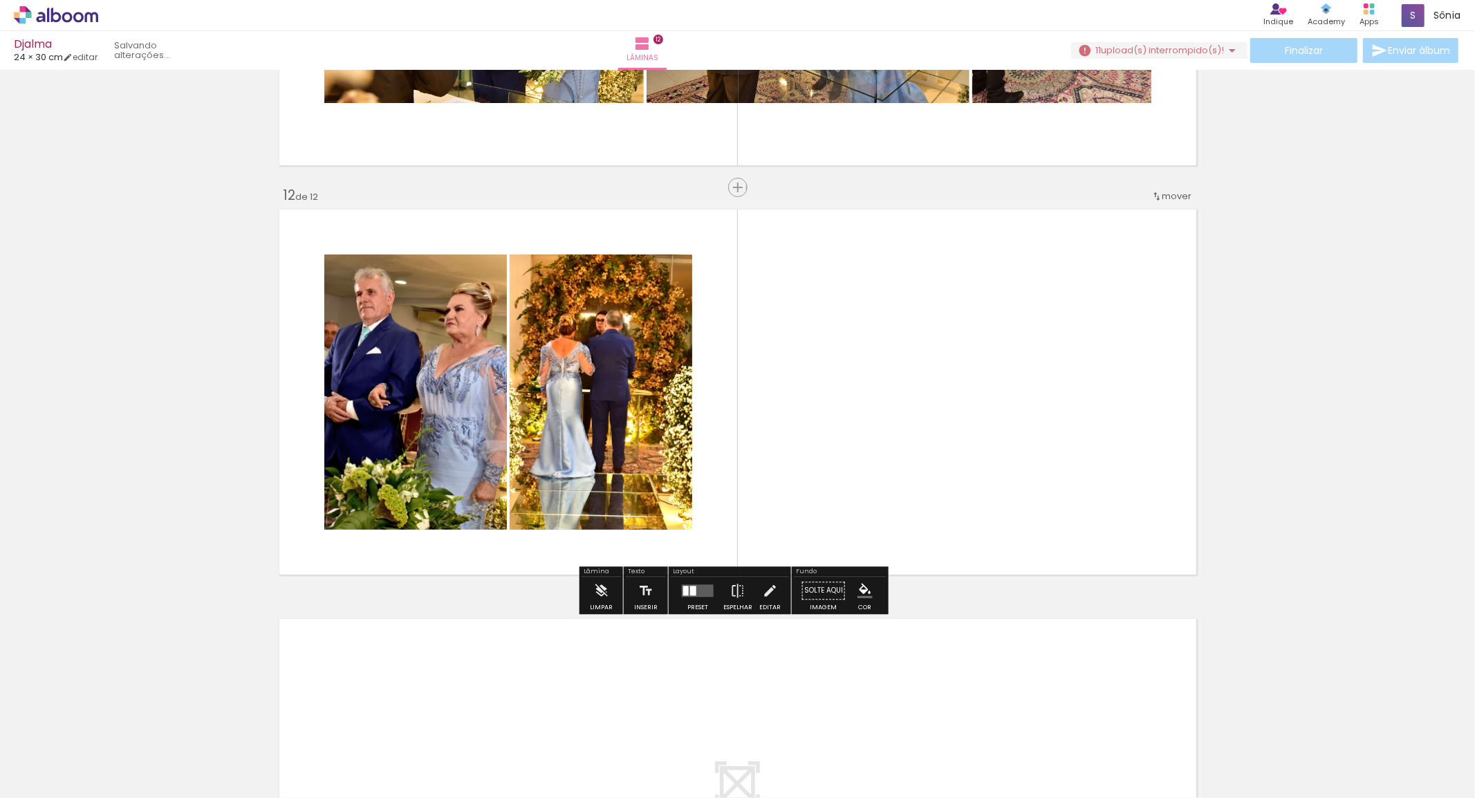
scroll to position [4409, 0]
drag, startPoint x: 853, startPoint y: 756, endPoint x: 997, endPoint y: 628, distance: 192.9
click at [968, 378] on quentale-workspace at bounding box center [737, 399] width 1475 height 798
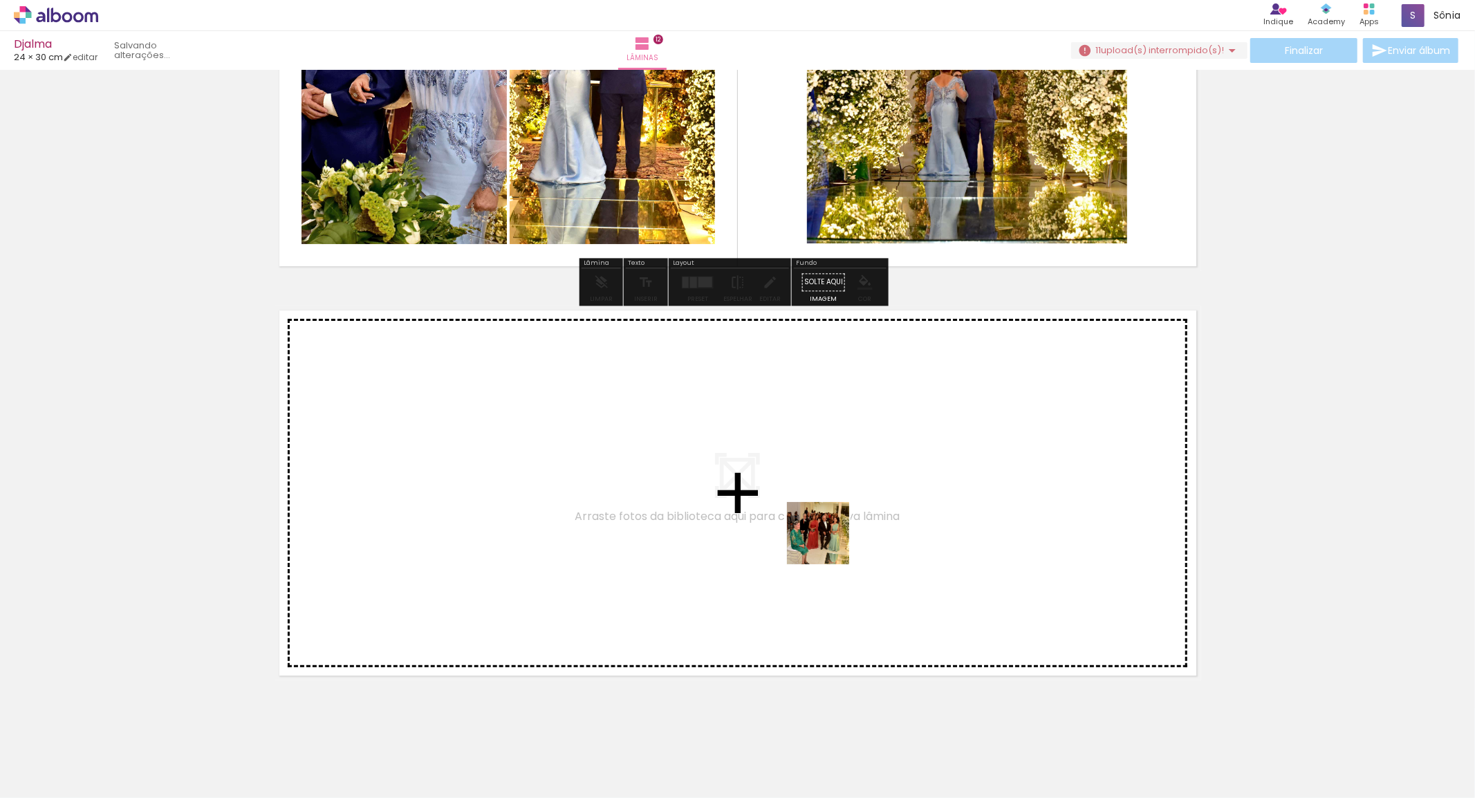
drag, startPoint x: 920, startPoint y: 745, endPoint x: 984, endPoint y: 754, distance: 64.9
click at [828, 543] on quentale-workspace at bounding box center [737, 399] width 1475 height 798
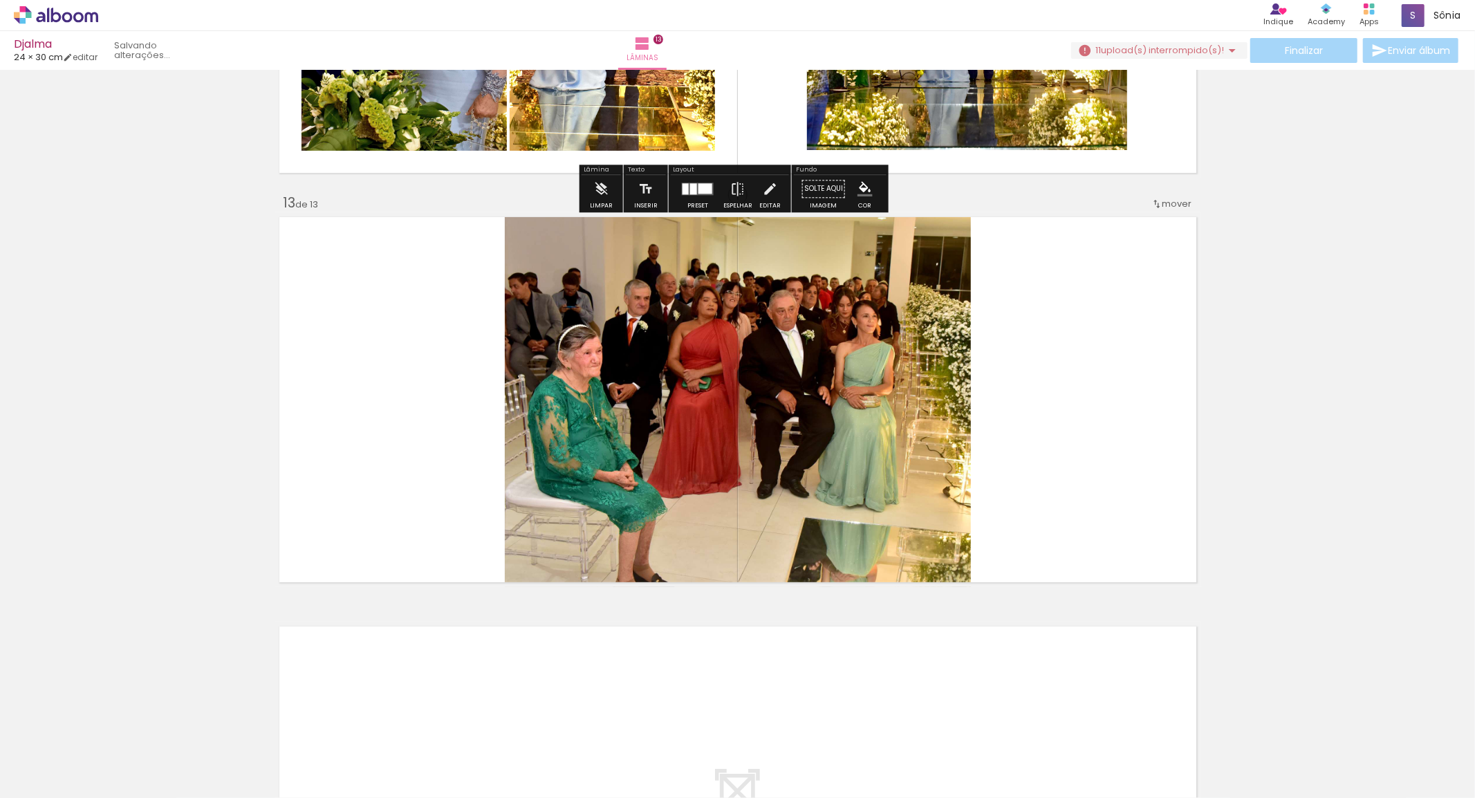
scroll to position [4818, 0]
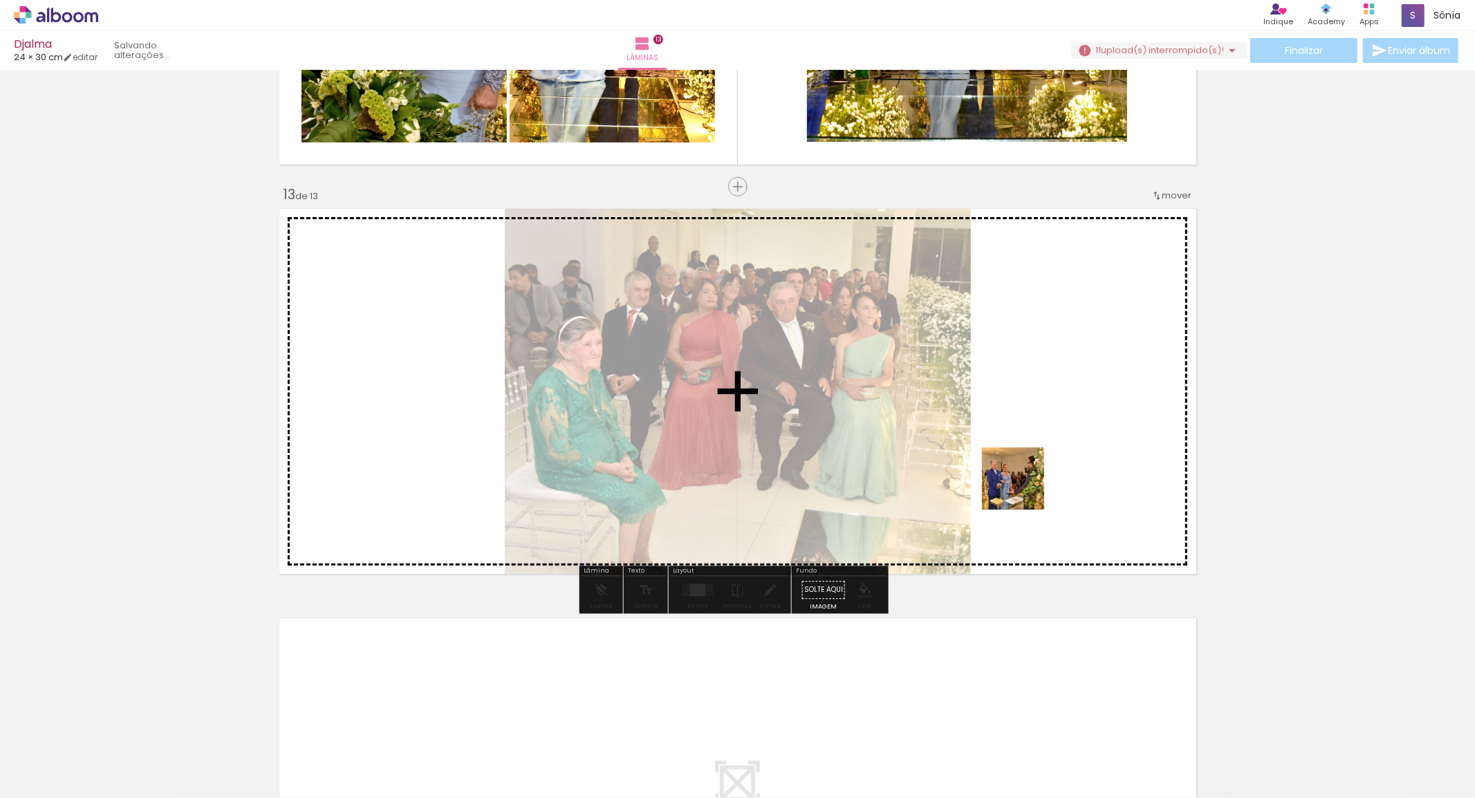
drag, startPoint x: 985, startPoint y: 755, endPoint x: 1066, endPoint y: 461, distance: 305.0
click at [1066, 461] on quentale-workspace at bounding box center [737, 399] width 1475 height 798
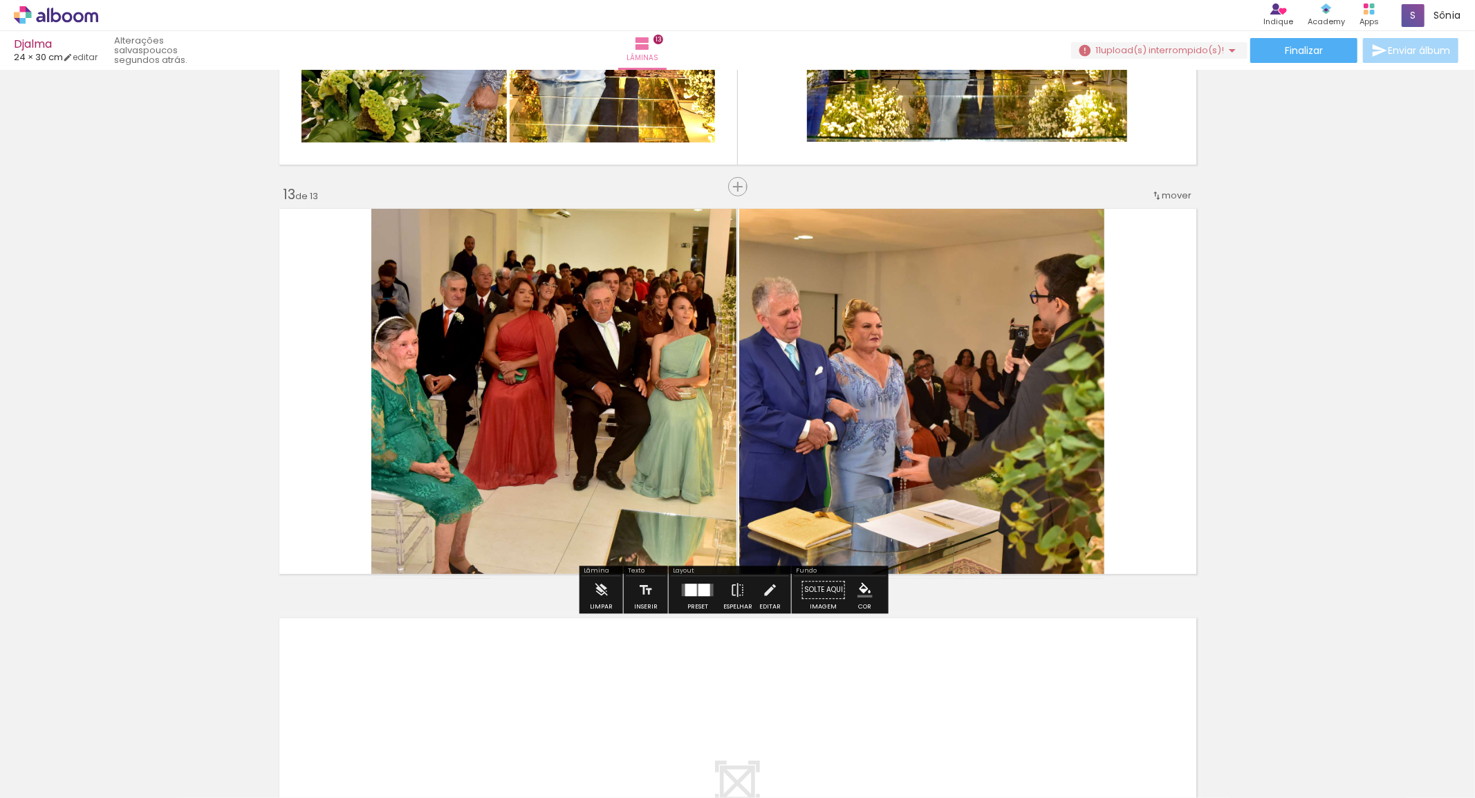
scroll to position [0, 7246]
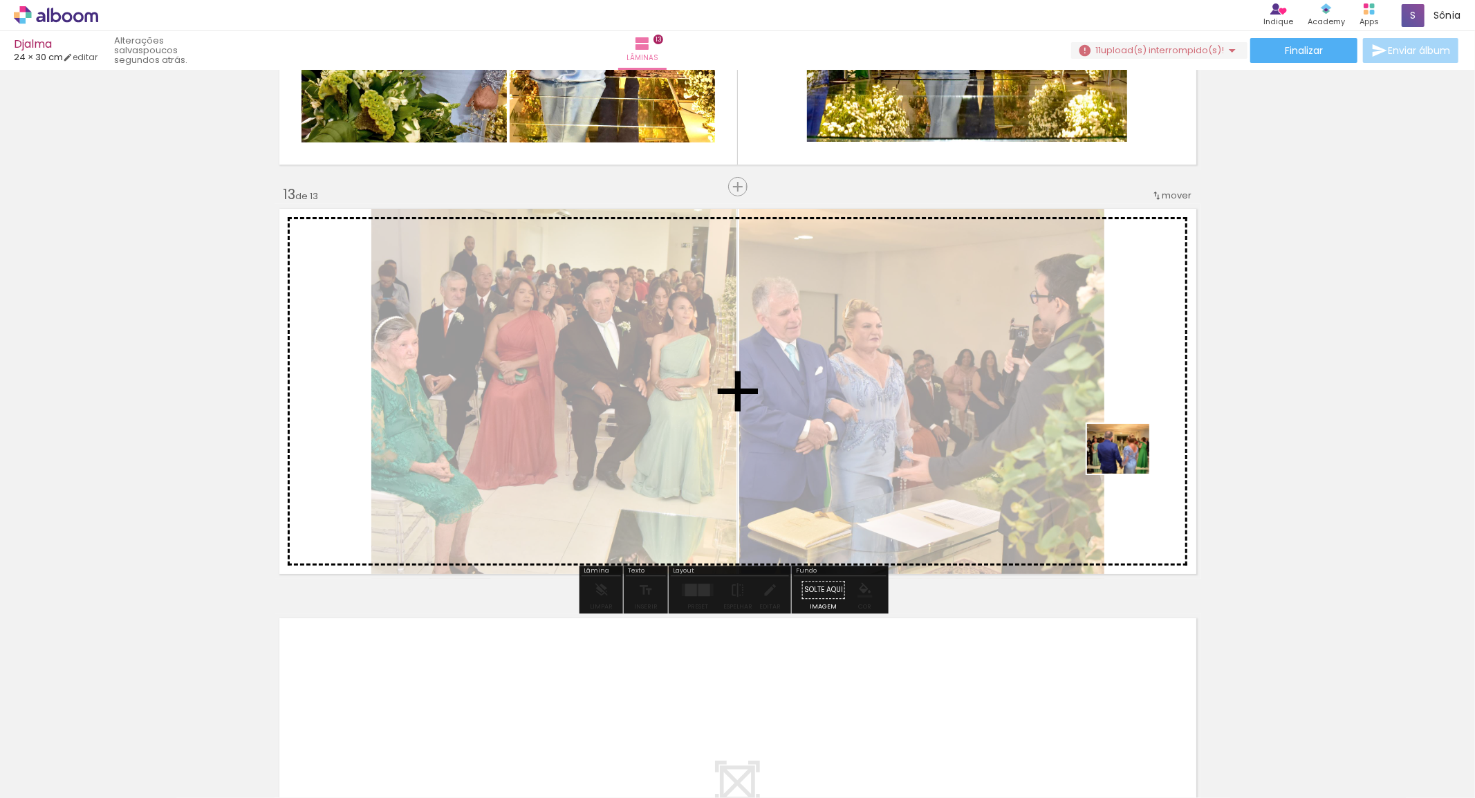
drag, startPoint x: 765, startPoint y: 692, endPoint x: 786, endPoint y: 759, distance: 70.4
click at [1126, 464] on quentale-workspace at bounding box center [737, 399] width 1475 height 798
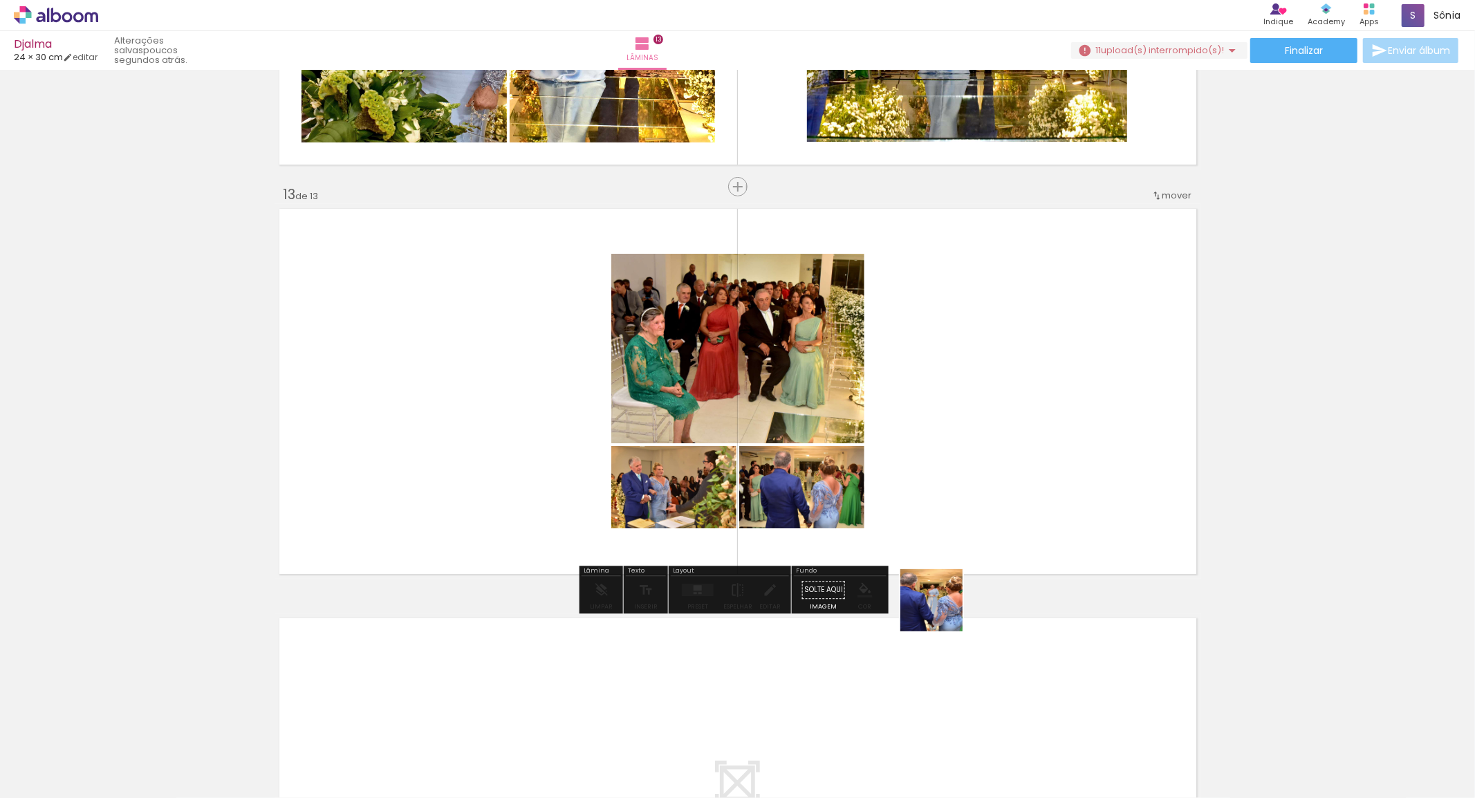
drag, startPoint x: 787, startPoint y: 759, endPoint x: 880, endPoint y: 792, distance: 99.1
click at [1063, 470] on quentale-workspace at bounding box center [737, 399] width 1475 height 798
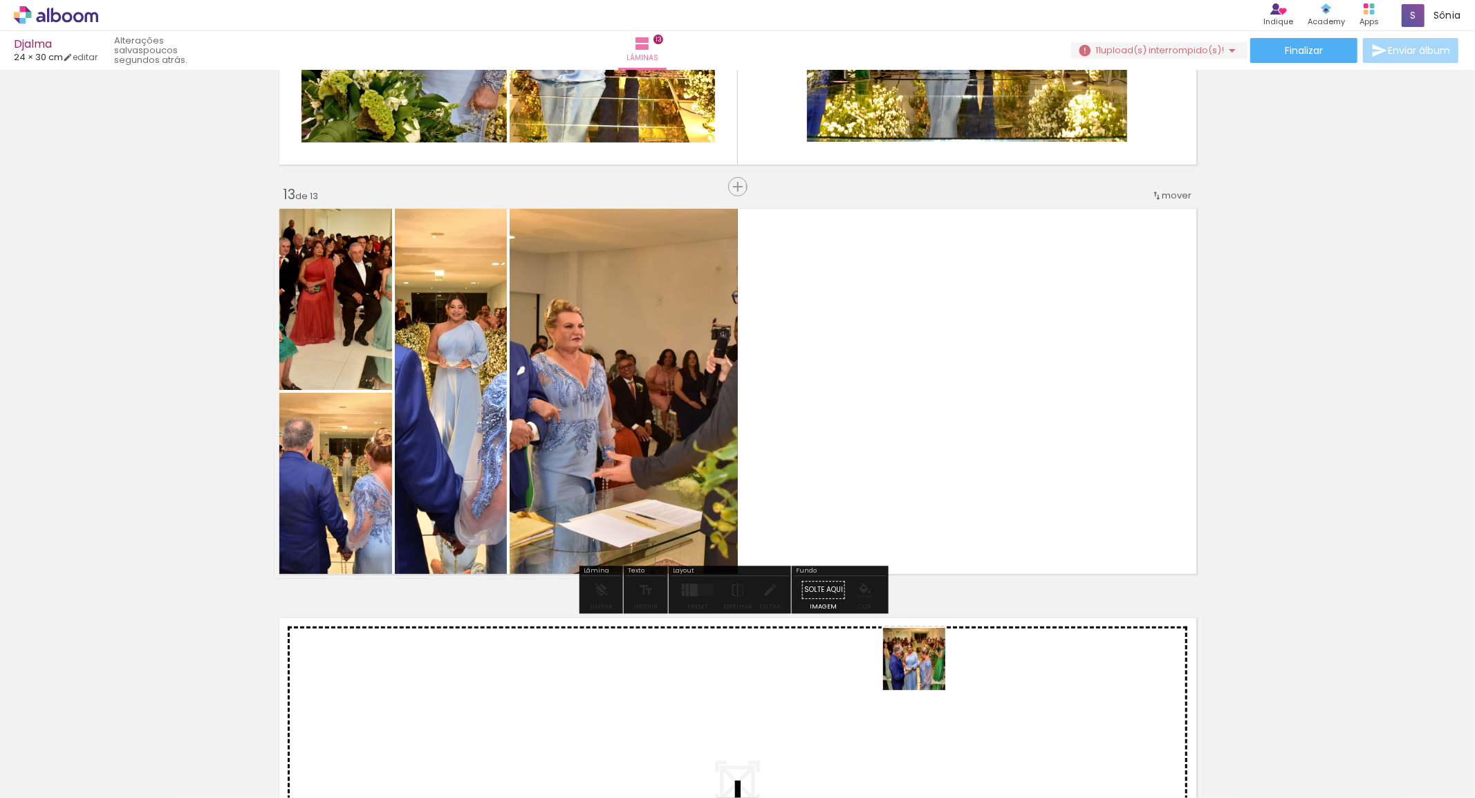
drag, startPoint x: 924, startPoint y: 669, endPoint x: 1008, endPoint y: 495, distance: 193.3
click at [1008, 495] on quentale-workspace at bounding box center [737, 399] width 1475 height 798
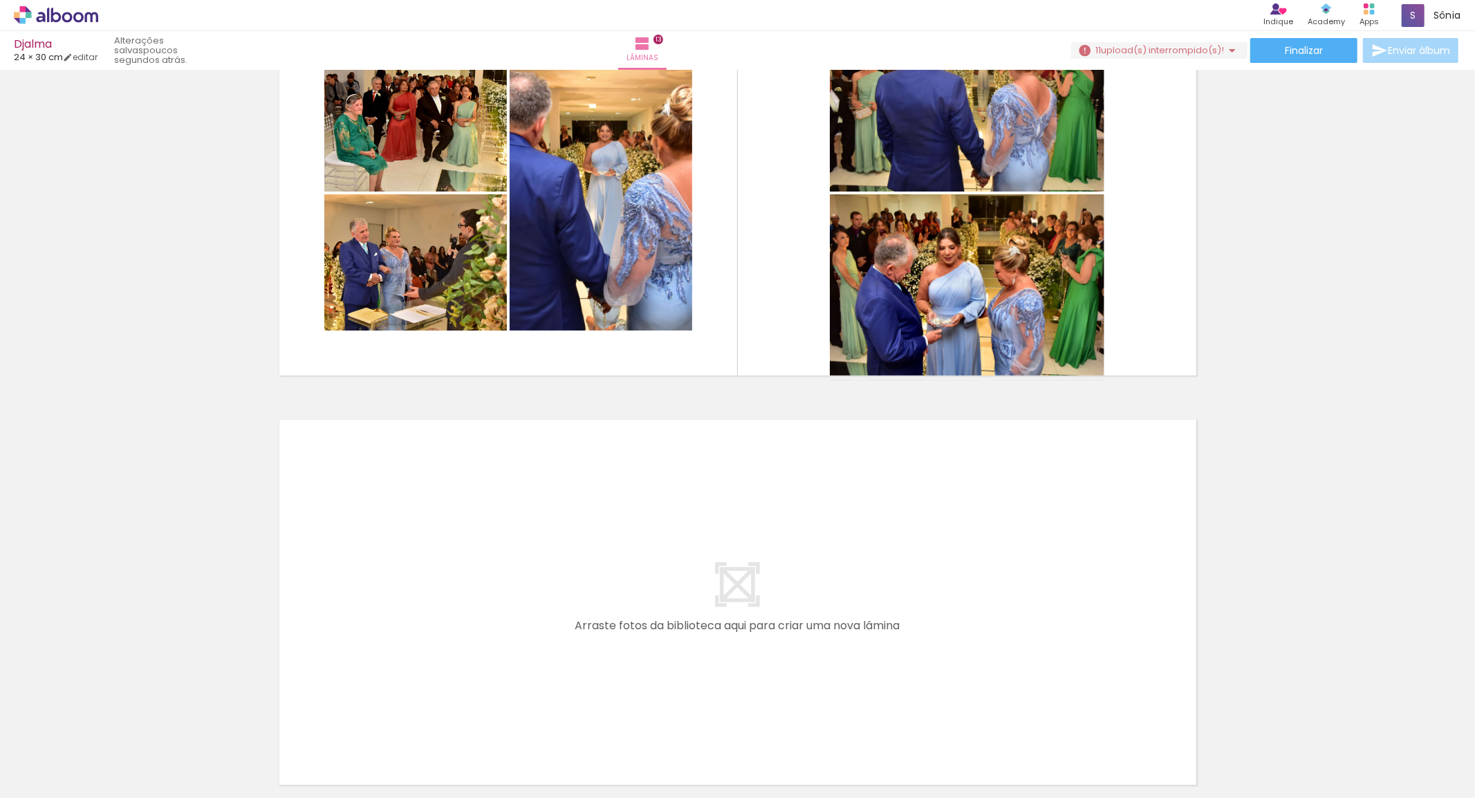
scroll to position [5049, 0]
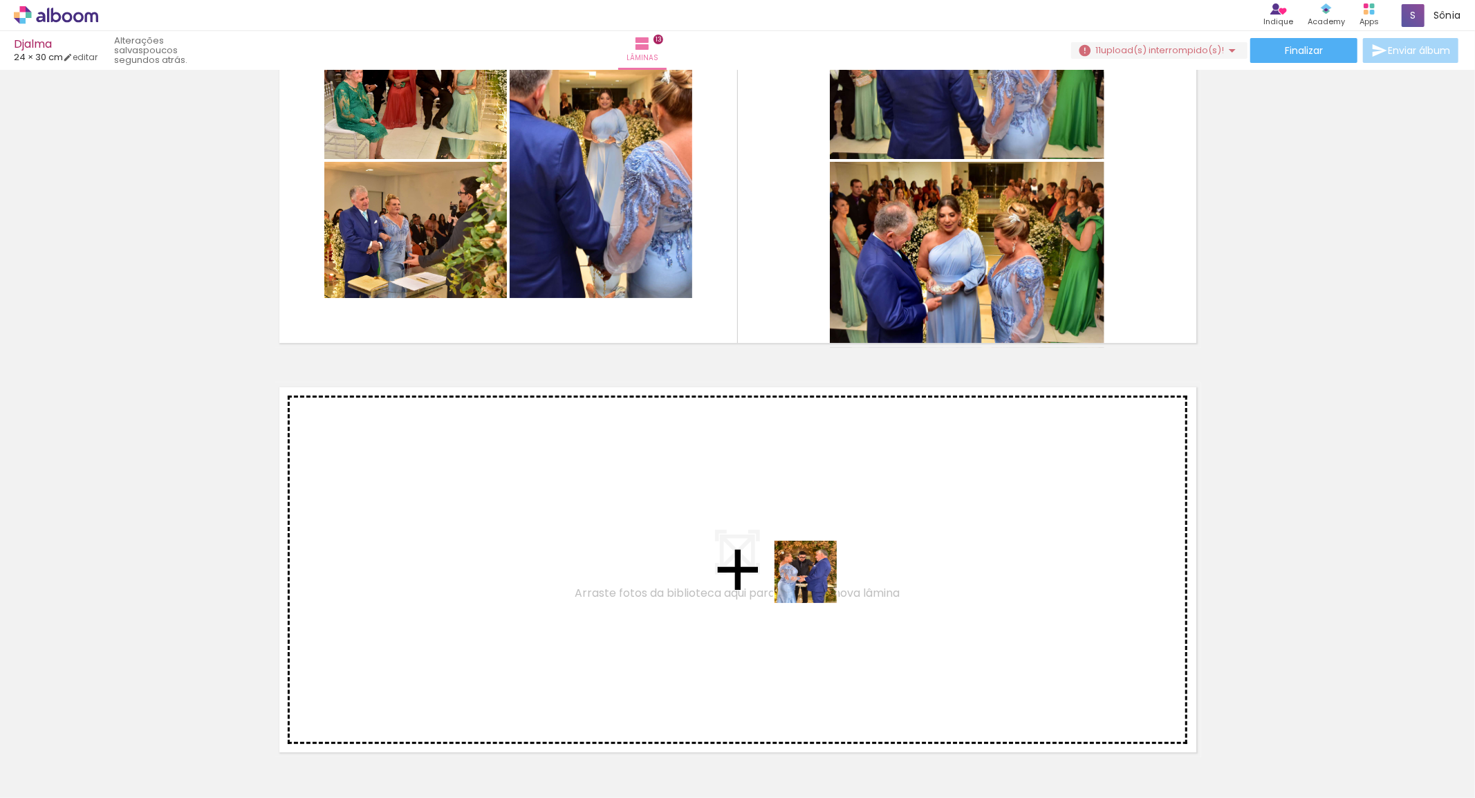
drag, startPoint x: 947, startPoint y: 730, endPoint x: 816, endPoint y: 582, distance: 197.9
click at [816, 582] on quentale-workspace at bounding box center [737, 399] width 1475 height 798
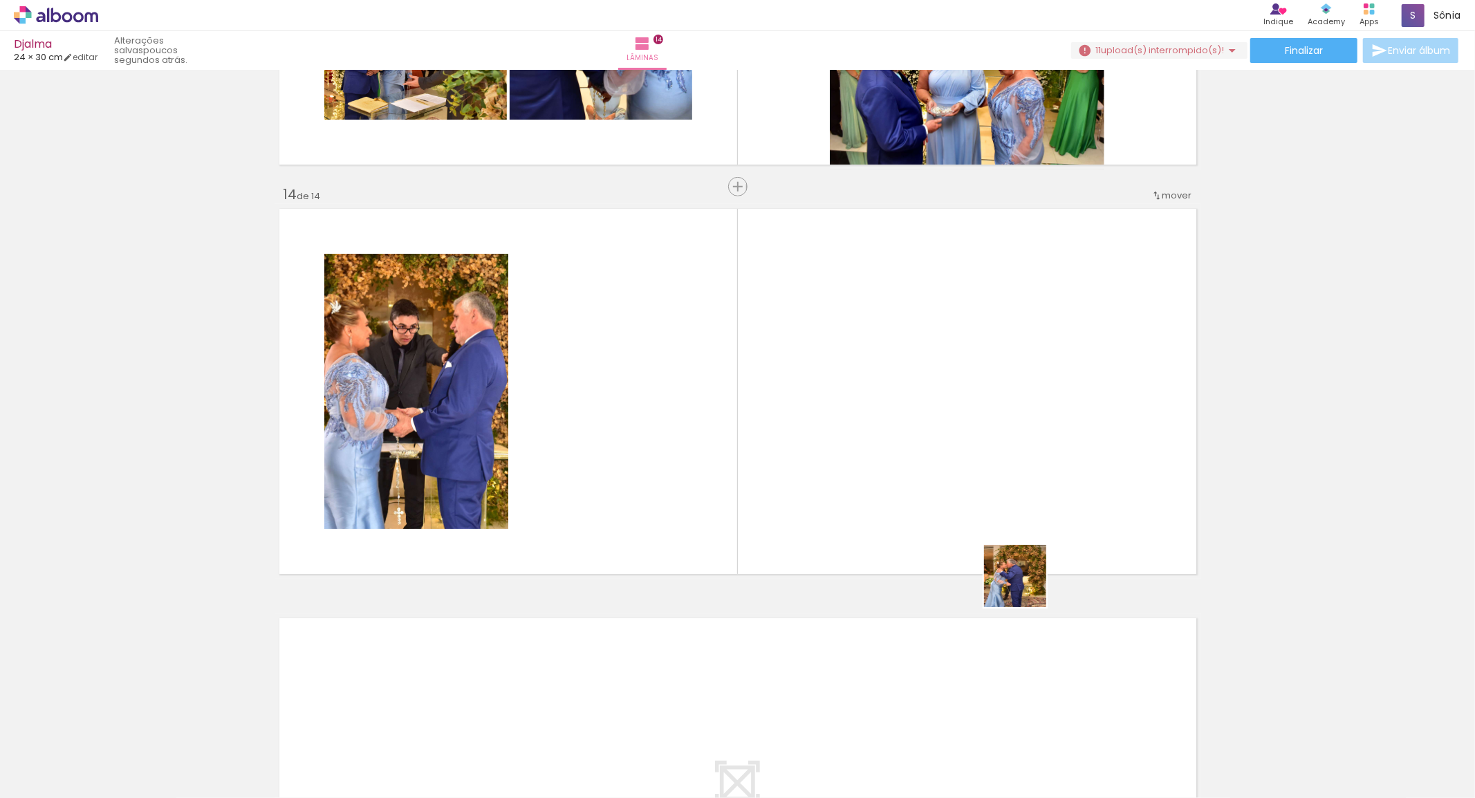
drag, startPoint x: 1012, startPoint y: 763, endPoint x: 1034, endPoint y: 602, distance: 161.9
click at [1025, 586] on quentale-workspace at bounding box center [737, 399] width 1475 height 798
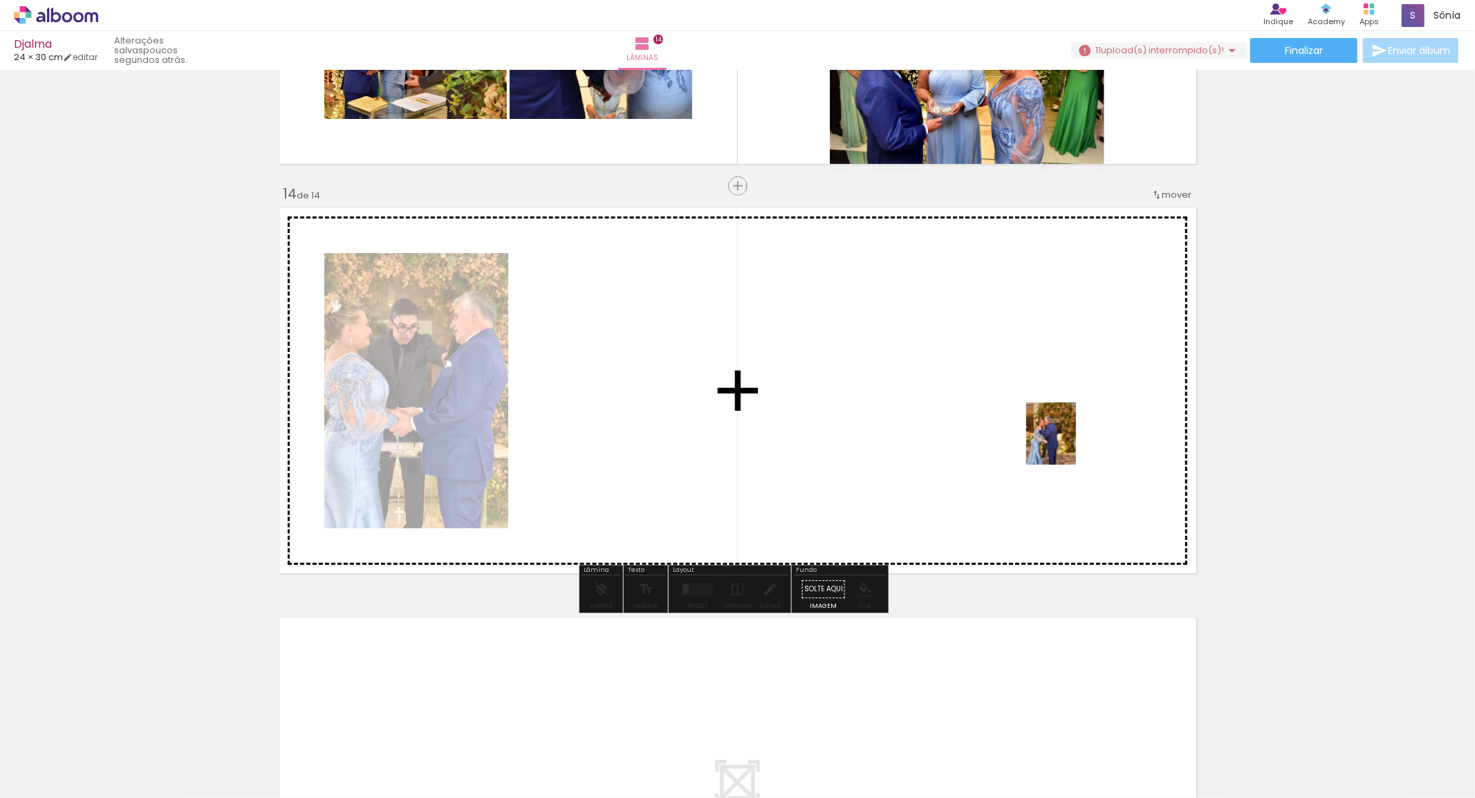
drag, startPoint x: 1028, startPoint y: 756, endPoint x: 1077, endPoint y: 558, distance: 204.4
click at [1068, 406] on quentale-workspace at bounding box center [737, 399] width 1475 height 798
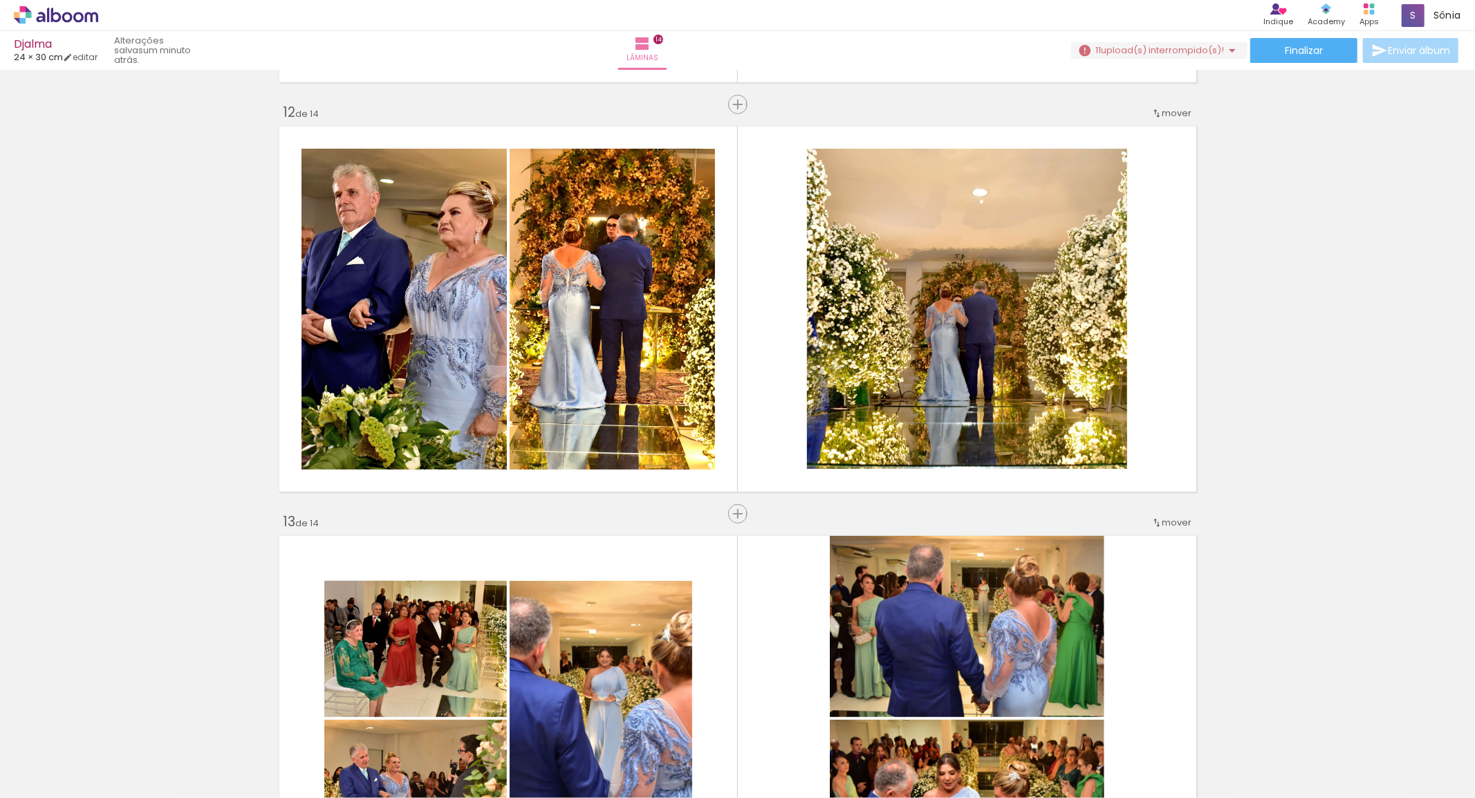
scroll to position [4767, 0]
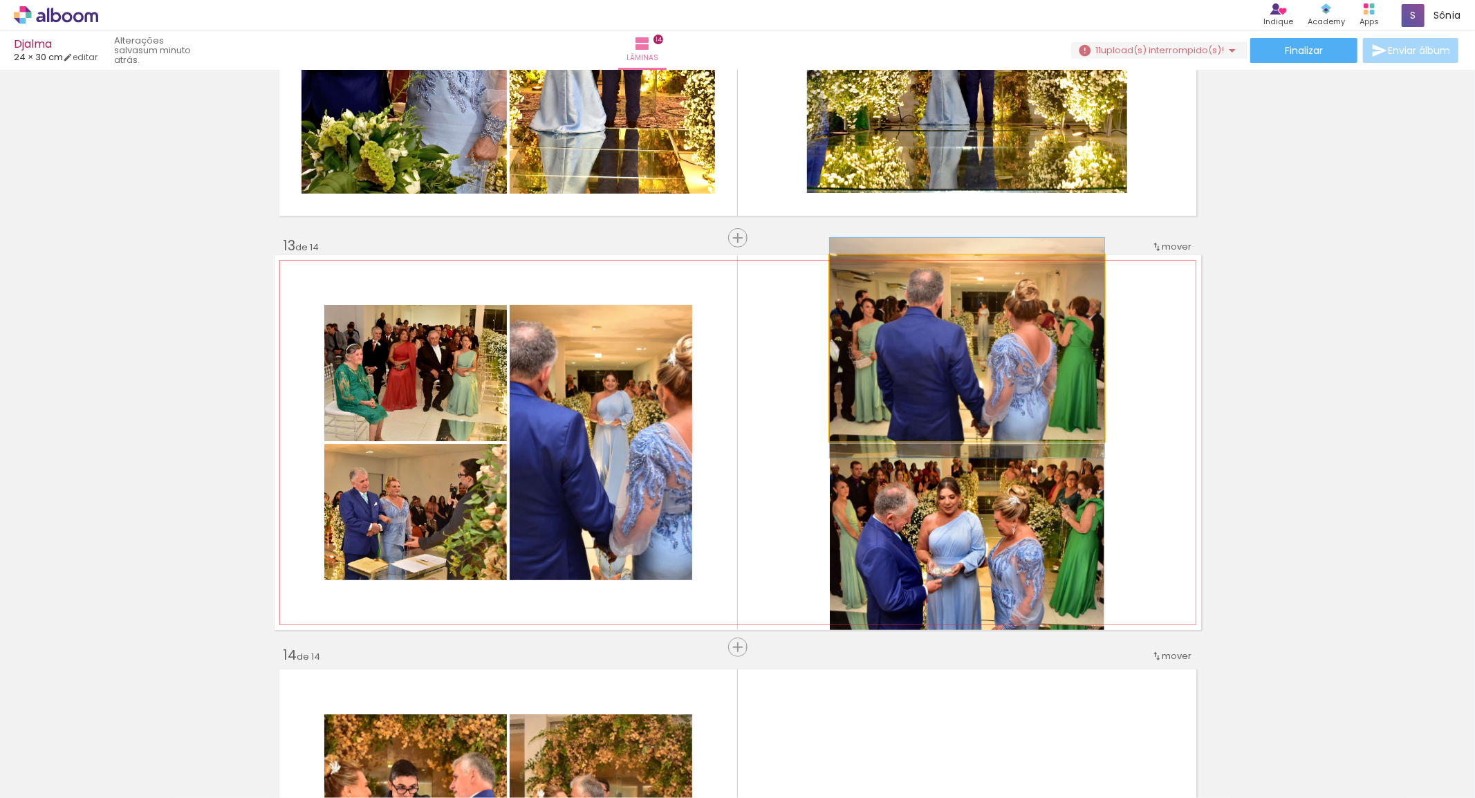
drag, startPoint x: 982, startPoint y: 394, endPoint x: 991, endPoint y: 394, distance: 9.0
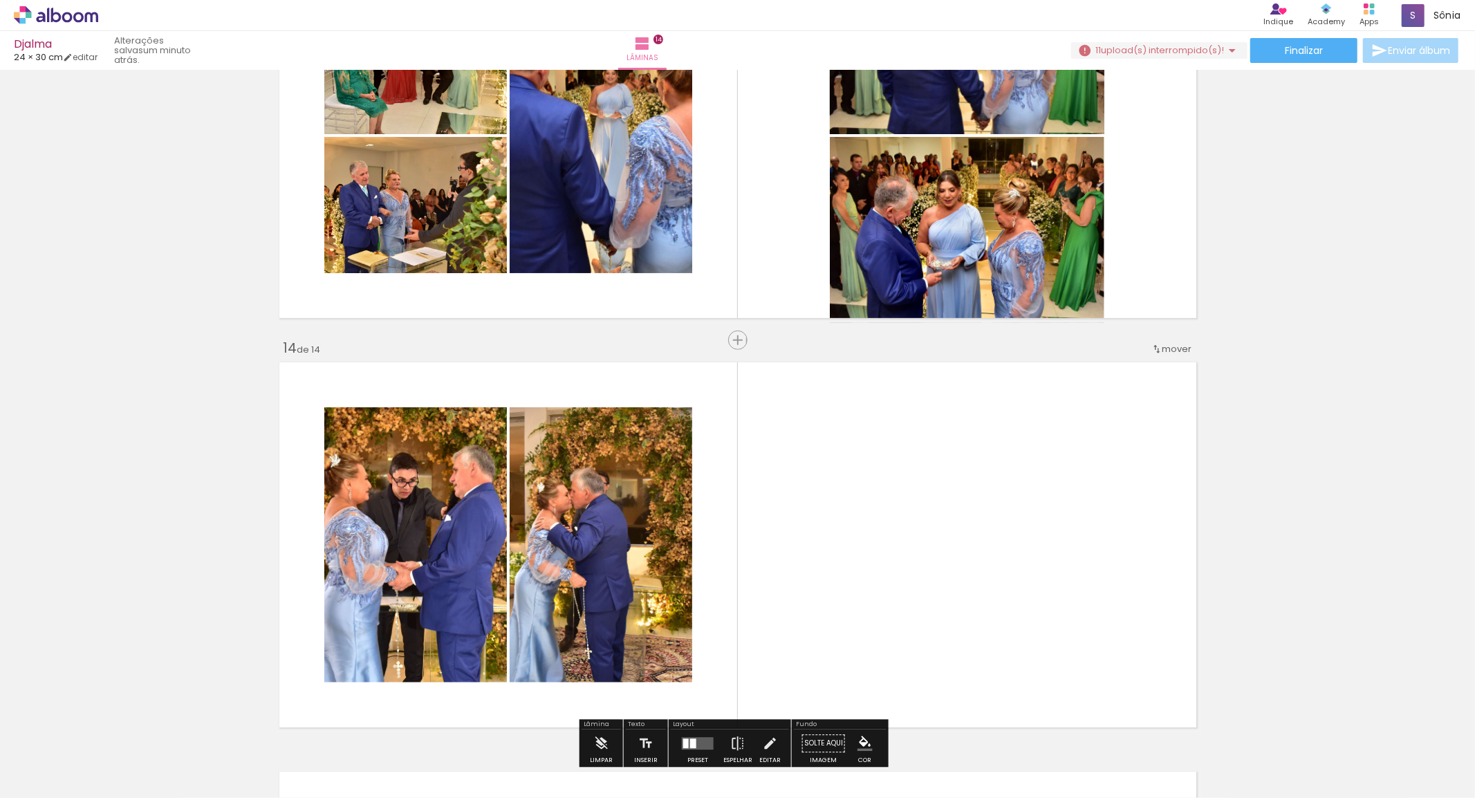
scroll to position [0, 7546]
drag, startPoint x: 832, startPoint y: 717, endPoint x: 915, endPoint y: 606, distance: 138.4
click at [915, 606] on quentale-workspace at bounding box center [737, 399] width 1475 height 798
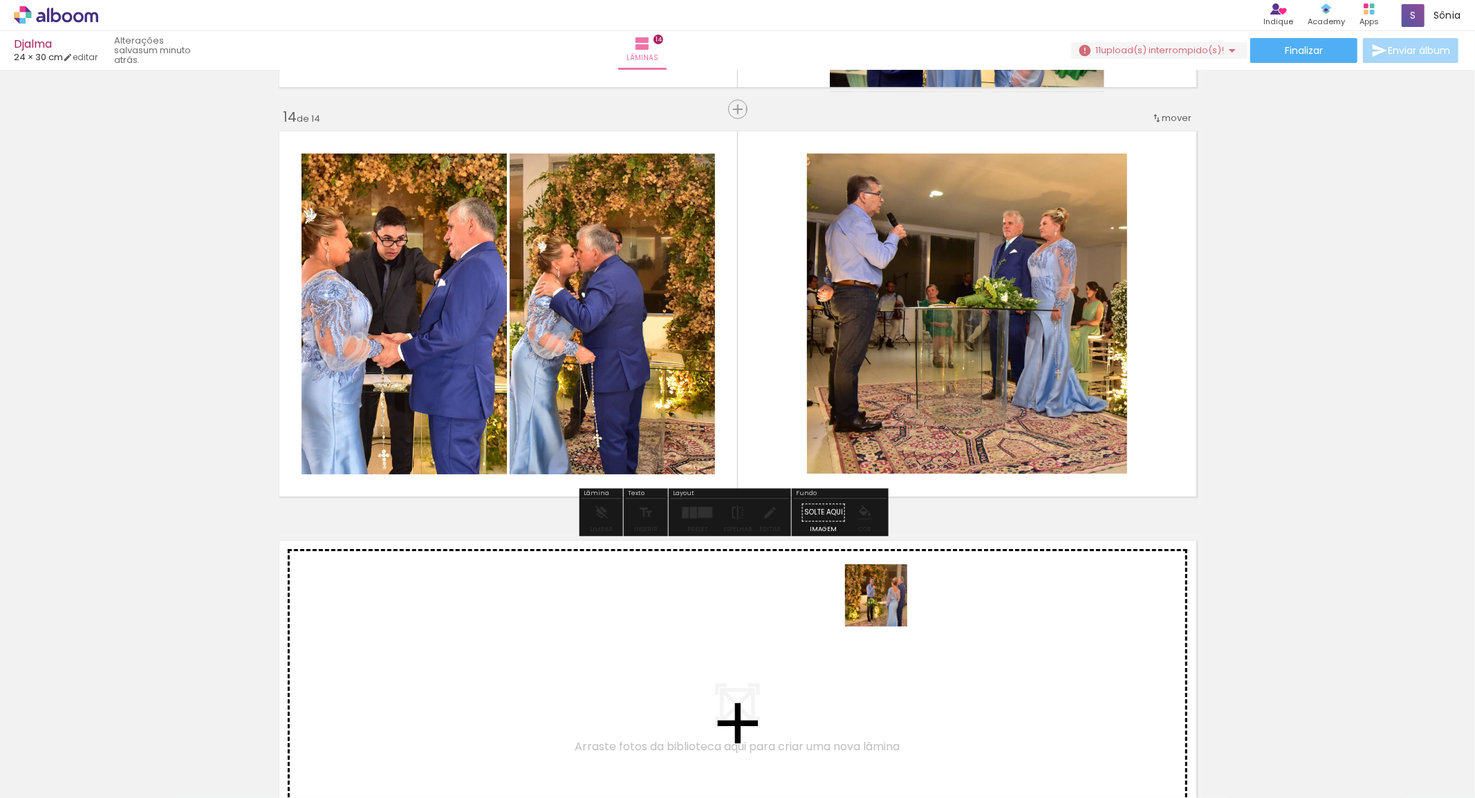
click at [886, 602] on quentale-workspace at bounding box center [737, 399] width 1475 height 798
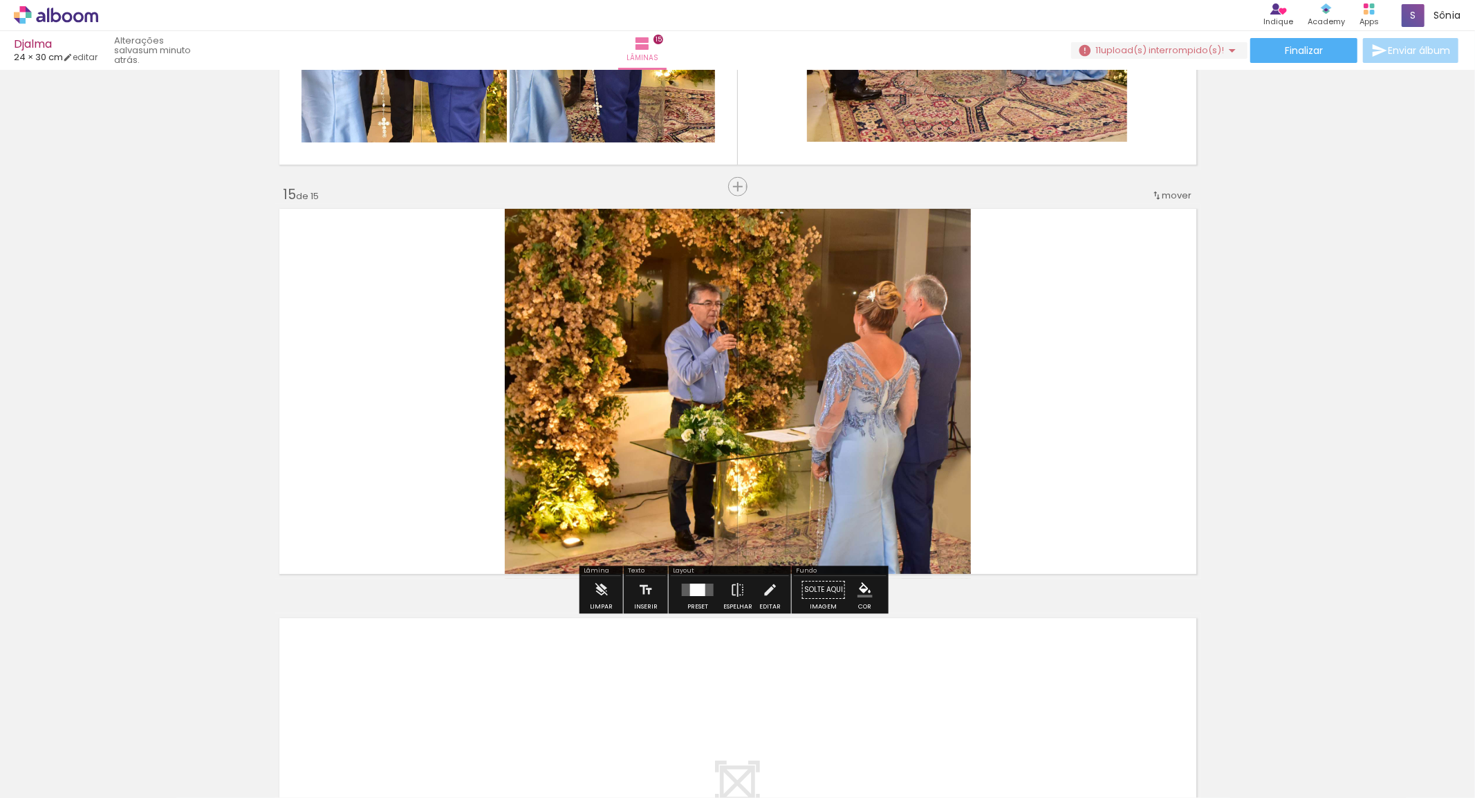
scroll to position [5406, 0]
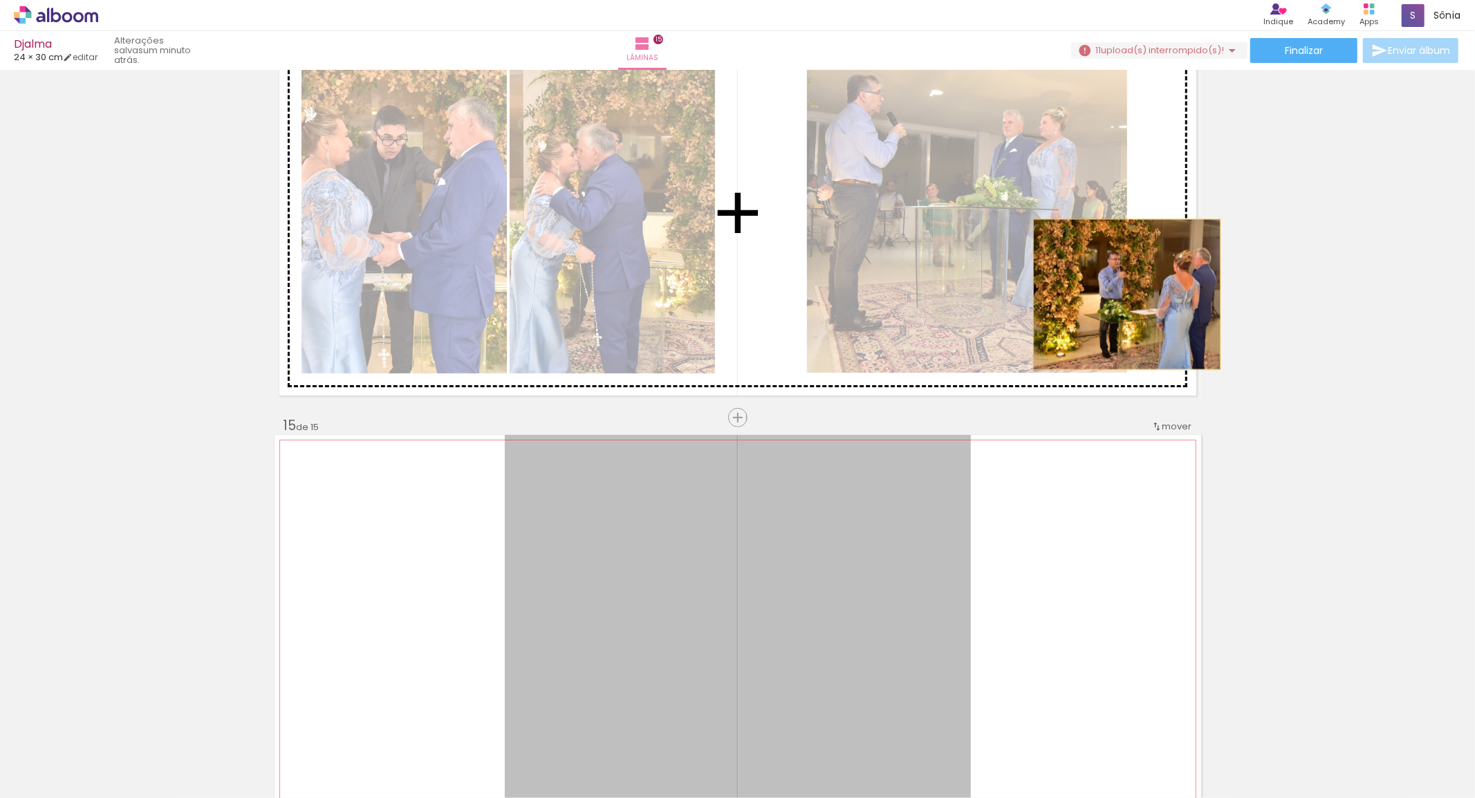
drag, startPoint x: 761, startPoint y: 564, endPoint x: 1053, endPoint y: 369, distance: 350.6
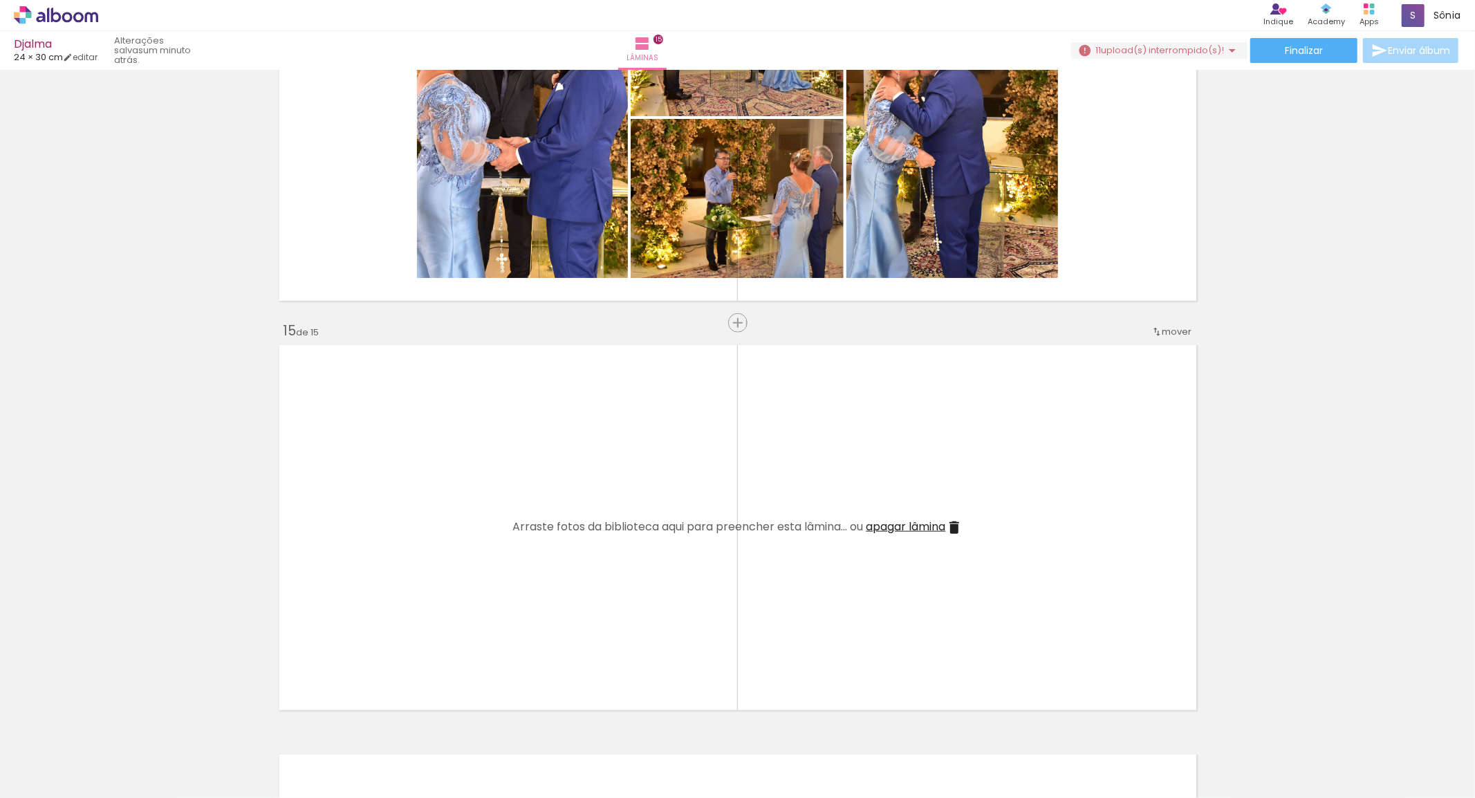
scroll to position [5637, 0]
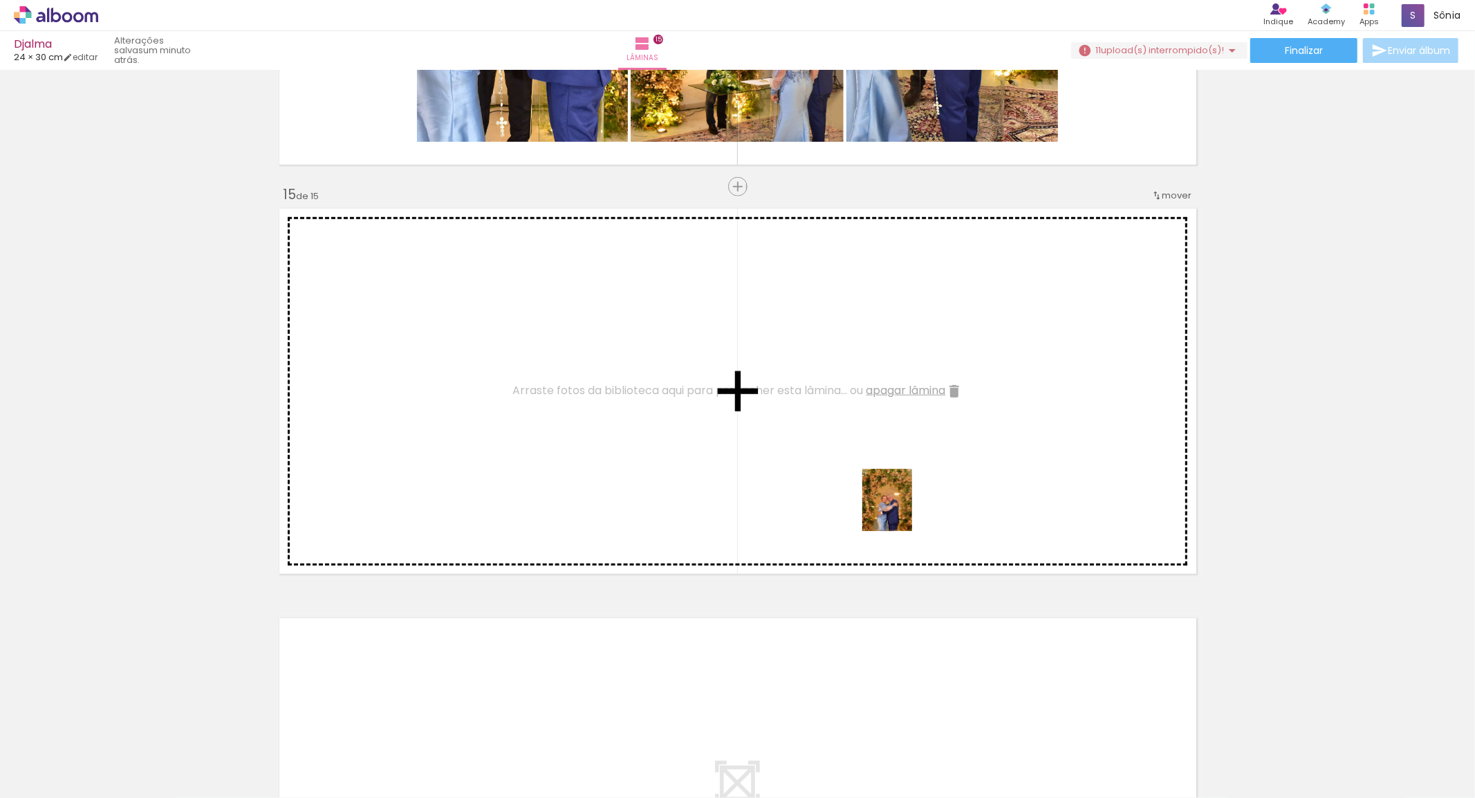
drag, startPoint x: 934, startPoint y: 744, endPoint x: 1003, endPoint y: 628, distance: 134.8
click at [907, 508] on quentale-workspace at bounding box center [737, 399] width 1475 height 798
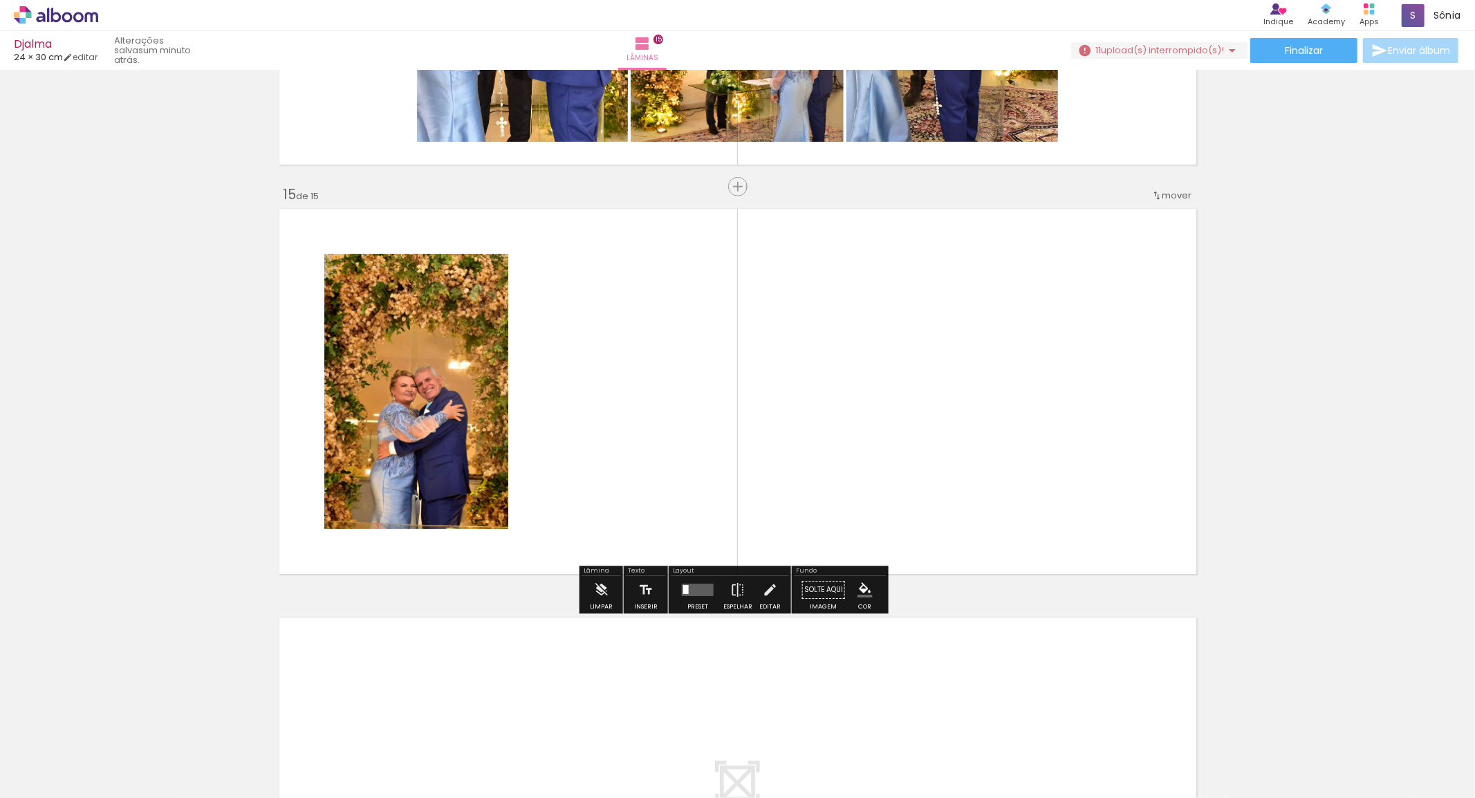
drag, startPoint x: 1032, startPoint y: 732, endPoint x: 1072, endPoint y: 687, distance: 59.3
click at [1003, 375] on quentale-workspace at bounding box center [737, 399] width 1475 height 798
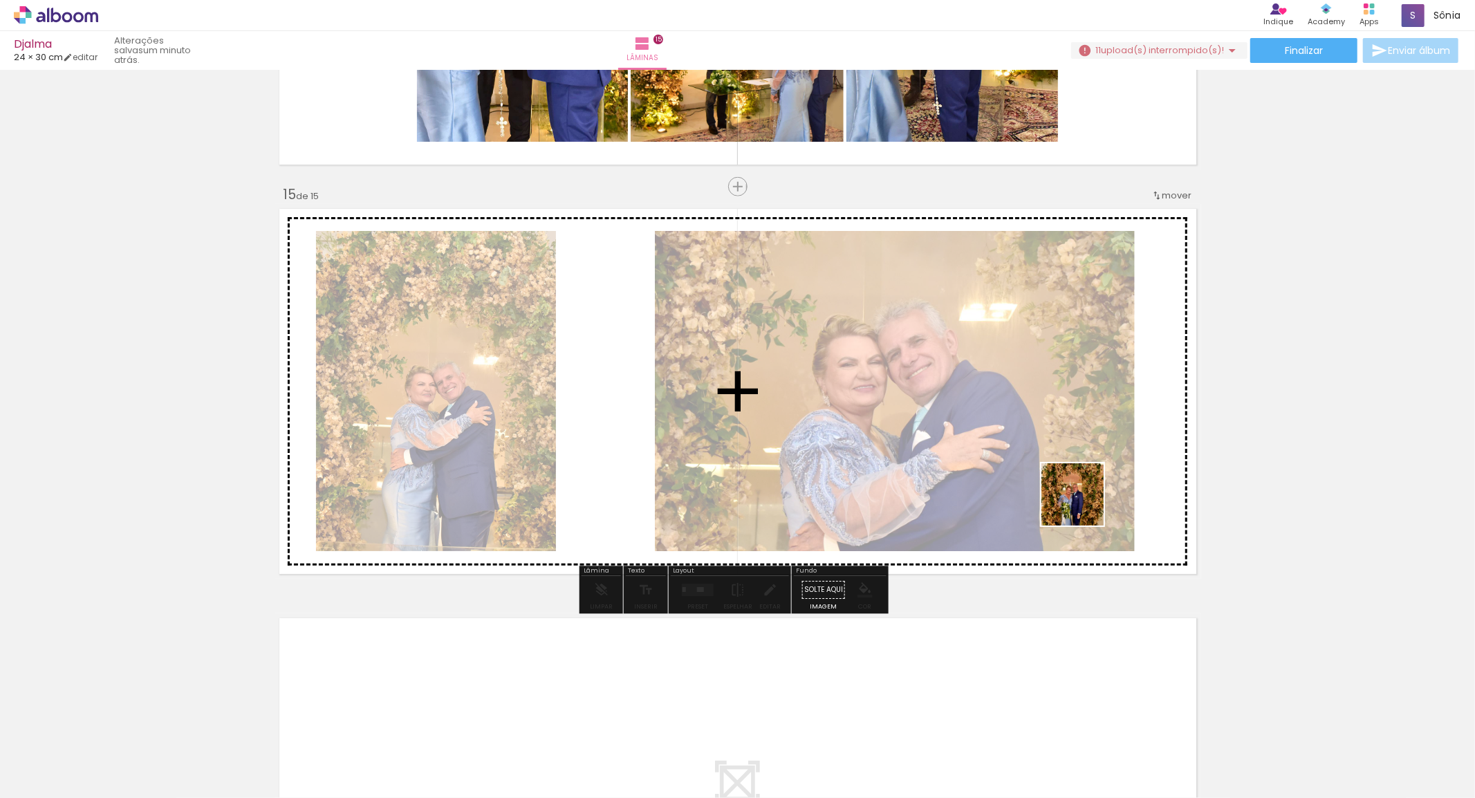
drag, startPoint x: 1107, startPoint y: 743, endPoint x: 1138, endPoint y: 709, distance: 45.5
click at [1088, 490] on quentale-workspace at bounding box center [737, 399] width 1475 height 798
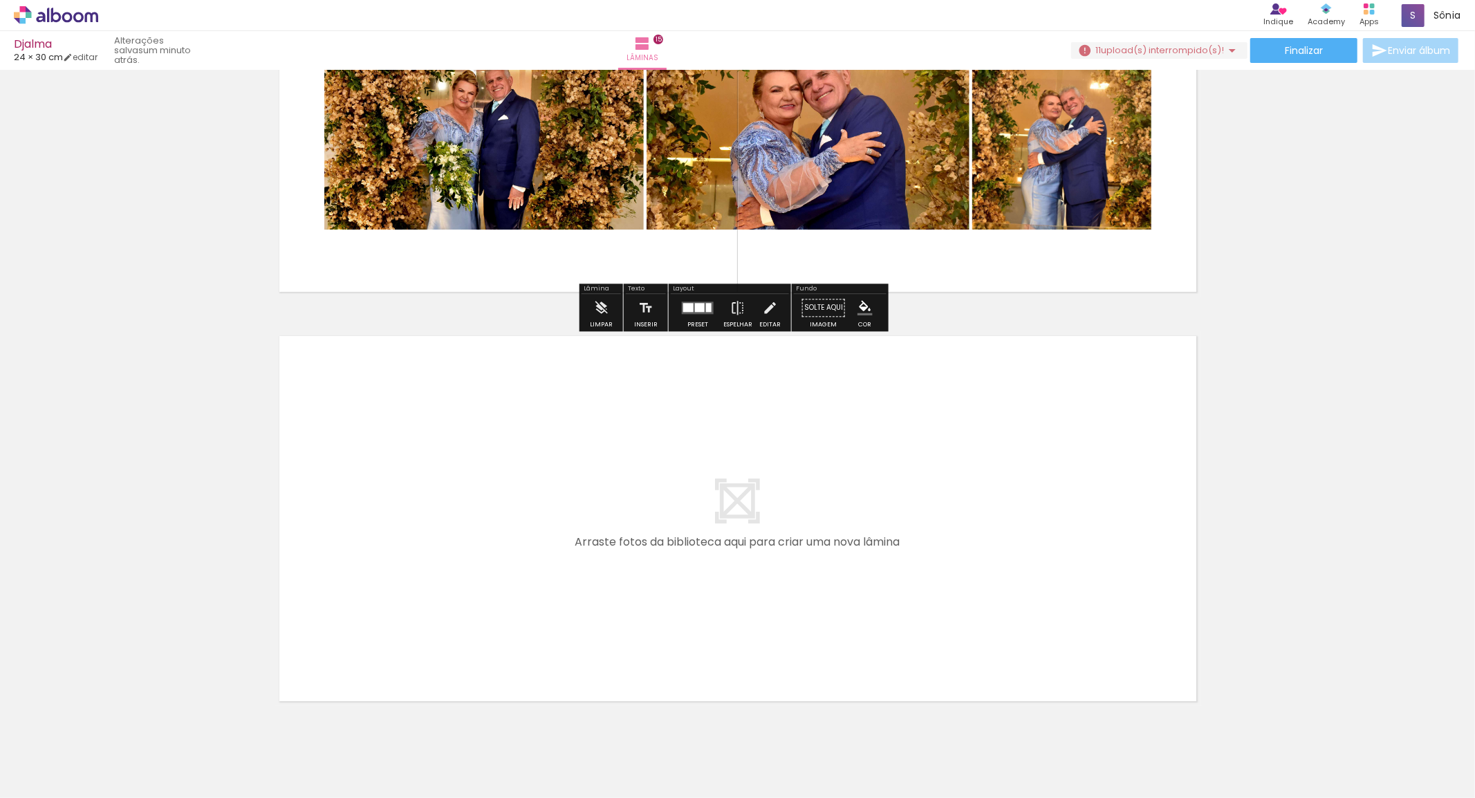
scroll to position [5944, 0]
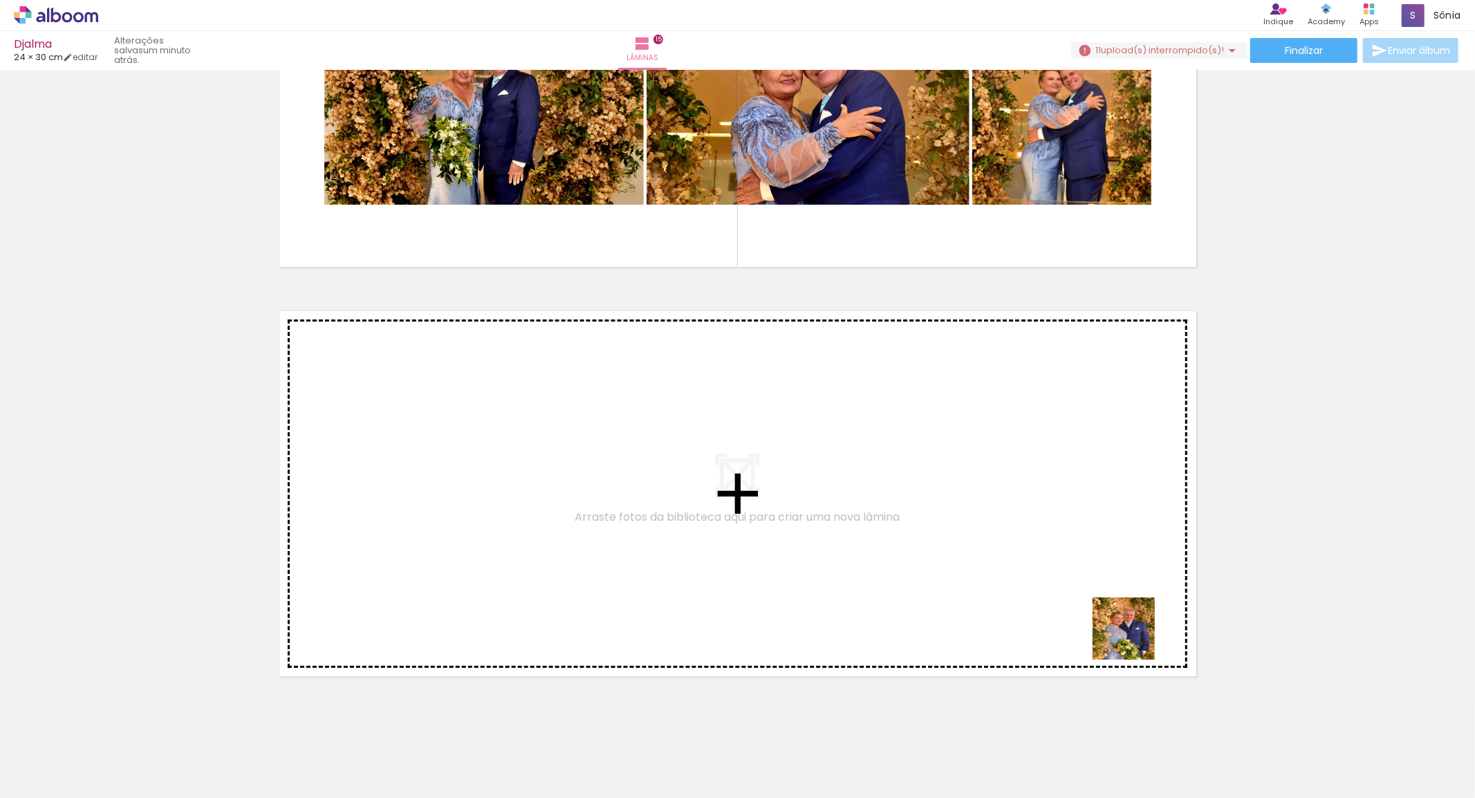
drag, startPoint x: 1220, startPoint y: 763, endPoint x: 876, endPoint y: 480, distance: 446.0
click at [870, 474] on quentale-workspace at bounding box center [737, 399] width 1475 height 798
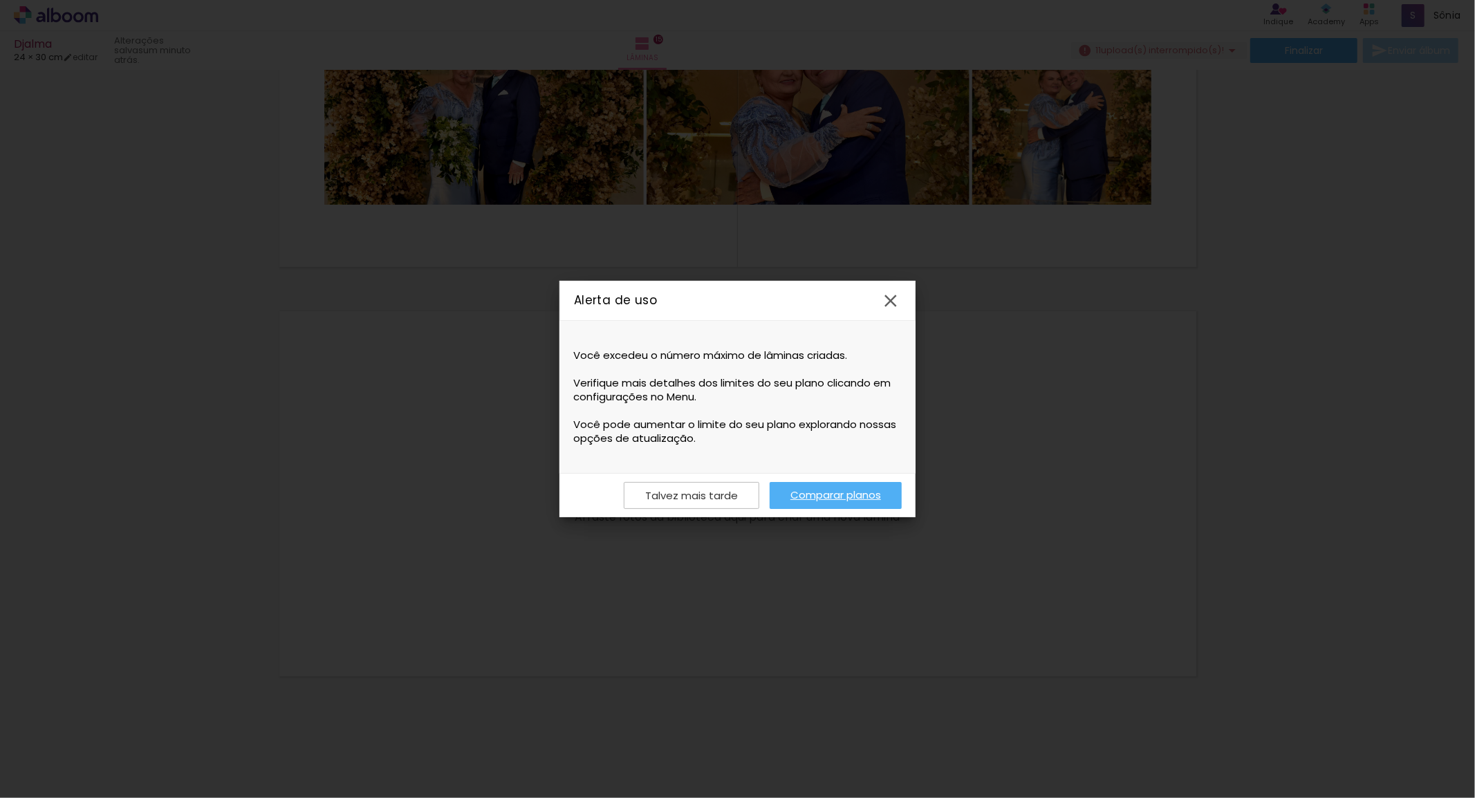
click at [810, 492] on link "Comparar planos" at bounding box center [836, 495] width 132 height 27
